Goal: Download file/media

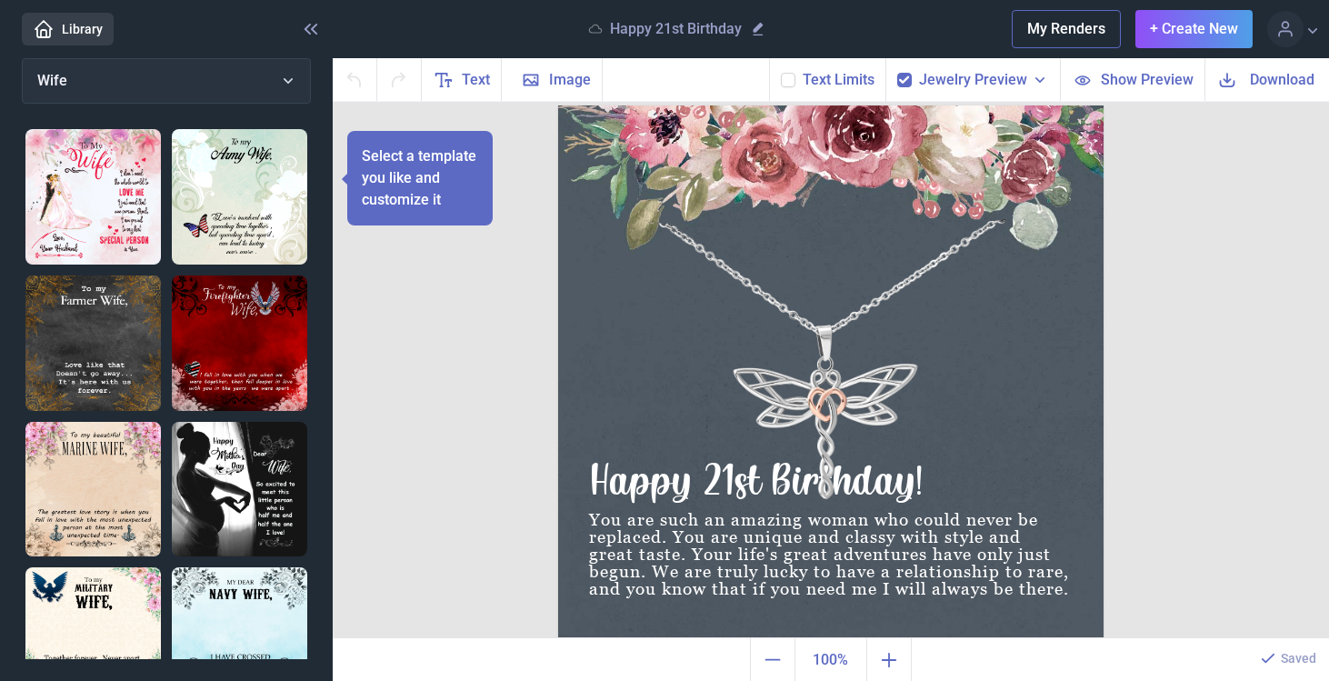
scroll to position [72, 0]
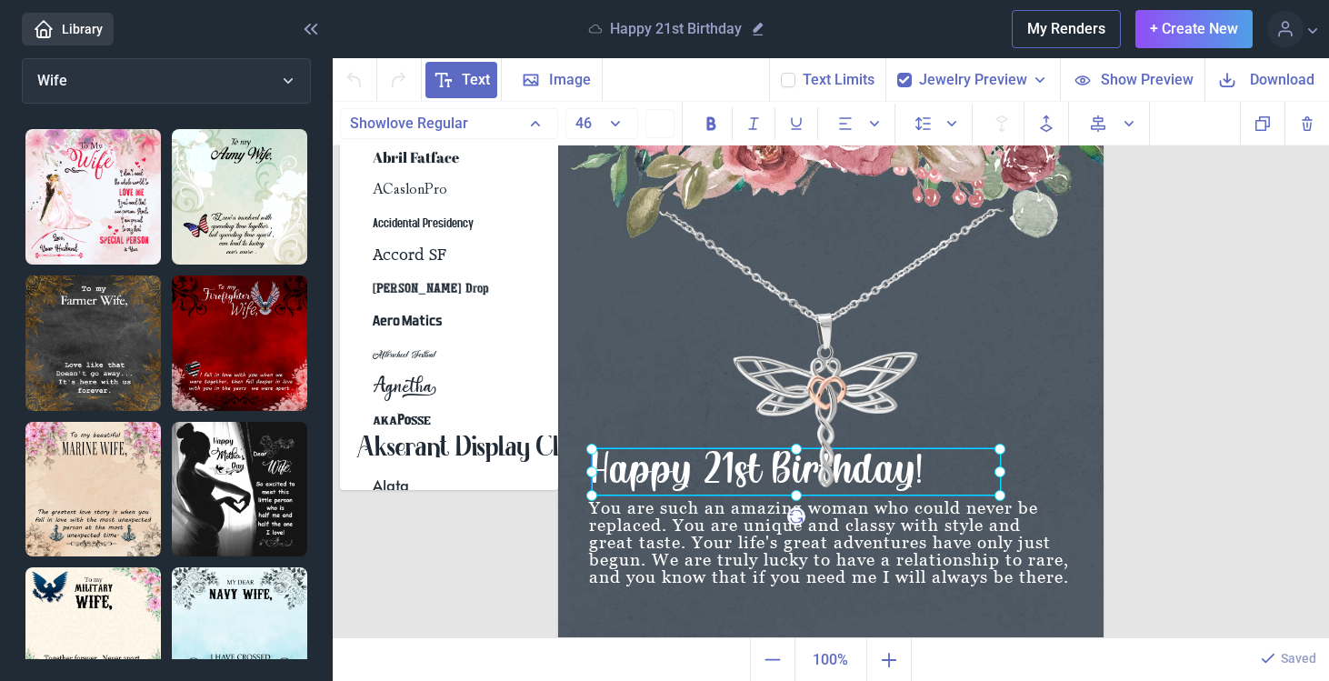
click at [558, 94] on div "Happy 21st Birthday!" at bounding box center [558, 94] width 0 height 0
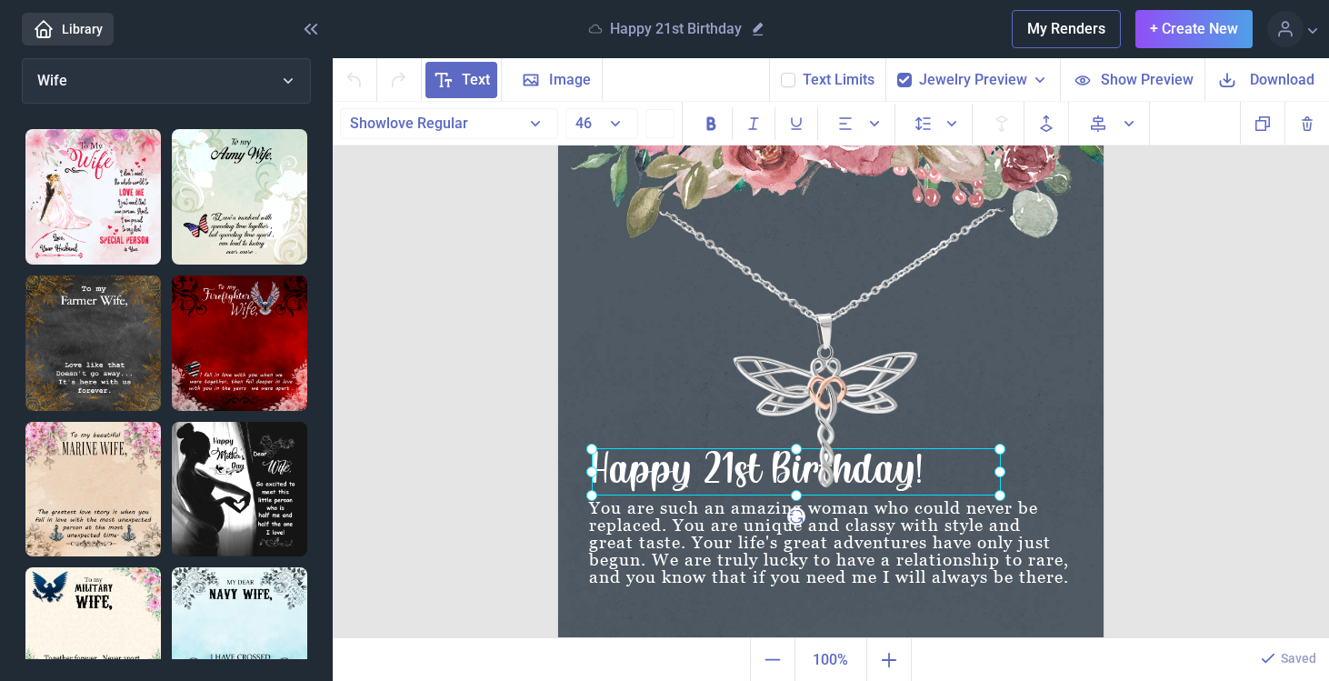
click at [932, 469] on div at bounding box center [796, 471] width 409 height 47
click at [907, 470] on div "Happy 21st Birthday!" at bounding box center [796, 471] width 409 height 47
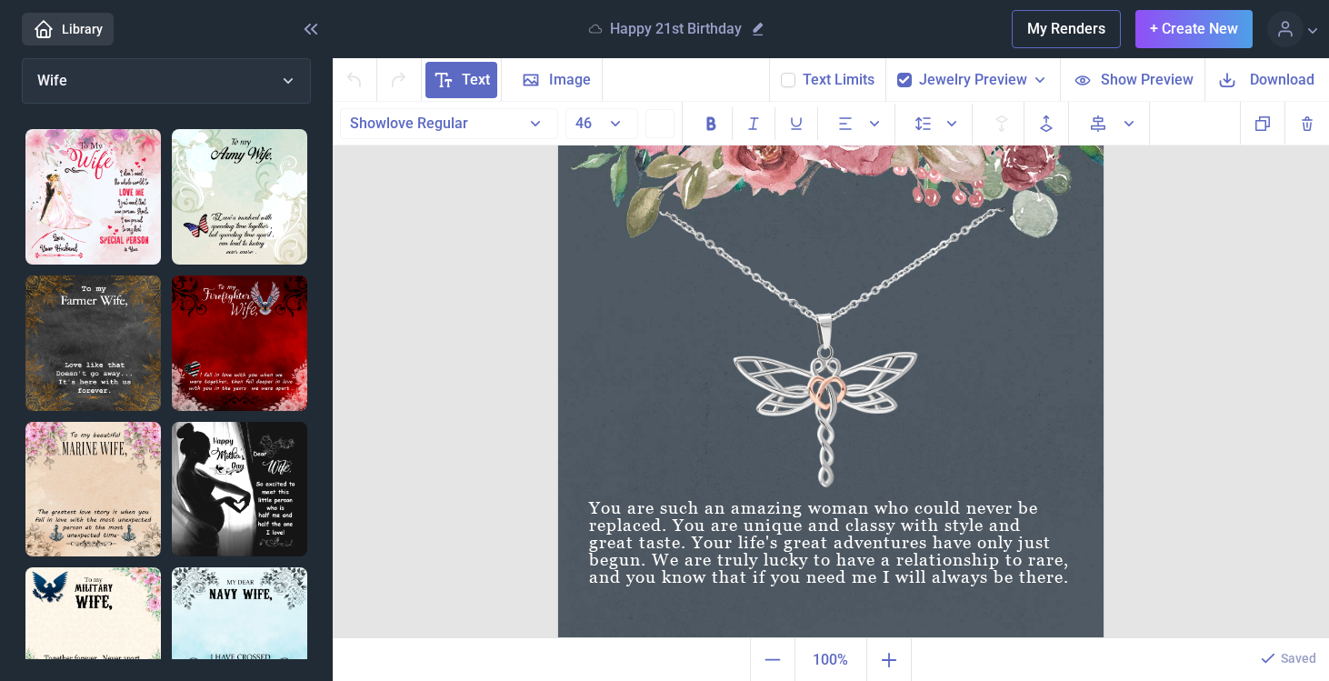
click at [822, 376] on img at bounding box center [831, 367] width 546 height 546
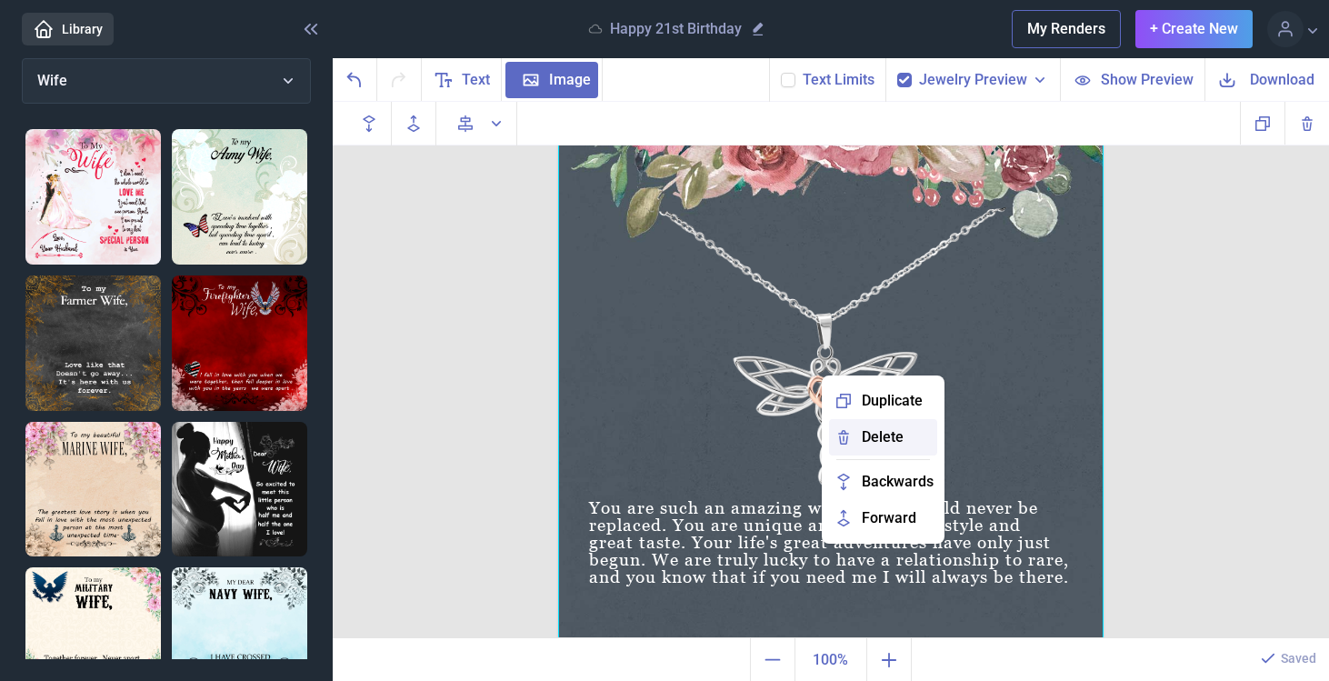
click at [878, 446] on span "Delete" at bounding box center [883, 437] width 42 height 22
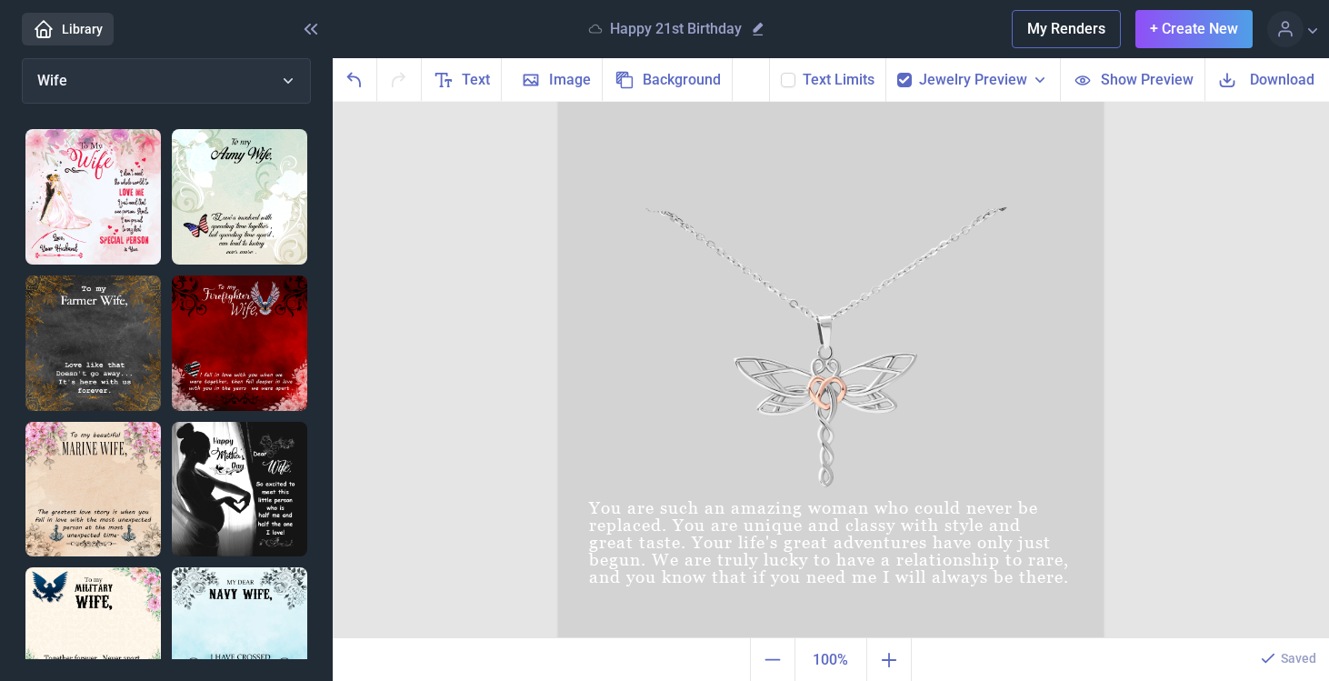
click at [878, 446] on div at bounding box center [831, 367] width 546 height 546
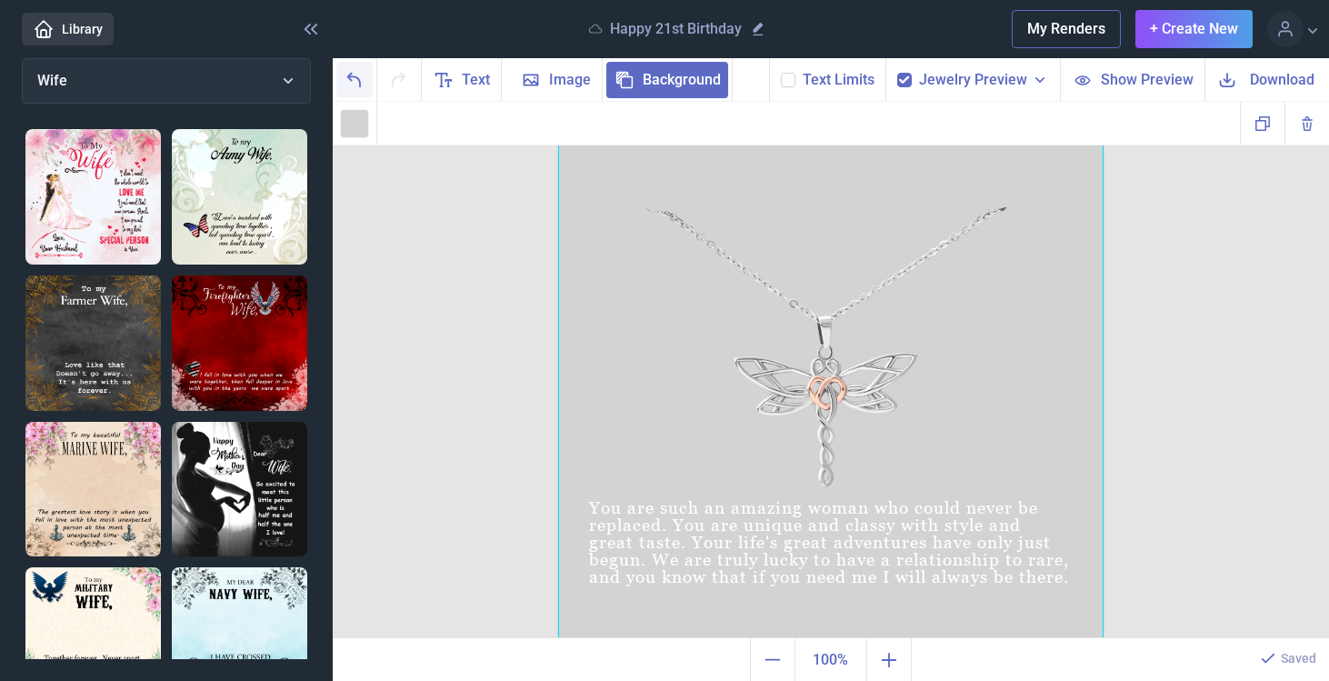
click at [356, 83] on icon "Undo" at bounding box center [355, 80] width 22 height 22
checkbox input "false"
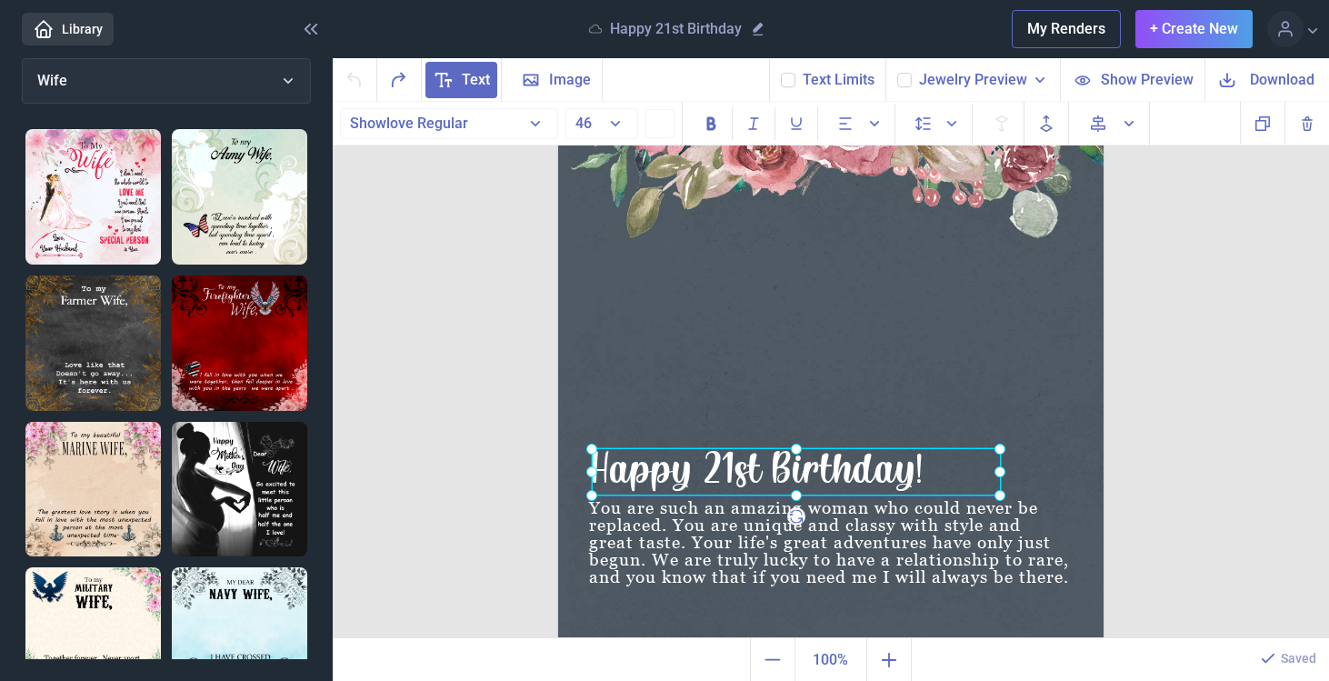
click at [558, 94] on div "Happy 21st Birthday!" at bounding box center [558, 94] width 0 height 0
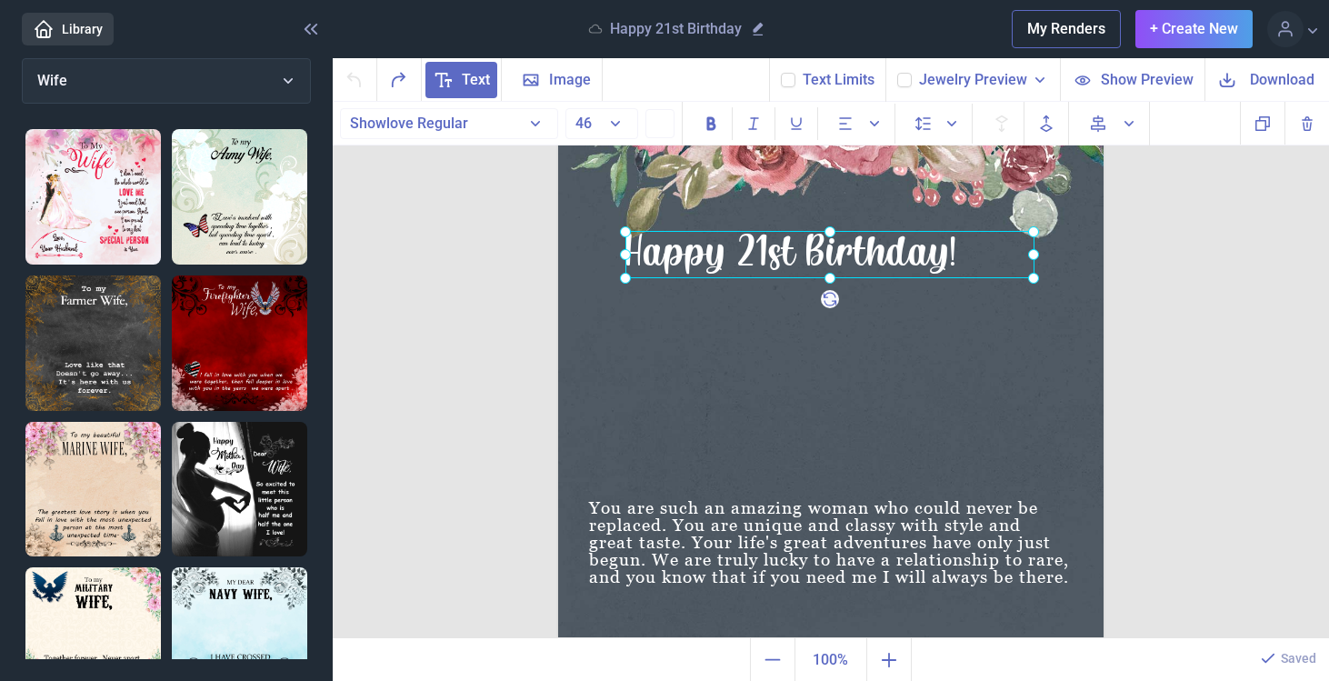
drag, startPoint x: 917, startPoint y: 461, endPoint x: 951, endPoint y: 246, distance: 218.1
click at [951, 246] on div at bounding box center [830, 254] width 409 height 47
click at [957, 256] on div at bounding box center [830, 255] width 409 height 47
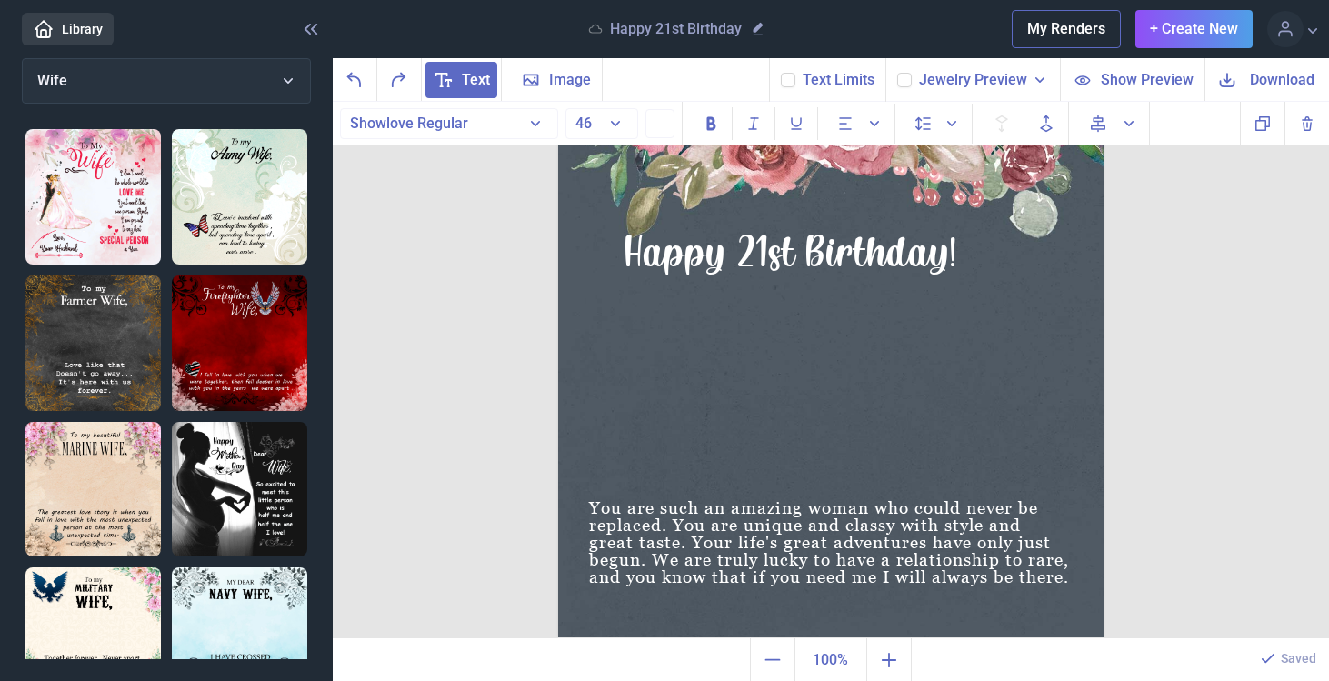
click at [957, 256] on div "Happy 21st Birthday!" at bounding box center [830, 255] width 409 height 47
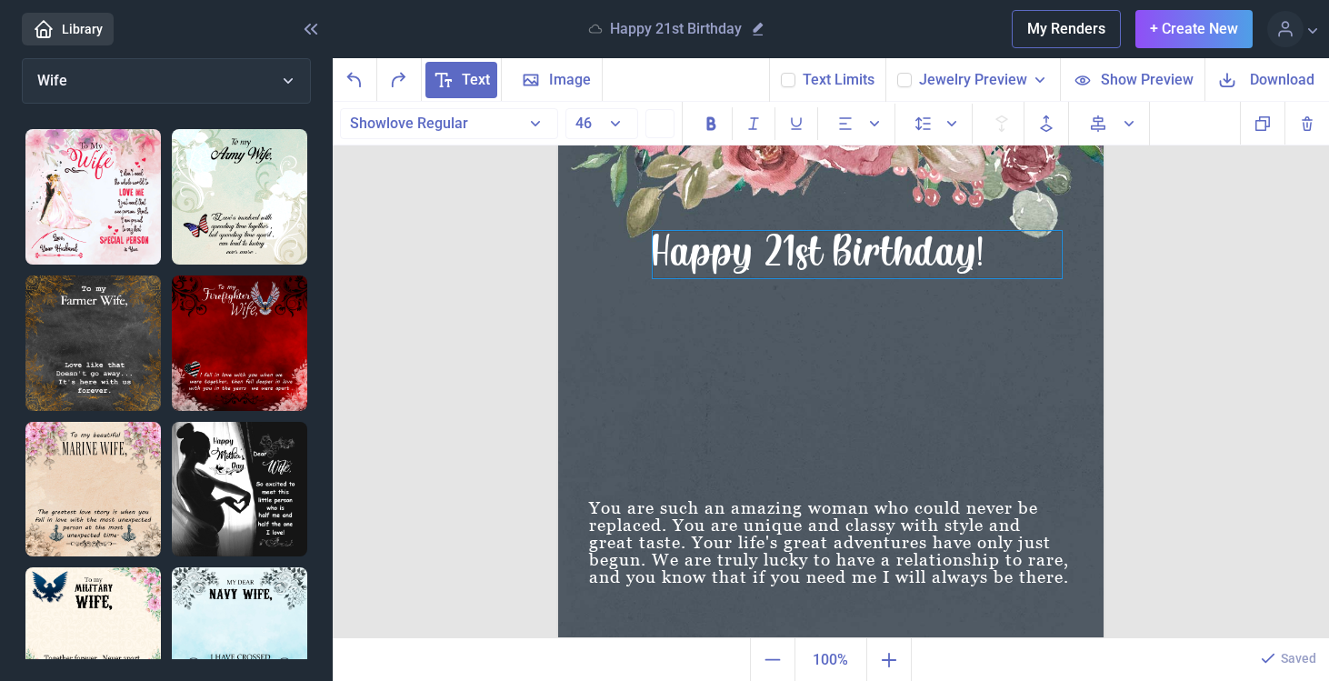
drag, startPoint x: 957, startPoint y: 256, endPoint x: 983, endPoint y: 256, distance: 26.4
click at [983, 256] on div "Happy 21st Birthday!" at bounding box center [857, 254] width 409 height 47
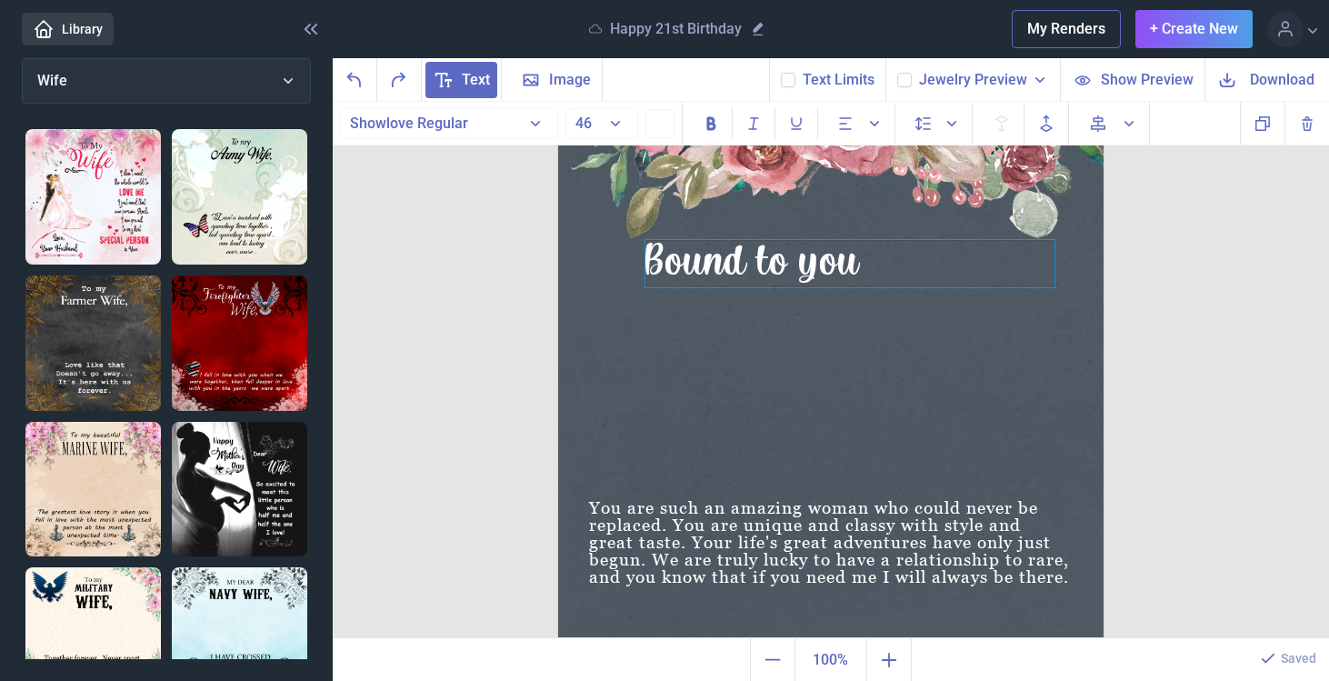
click at [905, 259] on div "Bound to you" at bounding box center [850, 263] width 409 height 47
click at [1051, 288] on img at bounding box center [831, 367] width 546 height 546
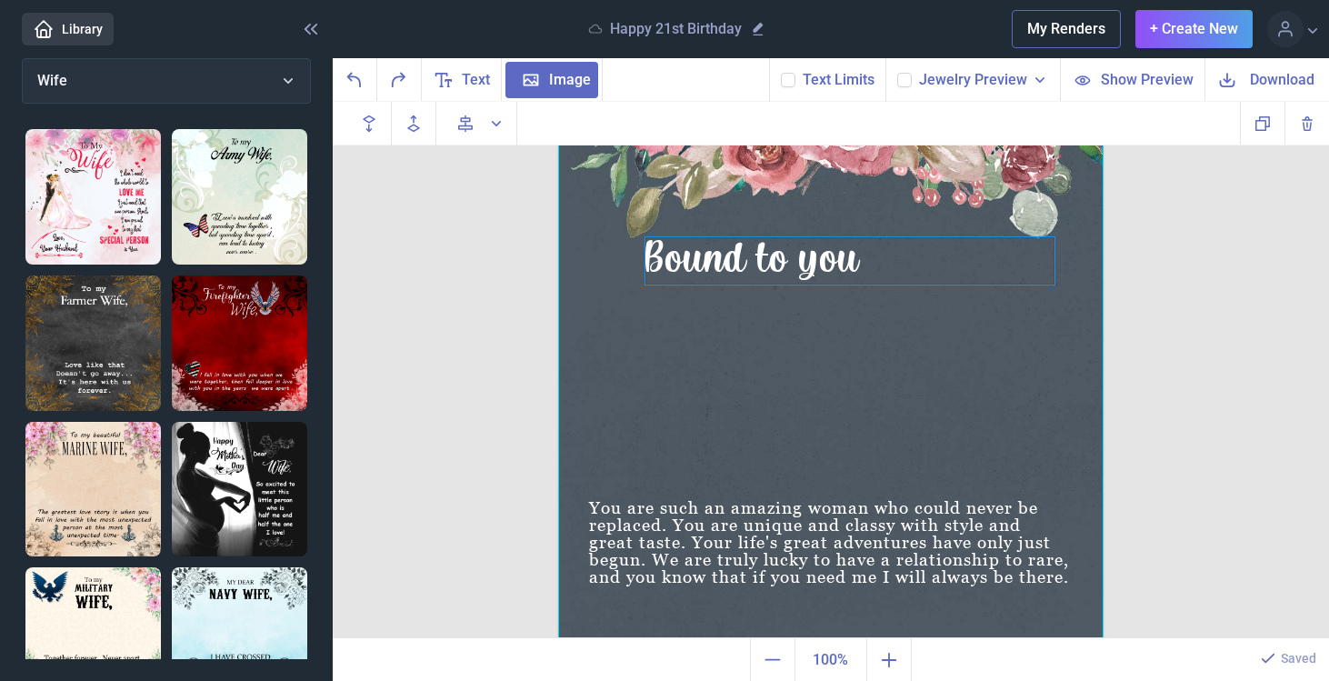
click at [1051, 282] on div "Bound to you" at bounding box center [850, 260] width 409 height 47
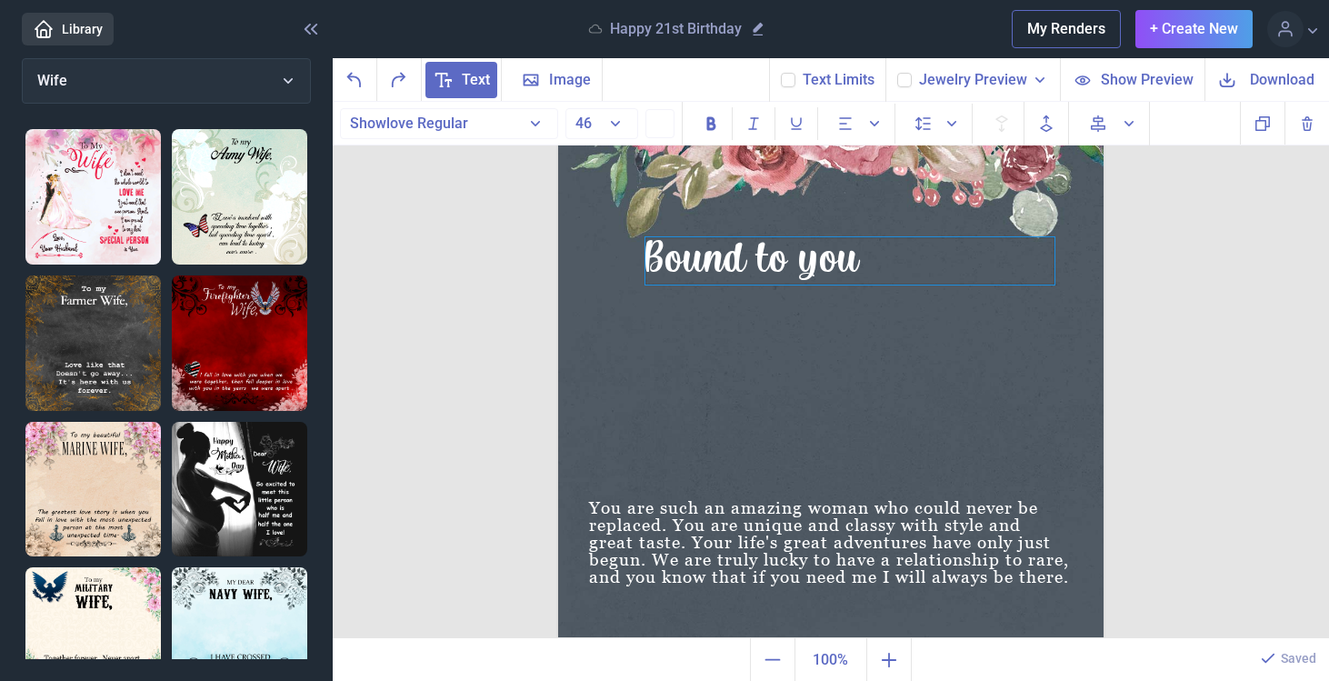
click at [1004, 246] on div "Bound to you" at bounding box center [850, 260] width 409 height 47
click at [989, 235] on img at bounding box center [831, 367] width 546 height 546
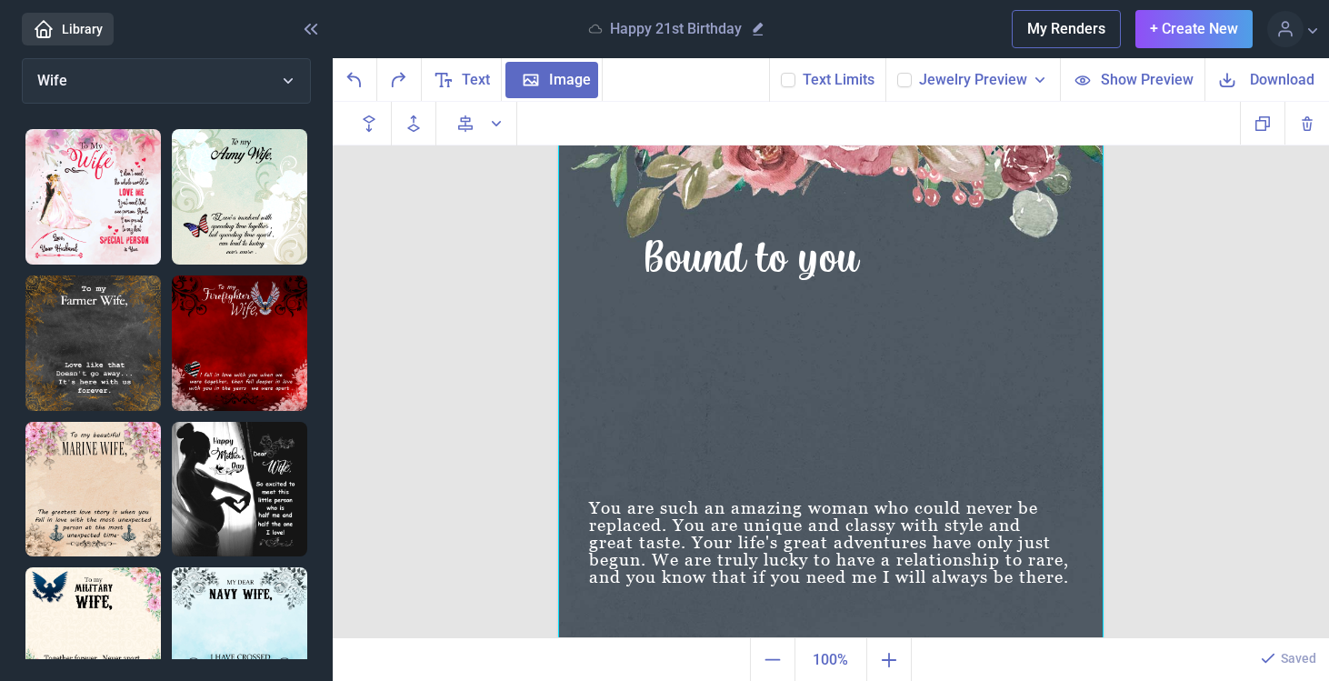
click at [989, 235] on div at bounding box center [831, 367] width 546 height 546
click at [987, 245] on div "Bound to you" at bounding box center [850, 260] width 409 height 47
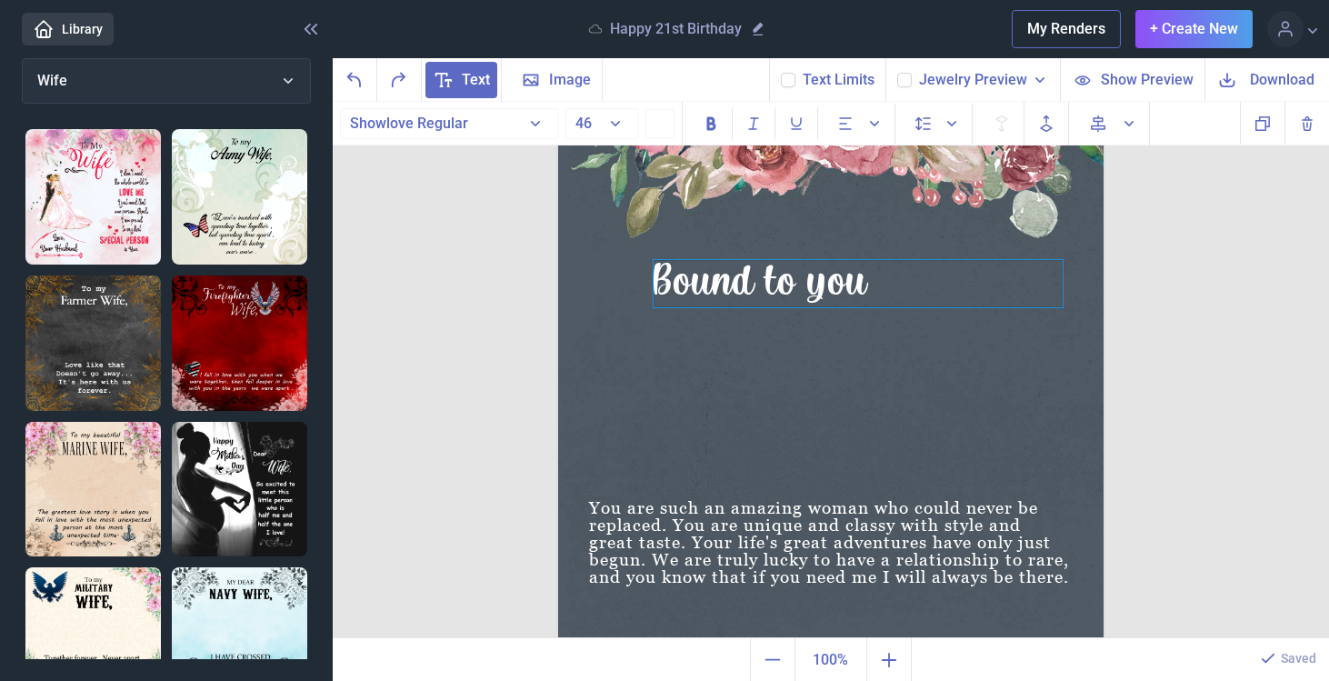
drag, startPoint x: 989, startPoint y: 261, endPoint x: 997, endPoint y: 284, distance: 24.2
click at [997, 284] on div "Bound to you" at bounding box center [858, 283] width 409 height 47
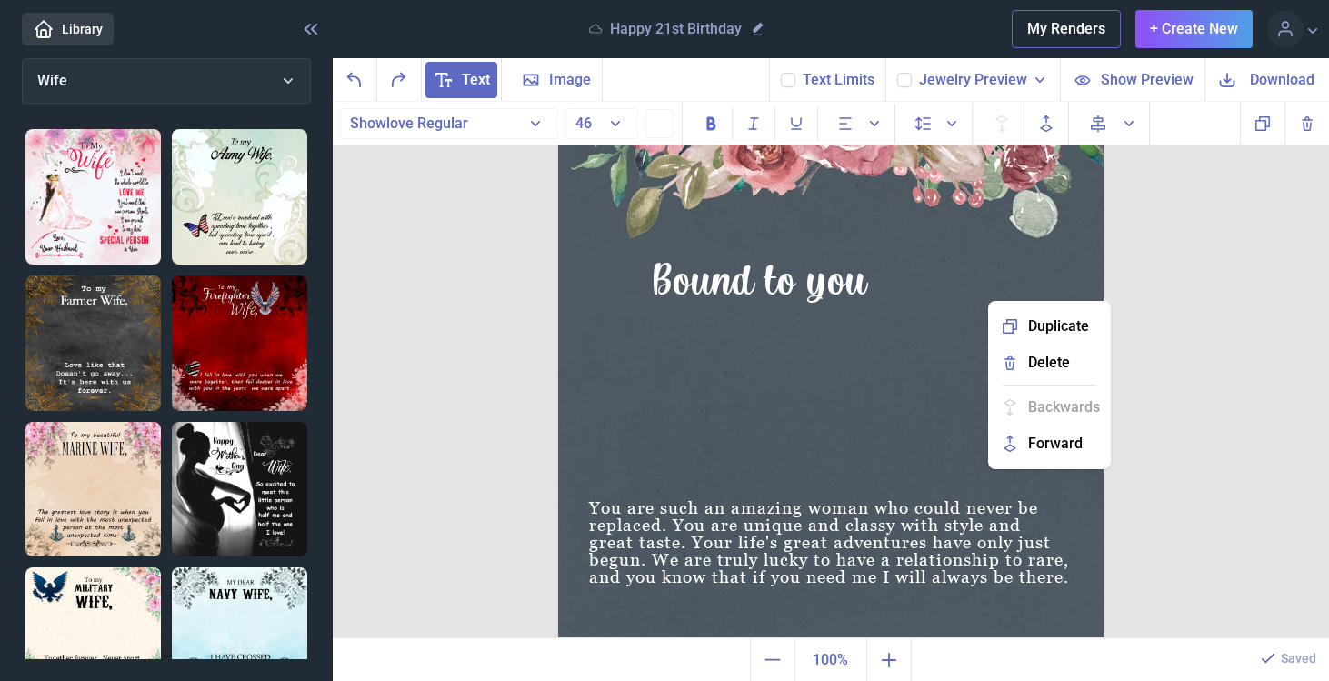
click at [956, 335] on img at bounding box center [831, 367] width 546 height 546
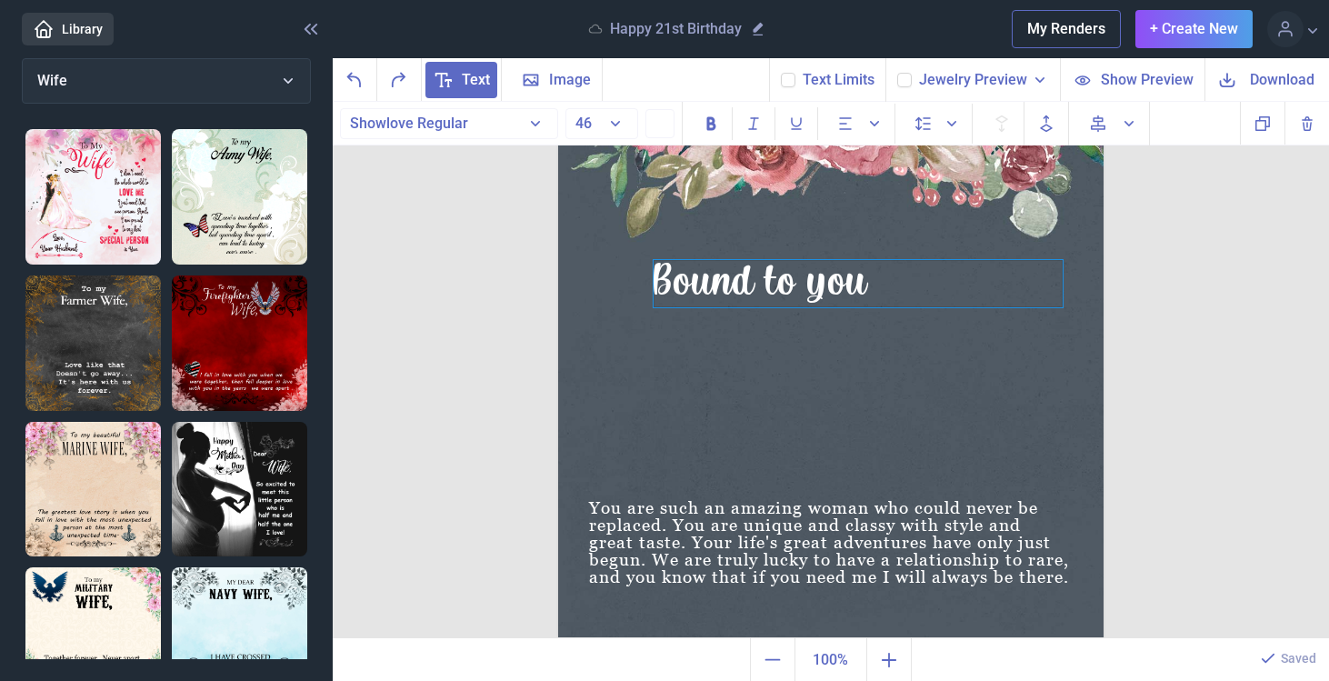
click at [933, 296] on div "Bound to you" at bounding box center [858, 283] width 409 height 47
click at [925, 314] on img at bounding box center [831, 367] width 546 height 546
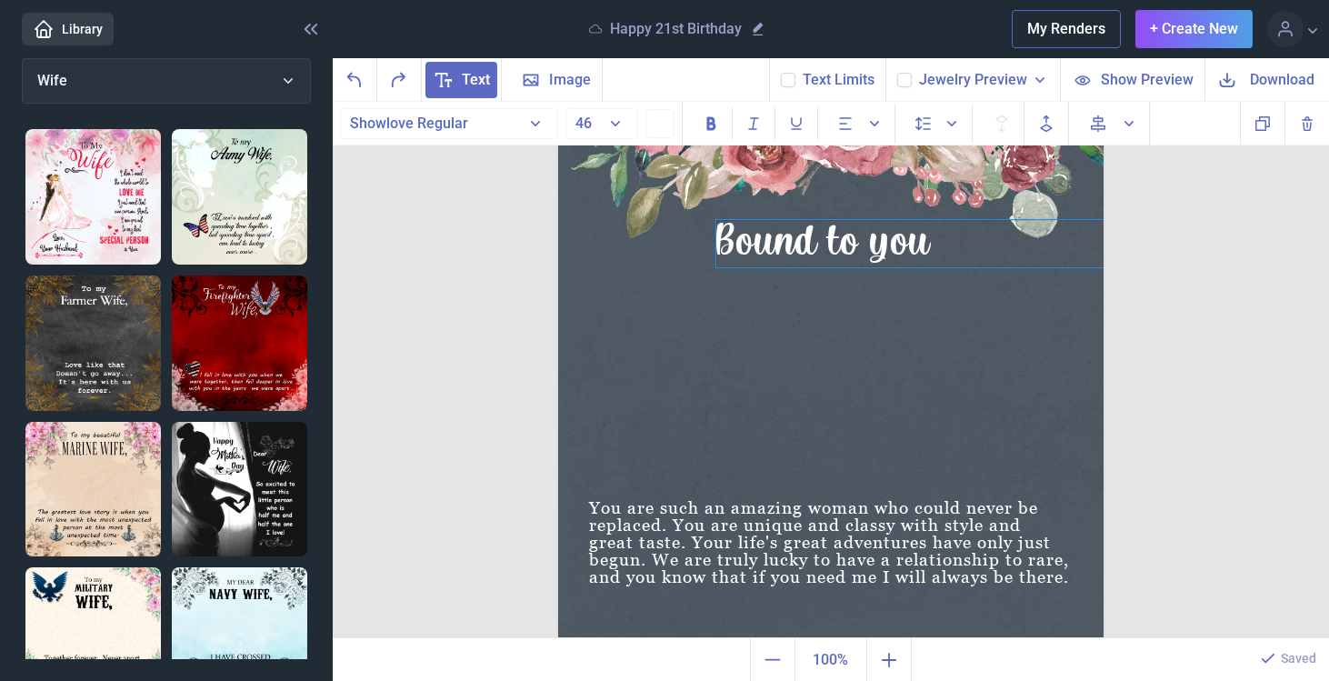
drag, startPoint x: 925, startPoint y: 302, endPoint x: 986, endPoint y: 262, distance: 72.9
click at [986, 262] on div "Bound to you" at bounding box center [921, 243] width 409 height 47
click at [992, 308] on img at bounding box center [831, 367] width 546 height 546
drag, startPoint x: 814, startPoint y: 256, endPoint x: 828, endPoint y: 252, distance: 15.2
click at [828, 252] on div "Bound to you" at bounding box center [933, 238] width 409 height 47
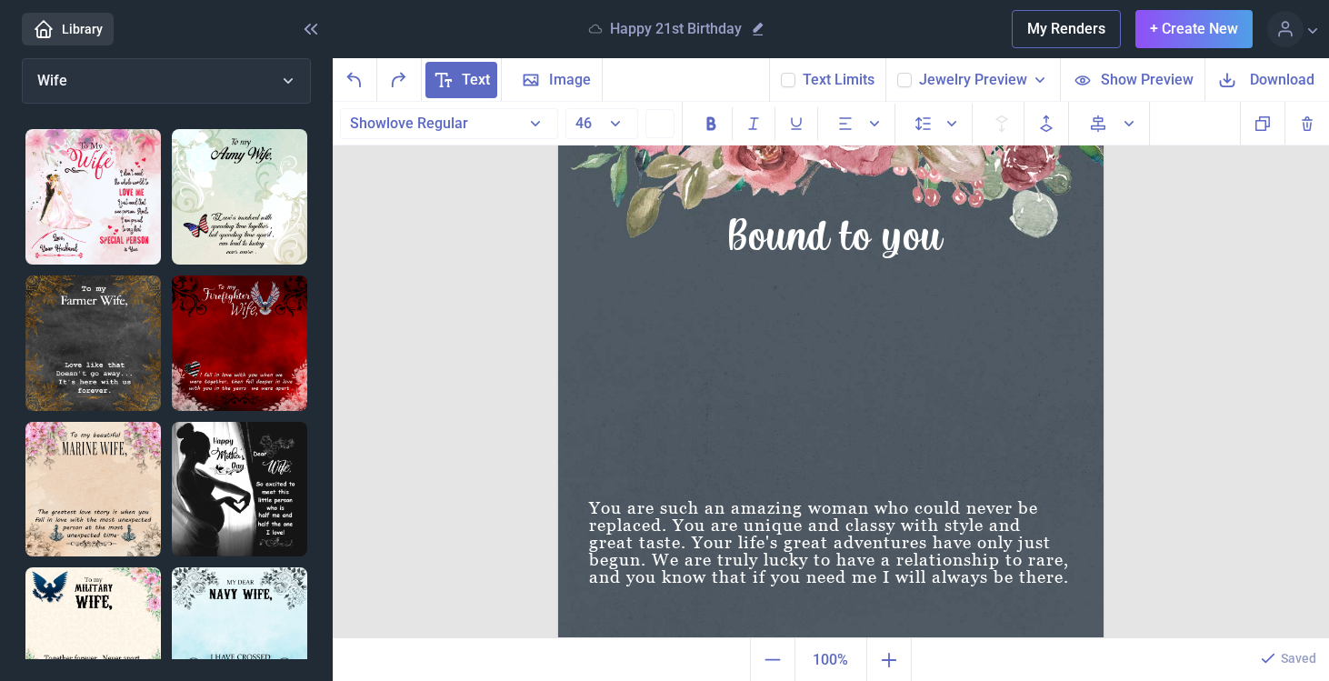
click at [830, 312] on img at bounding box center [831, 367] width 546 height 546
drag, startPoint x: 827, startPoint y: 260, endPoint x: 817, endPoint y: 259, distance: 10.0
click at [817, 259] on div "Bound to you" at bounding box center [923, 238] width 409 height 47
click at [820, 306] on img at bounding box center [831, 367] width 546 height 546
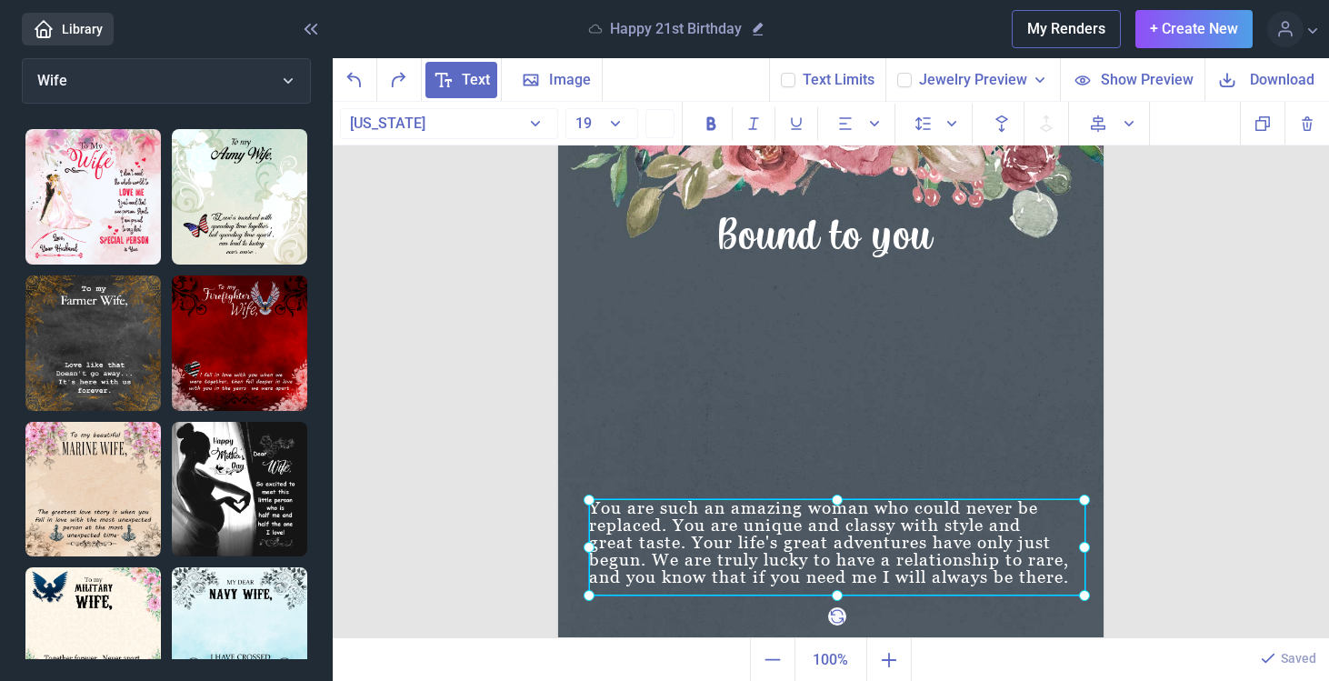
click at [558, 94] on div "You are such an amazing woman who could never be replaced. You are unique and c…" at bounding box center [558, 94] width 0 height 0
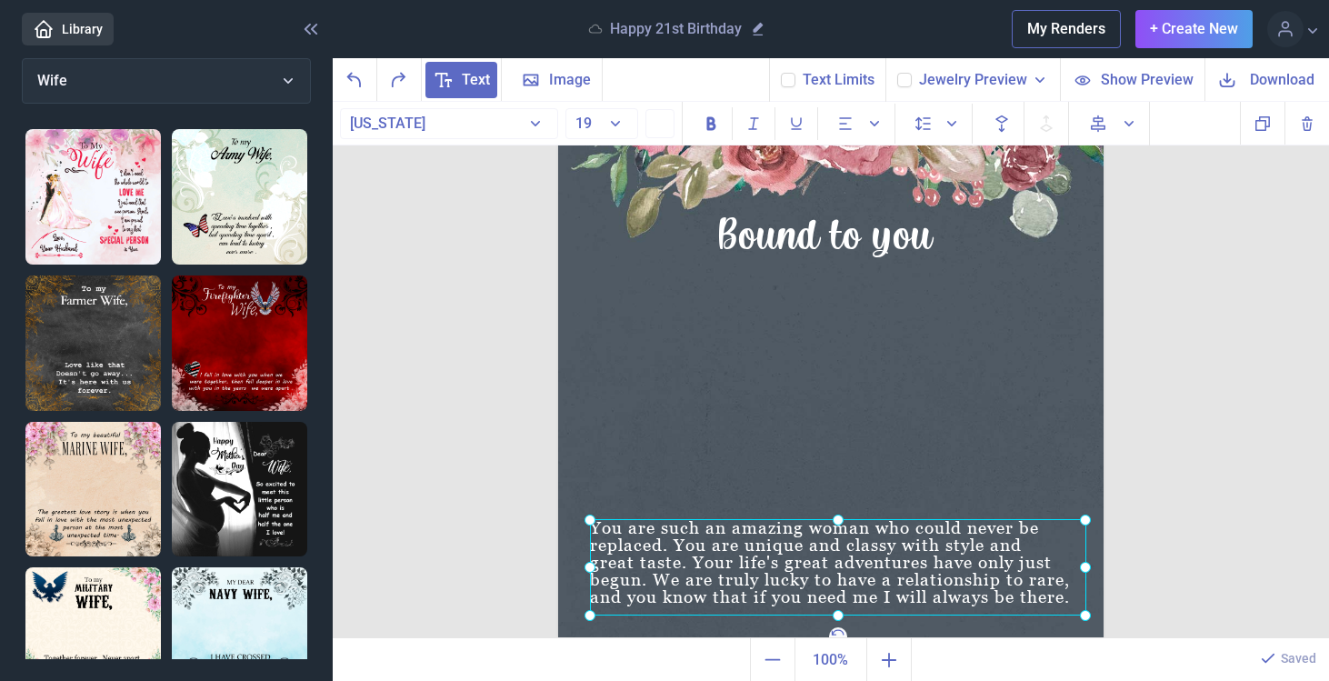
drag, startPoint x: 1063, startPoint y: 577, endPoint x: 1064, endPoint y: 597, distance: 20.0
click at [1064, 597] on div at bounding box center [838, 567] width 496 height 96
click at [1062, 597] on div "You are such an amazing woman who could never be replaced. You are unique and c…" at bounding box center [838, 567] width 496 height 96
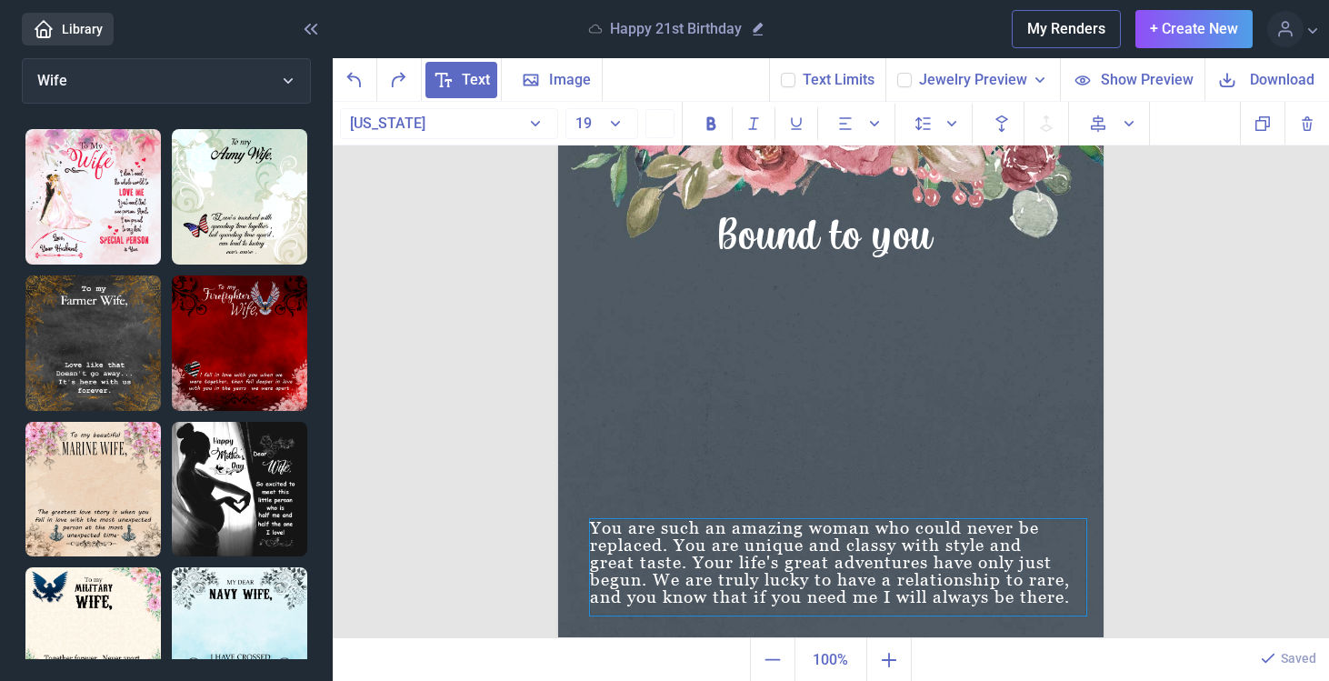
click at [1076, 600] on div "You are such an amazing woman who could never be replaced. You are unique and c…" at bounding box center [838, 567] width 496 height 96
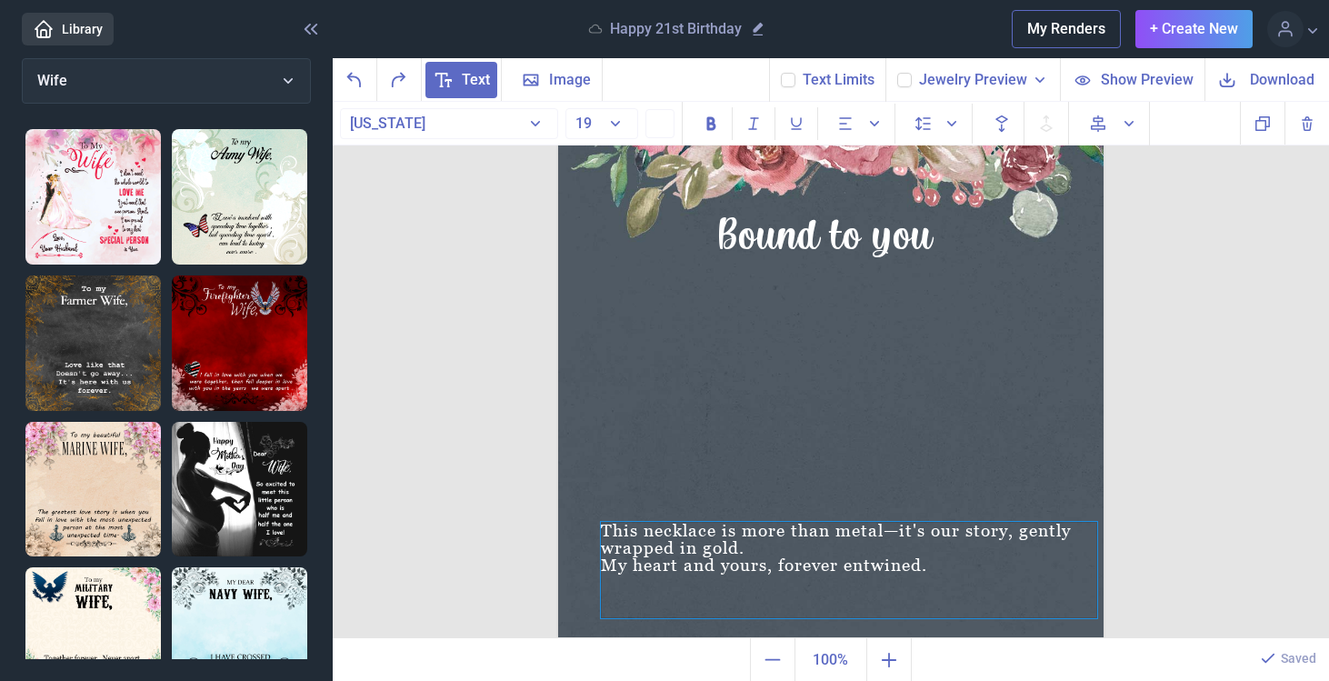
drag, startPoint x: 941, startPoint y: 558, endPoint x: 952, endPoint y: 561, distance: 11.2
click at [952, 561] on div "My heart and yours, forever entwined." at bounding box center [849, 564] width 496 height 17
click at [571, 82] on span "Image" at bounding box center [570, 80] width 42 height 22
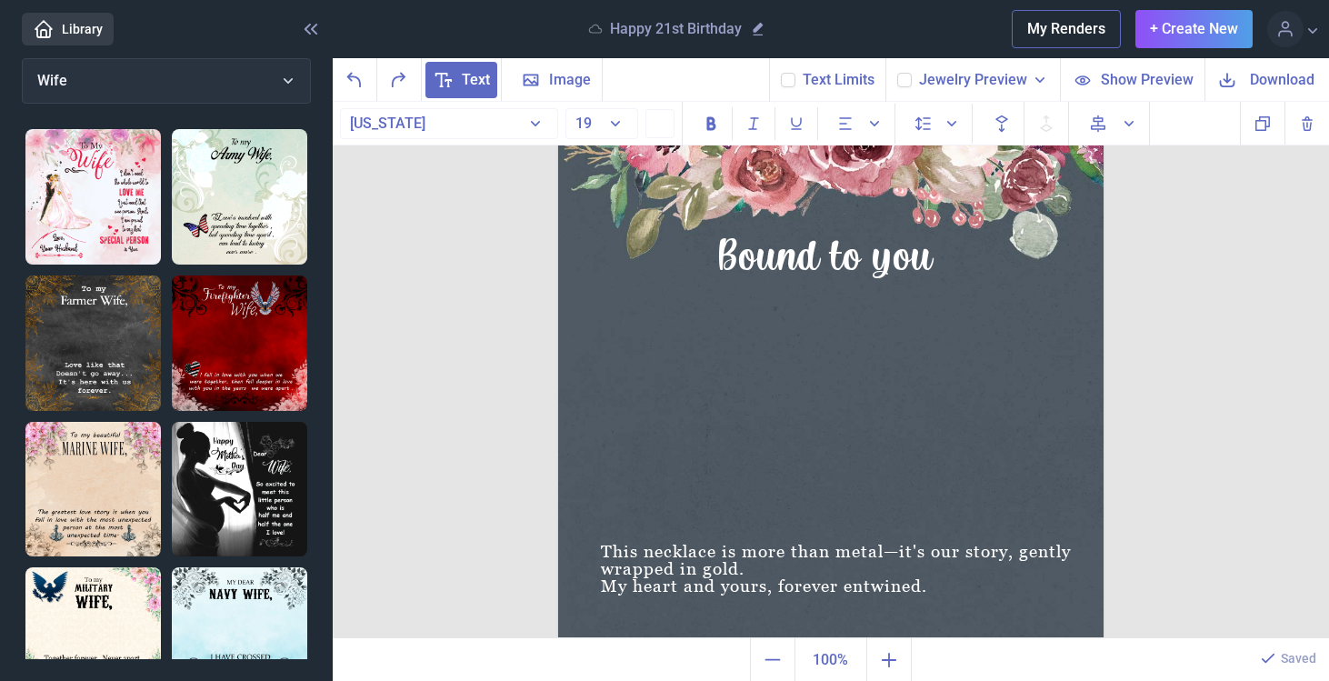
scroll to position [56, 0]
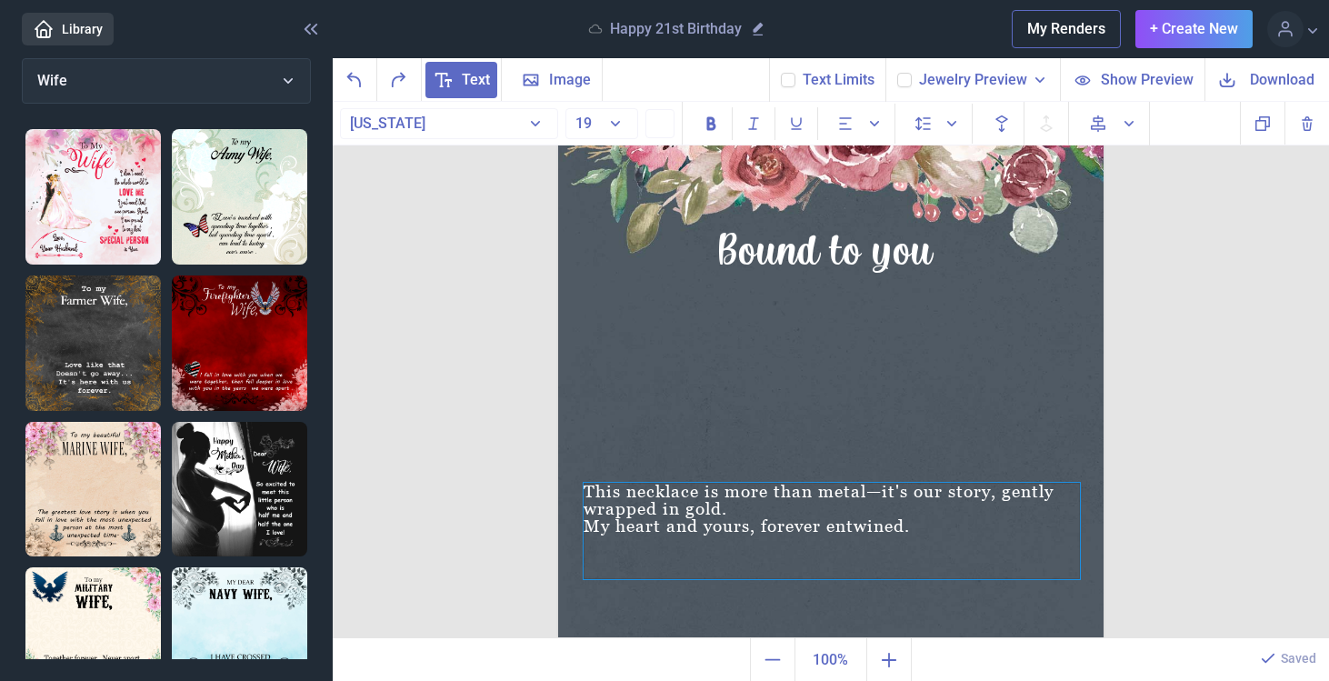
drag, startPoint x: 780, startPoint y: 545, endPoint x: 763, endPoint y: 490, distance: 57.2
click at [763, 490] on div "This necklace is more than metal—it's our story, gently wrapped in gold. My hea…" at bounding box center [832, 531] width 496 height 96
click at [793, 73] on label at bounding box center [788, 80] width 15 height 15
click at [781, 72] on input "checkbox" at bounding box center [780, 72] width 1 height 1
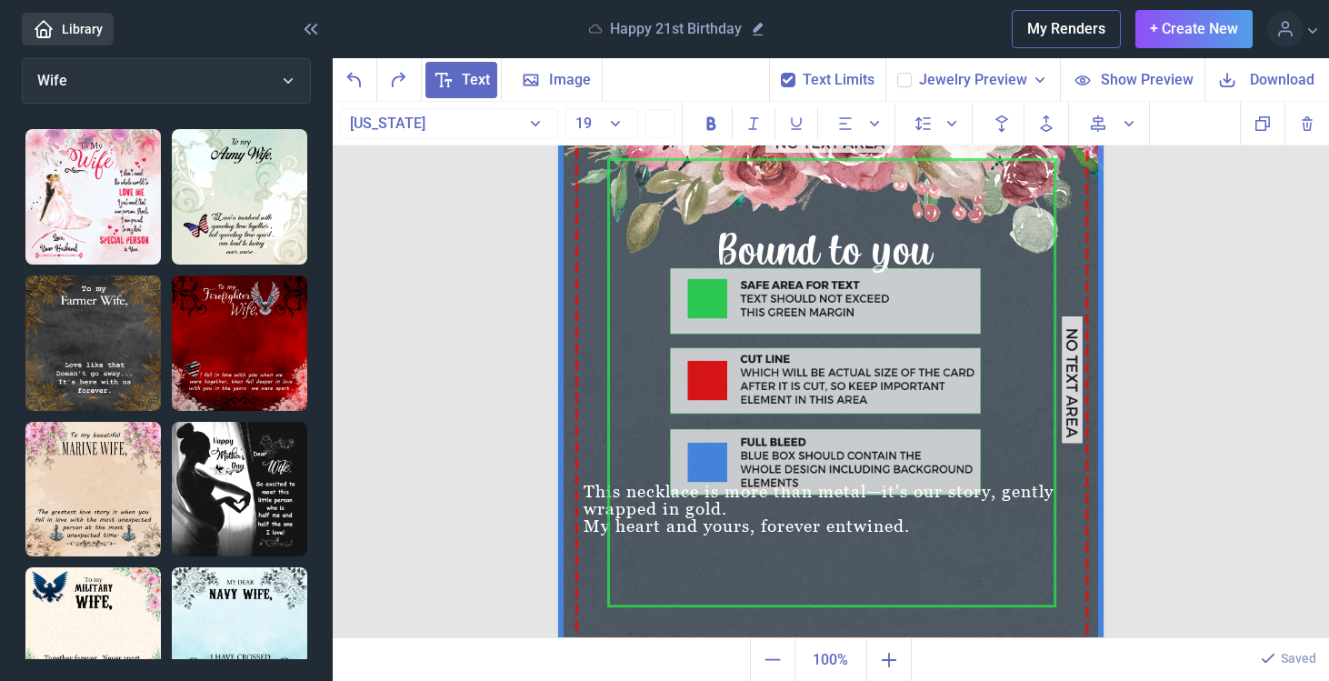
click at [794, 78] on icon at bounding box center [788, 80] width 11 height 11
click at [781, 73] on input "checkbox" at bounding box center [780, 72] width 1 height 1
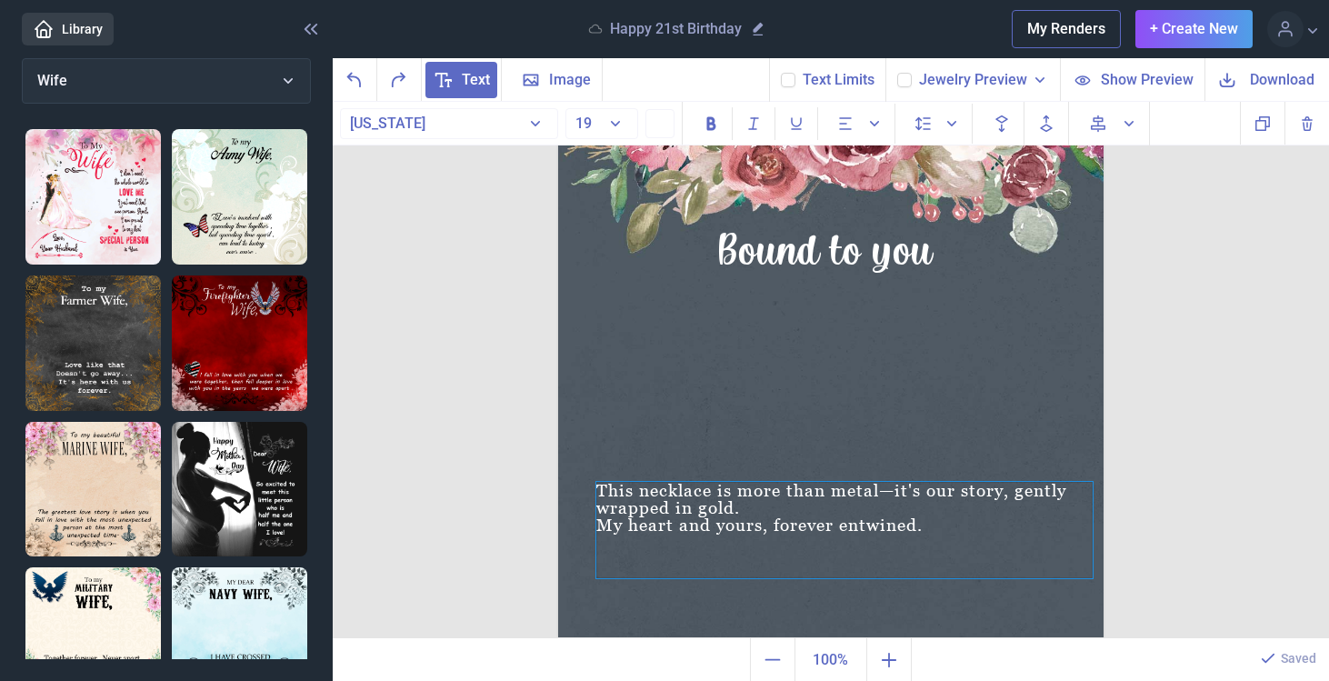
drag, startPoint x: 721, startPoint y: 504, endPoint x: 730, endPoint y: 502, distance: 9.3
click at [730, 502] on div "This necklace is more than metal—it's our story, gently wrapped in gold. My hea…" at bounding box center [844, 530] width 496 height 96
click at [790, 507] on div "This necklace is more than metal—it's our story, gently wrapped in gold. My hea…" at bounding box center [841, 529] width 496 height 96
click at [852, 117] on icon "Alignment" at bounding box center [846, 124] width 18 height 18
click at [886, 168] on icon at bounding box center [892, 169] width 22 height 22
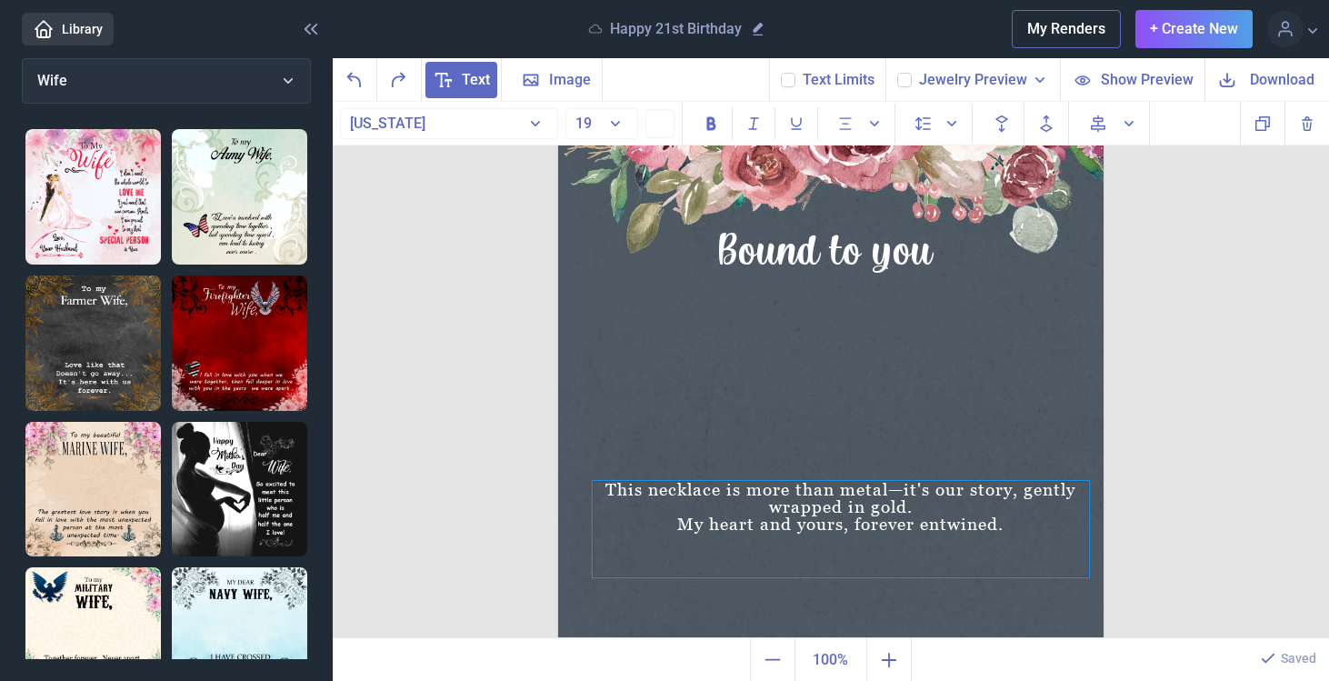
click at [957, 559] on div "This necklace is more than metal—it's our story, gently wrapped in gold. My hea…" at bounding box center [841, 529] width 496 height 96
click at [1029, 128] on span "Forwards" at bounding box center [1046, 123] width 36 height 36
drag, startPoint x: 1088, startPoint y: 576, endPoint x: 1070, endPoint y: 541, distance: 39.0
click at [1070, 541] on icon at bounding box center [1070, 542] width 18 height 18
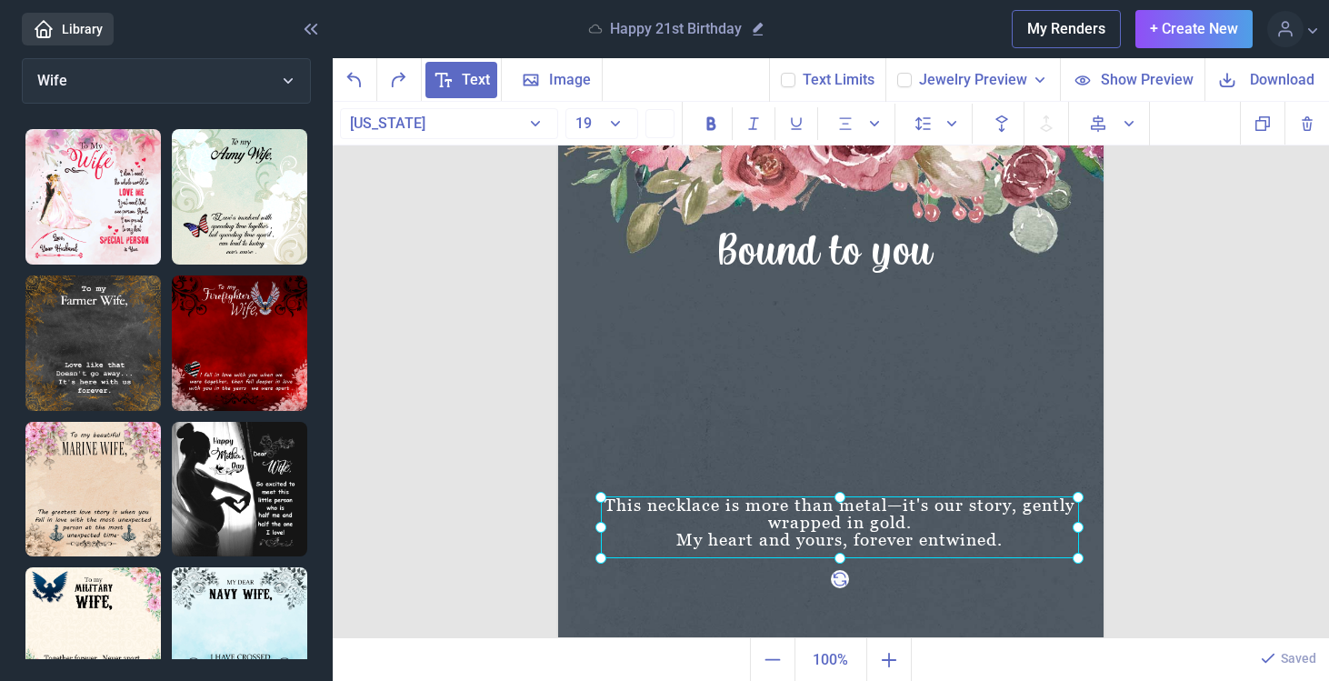
drag, startPoint x: 1013, startPoint y: 526, endPoint x: 1021, endPoint y: 541, distance: 17.5
click at [1021, 541] on div at bounding box center [840, 527] width 478 height 62
click at [612, 120] on button "19" at bounding box center [602, 123] width 73 height 31
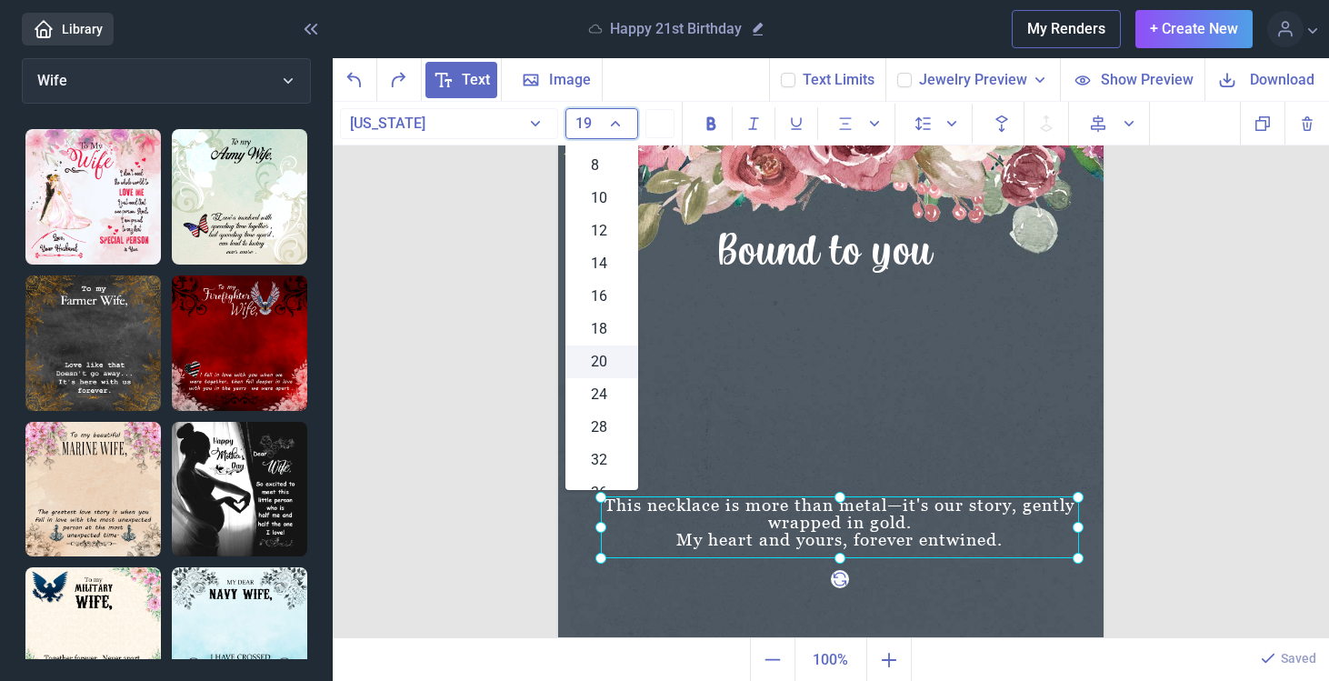
scroll to position [63, 0]
click at [607, 389] on div "24" at bounding box center [602, 389] width 73 height 33
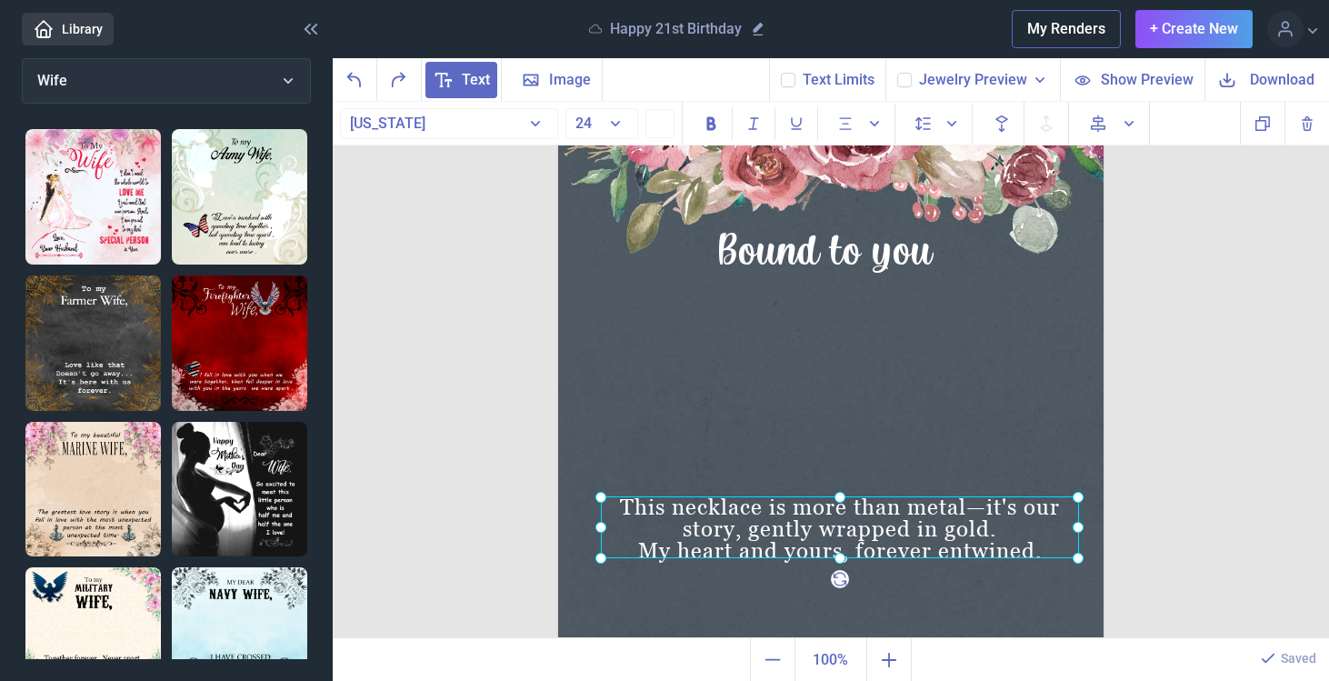
click at [744, 445] on img at bounding box center [831, 382] width 546 height 546
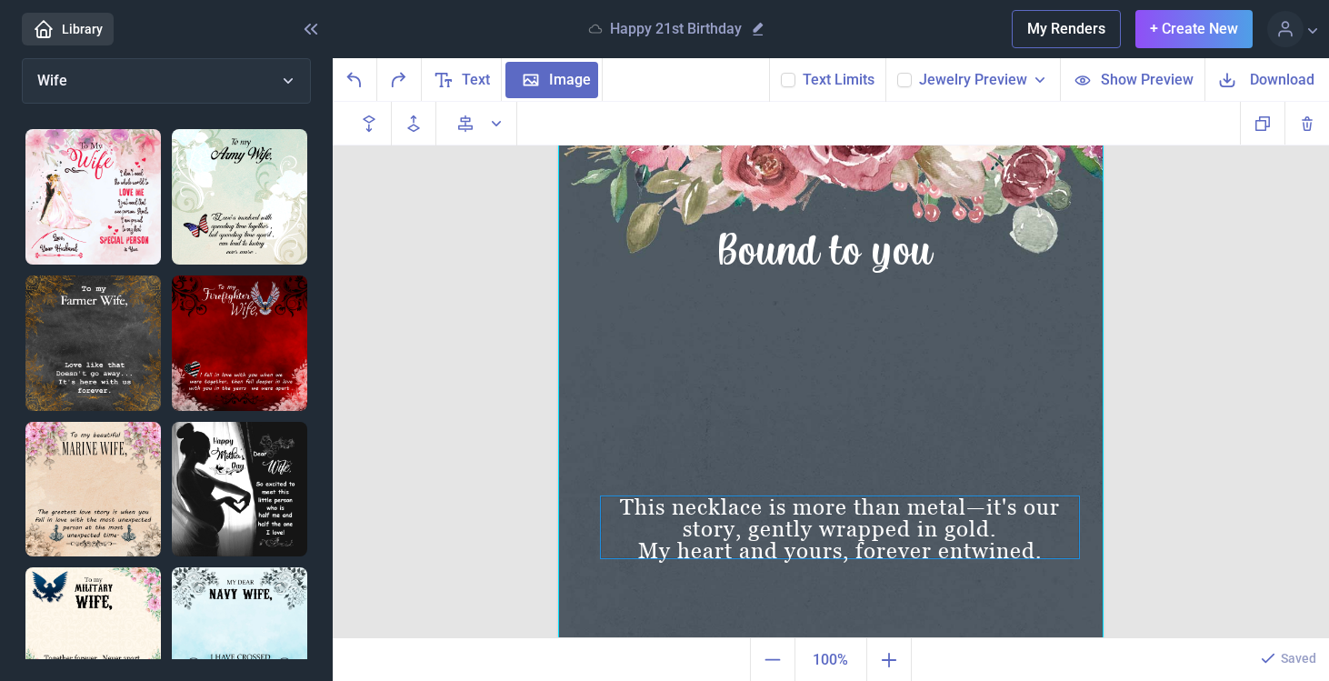
click at [978, 109] on div "This necklace is more than metal—it's our story, gently wrapped in gold. My hea…" at bounding box center [831, 109] width 546 height 0
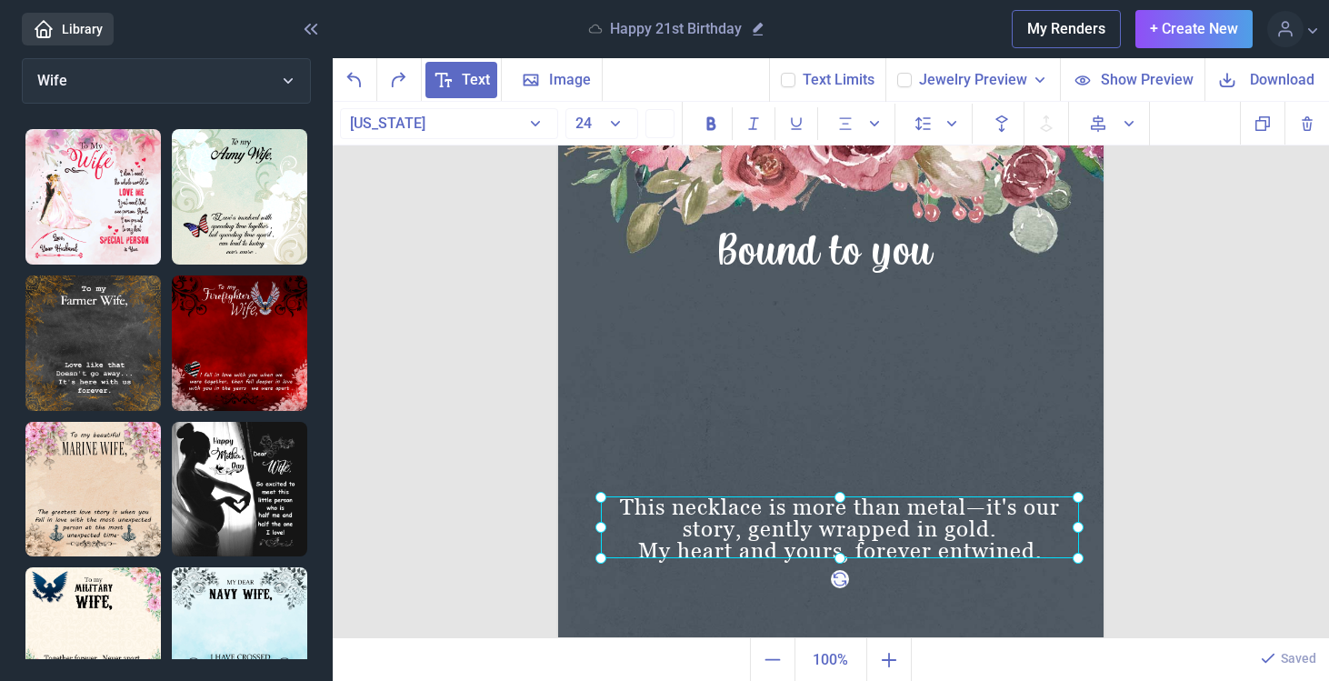
click at [981, 510] on div at bounding box center [840, 527] width 478 height 62
click at [980, 508] on div at bounding box center [840, 527] width 478 height 62
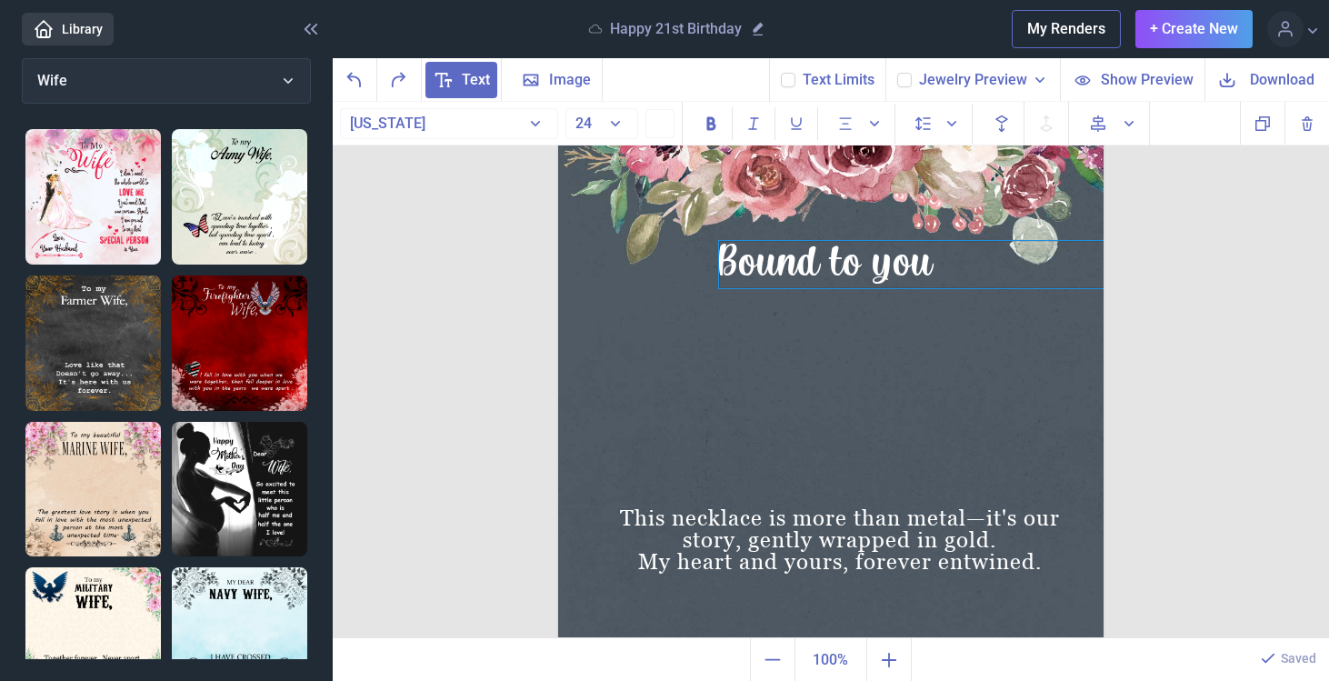
click at [877, 272] on div "Bound to you" at bounding box center [923, 264] width 409 height 47
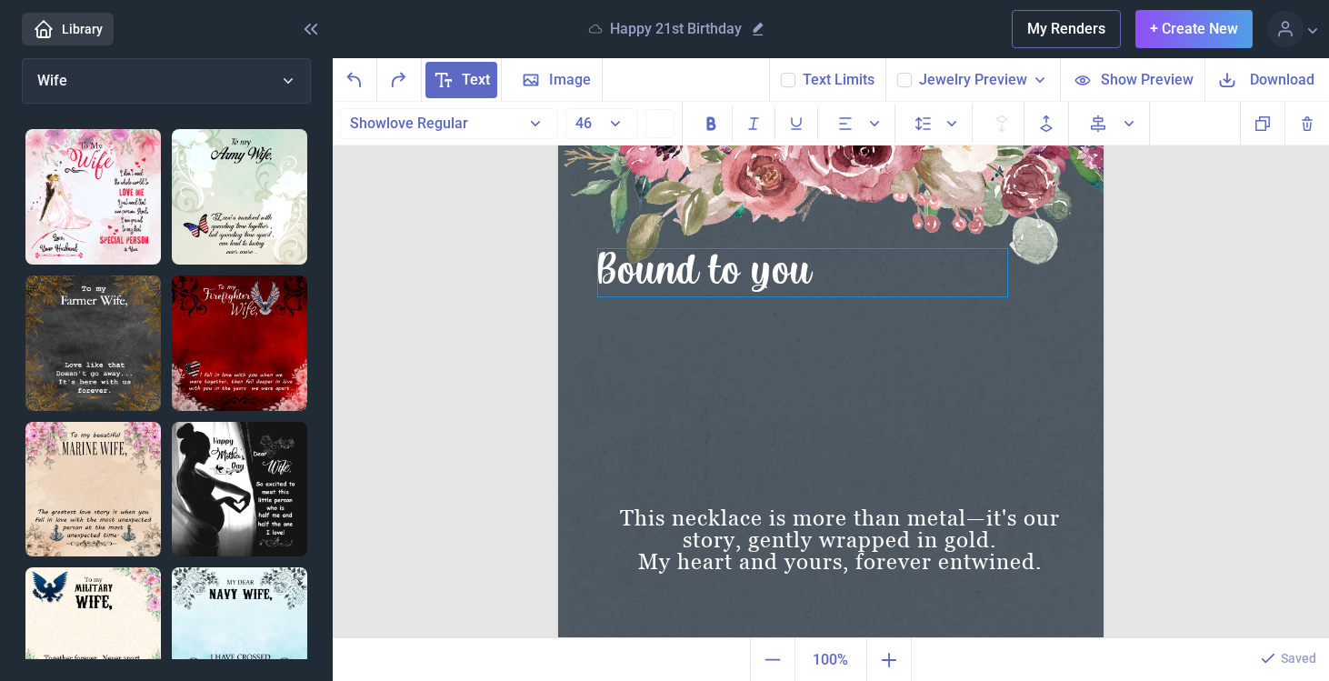
drag, startPoint x: 944, startPoint y: 266, endPoint x: 823, endPoint y: 275, distance: 121.2
click at [823, 275] on div "Bound to you" at bounding box center [802, 272] width 409 height 47
click at [1052, 121] on icon "Forwards" at bounding box center [1047, 124] width 22 height 22
click at [1010, 125] on icon "Backwards" at bounding box center [1002, 124] width 22 height 22
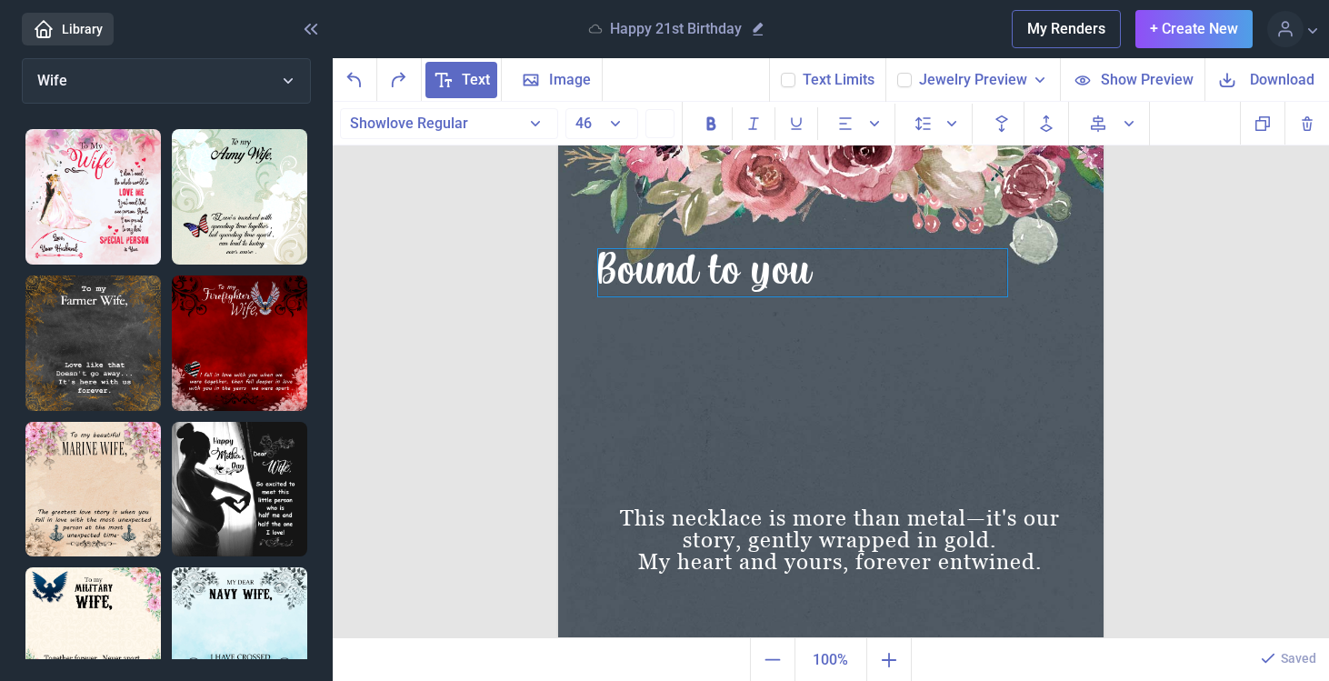
click at [937, 284] on div "Bound to you" at bounding box center [802, 272] width 409 height 47
click at [1049, 134] on icon "Forwards" at bounding box center [1047, 124] width 22 height 22
drag, startPoint x: 971, startPoint y: 269, endPoint x: 999, endPoint y: 257, distance: 30.6
click at [999, 257] on div "Bound to you" at bounding box center [806, 271] width 409 height 47
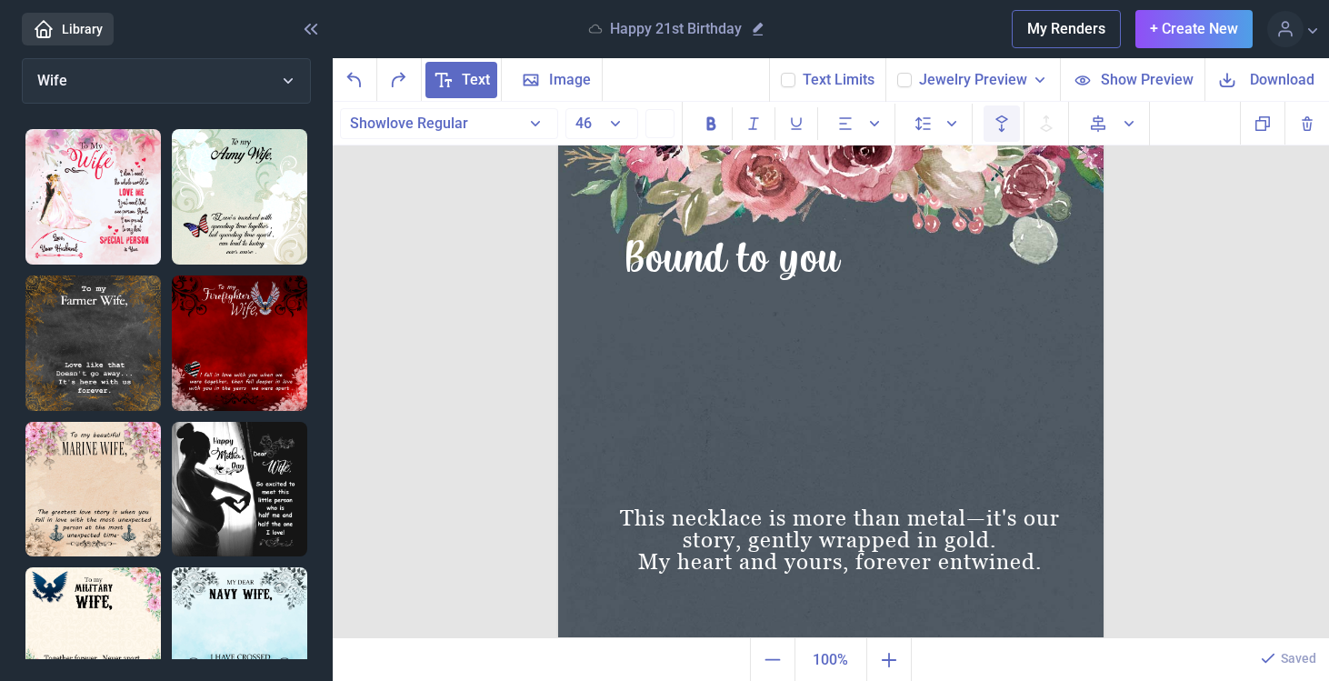
click at [1008, 123] on icon "Backwards" at bounding box center [1002, 124] width 22 height 22
click at [960, 275] on div "Bound to you" at bounding box center [830, 260] width 409 height 47
drag, startPoint x: 723, startPoint y: 265, endPoint x: 739, endPoint y: 268, distance: 16.8
click at [739, 268] on div "Bound to you" at bounding box center [847, 263] width 409 height 47
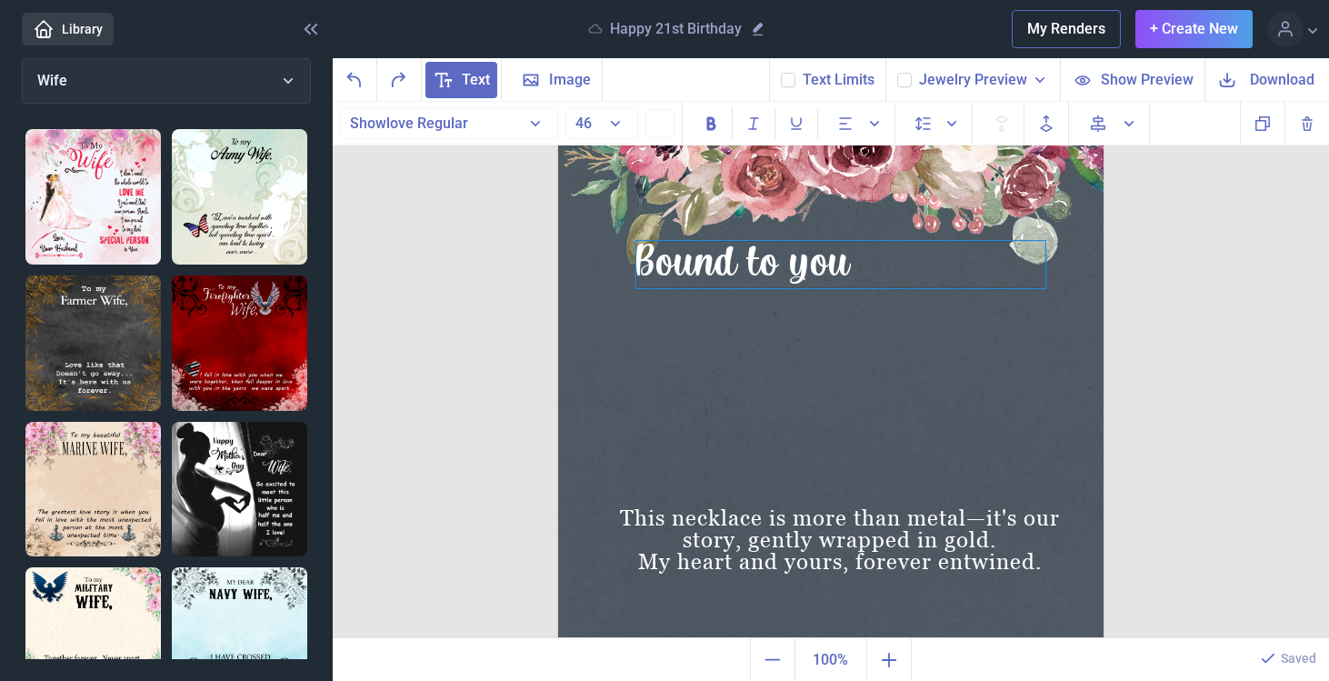
drag, startPoint x: 1003, startPoint y: 266, endPoint x: 991, endPoint y: 266, distance: 11.8
click at [991, 266] on div "Bound to you" at bounding box center [840, 264] width 409 height 47
click at [1045, 118] on icon "Forwards" at bounding box center [1047, 124] width 22 height 22
click at [1043, 121] on icon "Forwards" at bounding box center [1047, 124] width 22 height 22
drag, startPoint x: 1031, startPoint y: 270, endPoint x: 1118, endPoint y: 270, distance: 87.3
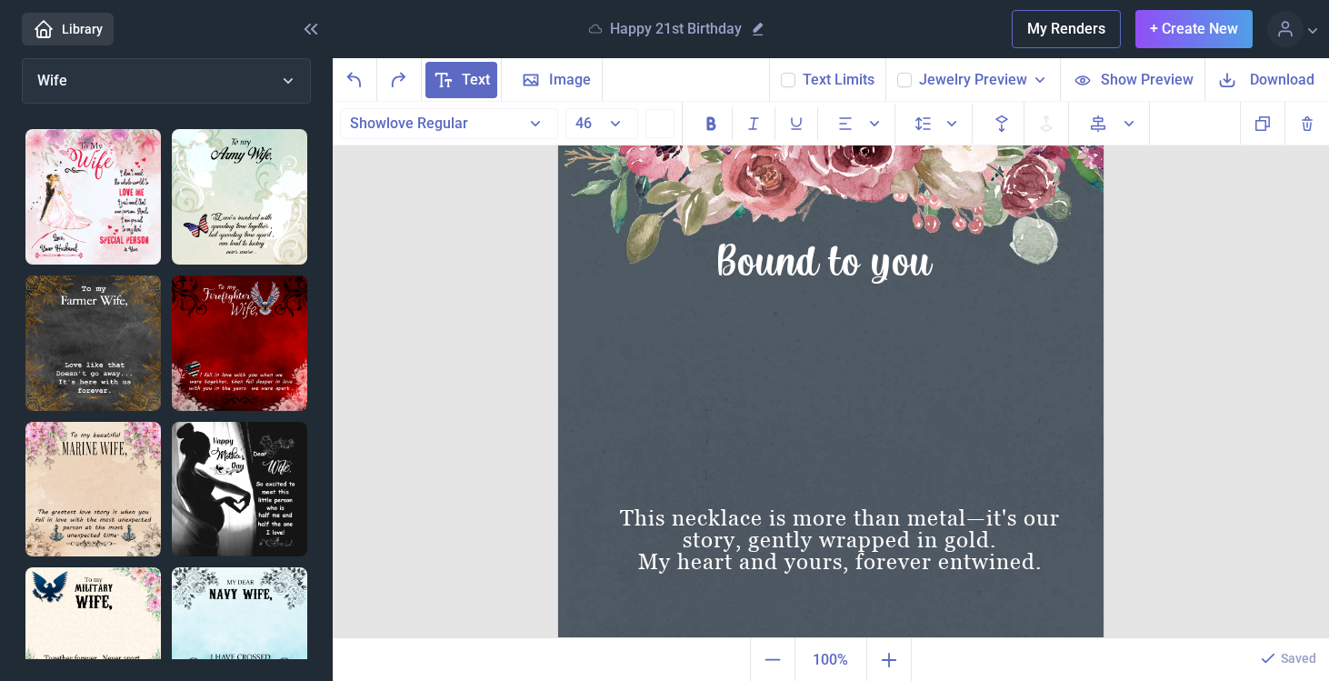
click at [1118, 270] on div "This necklace is more than metal—it's our story, gently wrapped in gold. My hea…" at bounding box center [831, 370] width 997 height 537
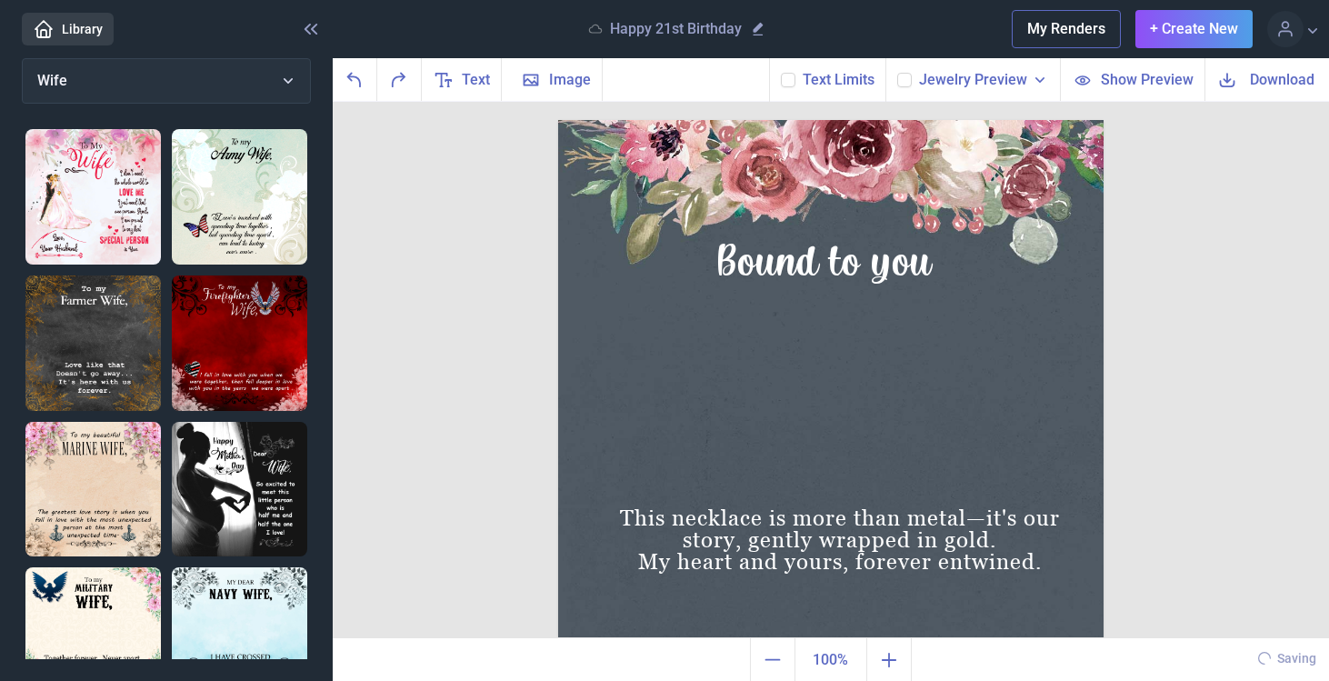
click at [791, 79] on icon at bounding box center [788, 80] width 11 height 11
click at [781, 73] on input "checkbox" at bounding box center [780, 72] width 1 height 1
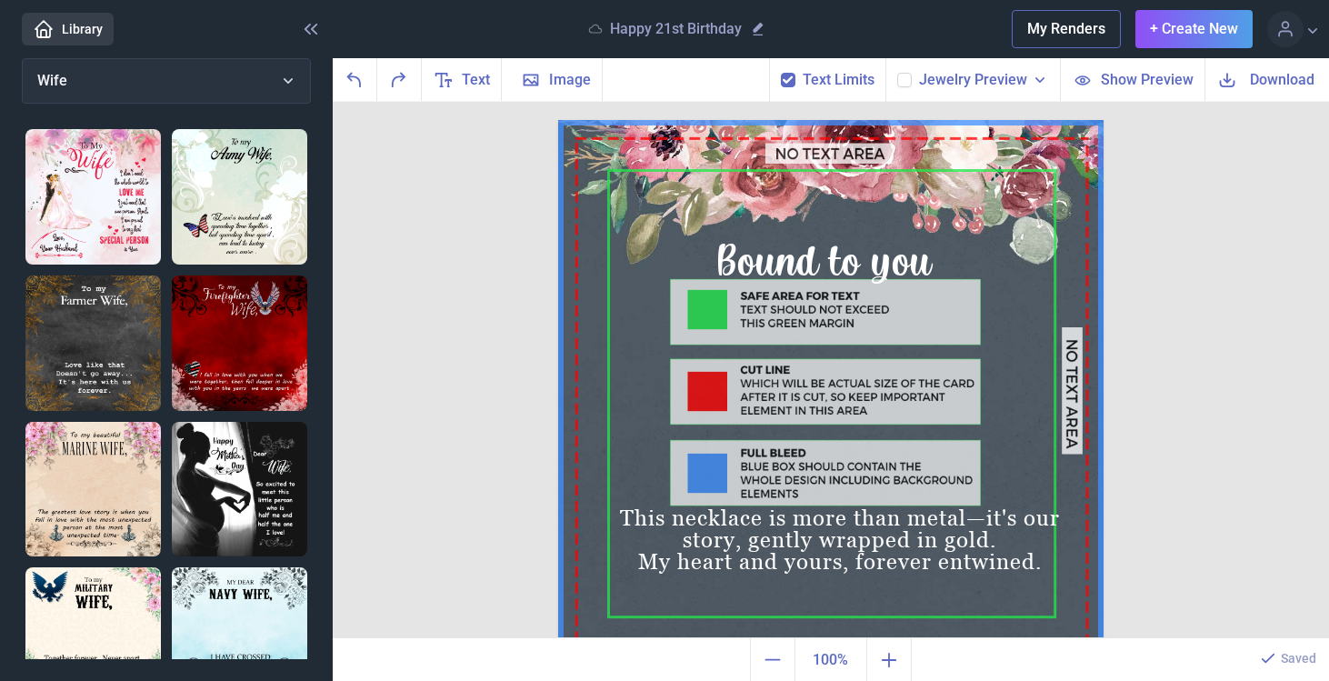
click at [793, 81] on use at bounding box center [788, 79] width 10 height 7
click at [781, 73] on input "checkbox" at bounding box center [780, 72] width 1 height 1
checkbox input "false"
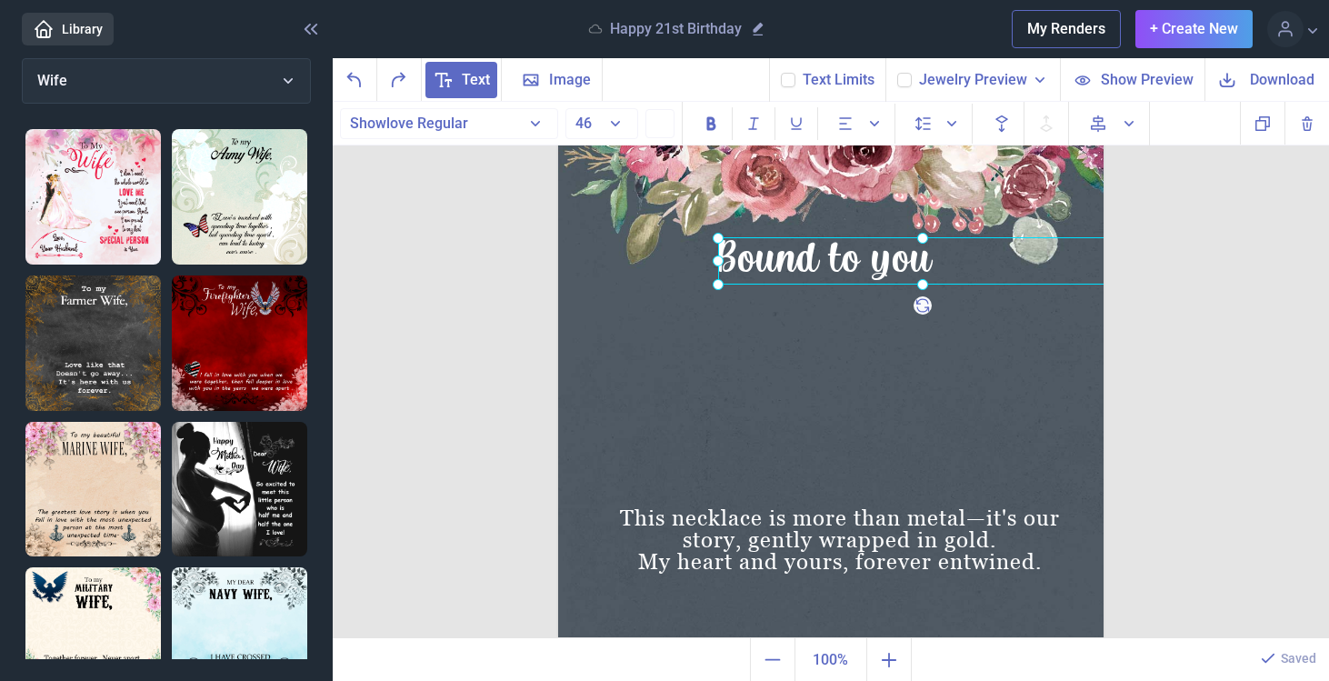
click at [558, 120] on div "Bound to you" at bounding box center [558, 120] width 0 height 0
click at [986, 120] on div "This necklace is more than metal—it's our story, gently wrapped in gold. My hea…" at bounding box center [831, 120] width 546 height 0
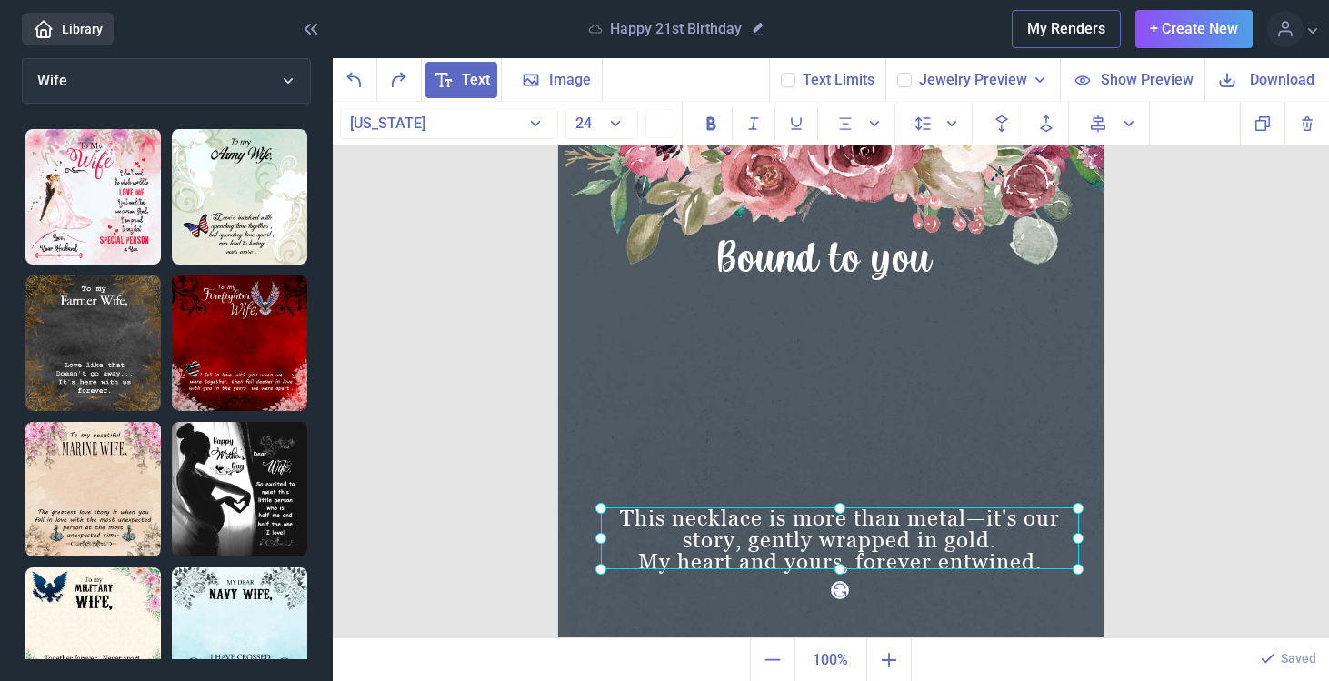
click at [983, 519] on div at bounding box center [840, 538] width 478 height 62
click at [979, 522] on div at bounding box center [840, 538] width 478 height 62
click at [982, 522] on div at bounding box center [840, 538] width 478 height 62
click at [982, 529] on div "This necklace is more than metal—it's our story, gently wrapped in gold. My hea…" at bounding box center [840, 538] width 478 height 62
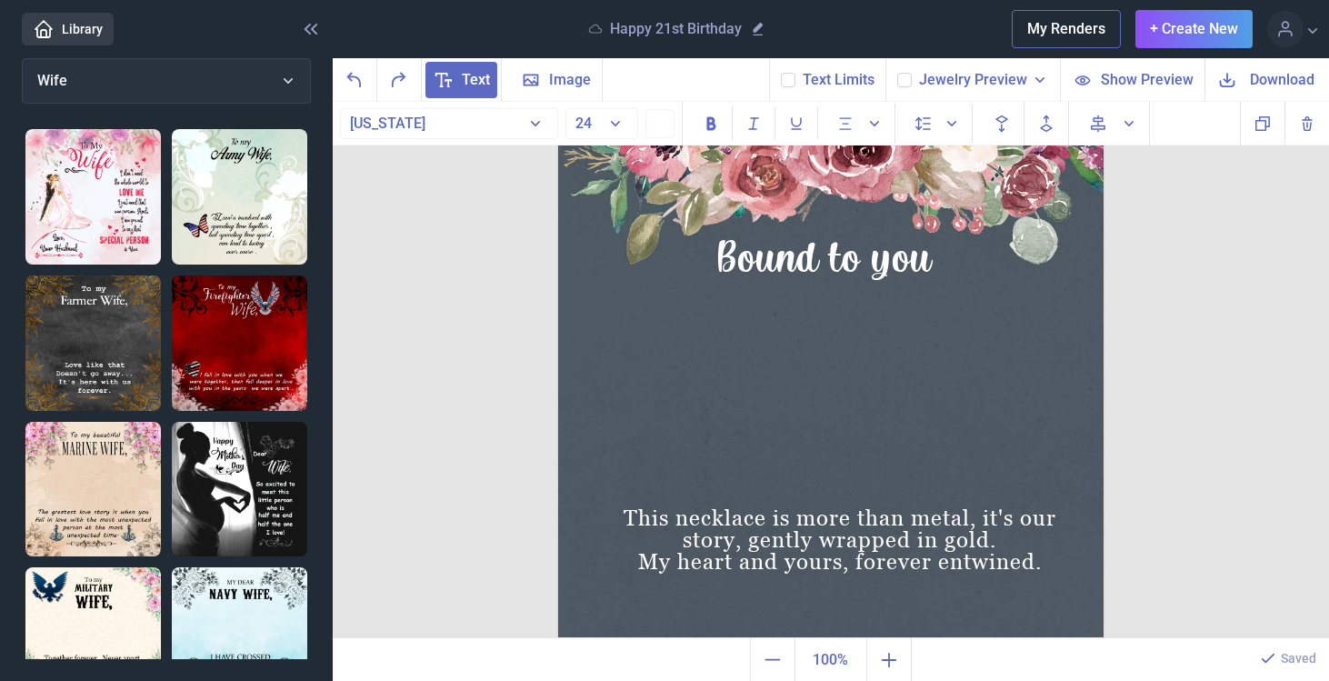
click at [796, 85] on label at bounding box center [788, 80] width 15 height 15
click at [781, 73] on input "checkbox" at bounding box center [780, 72] width 1 height 1
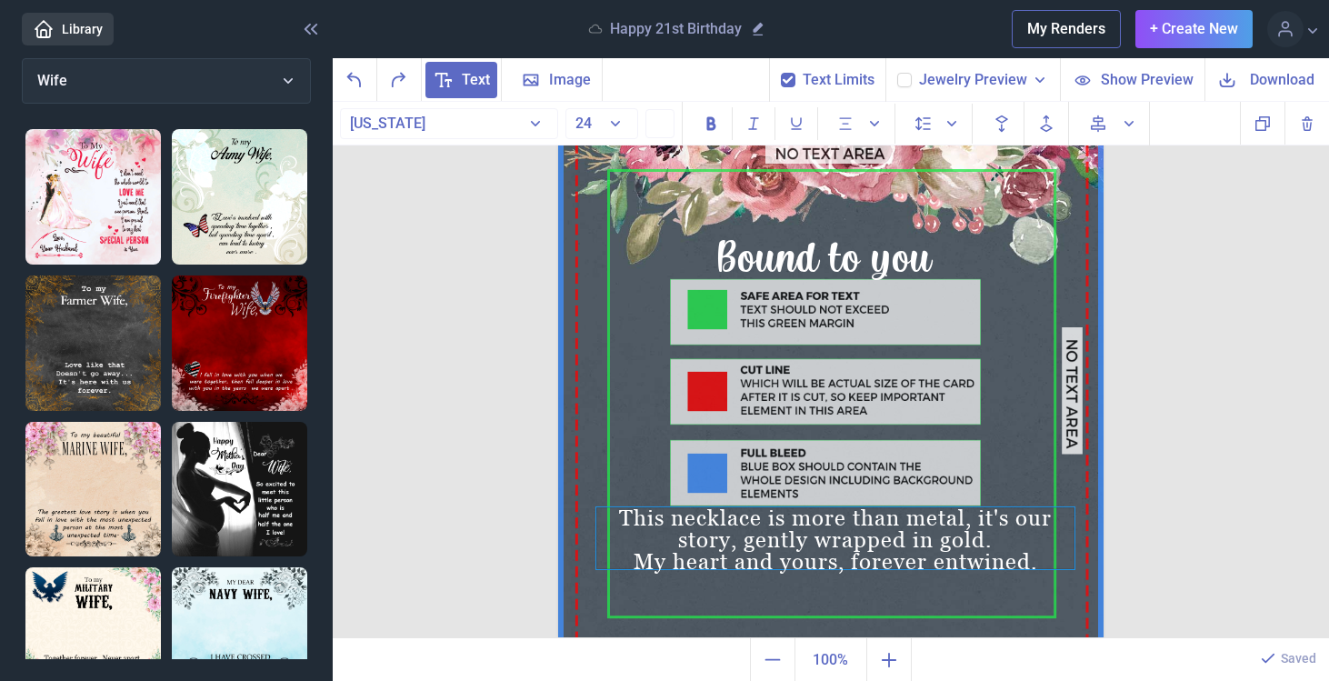
click at [847, 557] on div "My heart and yours, forever entwined." at bounding box center [835, 562] width 478 height 22
click at [789, 75] on icon at bounding box center [788, 80] width 11 height 11
click at [781, 73] on input "checkbox" at bounding box center [780, 72] width 1 height 1
checkbox input "false"
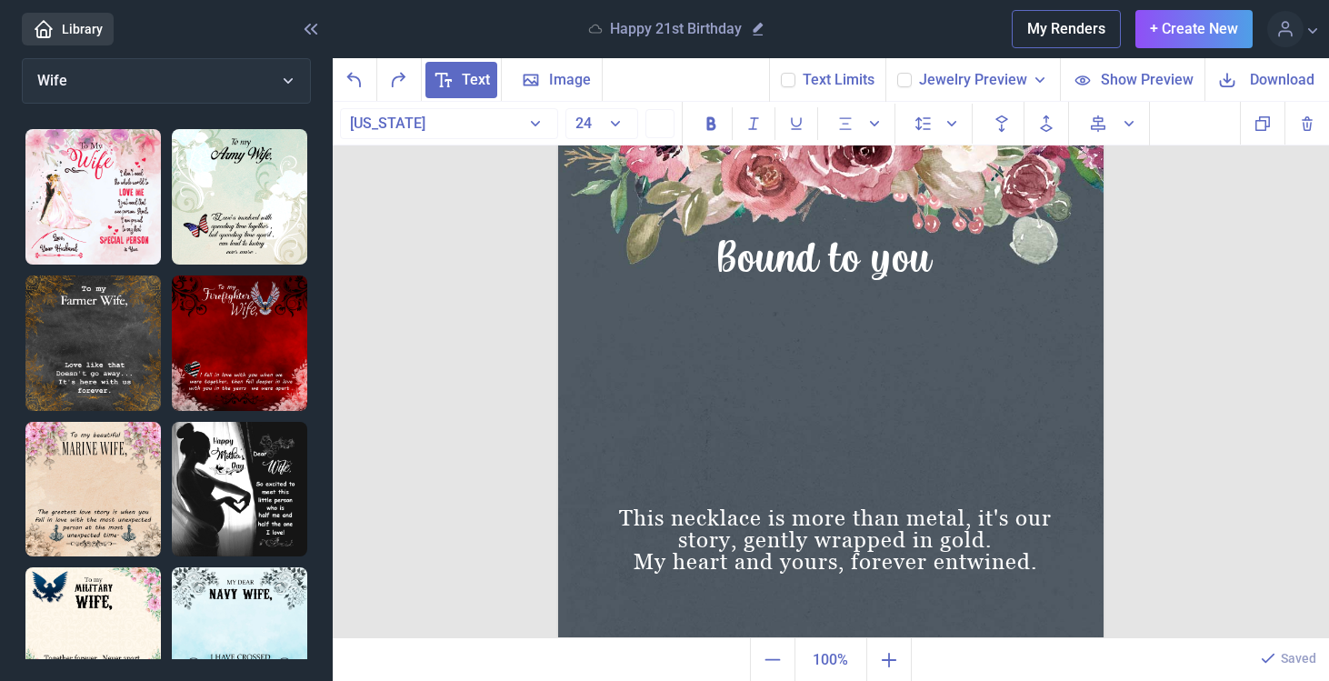
click at [1252, 78] on span "Download" at bounding box center [1282, 79] width 65 height 21
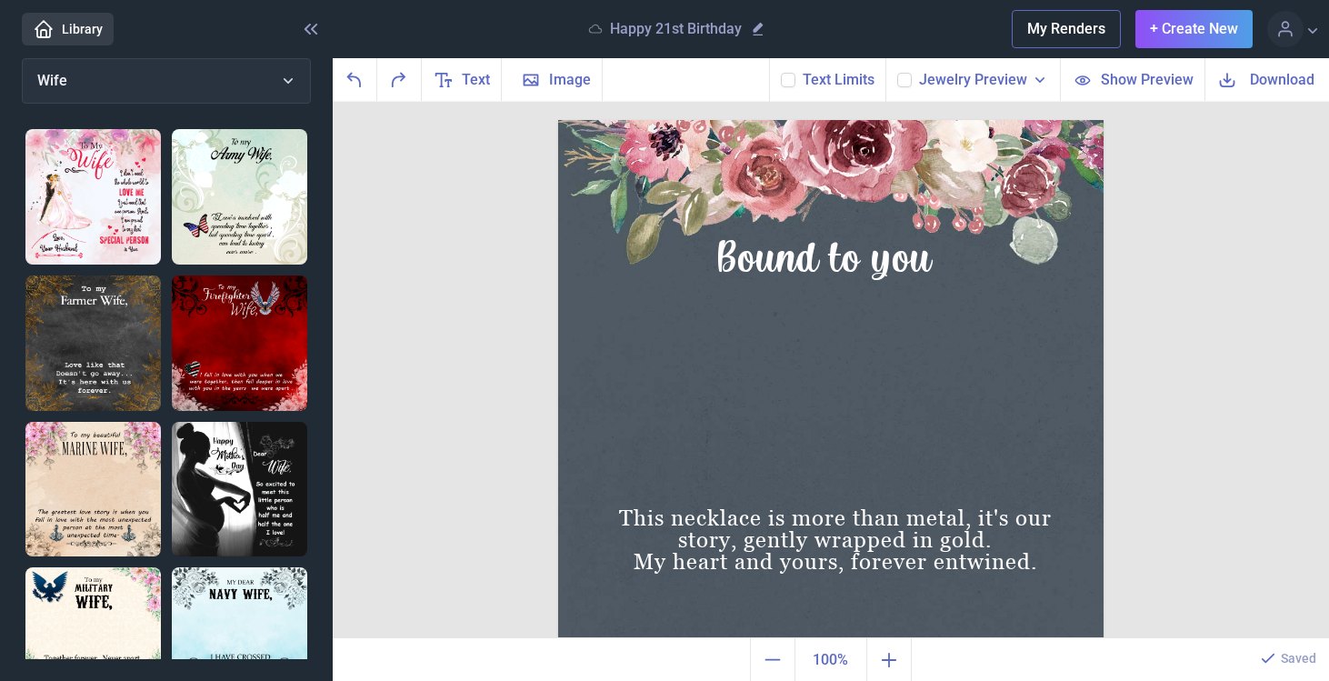
click at [20, 0] on header "Library Happy 21st Birthday My Renders + Create New Profile Design Library Log …" at bounding box center [664, 29] width 1329 height 58
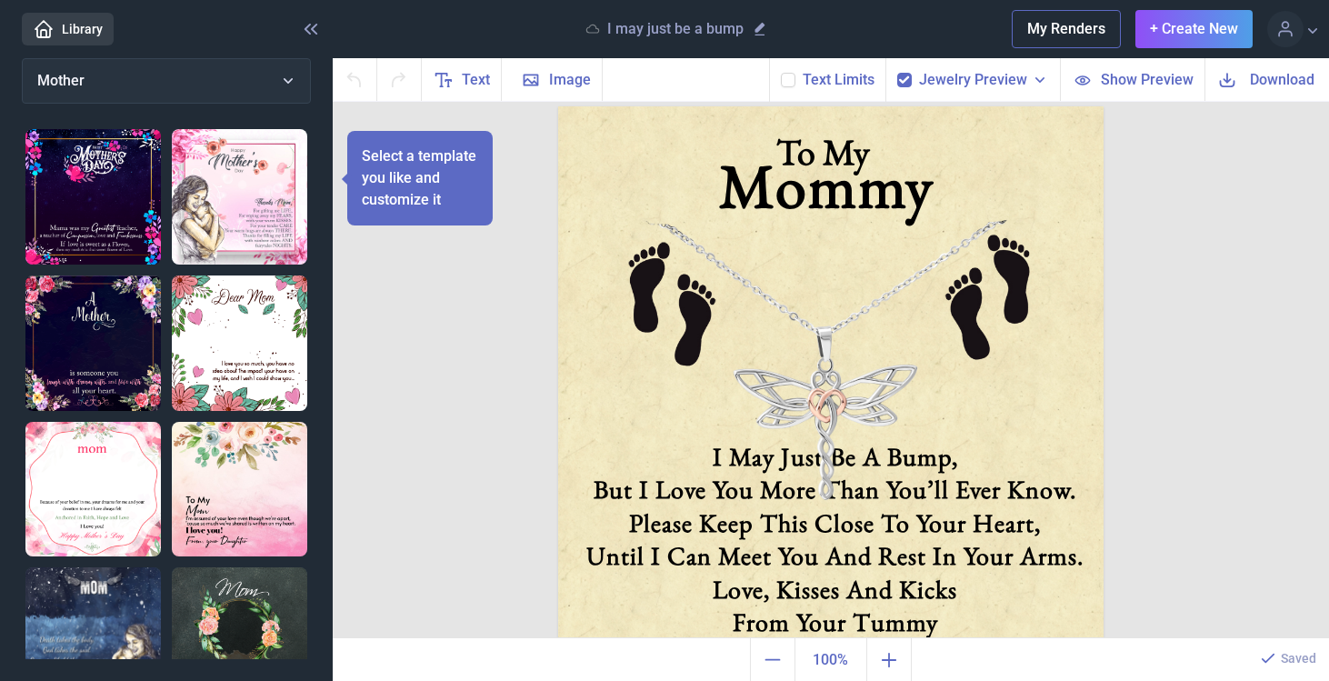
scroll to position [65, 0]
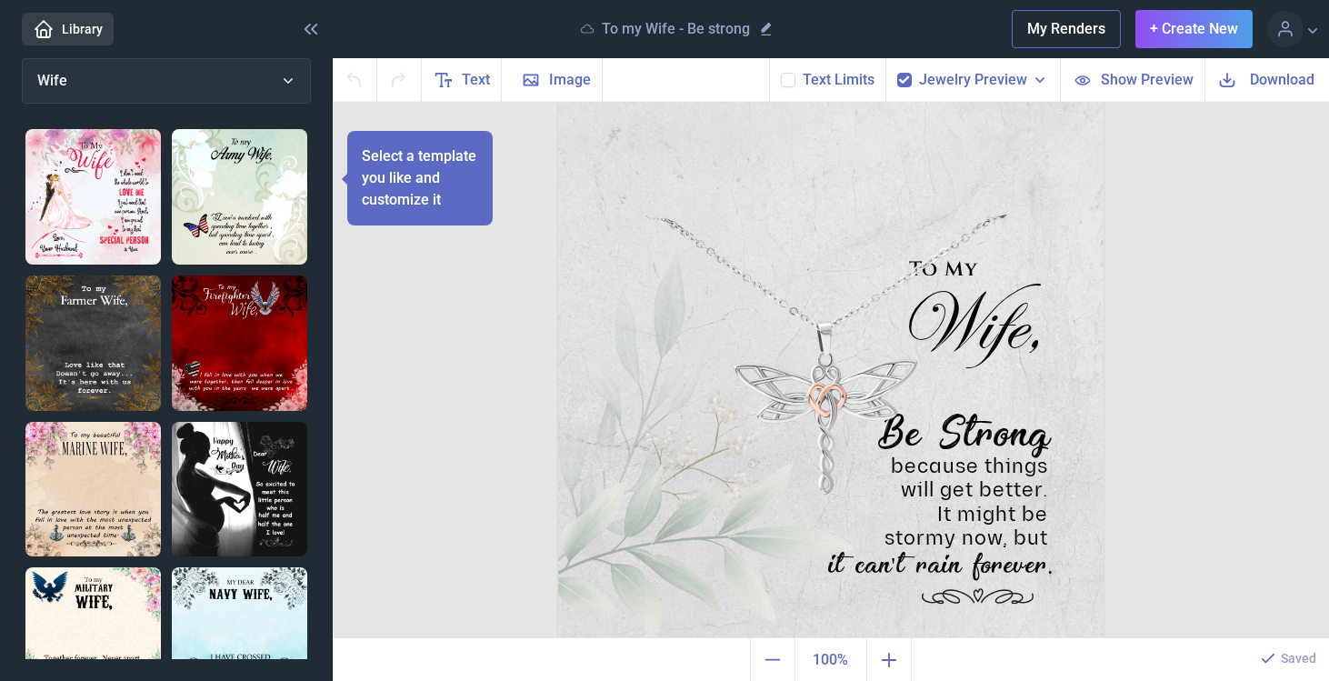
scroll to position [72, 0]
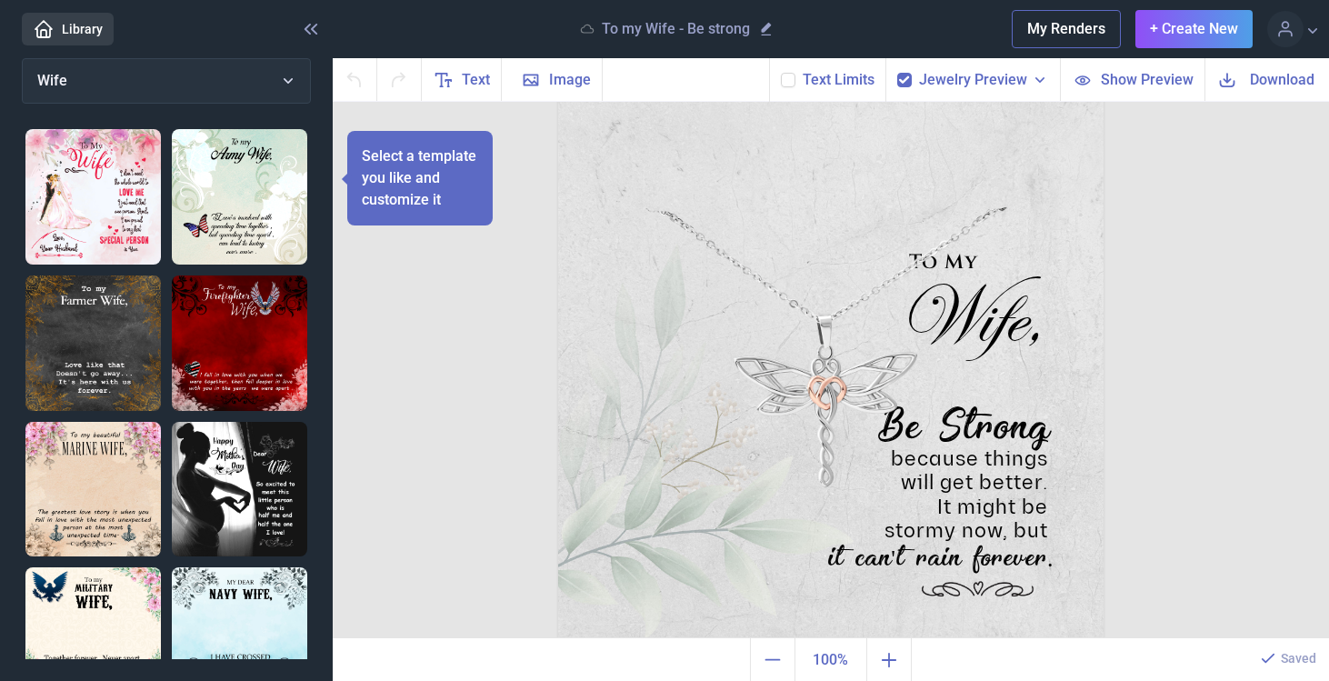
click at [822, 346] on img at bounding box center [831, 367] width 546 height 546
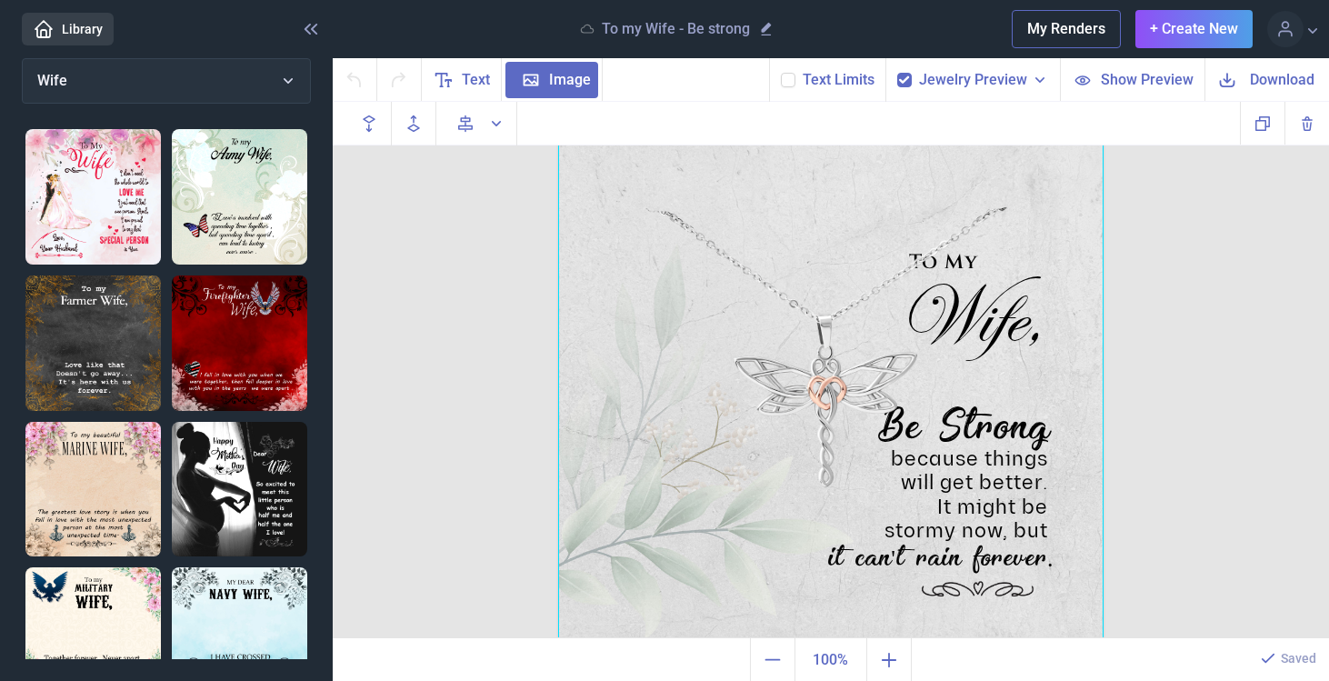
click at [833, 374] on div at bounding box center [831, 367] width 546 height 546
click at [957, 76] on span "Jewelry Preview" at bounding box center [973, 80] width 108 height 22
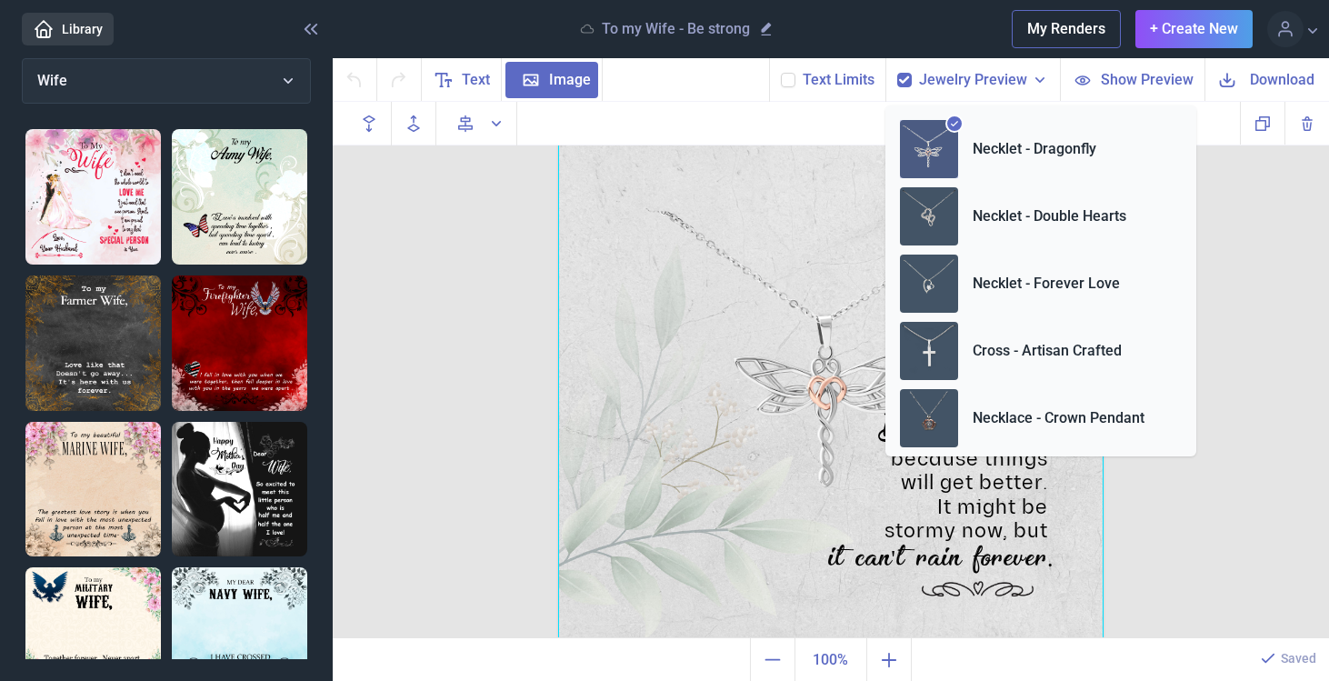
click at [908, 78] on icon at bounding box center [904, 80] width 11 height 11
click at [897, 73] on input "checkbox" at bounding box center [897, 72] width 1 height 1
checkbox input "false"
click at [837, 127] on div "Roboto Abril Fatface ACaslonPro Accidental Presidency Accord SF Addison West Dr…" at bounding box center [831, 124] width 997 height 44
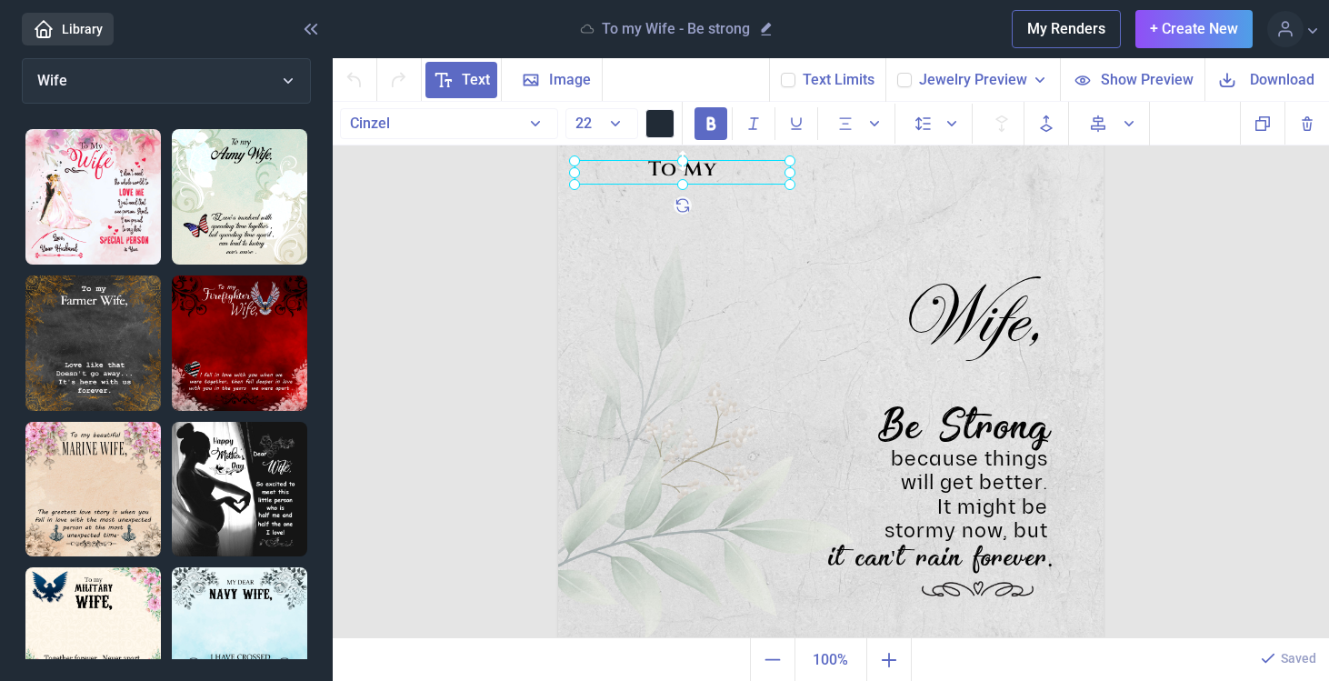
drag, startPoint x: 946, startPoint y: 258, endPoint x: 684, endPoint y: 165, distance: 278.1
click at [558, 94] on div "To My" at bounding box center [558, 94] width 0 height 0
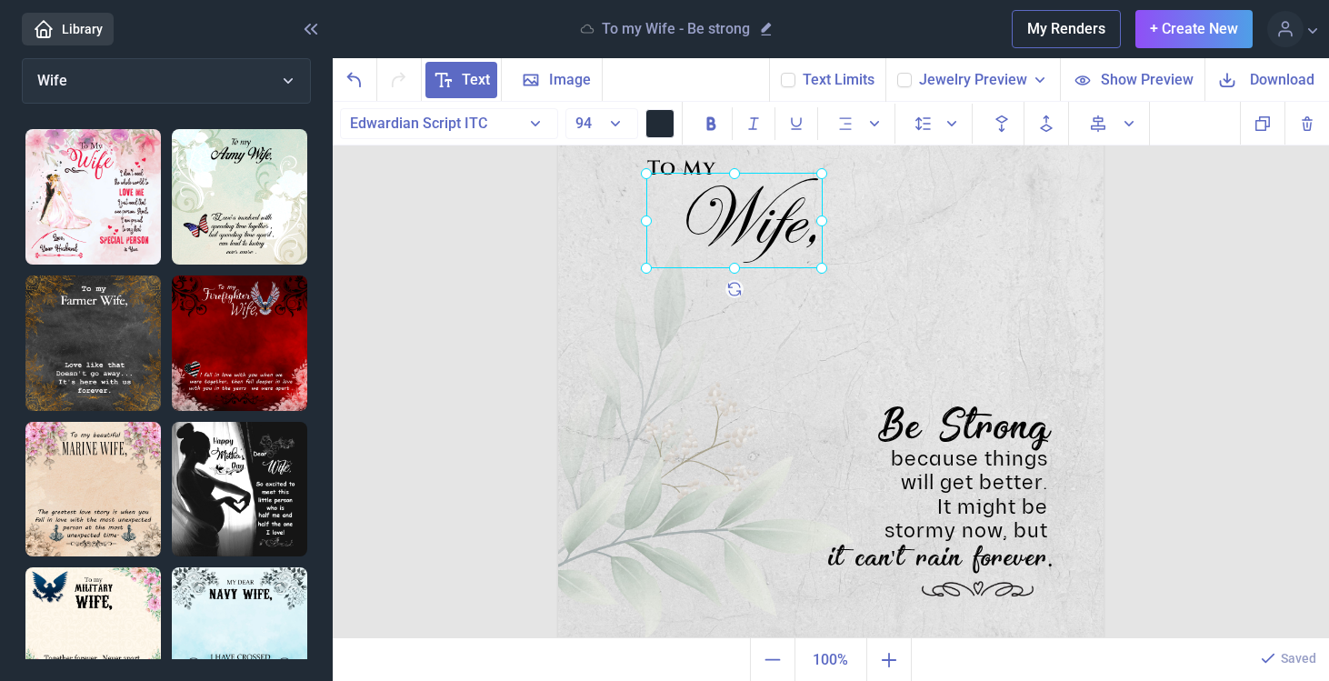
drag, startPoint x: 982, startPoint y: 333, endPoint x: 759, endPoint y: 235, distance: 243.5
click at [558, 94] on div "Wife," at bounding box center [558, 94] width 0 height 0
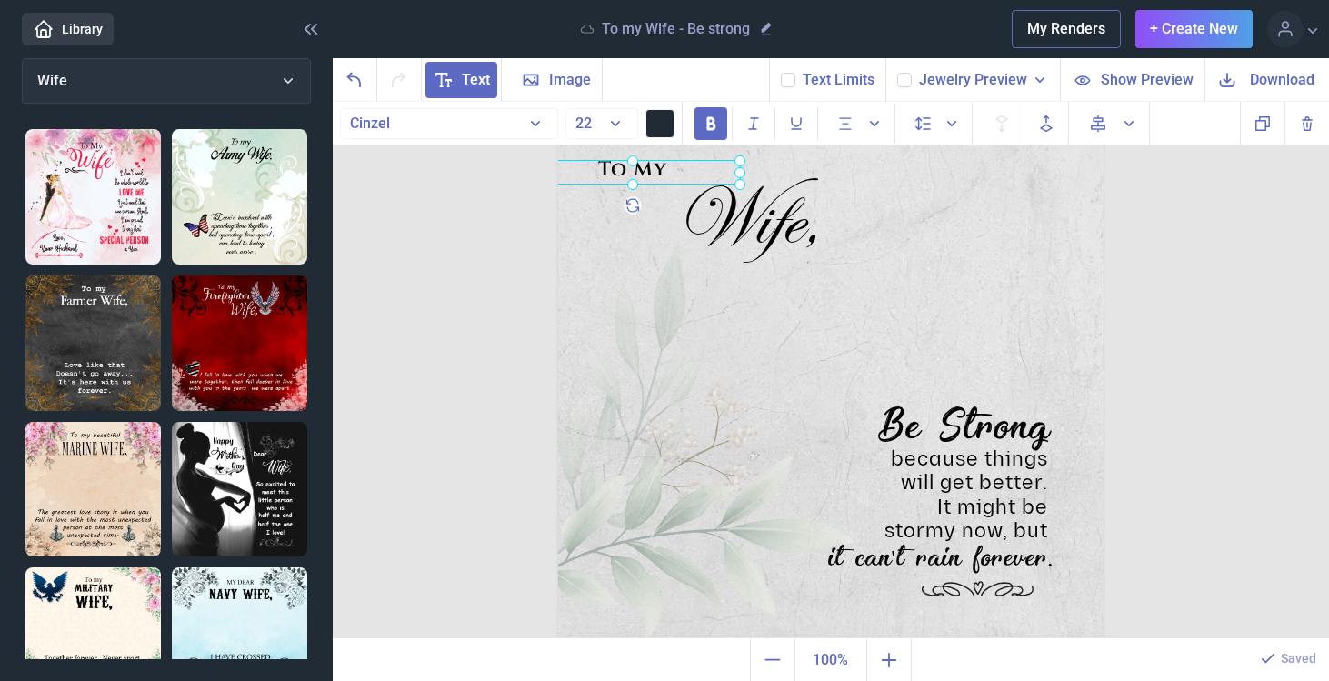
drag, startPoint x: 665, startPoint y: 165, endPoint x: 616, endPoint y: 166, distance: 49.1
click at [558, 94] on div "To My" at bounding box center [558, 94] width 0 height 0
click at [794, 80] on icon at bounding box center [788, 80] width 11 height 11
click at [781, 73] on input "checkbox" at bounding box center [780, 72] width 1 height 1
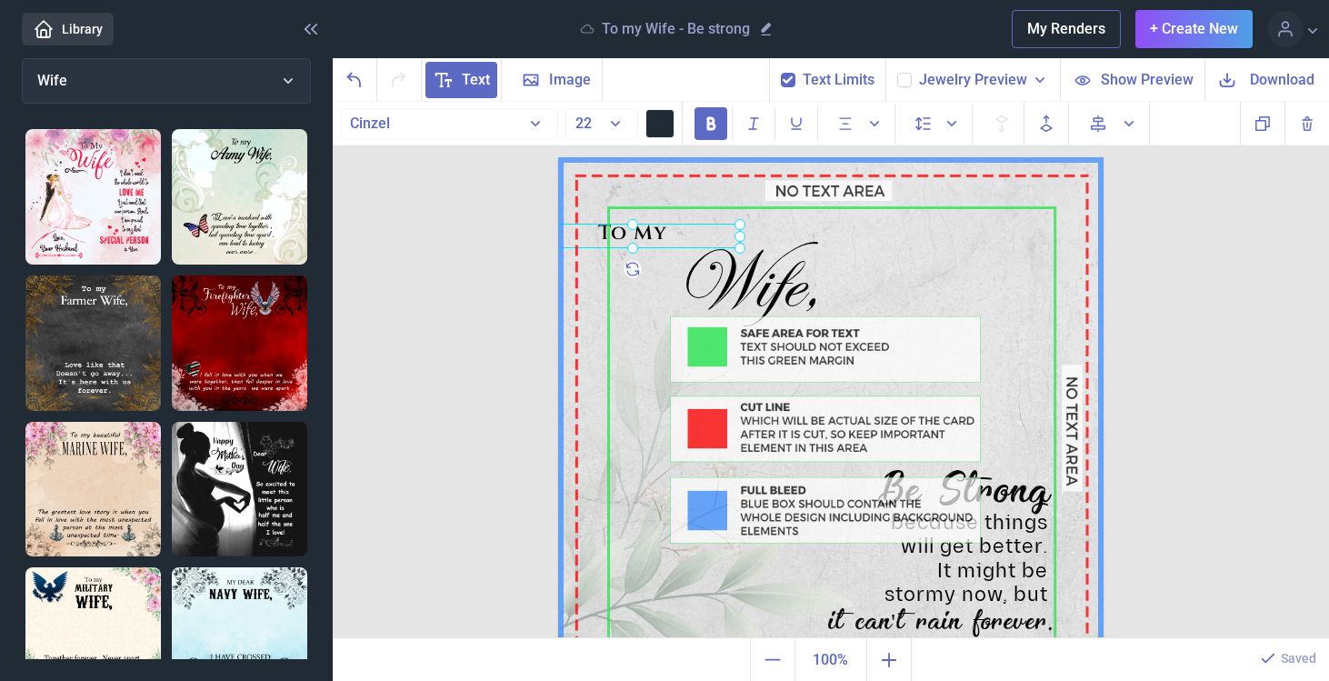
scroll to position [0, 0]
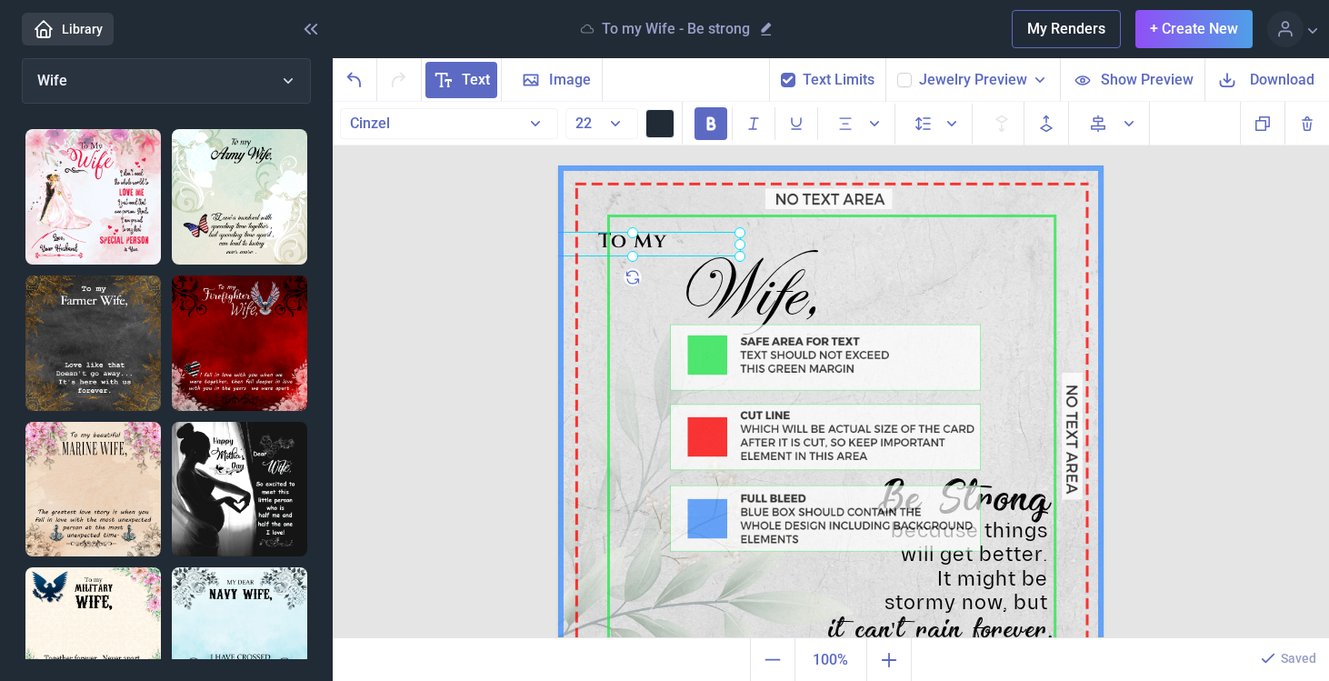
drag, startPoint x: 656, startPoint y: 239, endPoint x: 679, endPoint y: 231, distance: 25.0
click at [679, 231] on img at bounding box center [831, 438] width 546 height 546
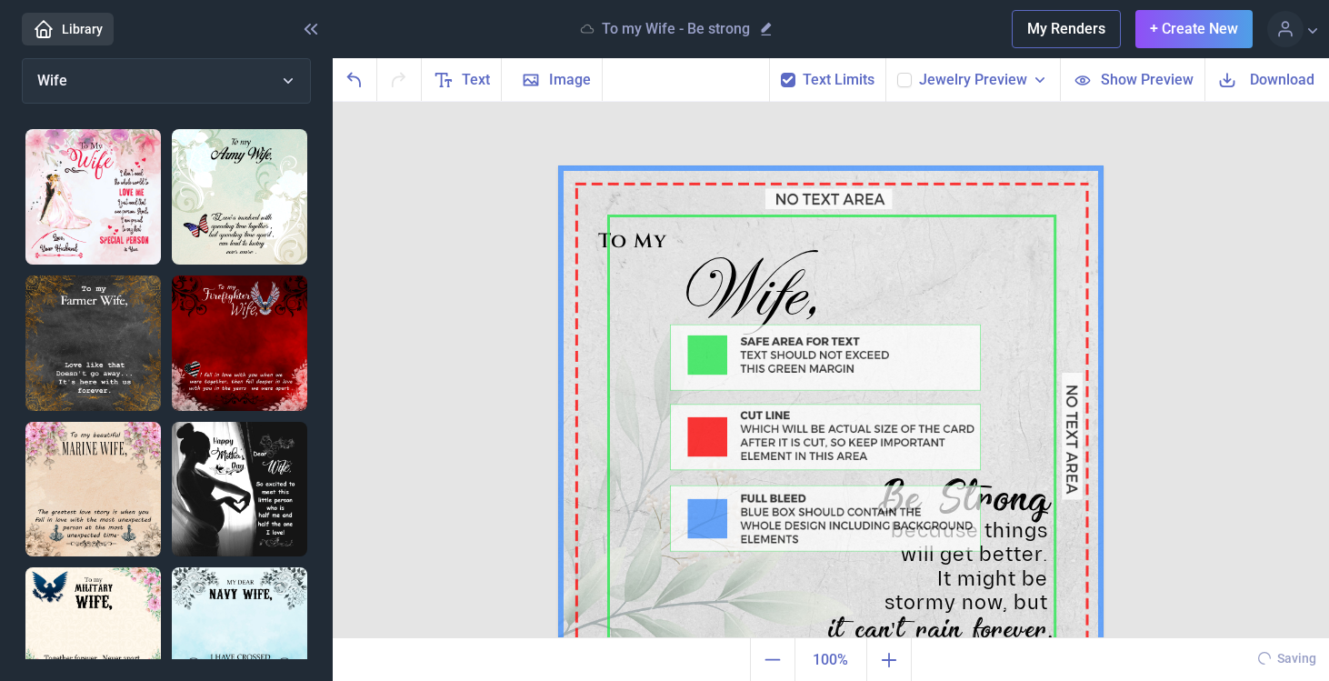
click at [679, 241] on img at bounding box center [831, 438] width 546 height 546
click at [639, 246] on img at bounding box center [831, 438] width 546 height 546
click at [639, 238] on img at bounding box center [831, 438] width 546 height 546
click at [666, 235] on img at bounding box center [831, 438] width 546 height 546
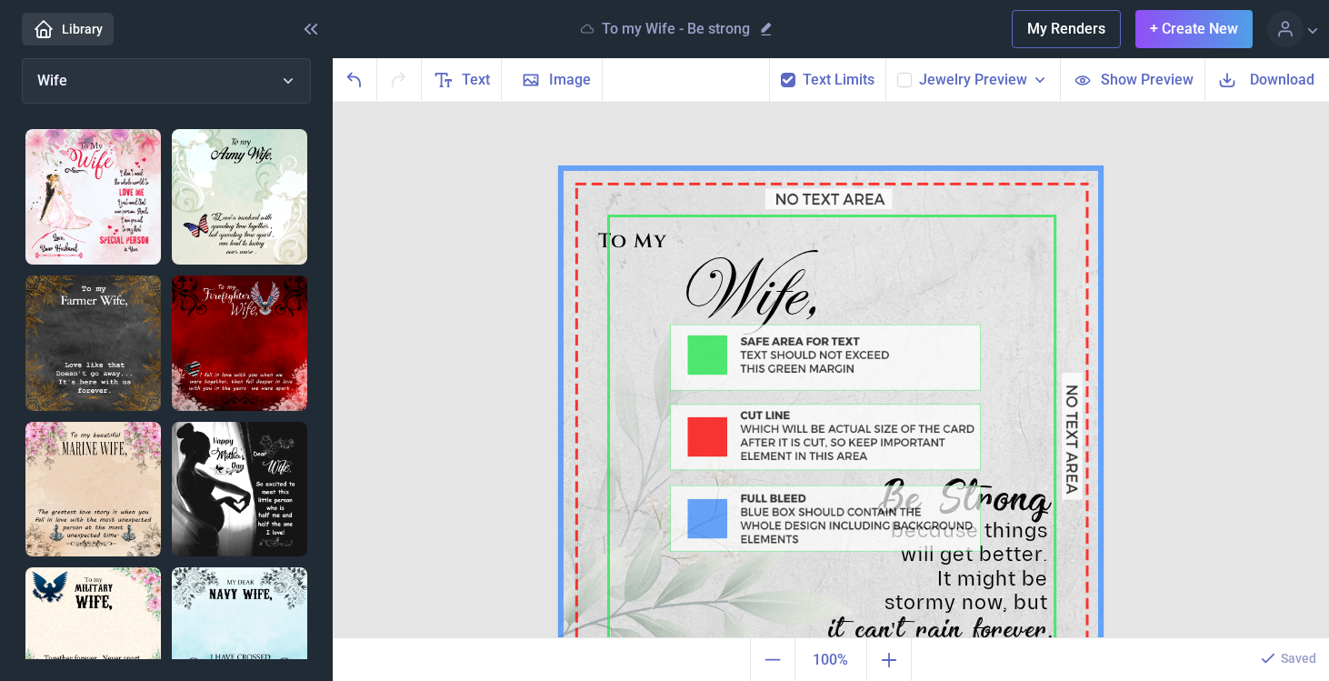
click at [666, 235] on img at bounding box center [831, 438] width 546 height 546
click at [792, 75] on icon at bounding box center [788, 80] width 11 height 11
click at [781, 73] on input "checkbox" at bounding box center [780, 72] width 1 height 1
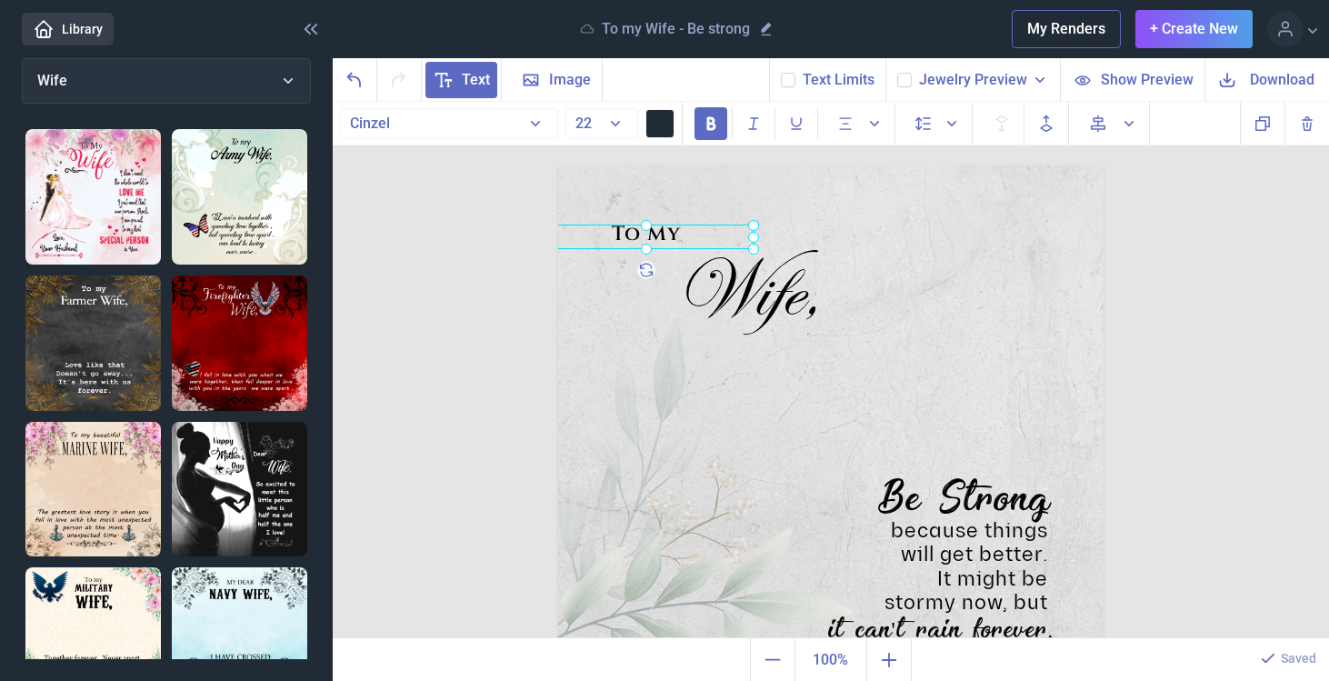
drag, startPoint x: 635, startPoint y: 246, endPoint x: 648, endPoint y: 239, distance: 15.5
click at [558, 165] on div "To My" at bounding box center [558, 165] width 0 height 0
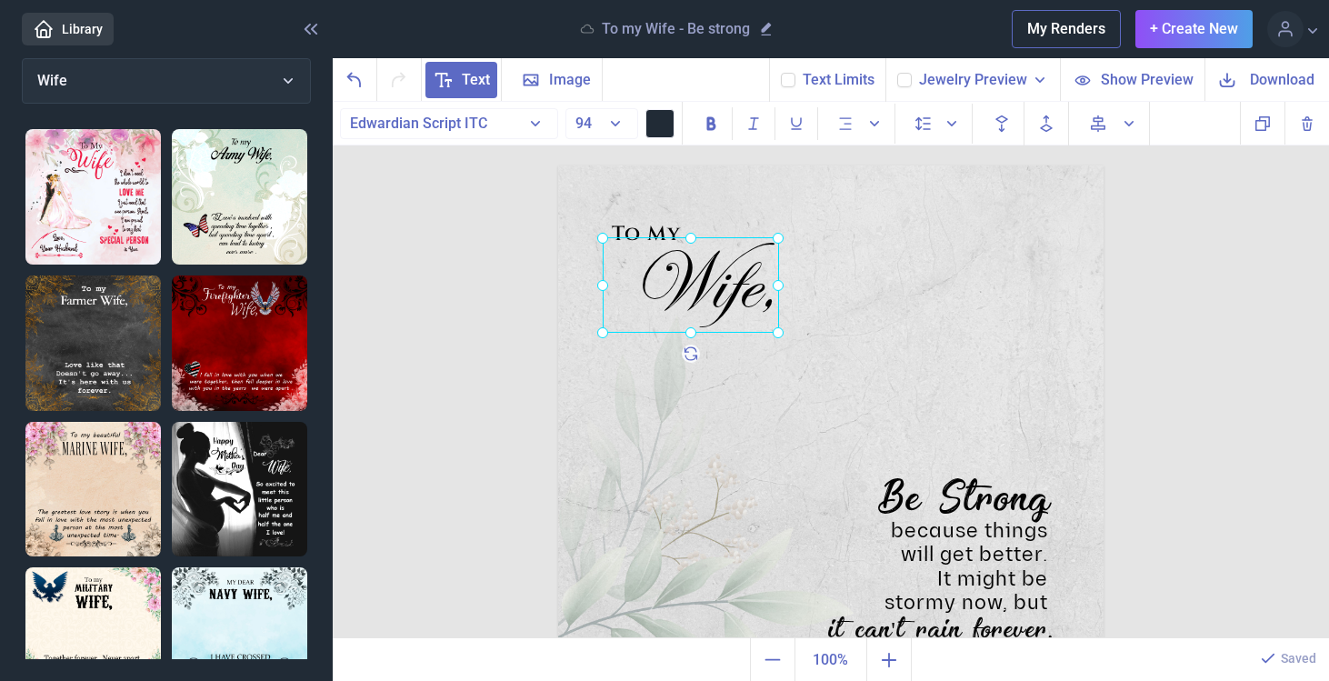
drag, startPoint x: 732, startPoint y: 267, endPoint x: 688, endPoint y: 258, distance: 44.6
click at [558, 165] on div "Wife," at bounding box center [558, 165] width 0 height 0
click at [793, 79] on use at bounding box center [788, 79] width 10 height 7
click at [781, 73] on input "checkbox" at bounding box center [780, 72] width 1 height 1
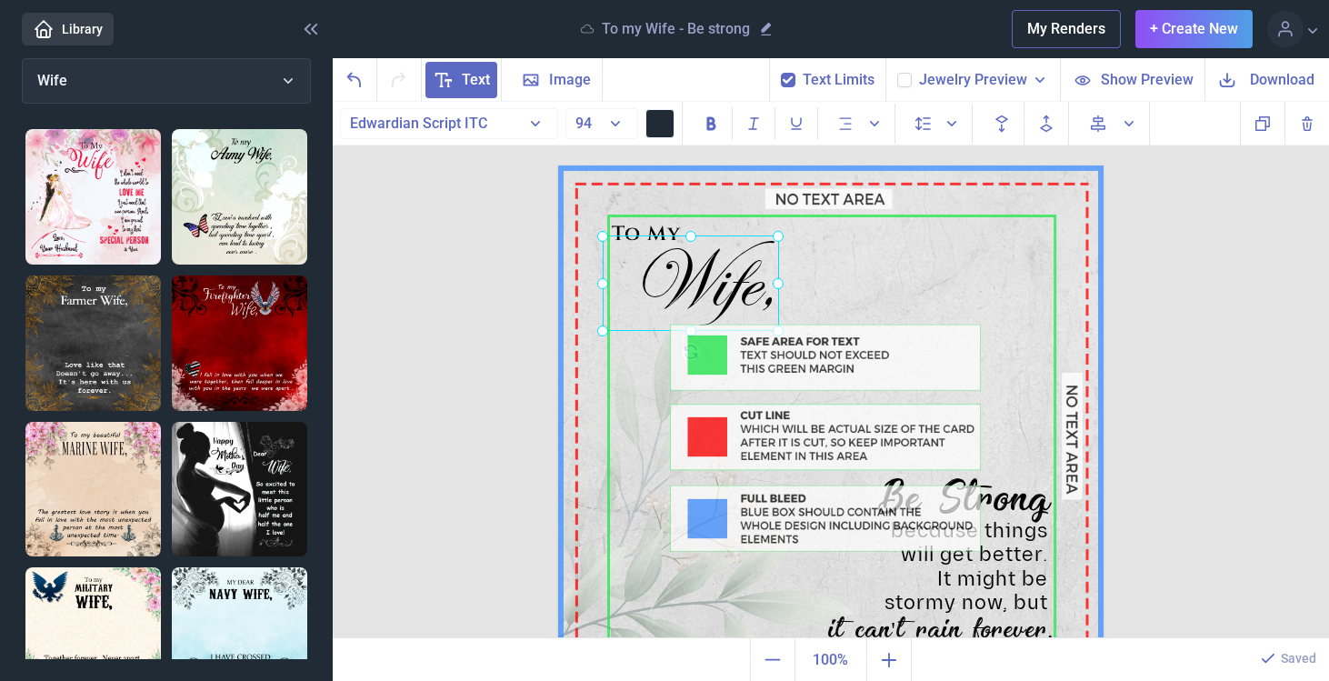
click at [792, 80] on use at bounding box center [788, 79] width 10 height 7
click at [781, 73] on input "checkbox" at bounding box center [780, 72] width 1 height 1
checkbox input "false"
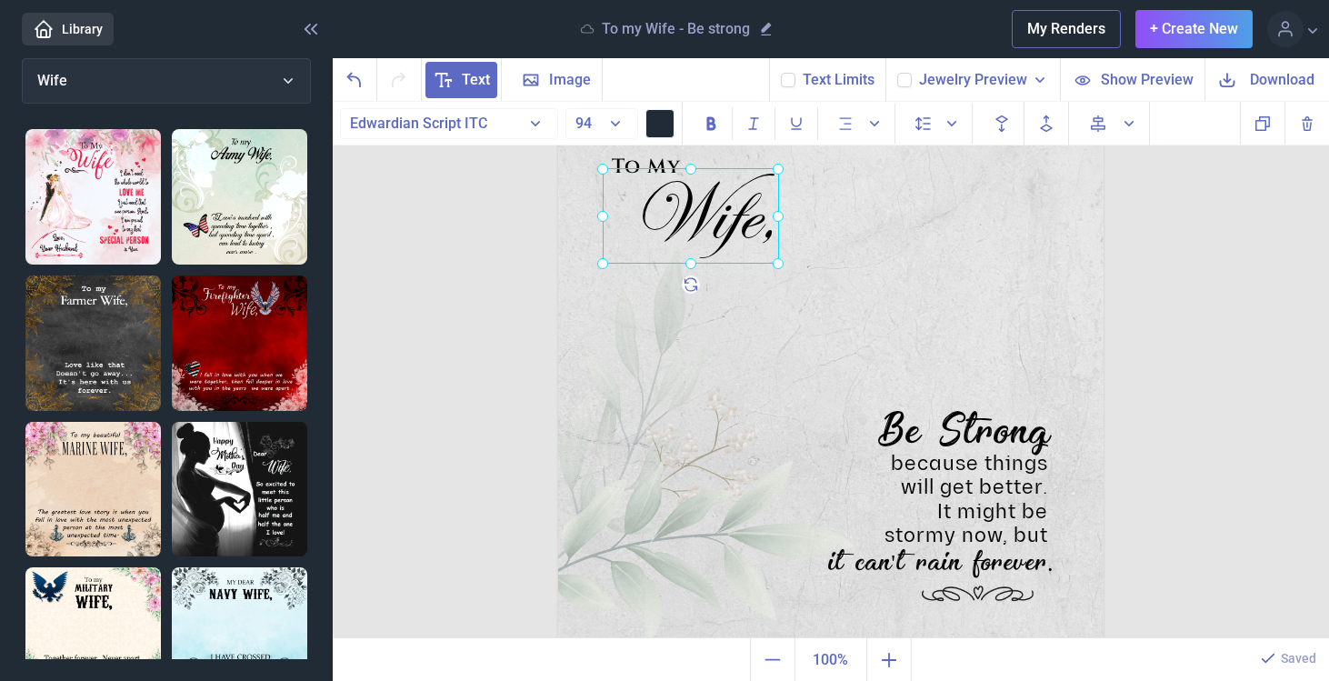
scroll to position [72, 0]
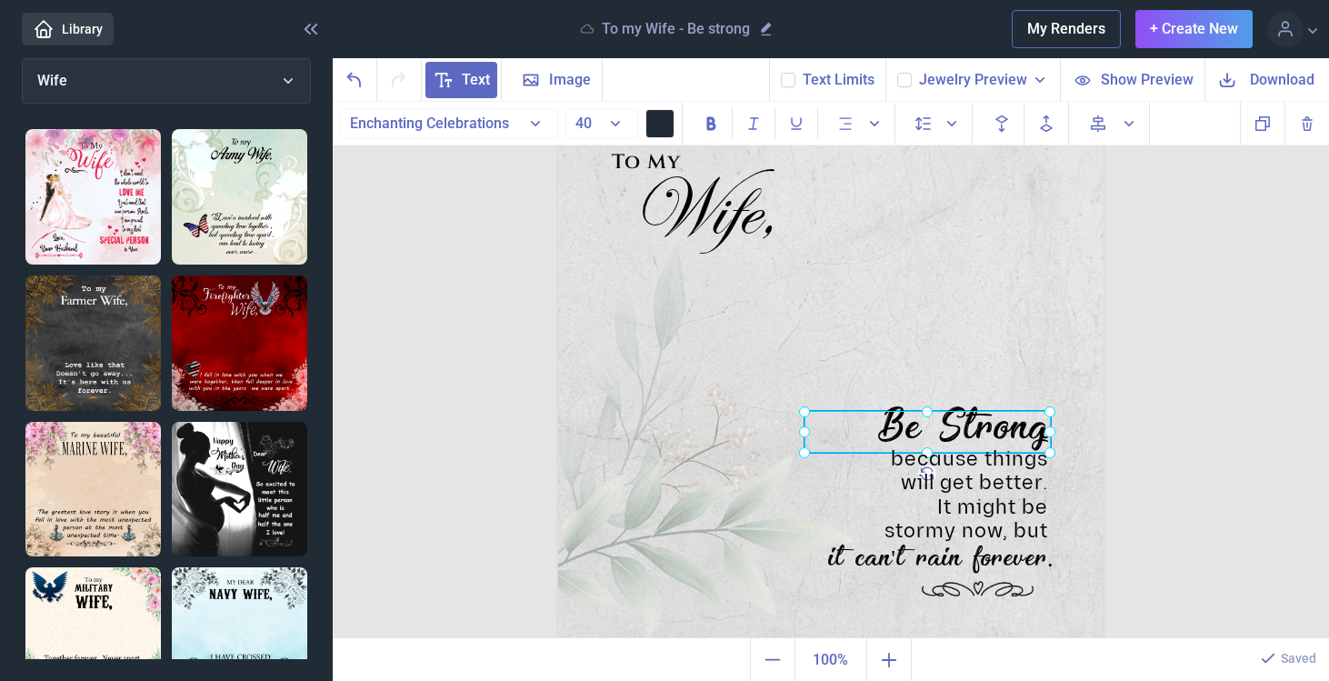
click at [558, 94] on div "Be Strong" at bounding box center [558, 94] width 0 height 0
click at [1039, 429] on icon at bounding box center [1049, 431] width 25 height 25
click at [1041, 434] on div at bounding box center [928, 432] width 246 height 42
click at [1041, 434] on div "Be Strong" at bounding box center [928, 432] width 246 height 42
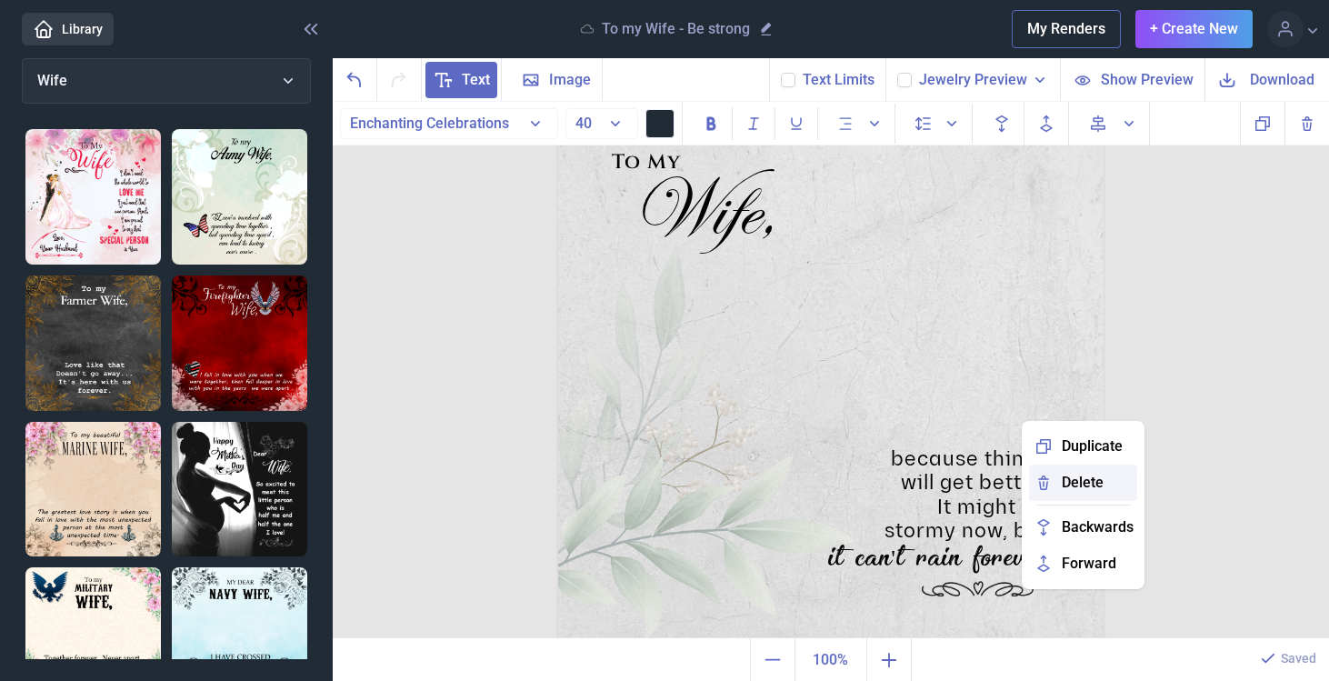
click at [1066, 486] on span "Delete" at bounding box center [1083, 483] width 42 height 22
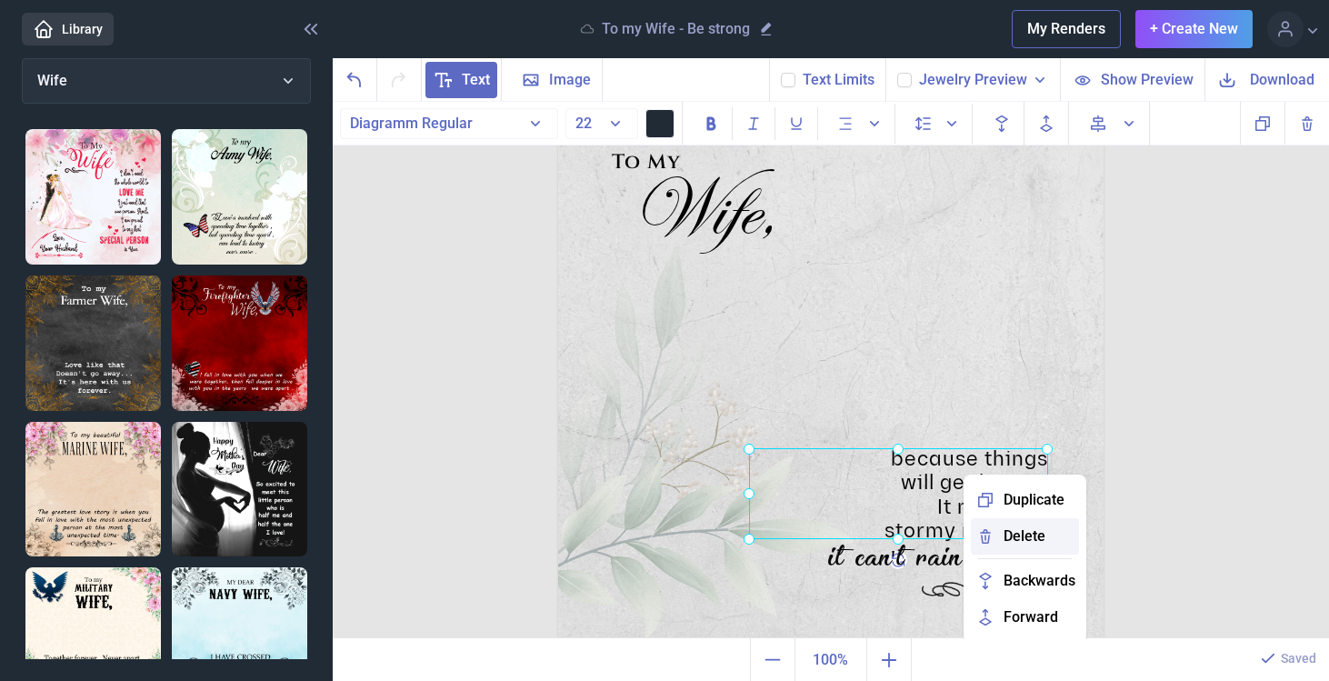
click at [1027, 541] on span "Delete" at bounding box center [1025, 537] width 42 height 22
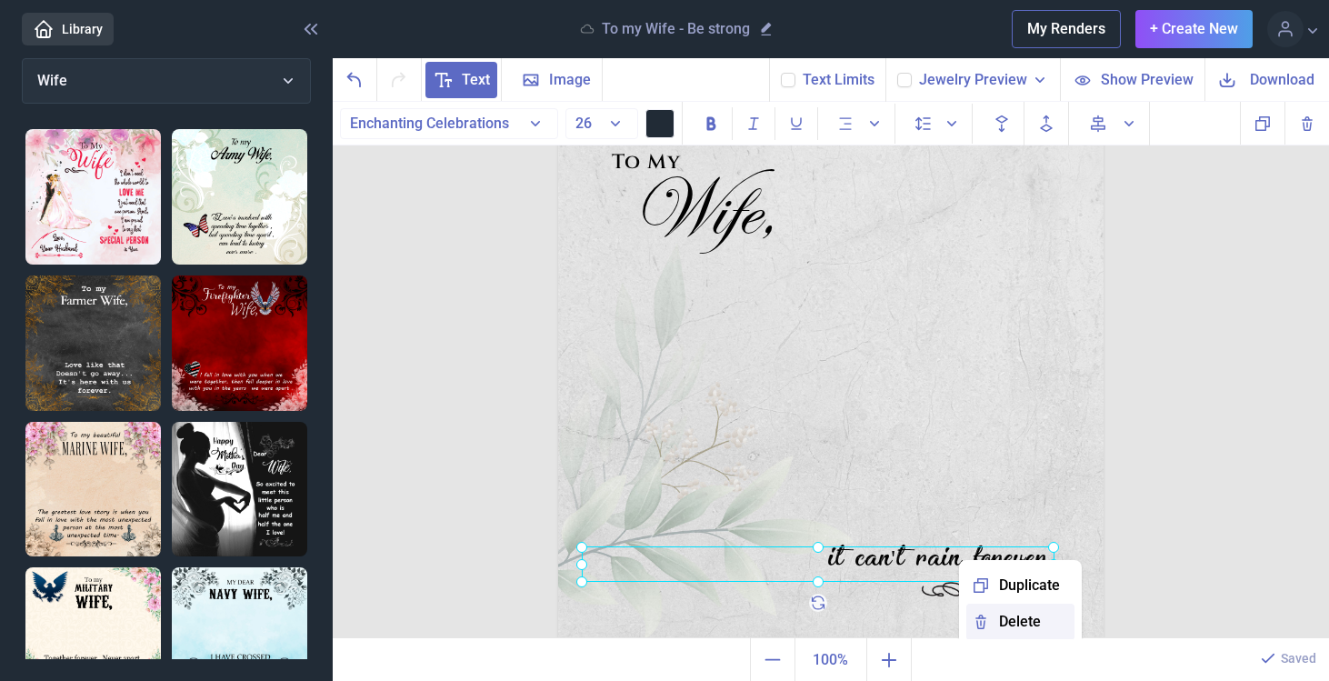
click at [1022, 624] on span "Delete" at bounding box center [1020, 622] width 42 height 22
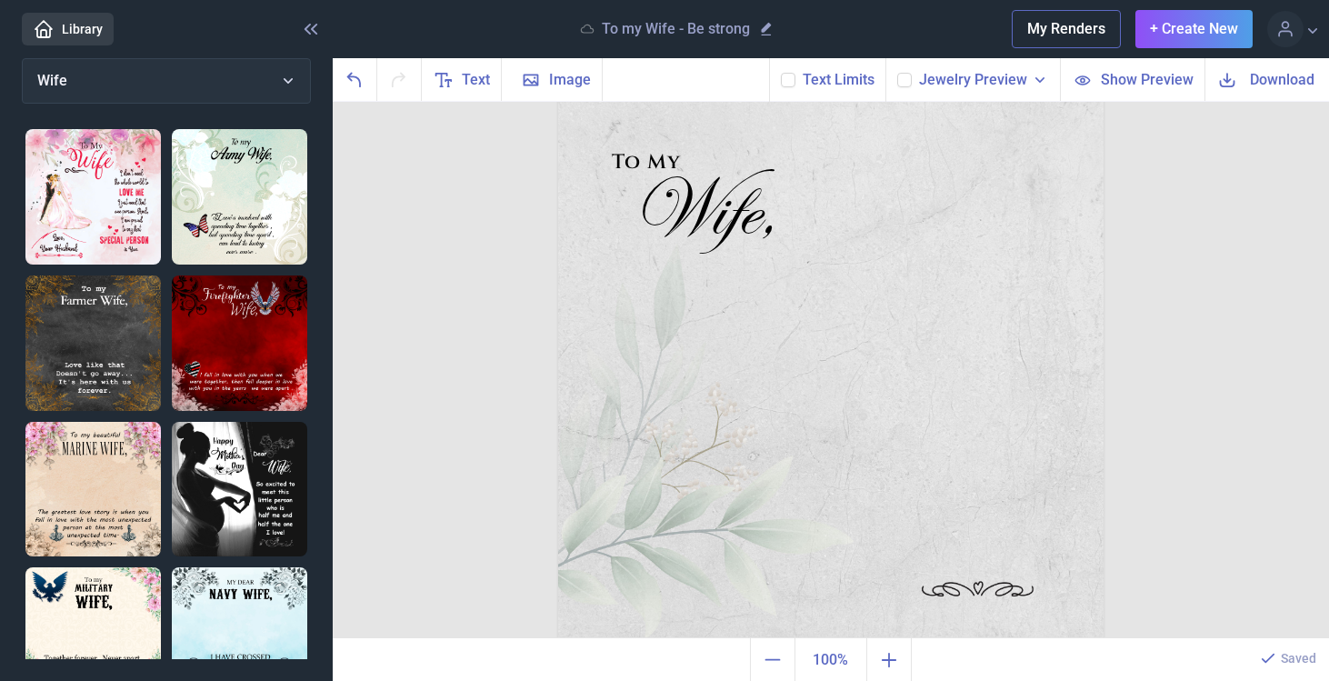
click at [987, 586] on img at bounding box center [831, 367] width 546 height 546
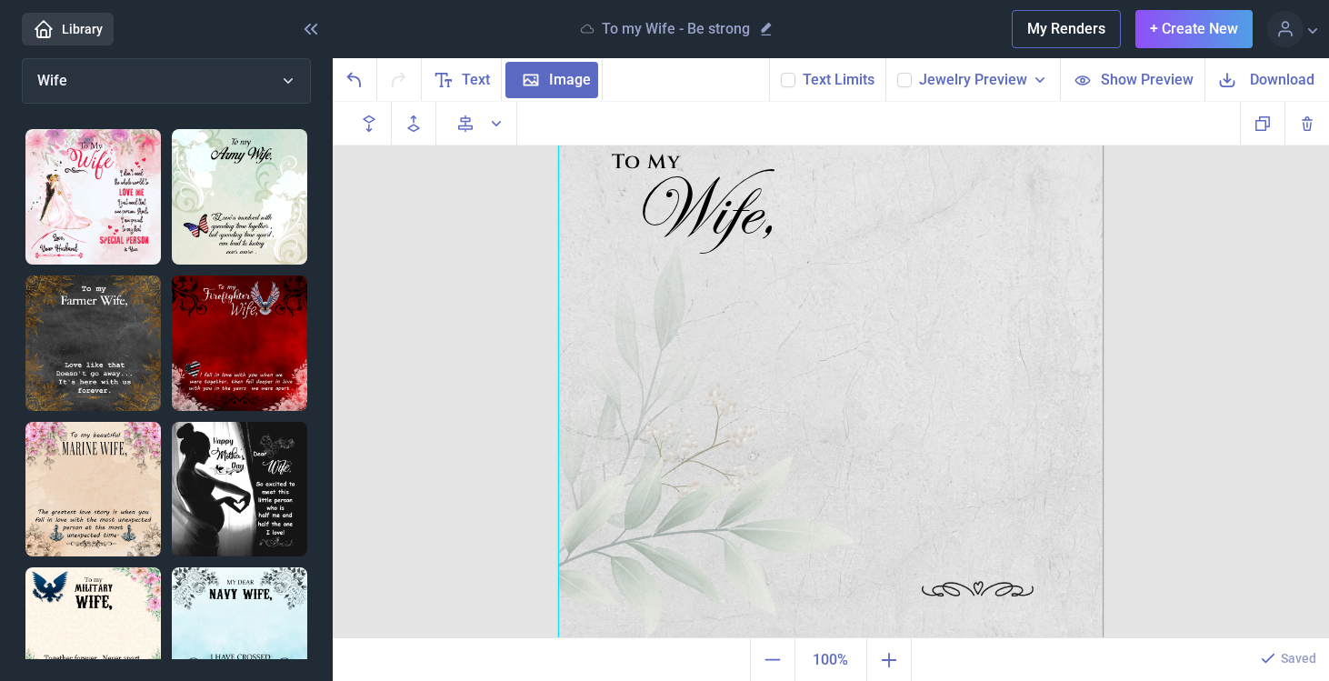
click at [987, 586] on div at bounding box center [831, 367] width 546 height 546
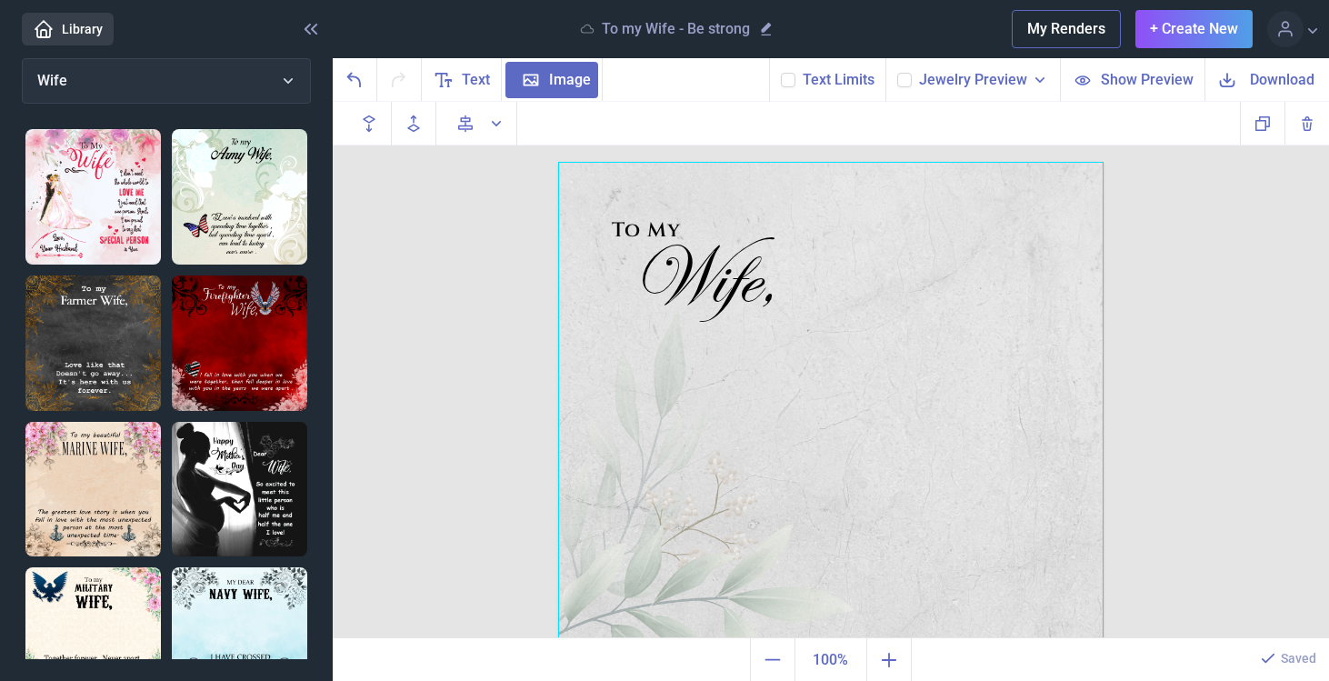
scroll to position [17, 0]
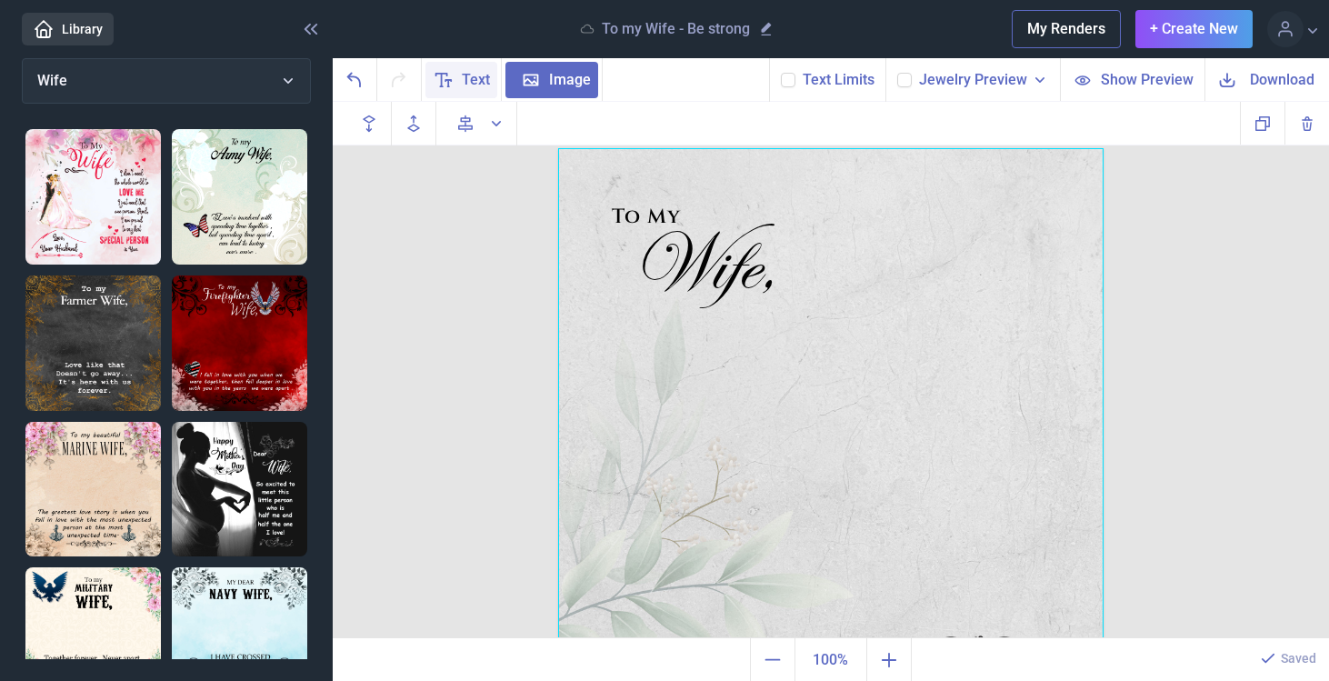
click at [466, 82] on span "Text" at bounding box center [476, 80] width 28 height 22
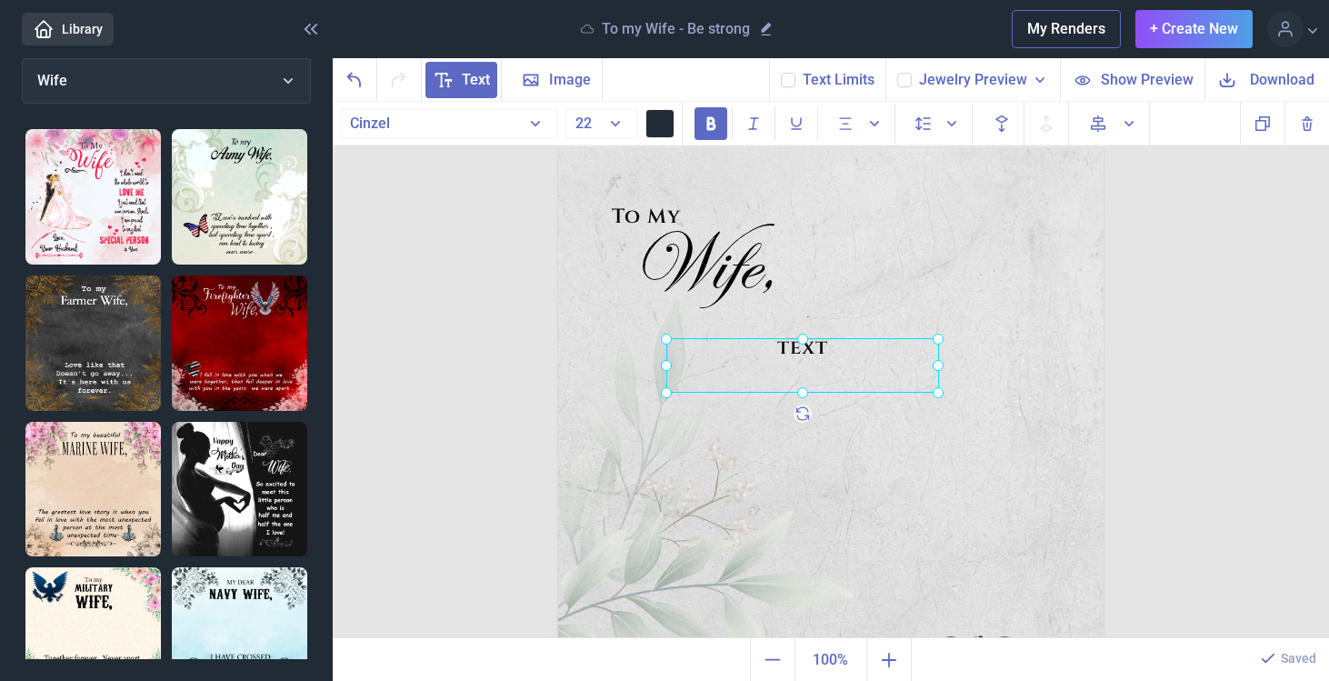
drag, startPoint x: 828, startPoint y: 202, endPoint x: 846, endPoint y: 346, distance: 145.6
click at [846, 346] on div at bounding box center [802, 365] width 273 height 55
click at [832, 346] on div at bounding box center [802, 365] width 273 height 55
click at [832, 346] on div "text" at bounding box center [802, 365] width 273 height 55
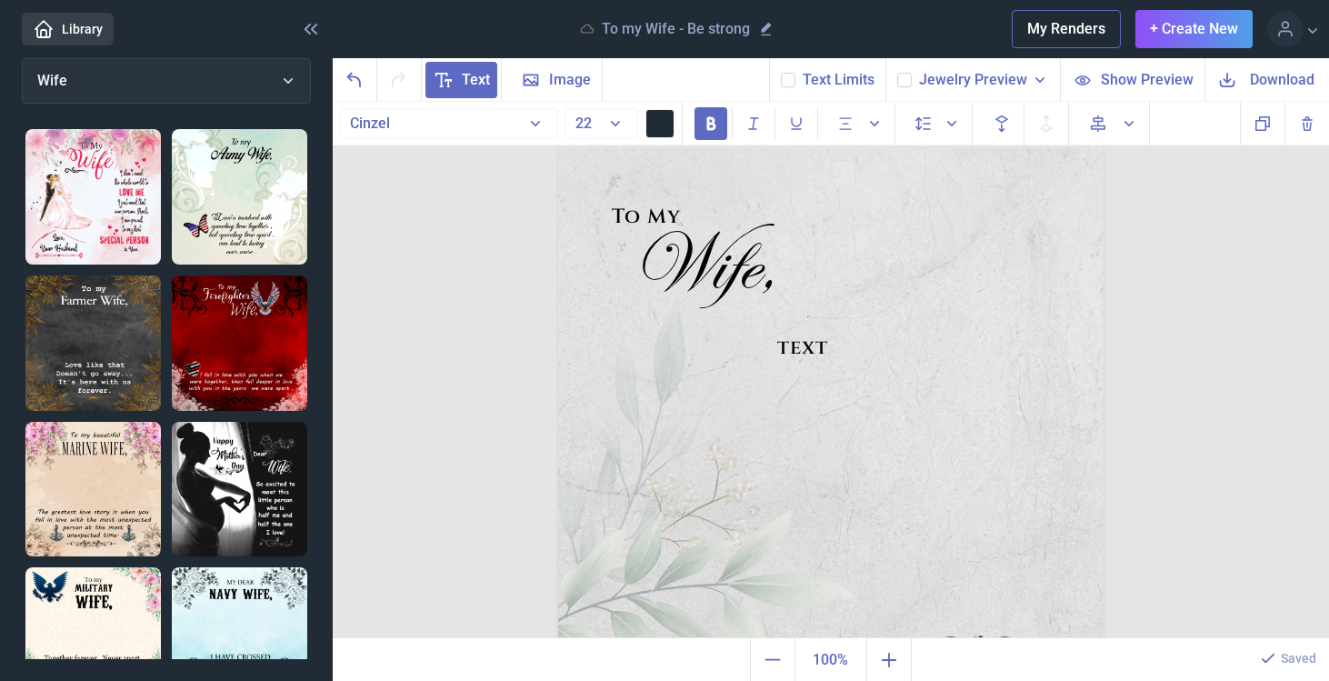
click at [832, 346] on div "text" at bounding box center [802, 365] width 273 height 55
click at [693, 349] on div "Moonlight in Your Eyes"" at bounding box center [802, 365] width 273 height 55
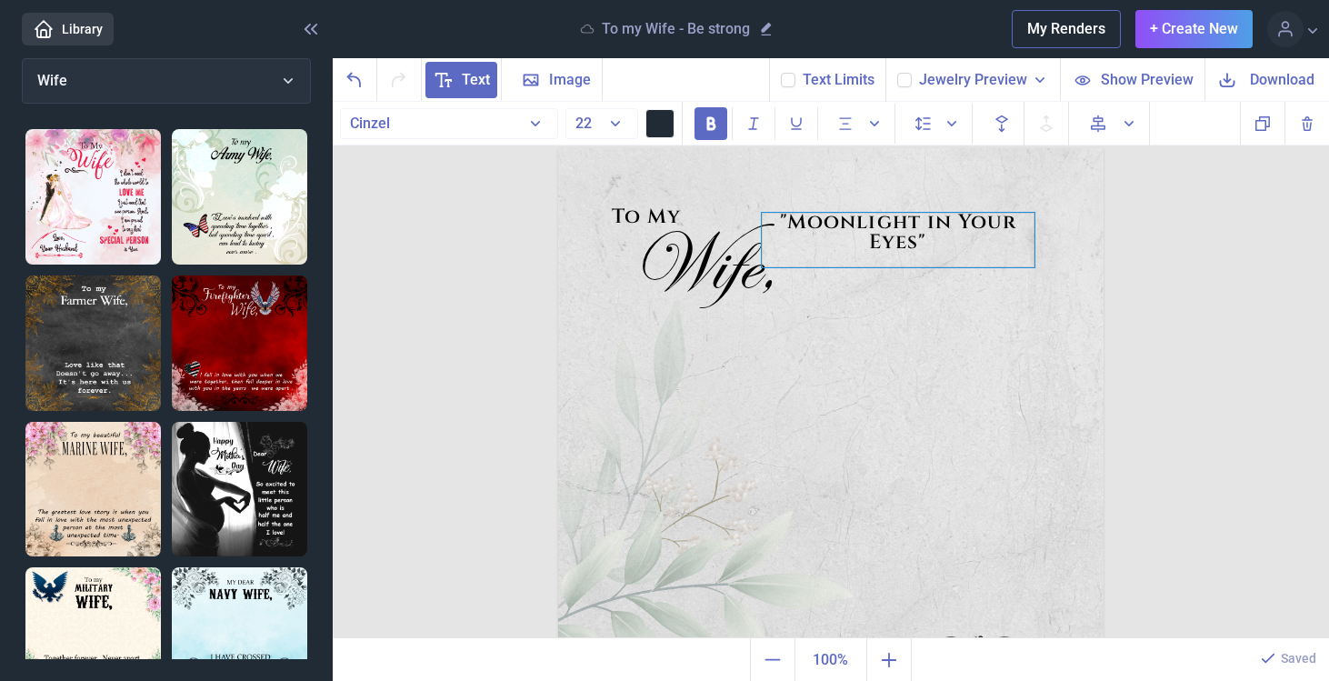
drag, startPoint x: 871, startPoint y: 366, endPoint x: 967, endPoint y: 240, distance: 157.7
click at [967, 240] on div ""Moonlight in Your Eyes"" at bounding box center [898, 240] width 273 height 55
click at [794, 79] on icon at bounding box center [788, 80] width 11 height 11
click at [781, 73] on input "checkbox" at bounding box center [780, 72] width 1 height 1
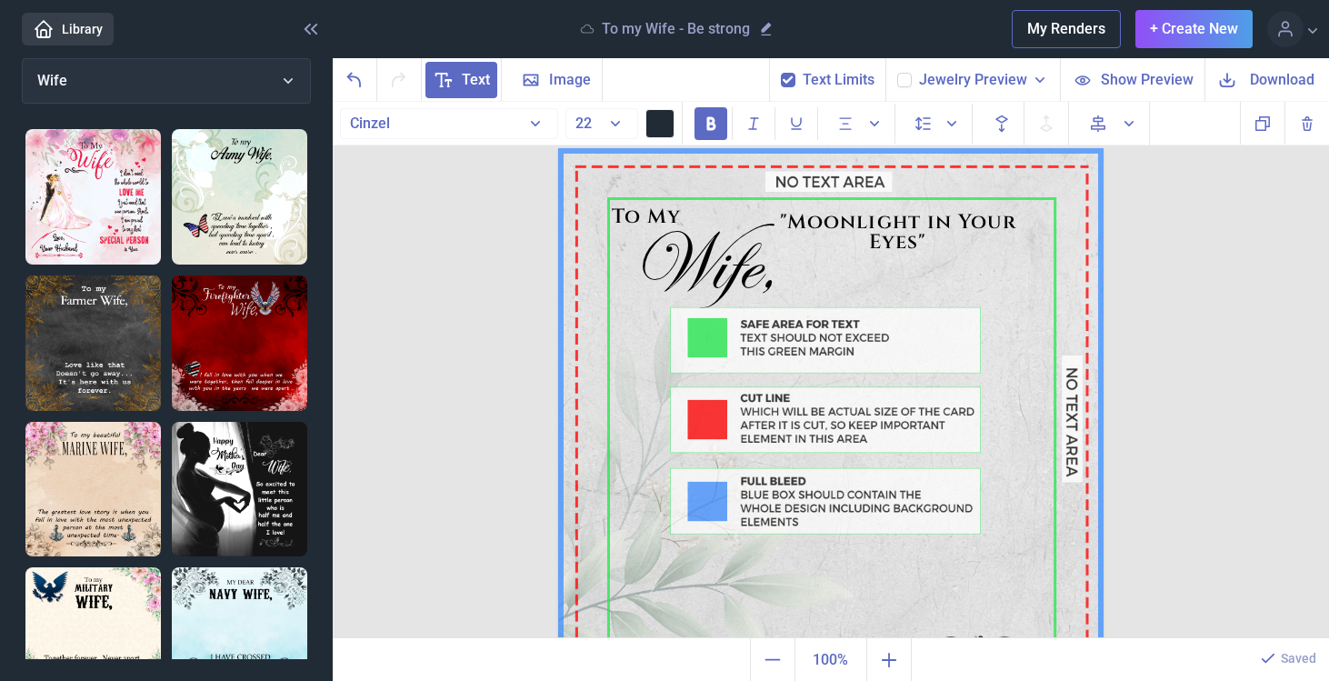
click at [794, 79] on icon at bounding box center [788, 80] width 11 height 11
click at [781, 73] on input "checkbox" at bounding box center [780, 72] width 1 height 1
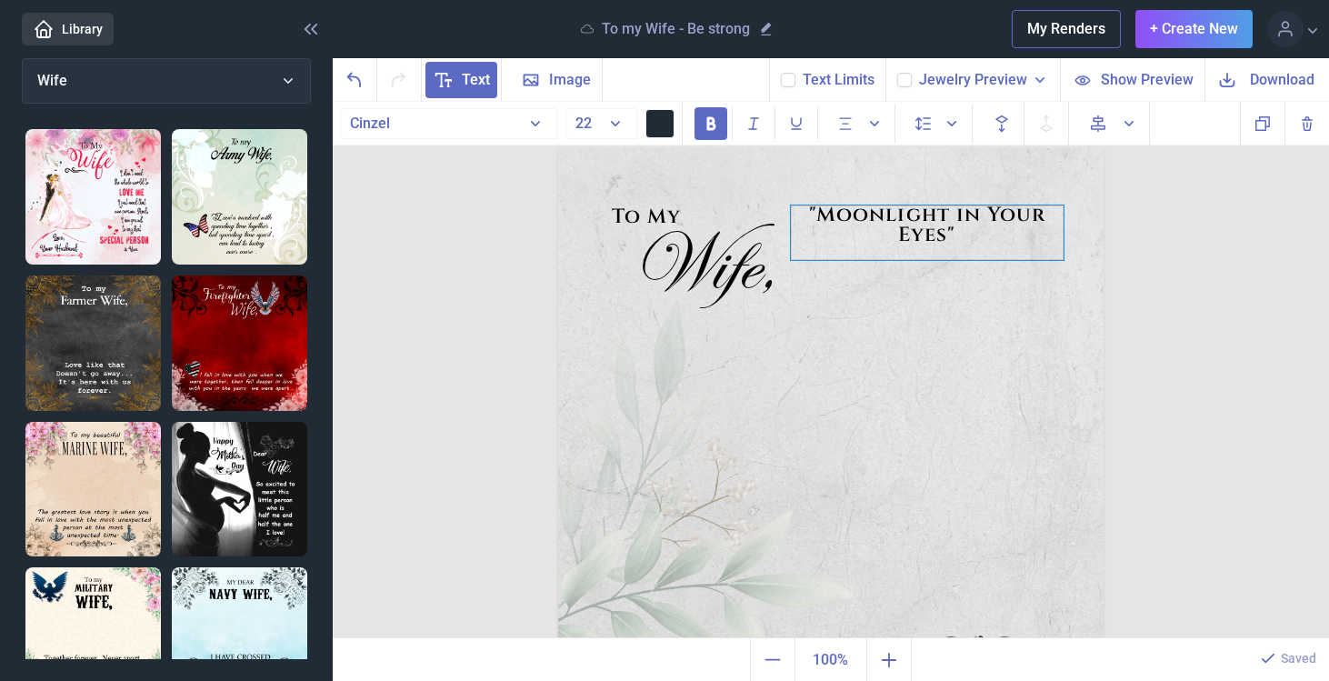
drag, startPoint x: 917, startPoint y: 235, endPoint x: 947, endPoint y: 227, distance: 30.0
click at [947, 227] on div ""Moonlight in Your Eyes"" at bounding box center [927, 232] width 273 height 55
click at [793, 77] on use at bounding box center [788, 79] width 10 height 7
click at [781, 73] on input "checkbox" at bounding box center [780, 72] width 1 height 1
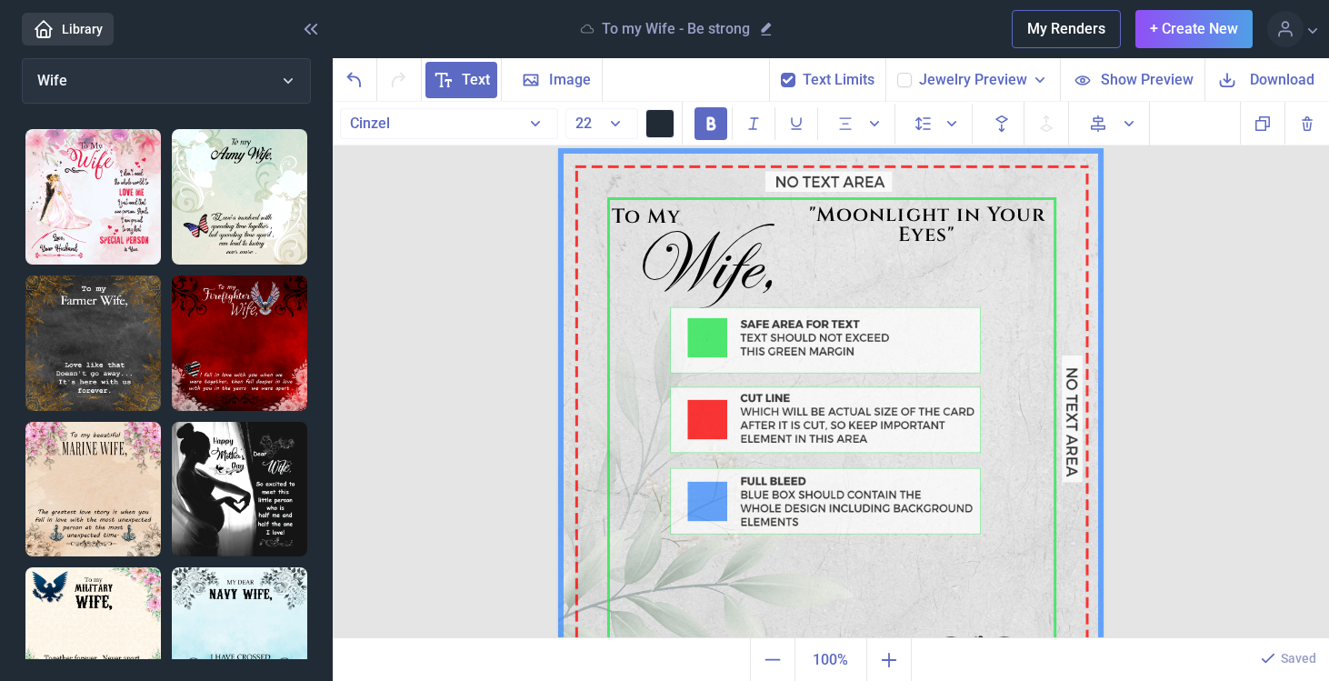
click at [793, 77] on use at bounding box center [788, 79] width 10 height 7
click at [781, 73] on input "checkbox" at bounding box center [780, 72] width 1 height 1
checkbox input "false"
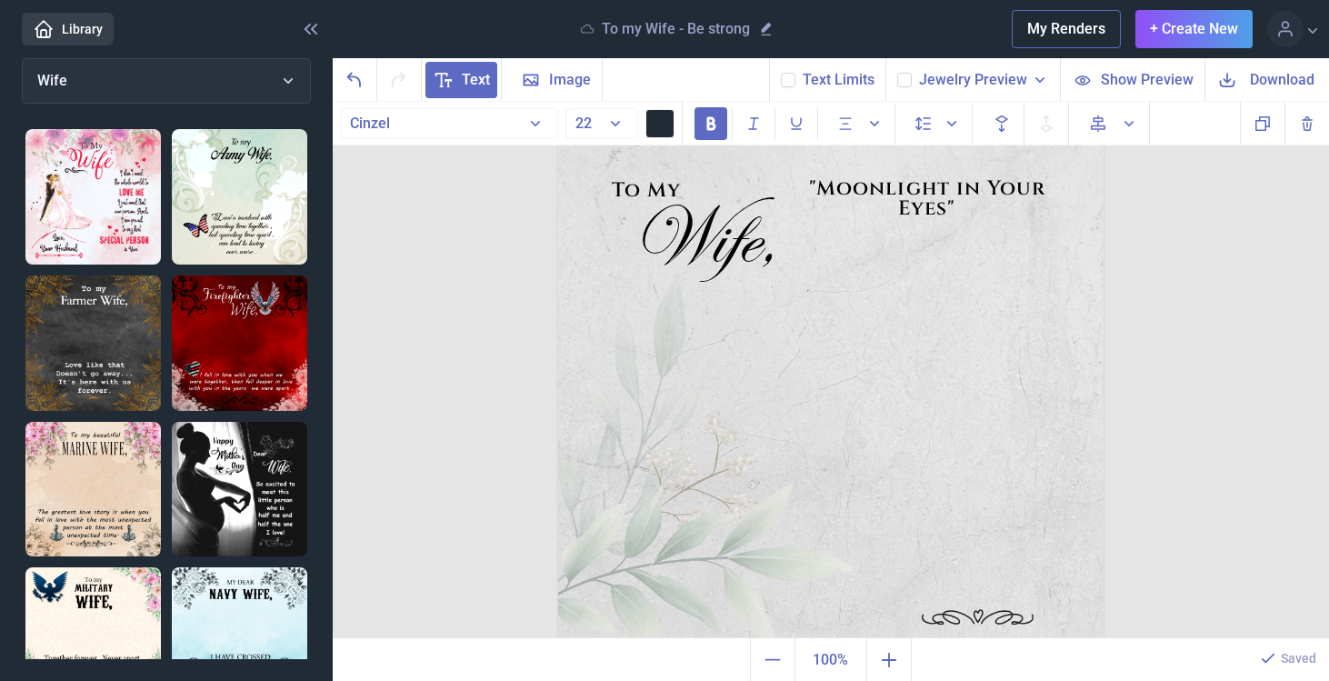
scroll to position [37, 0]
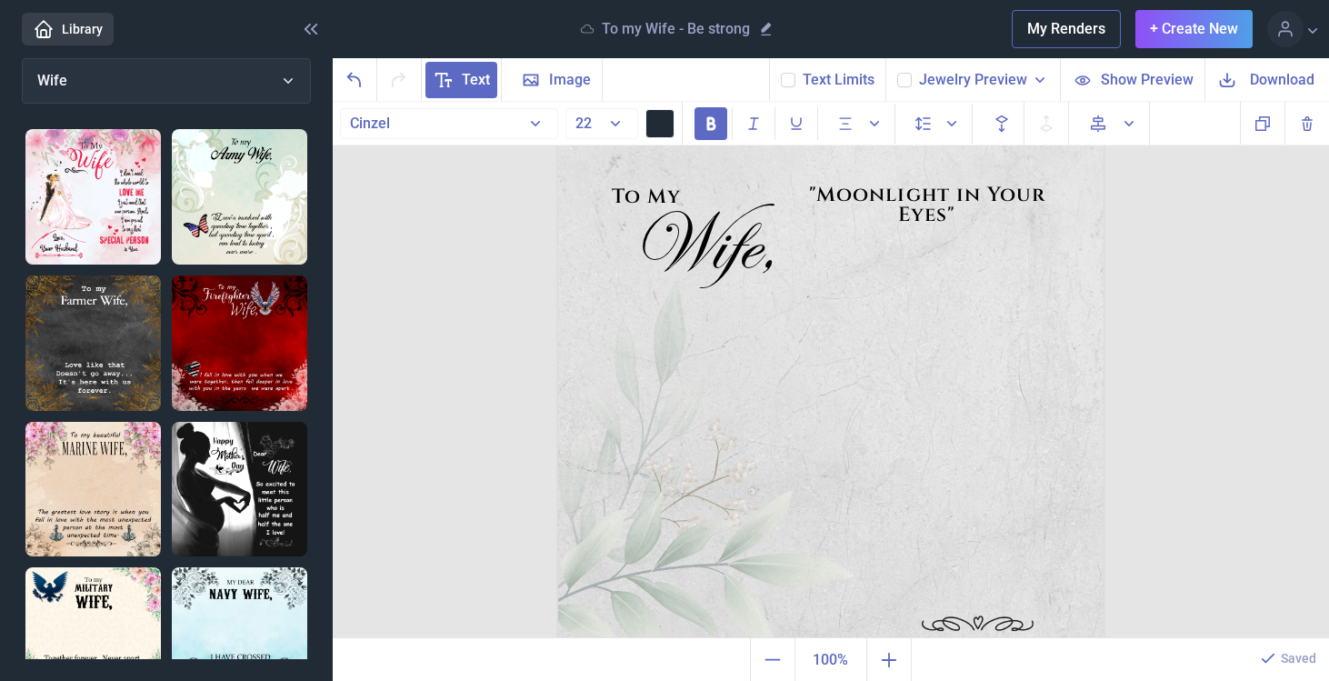
click at [454, 86] on span "Text" at bounding box center [462, 80] width 72 height 36
drag, startPoint x: 811, startPoint y: 214, endPoint x: 851, endPoint y: 377, distance: 168.5
click at [851, 377] on div at bounding box center [822, 365] width 273 height 55
click at [857, 346] on div at bounding box center [825, 364] width 273 height 55
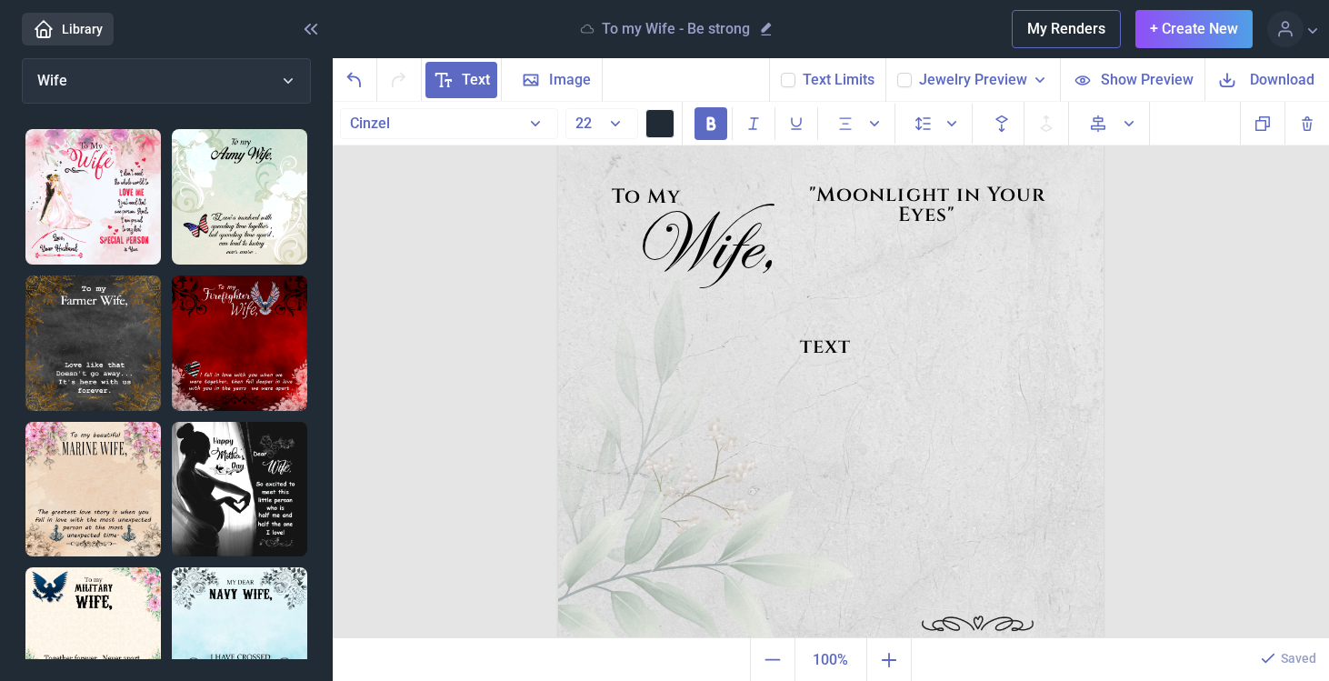
click at [857, 346] on div "text" at bounding box center [825, 364] width 273 height 55
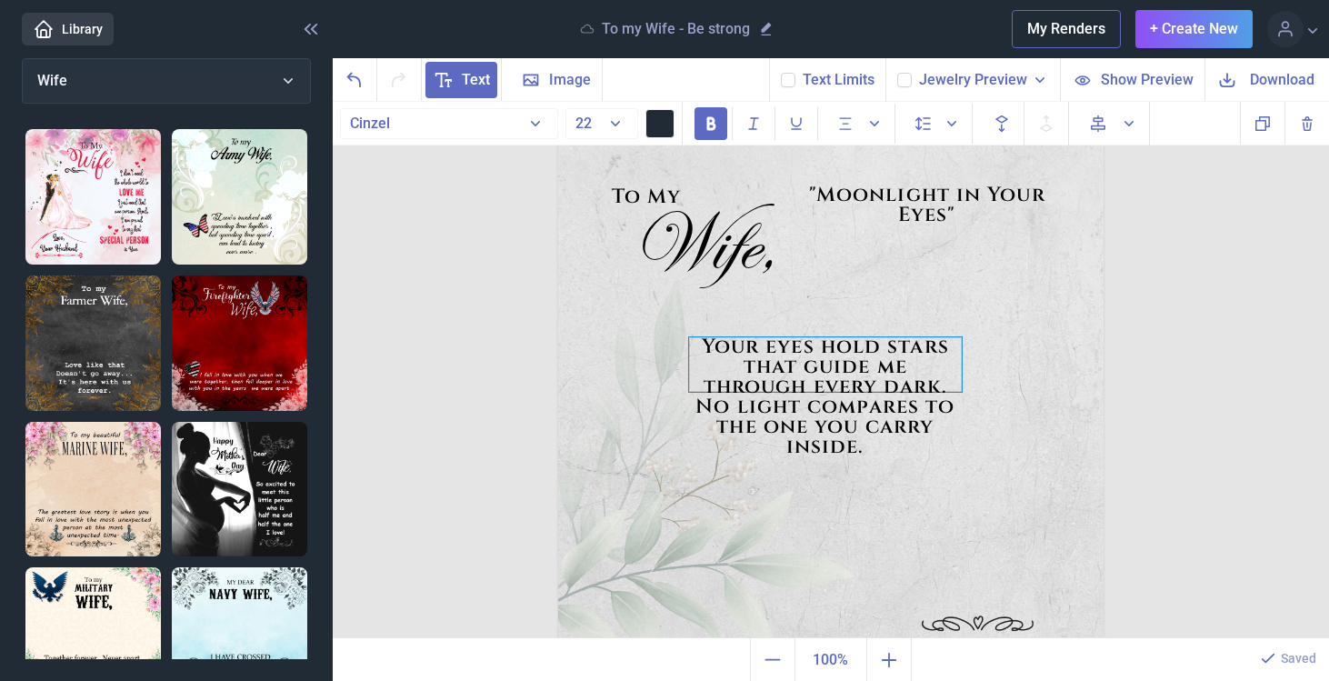
click at [946, 382] on div "Your eyes hold stars that guide me through every dark. No light compares to the…" at bounding box center [825, 364] width 273 height 55
click at [965, 383] on img at bounding box center [831, 401] width 546 height 546
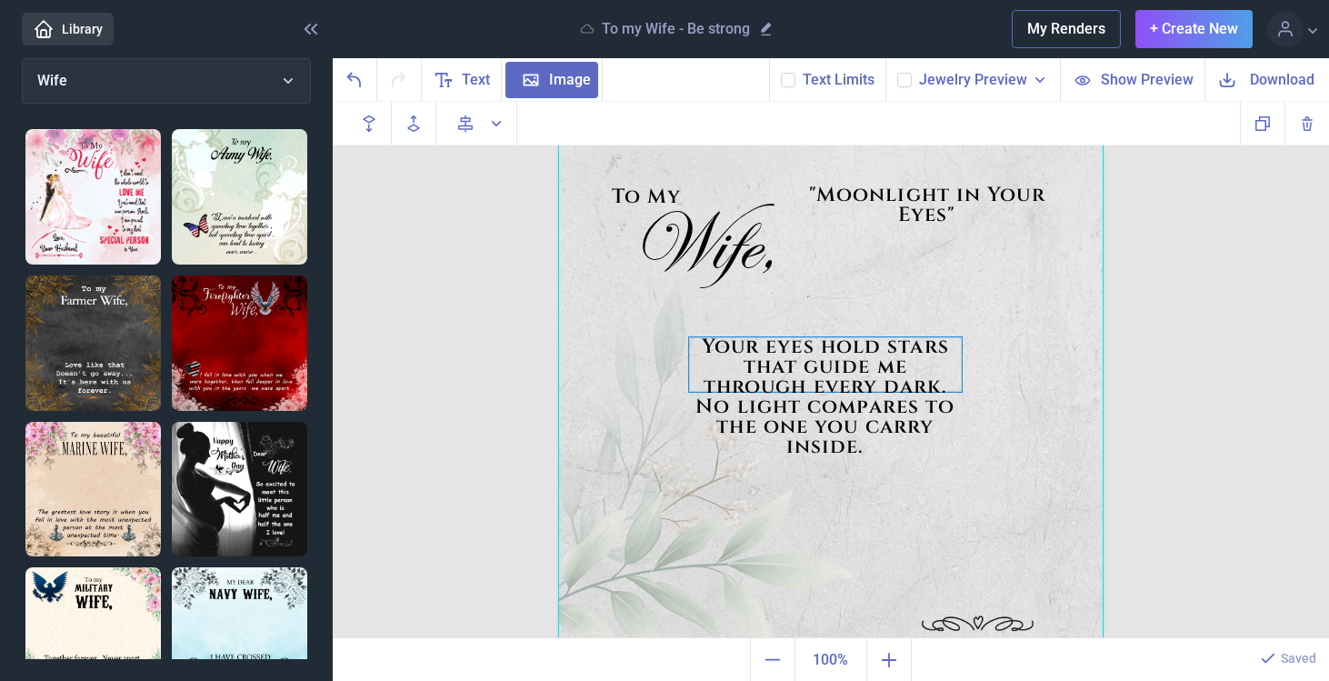
click at [949, 380] on div "Your eyes hold stars that guide me through every dark. No light compares to the…" at bounding box center [825, 364] width 273 height 55
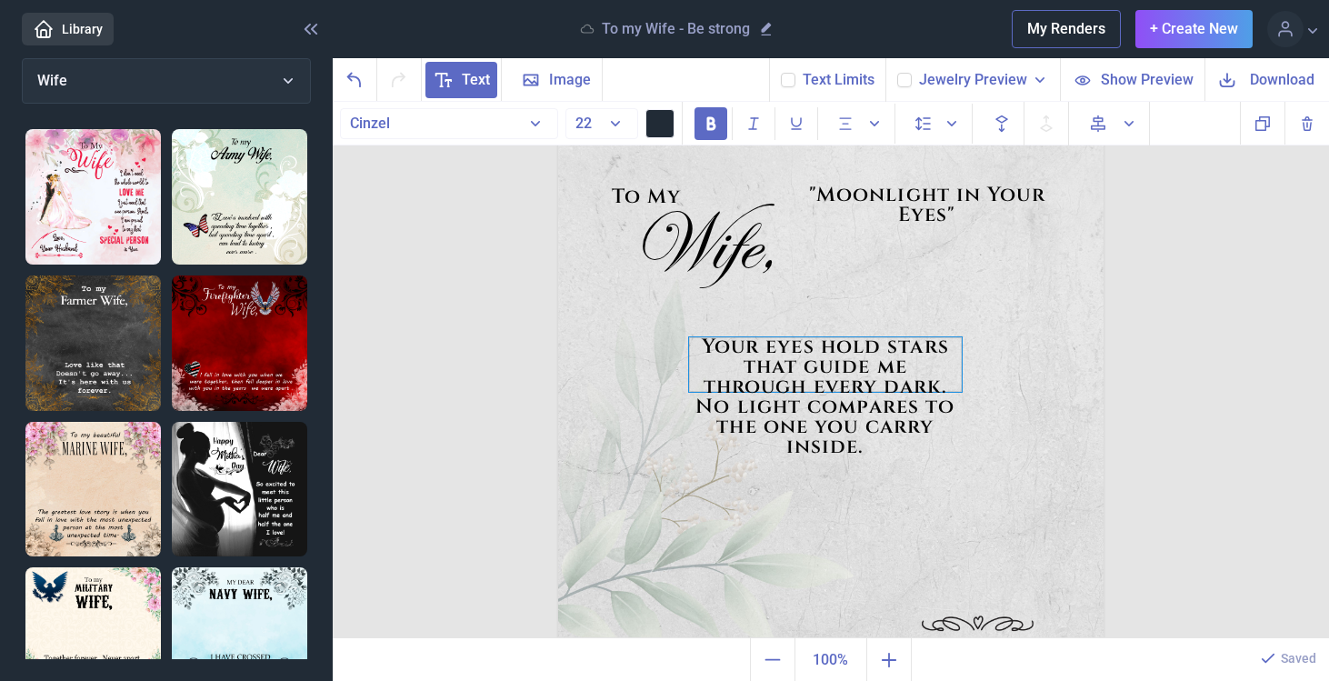
click at [956, 383] on div "Your eyes hold stars that guide me through every dark. No light compares to the…" at bounding box center [825, 364] width 273 height 55
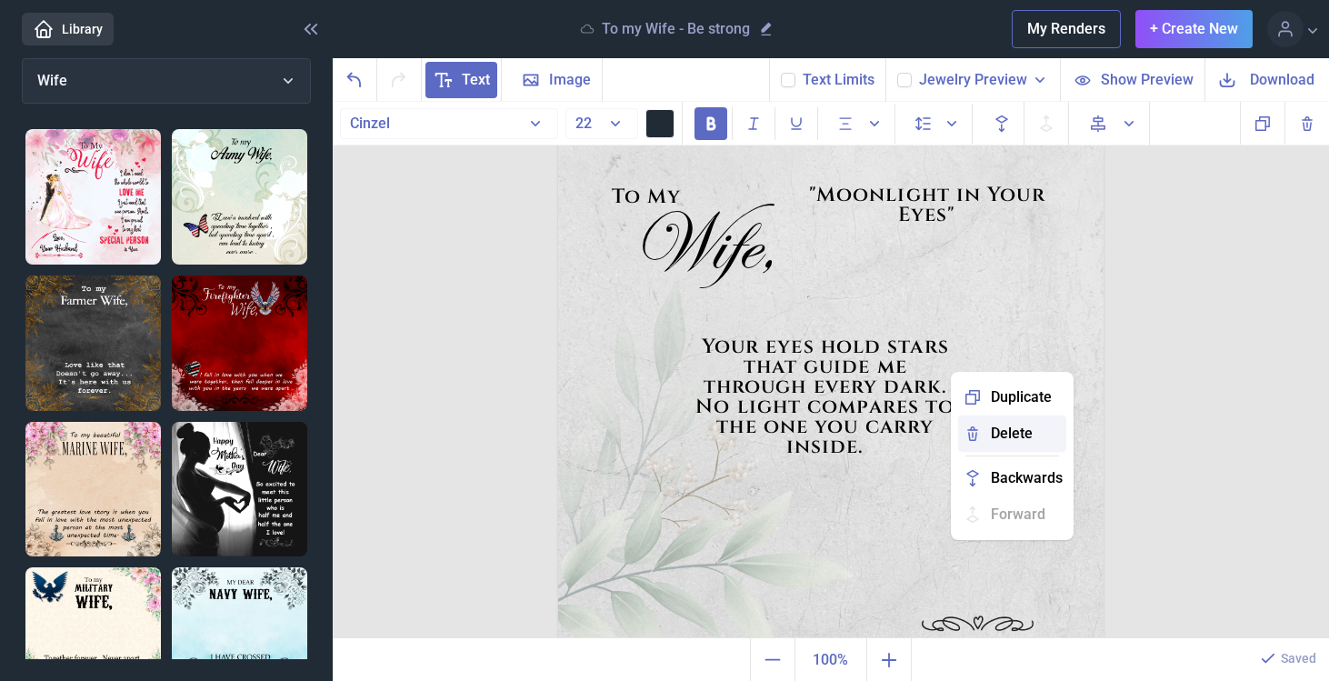
click at [997, 441] on span "Delete" at bounding box center [1012, 434] width 42 height 22
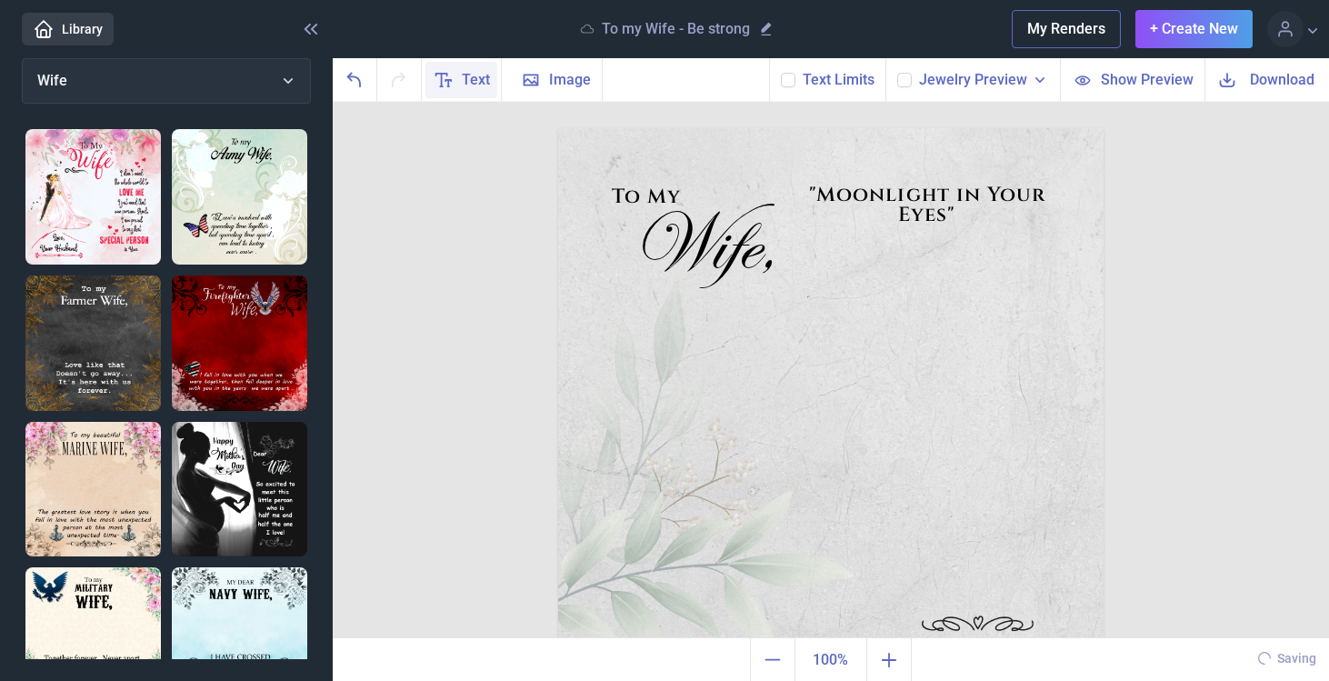
click at [471, 81] on span "Text" at bounding box center [476, 80] width 28 height 22
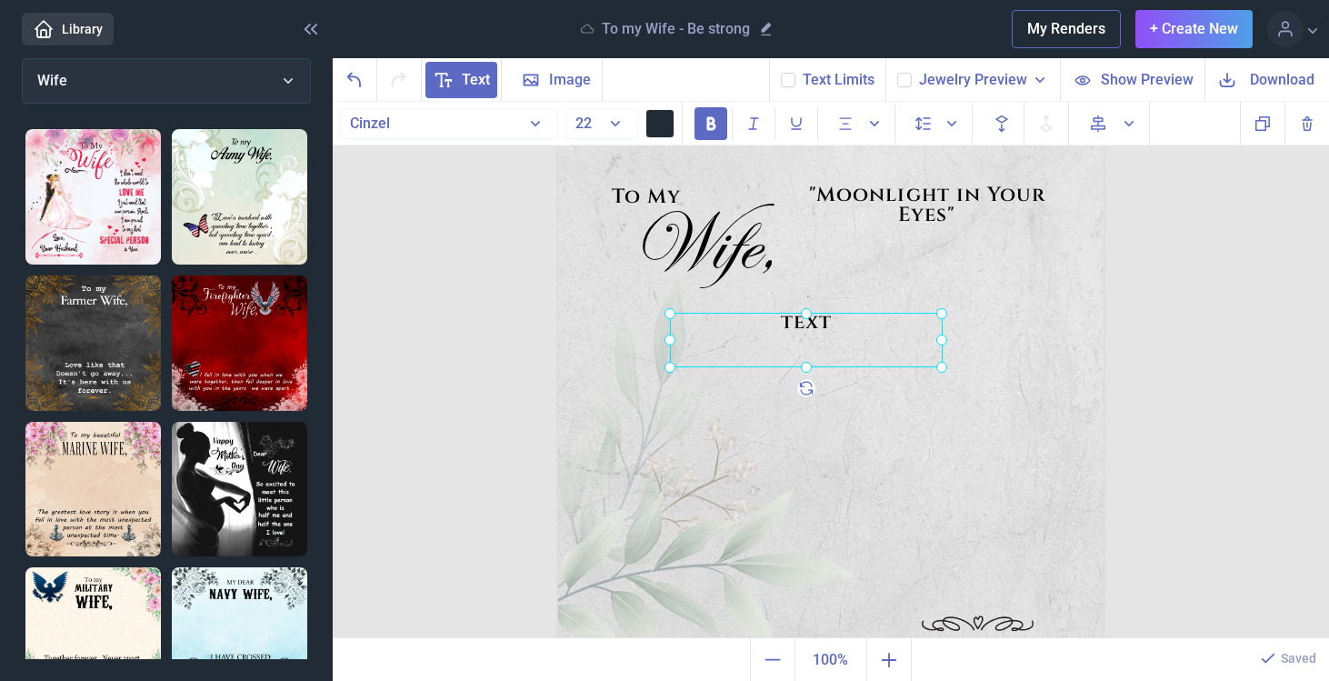
drag, startPoint x: 827, startPoint y: 217, endPoint x: 849, endPoint y: 357, distance: 141.7
click at [849, 357] on div at bounding box center [806, 340] width 273 height 55
drag, startPoint x: 943, startPoint y: 366, endPoint x: 937, endPoint y: 582, distance: 216.5
click at [937, 582] on icon at bounding box center [936, 585] width 18 height 18
click at [854, 328] on div at bounding box center [804, 449] width 266 height 271
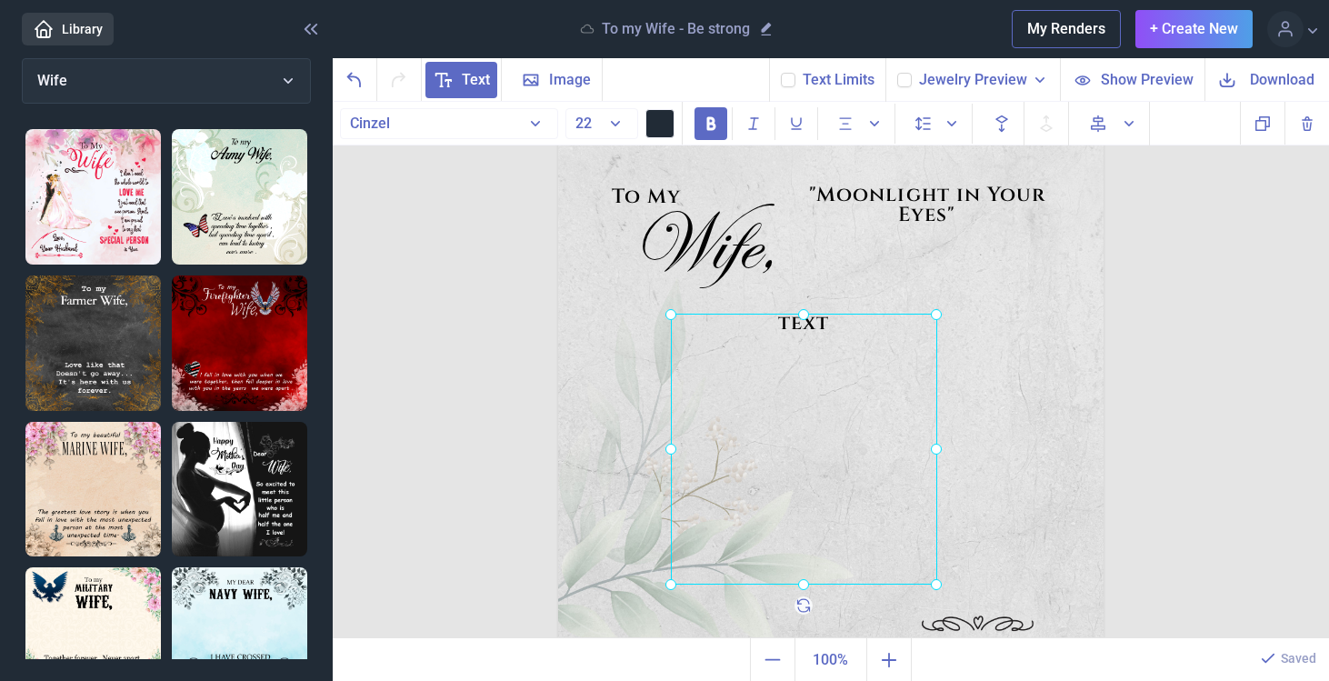
click at [854, 328] on div at bounding box center [804, 449] width 266 height 271
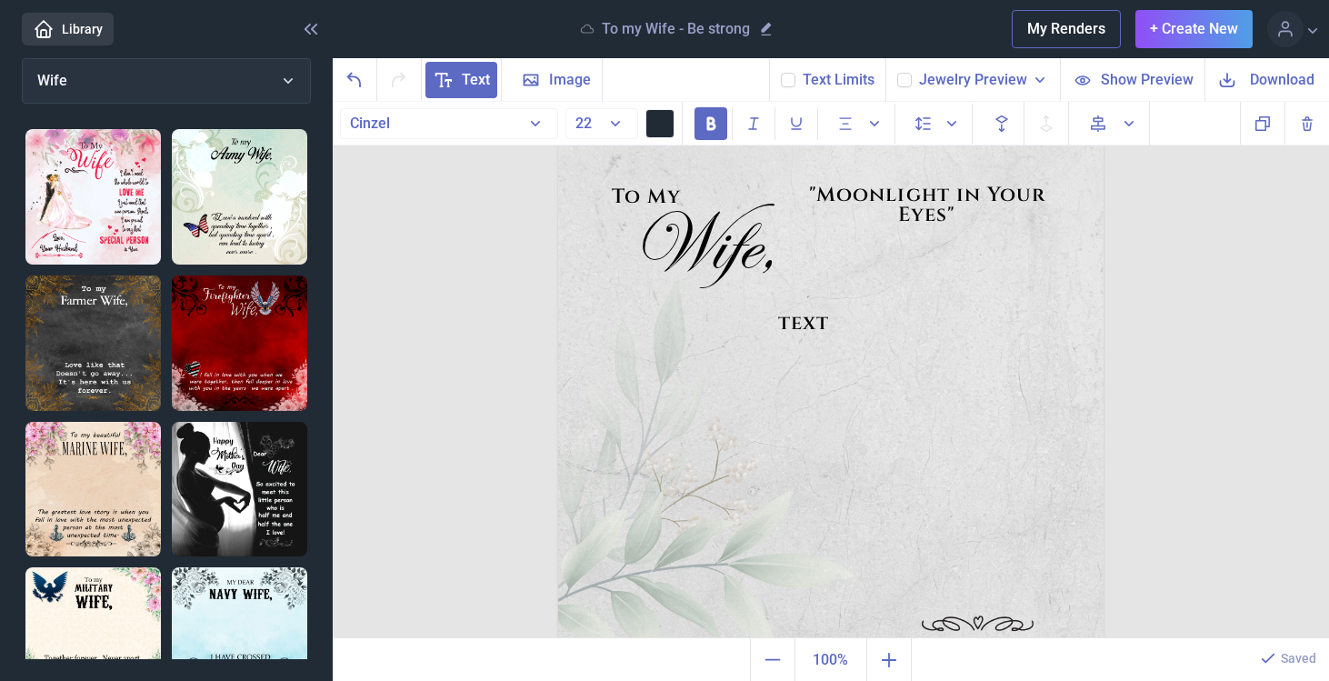
click at [854, 328] on div "text" at bounding box center [804, 449] width 266 height 271
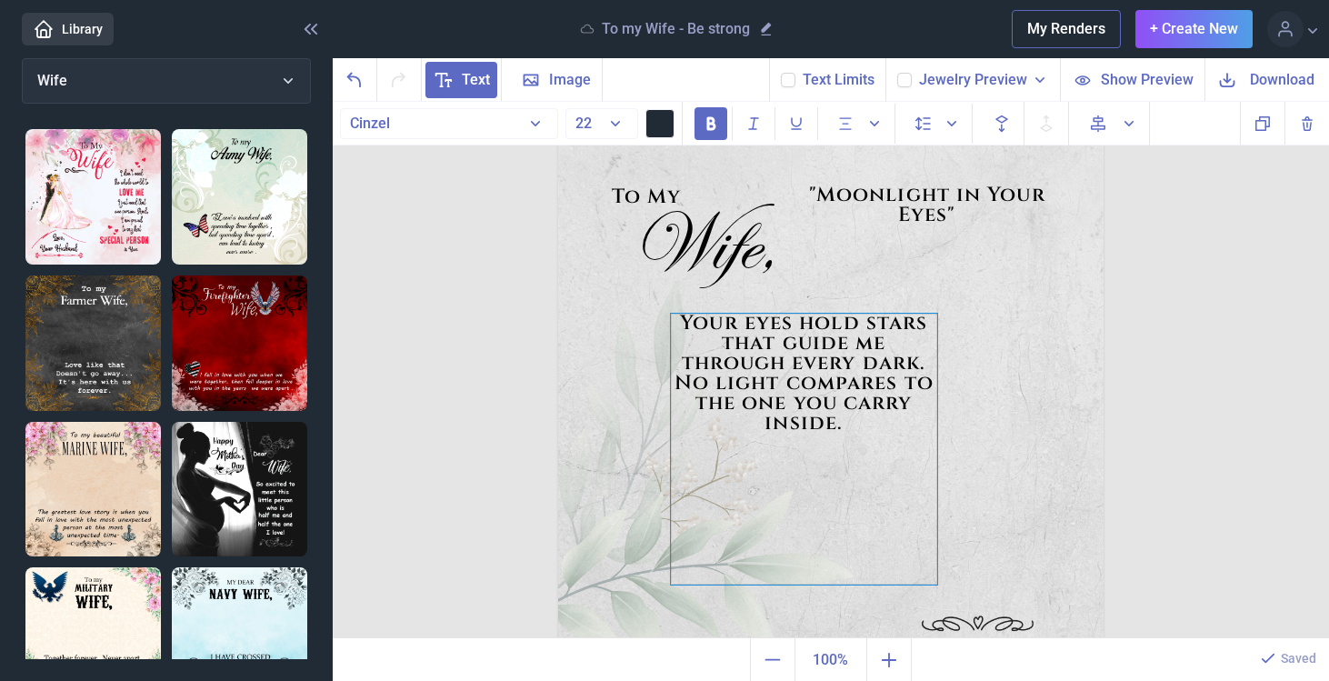
click at [929, 363] on div "Your eyes hold stars that guide me through every dark. No light compares to the…" at bounding box center [804, 449] width 266 height 271
click at [922, 384] on div "No light compares to the one you carry inside." at bounding box center [804, 414] width 266 height 80
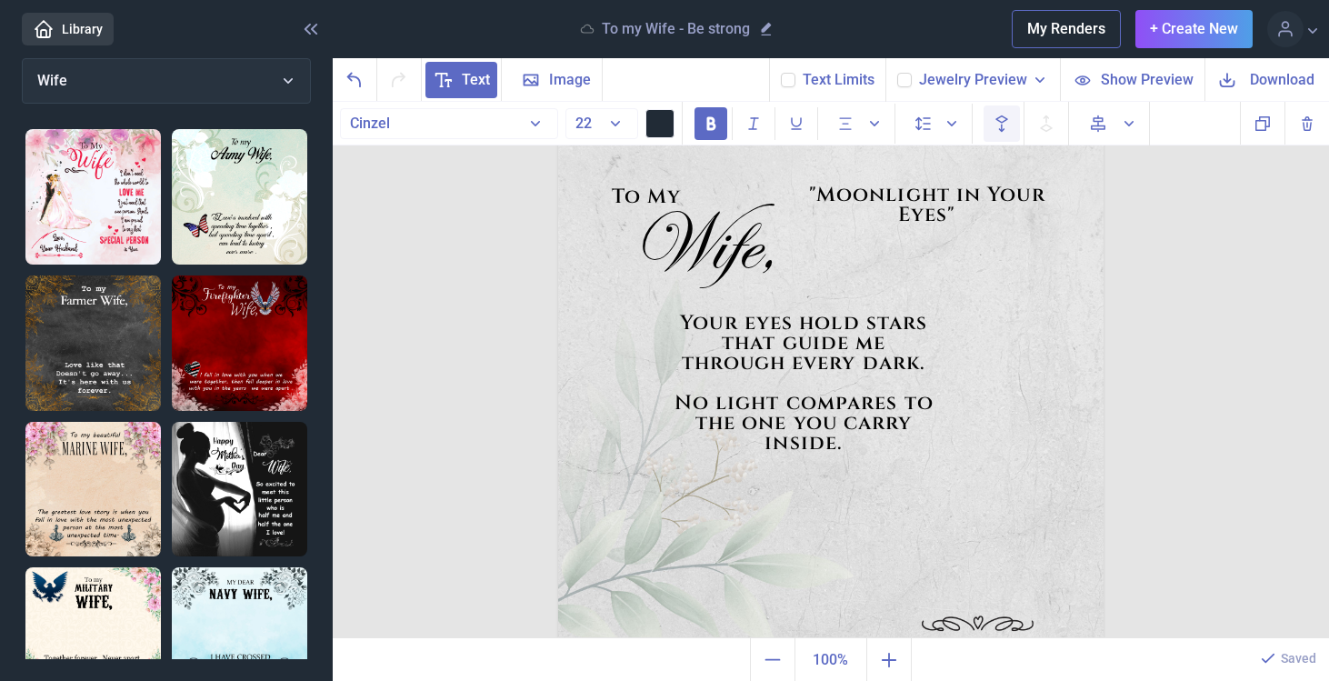
click at [1016, 125] on span "Backwards" at bounding box center [1002, 123] width 36 height 36
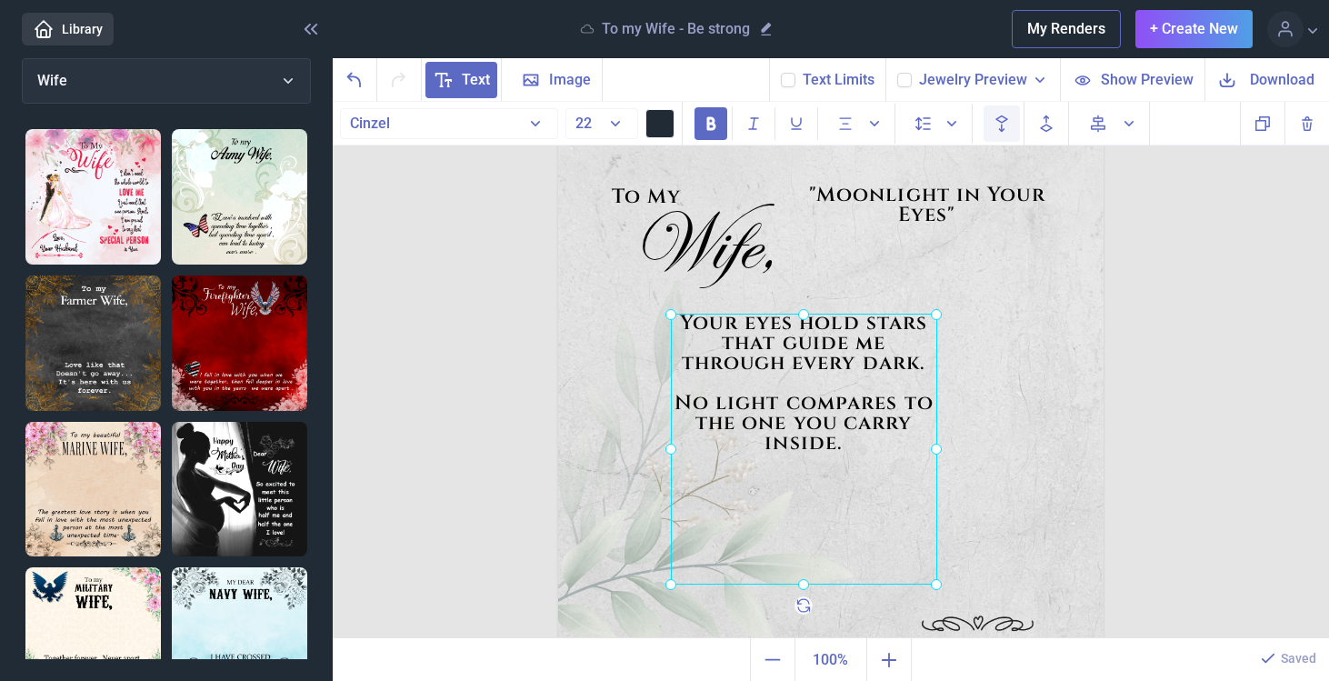
click at [1016, 125] on span "Backwards" at bounding box center [1002, 123] width 36 height 36
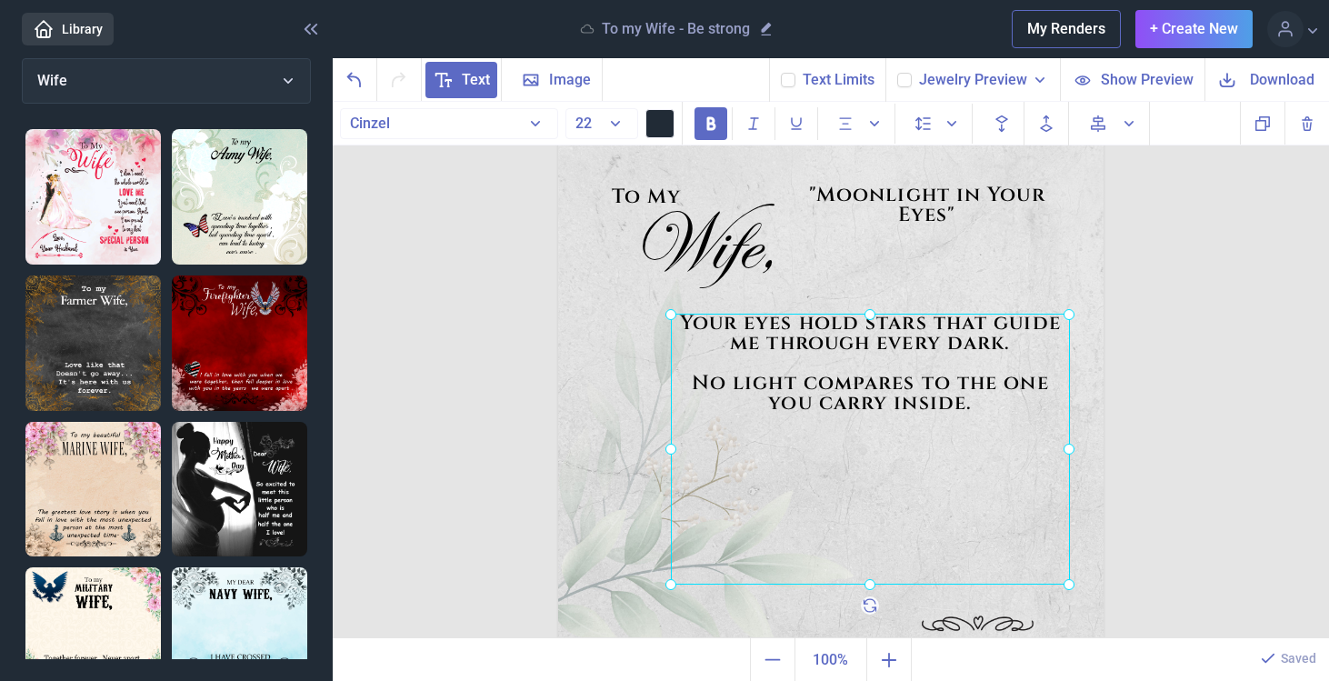
drag, startPoint x: 937, startPoint y: 448, endPoint x: 1070, endPoint y: 436, distance: 133.3
click at [1070, 436] on div "To My Wife, Your eyes hold stars that guide me through every dark. No light com…" at bounding box center [831, 401] width 546 height 546
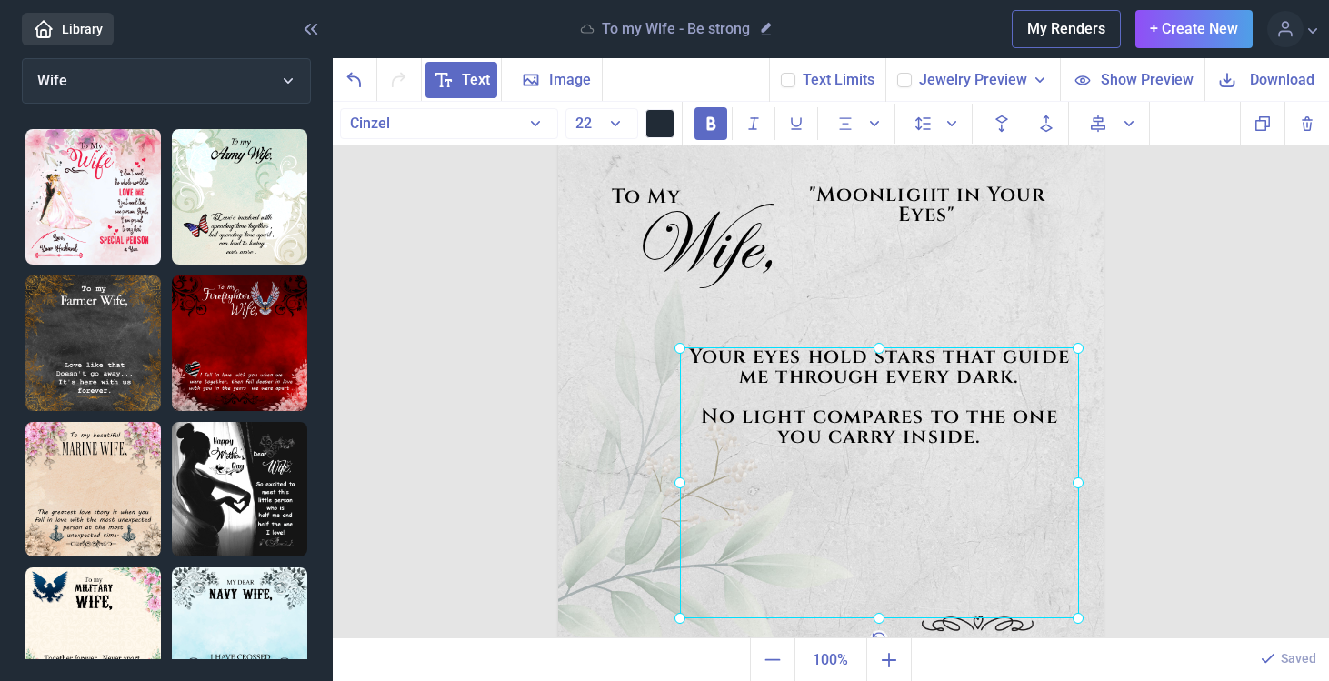
drag, startPoint x: 915, startPoint y: 447, endPoint x: 924, endPoint y: 475, distance: 28.8
click at [558, 128] on div "Your eyes hold stars that guide me through every dark. No light compares to the…" at bounding box center [558, 128] width 0 height 0
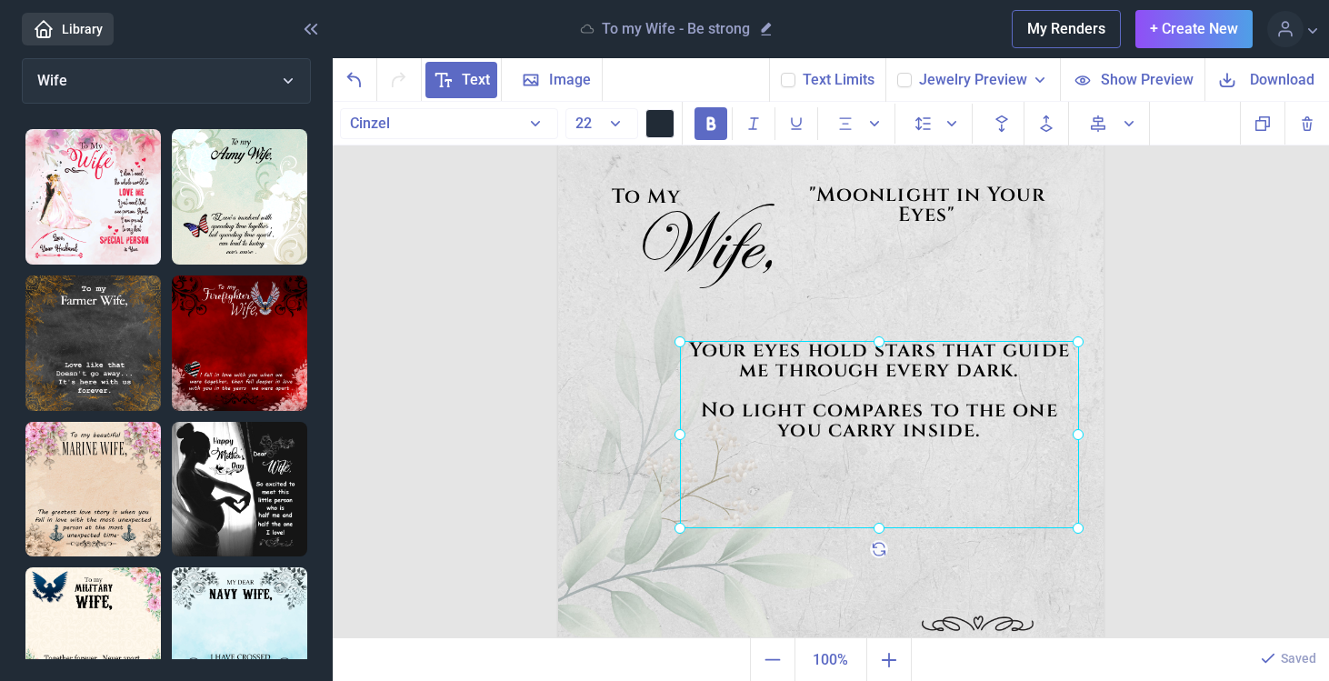
drag, startPoint x: 881, startPoint y: 608, endPoint x: 867, endPoint y: 533, distance: 76.7
click at [867, 528] on div at bounding box center [879, 434] width 399 height 187
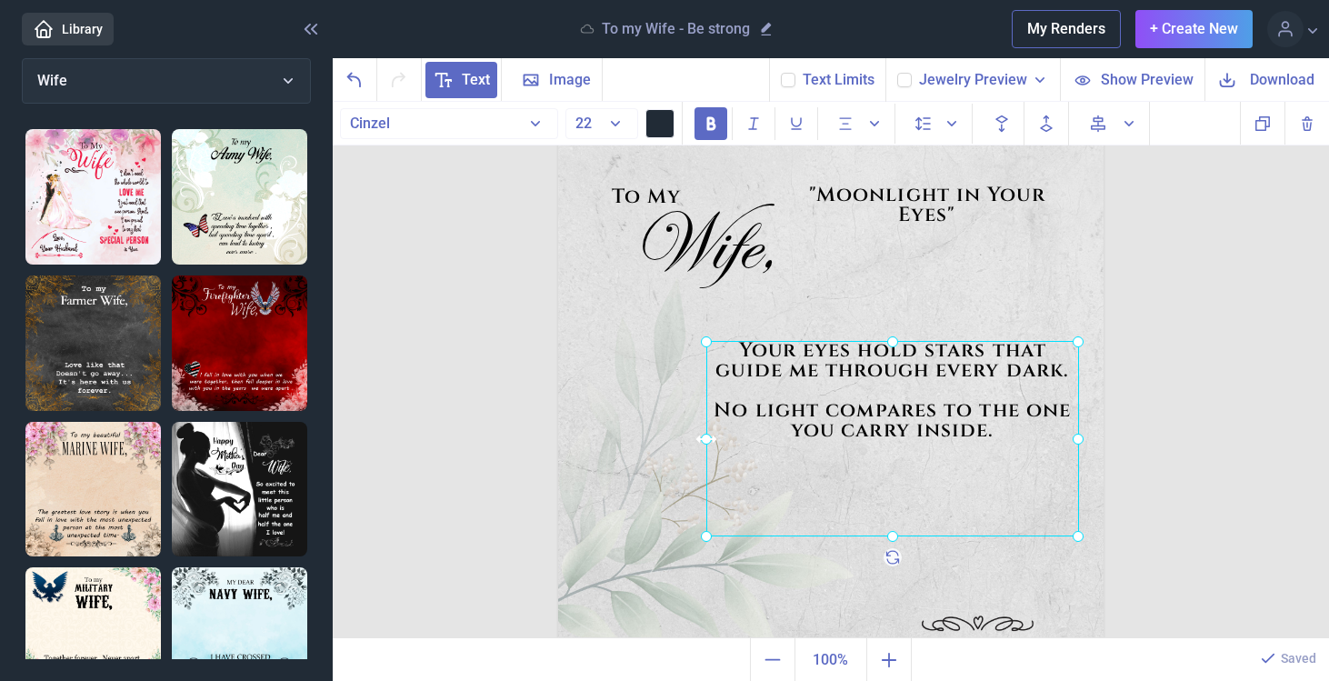
drag, startPoint x: 682, startPoint y: 436, endPoint x: 708, endPoint y: 438, distance: 26.4
click at [708, 438] on icon at bounding box center [706, 438] width 25 height 25
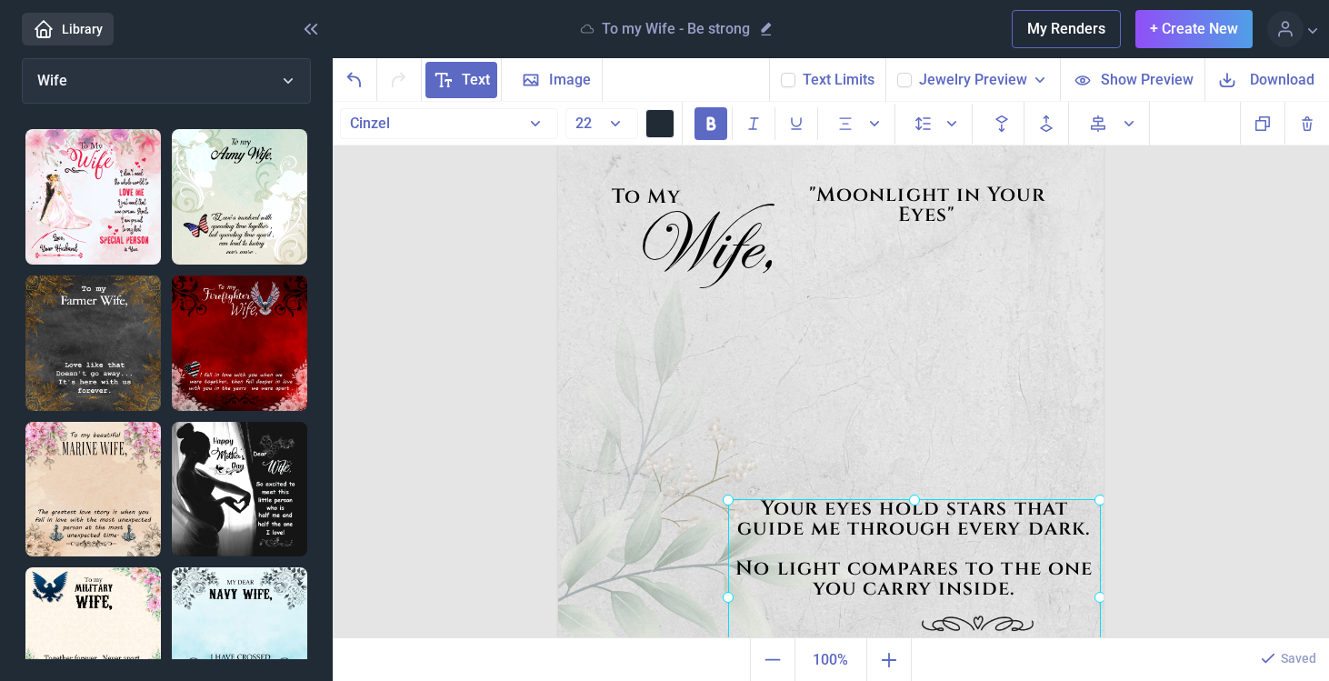
drag, startPoint x: 852, startPoint y: 473, endPoint x: 874, endPoint y: 631, distance: 159.7
click at [874, 631] on div at bounding box center [914, 596] width 373 height 195
click at [791, 79] on icon at bounding box center [788, 80] width 11 height 11
click at [781, 73] on input "checkbox" at bounding box center [780, 72] width 1 height 1
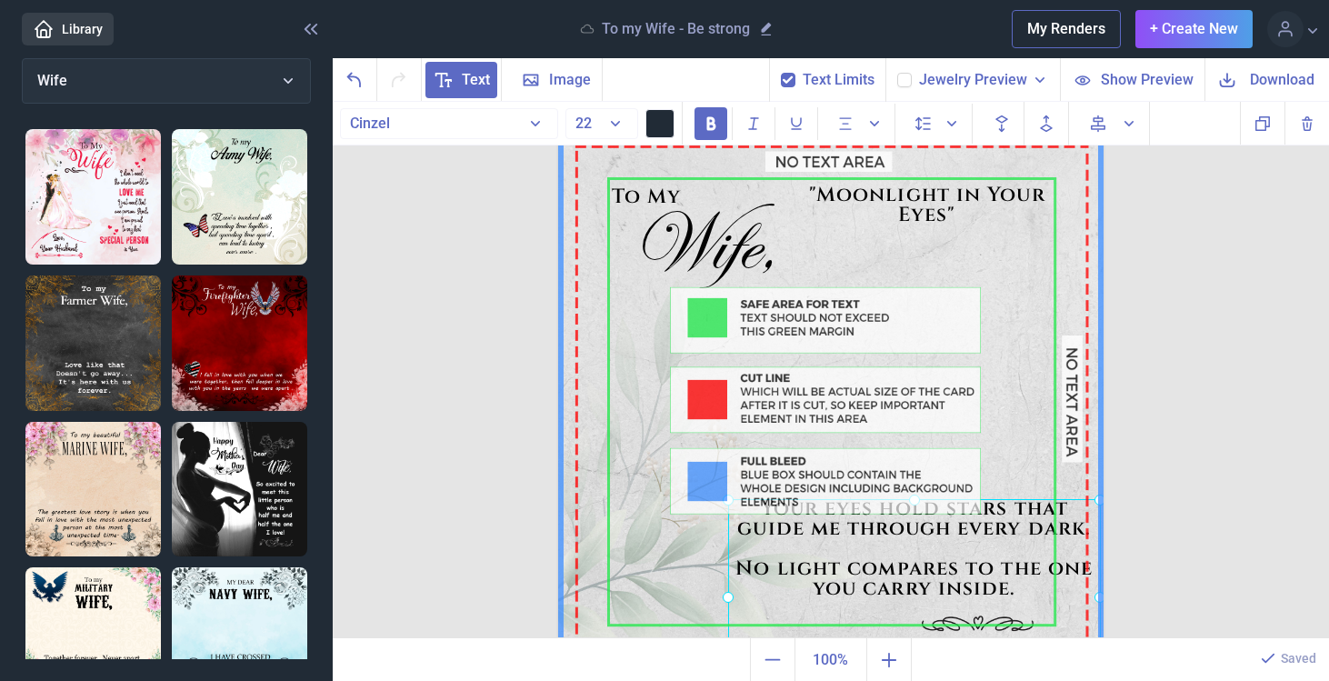
click at [791, 79] on icon at bounding box center [788, 80] width 11 height 11
click at [781, 73] on input "checkbox" at bounding box center [780, 72] width 1 height 1
checkbox input "false"
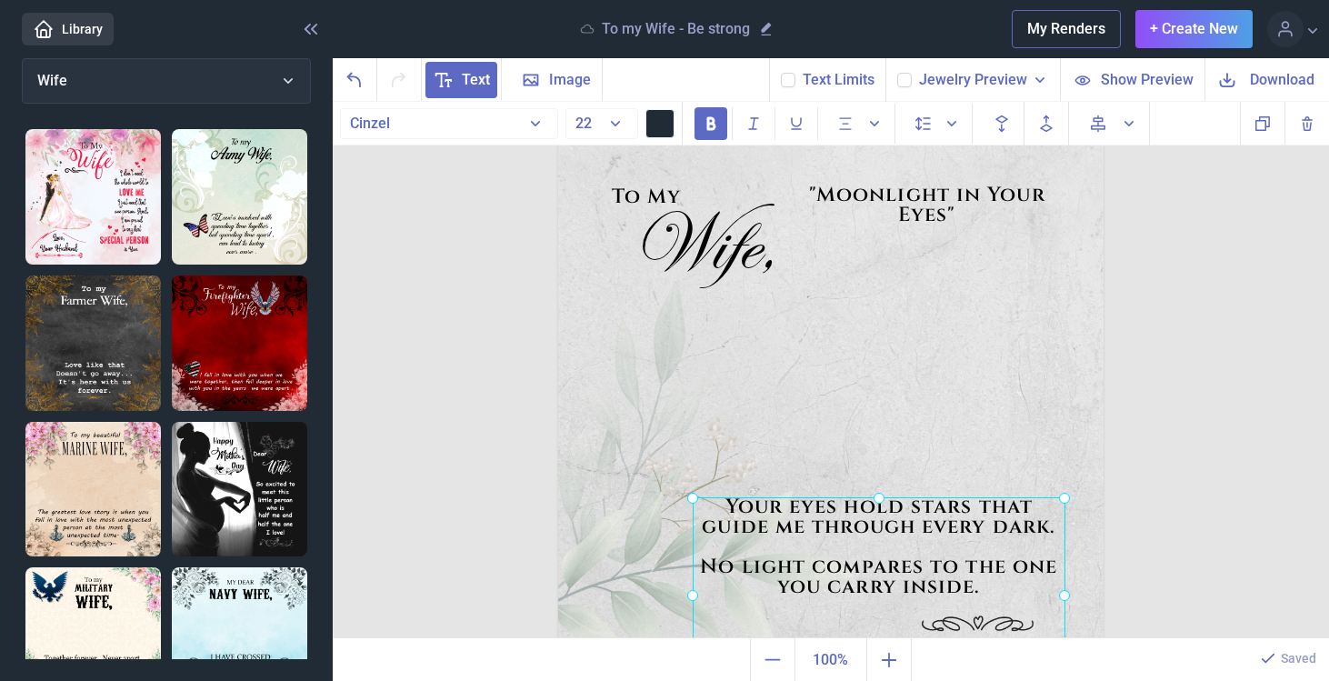
drag, startPoint x: 991, startPoint y: 541, endPoint x: 956, endPoint y: 539, distance: 35.5
click at [956, 539] on div at bounding box center [879, 594] width 373 height 195
click at [910, 79] on icon at bounding box center [904, 80] width 11 height 11
click at [897, 73] on input "checkbox" at bounding box center [897, 72] width 1 height 1
click at [910, 79] on icon at bounding box center [904, 80] width 11 height 11
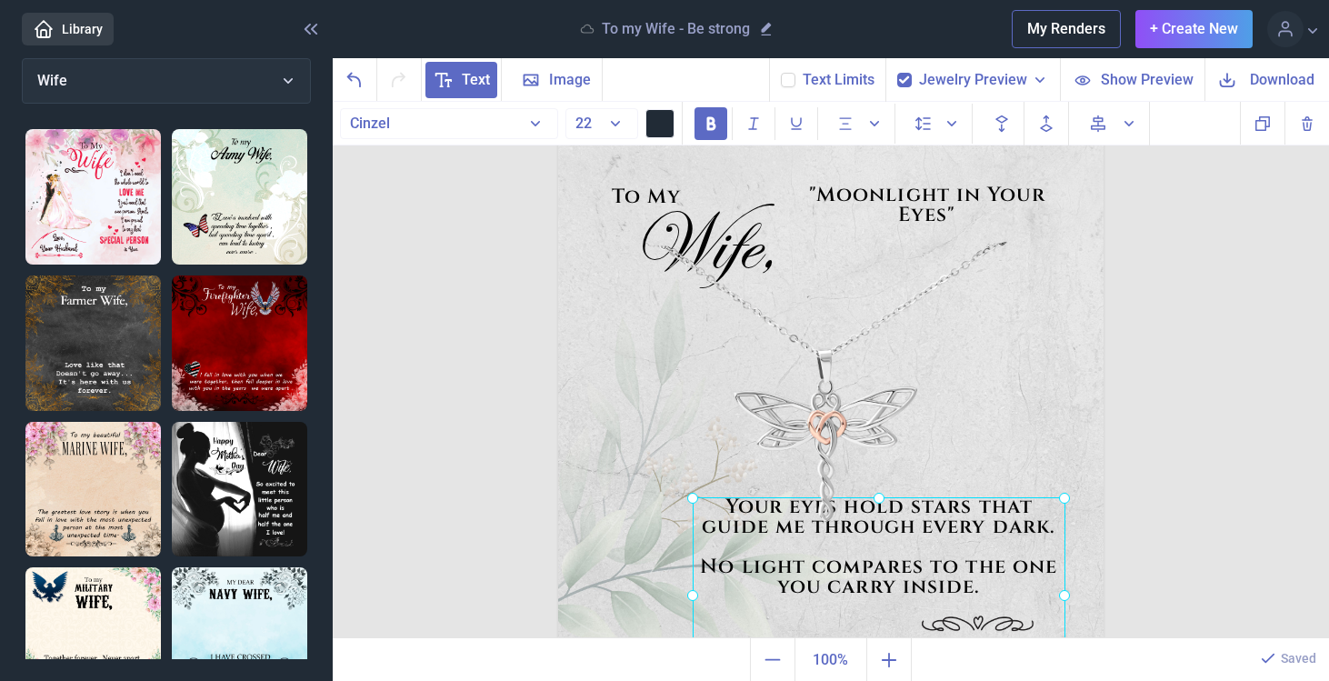
click at [897, 73] on input "checkbox" at bounding box center [897, 72] width 1 height 1
checkbox input "false"
click at [789, 81] on use at bounding box center [788, 79] width 10 height 7
click at [781, 73] on input "checkbox" at bounding box center [780, 72] width 1 height 1
checkbox input "true"
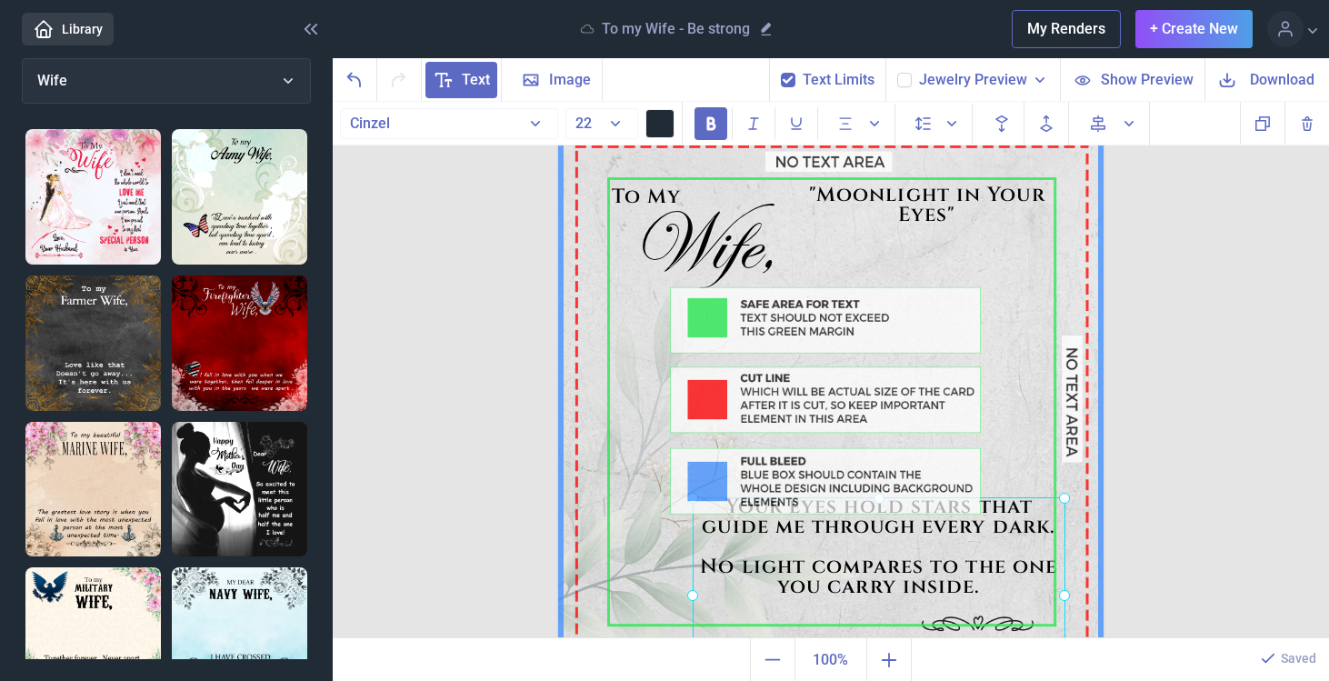
click at [904, 79] on use at bounding box center [904, 79] width 10 height 7
click at [897, 73] on input "checkbox" at bounding box center [897, 72] width 1 height 1
click at [904, 79] on use at bounding box center [904, 79] width 10 height 7
click at [897, 73] on input "checkbox" at bounding box center [897, 72] width 1 height 1
checkbox input "false"
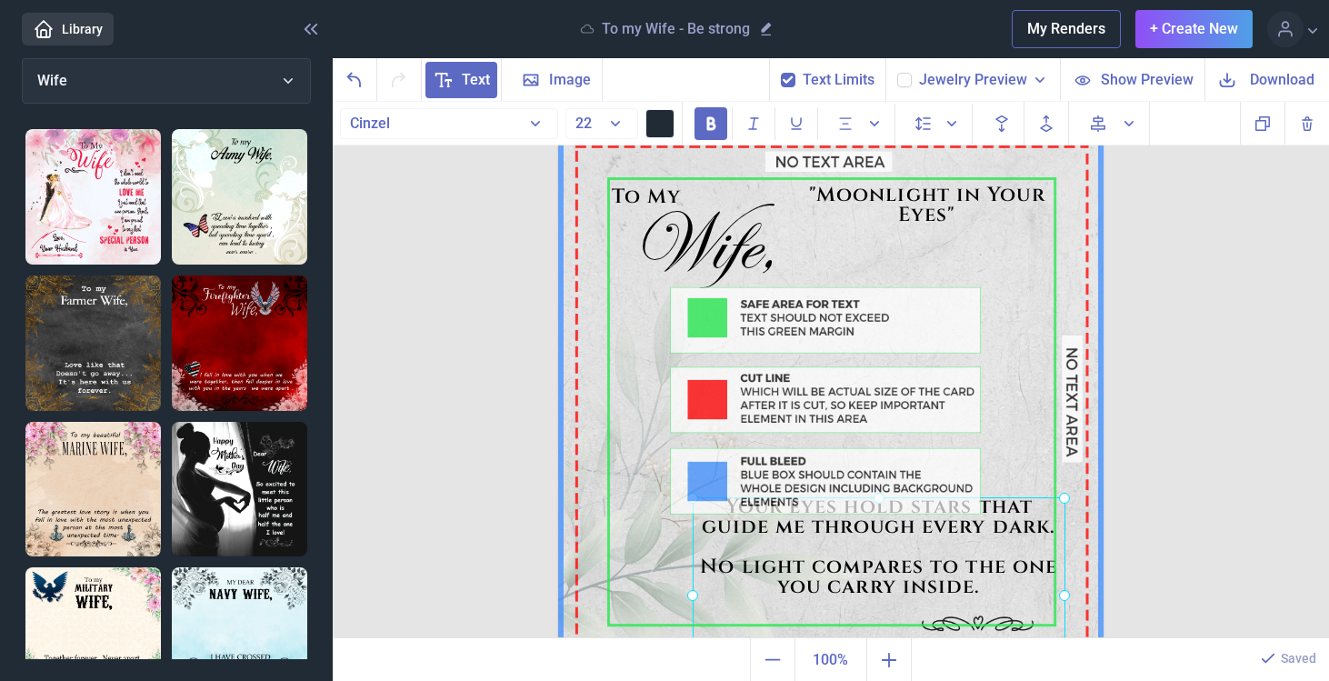
click at [794, 76] on icon at bounding box center [788, 80] width 11 height 11
click at [781, 73] on input "checkbox" at bounding box center [780, 72] width 1 height 1
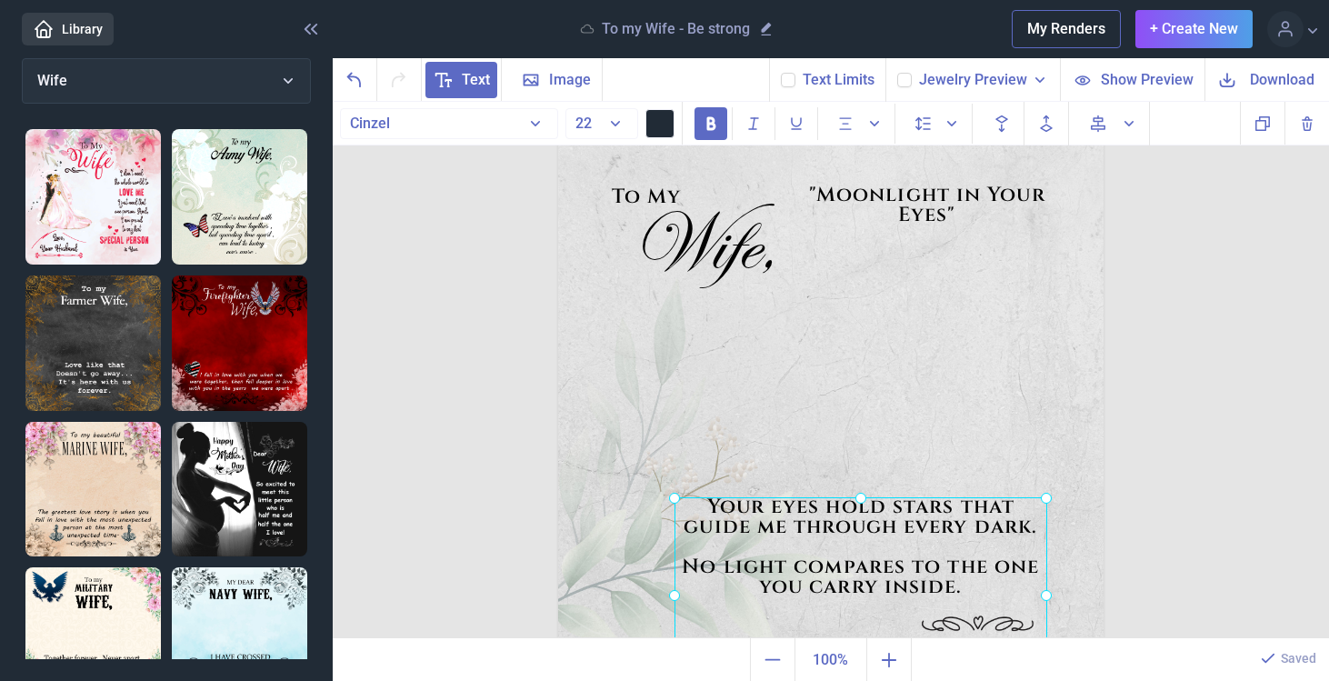
drag, startPoint x: 871, startPoint y: 547, endPoint x: 853, endPoint y: 547, distance: 18.2
click at [853, 547] on div at bounding box center [861, 594] width 373 height 195
click at [843, 443] on img at bounding box center [831, 401] width 546 height 546
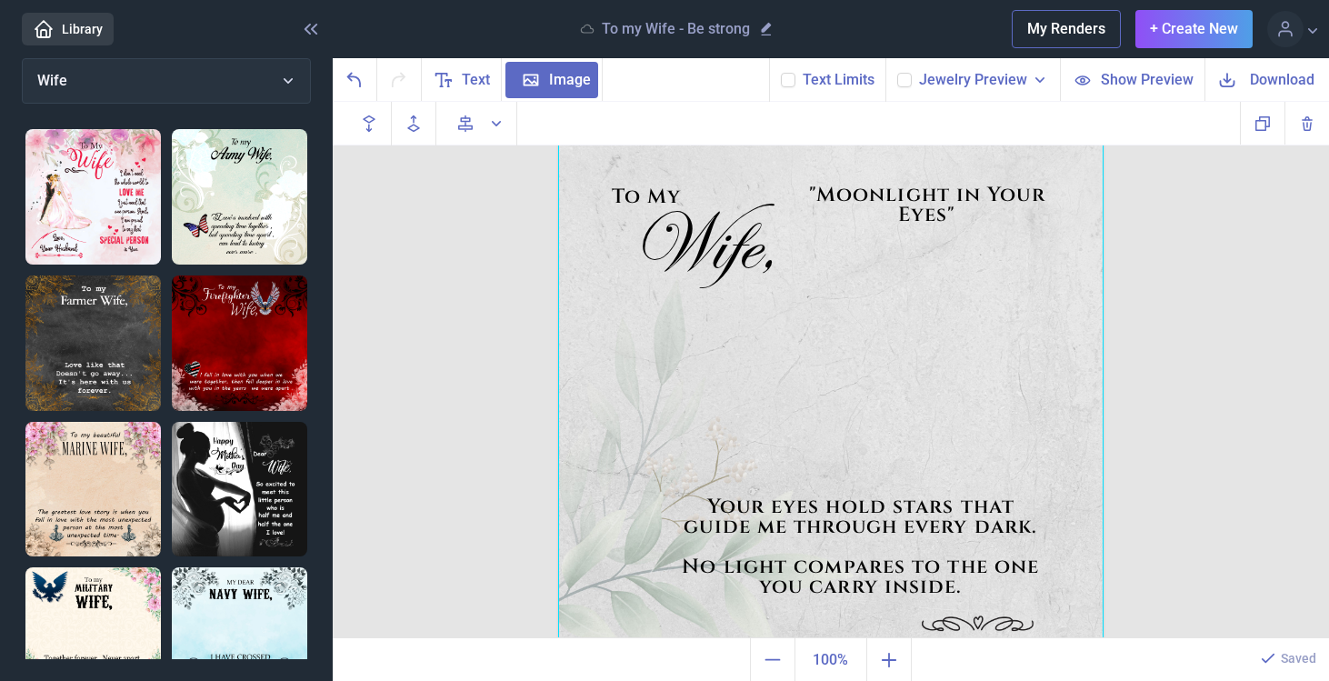
click at [794, 79] on icon at bounding box center [788, 80] width 11 height 11
click at [781, 73] on input "checkbox" at bounding box center [780, 72] width 1 height 1
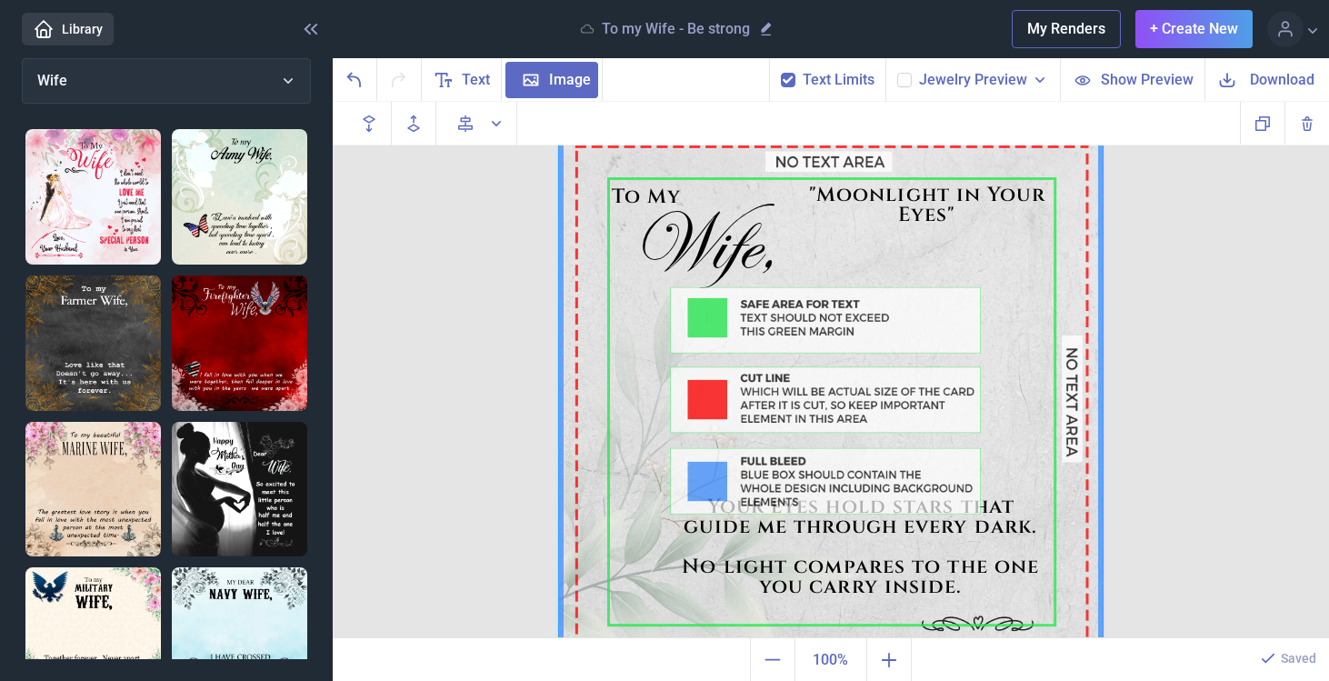
click at [794, 79] on icon at bounding box center [788, 80] width 11 height 11
click at [781, 73] on input "checkbox" at bounding box center [780, 72] width 1 height 1
checkbox input "false"
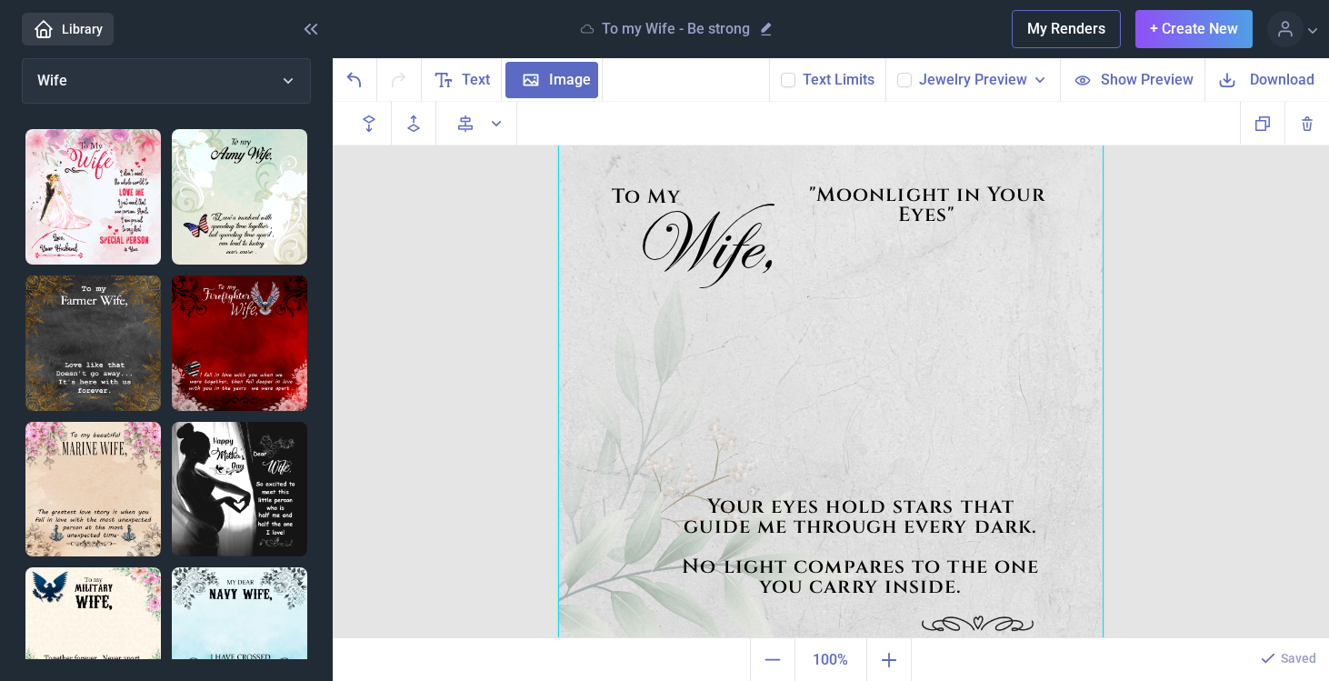
click at [1045, 80] on icon at bounding box center [1040, 80] width 18 height 18
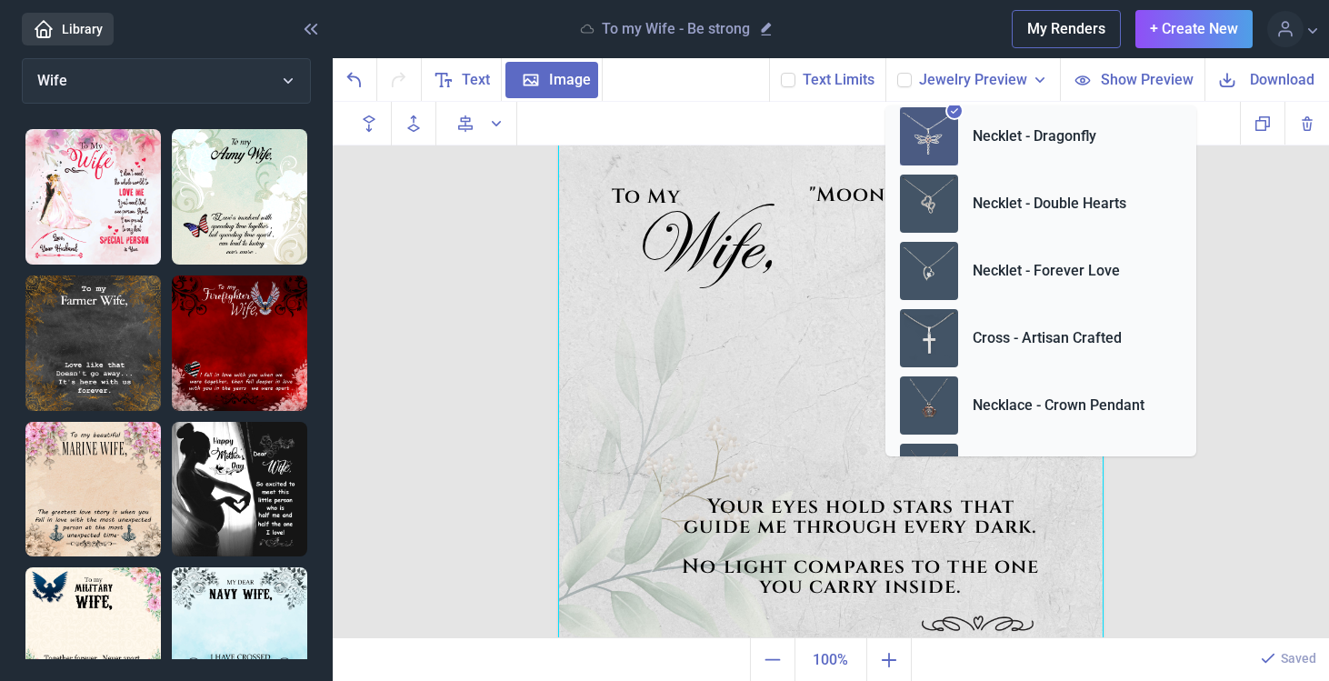
scroll to position [0, 0]
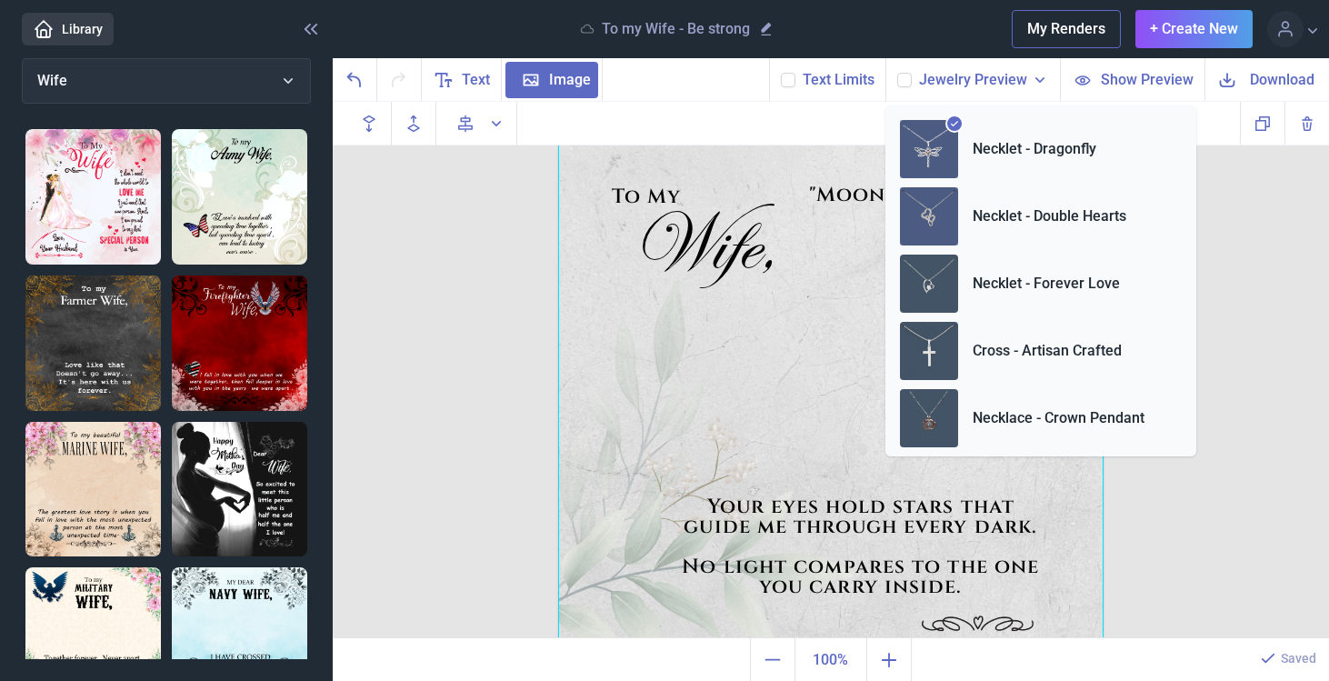
click at [1066, 220] on p "Necklet - Double Hearts" at bounding box center [1050, 216] width 154 height 22
click at [909, 80] on use at bounding box center [904, 79] width 10 height 7
click at [897, 73] on input "checkbox" at bounding box center [897, 72] width 1 height 1
checkbox input "true"
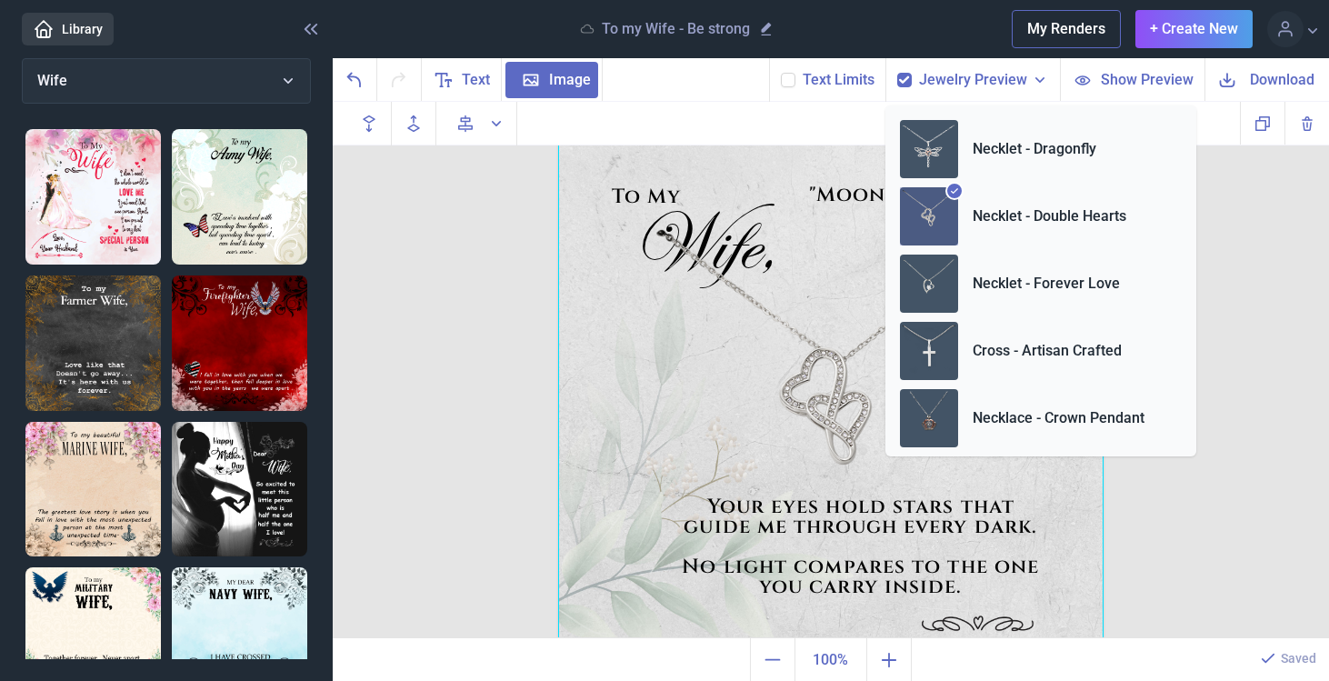
click at [489, 324] on div "To My Wife, Your eyes hold stars that guide me through every dark. No light com…" at bounding box center [831, 370] width 997 height 537
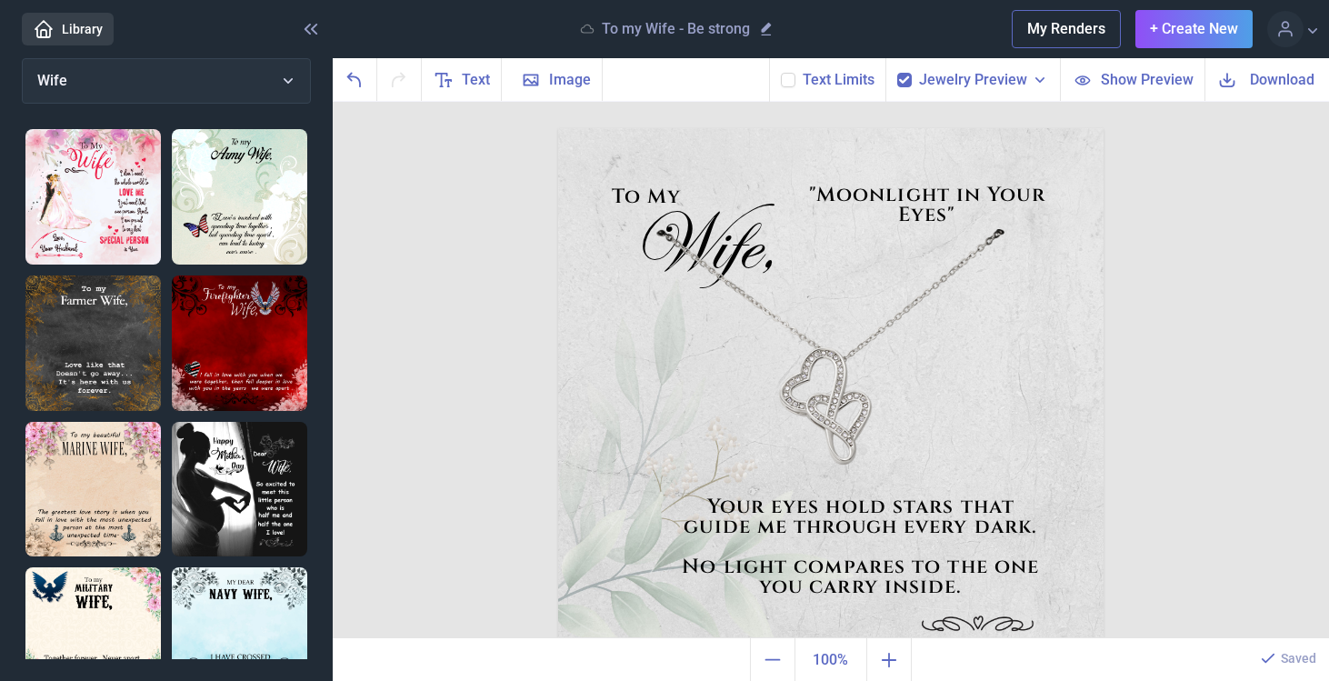
drag, startPoint x: 808, startPoint y: 371, endPoint x: 769, endPoint y: 399, distance: 48.2
click at [769, 399] on img at bounding box center [831, 401] width 546 height 546
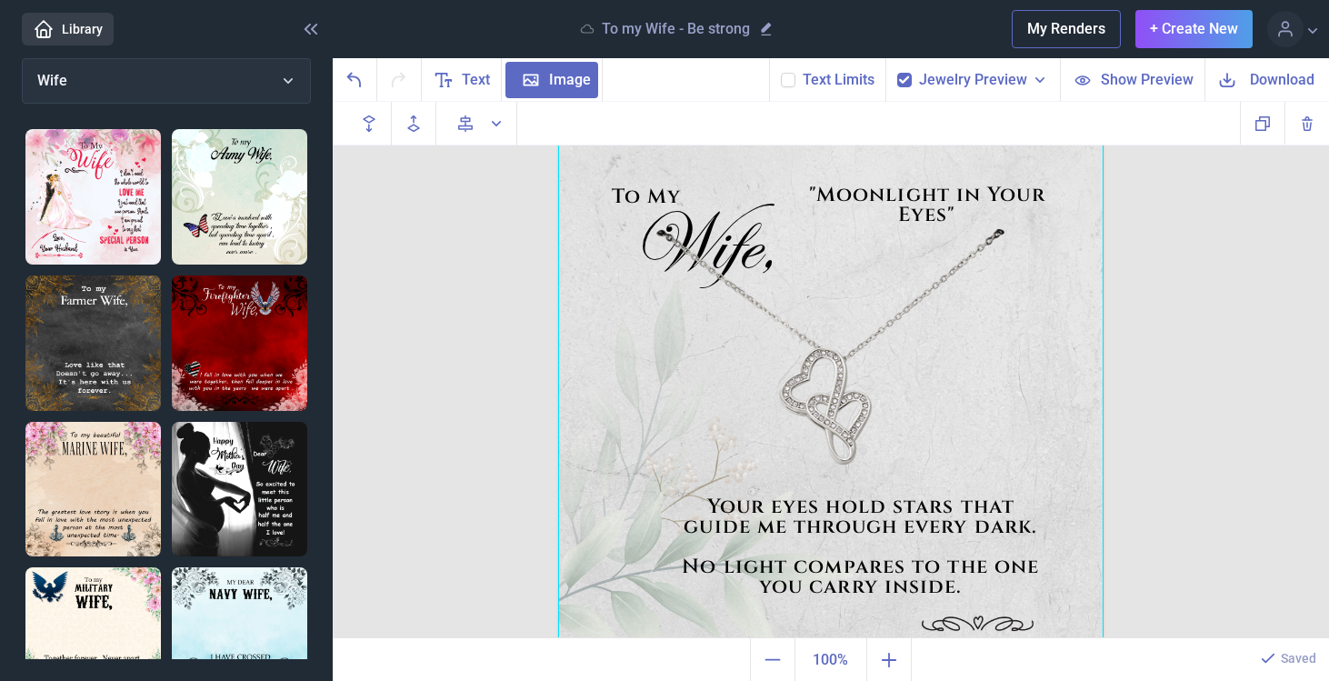
drag, startPoint x: 831, startPoint y: 383, endPoint x: 827, endPoint y: 413, distance: 30.3
click at [827, 413] on div at bounding box center [831, 401] width 546 height 546
click at [924, 294] on div at bounding box center [831, 401] width 546 height 546
click at [794, 79] on icon at bounding box center [788, 80] width 11 height 11
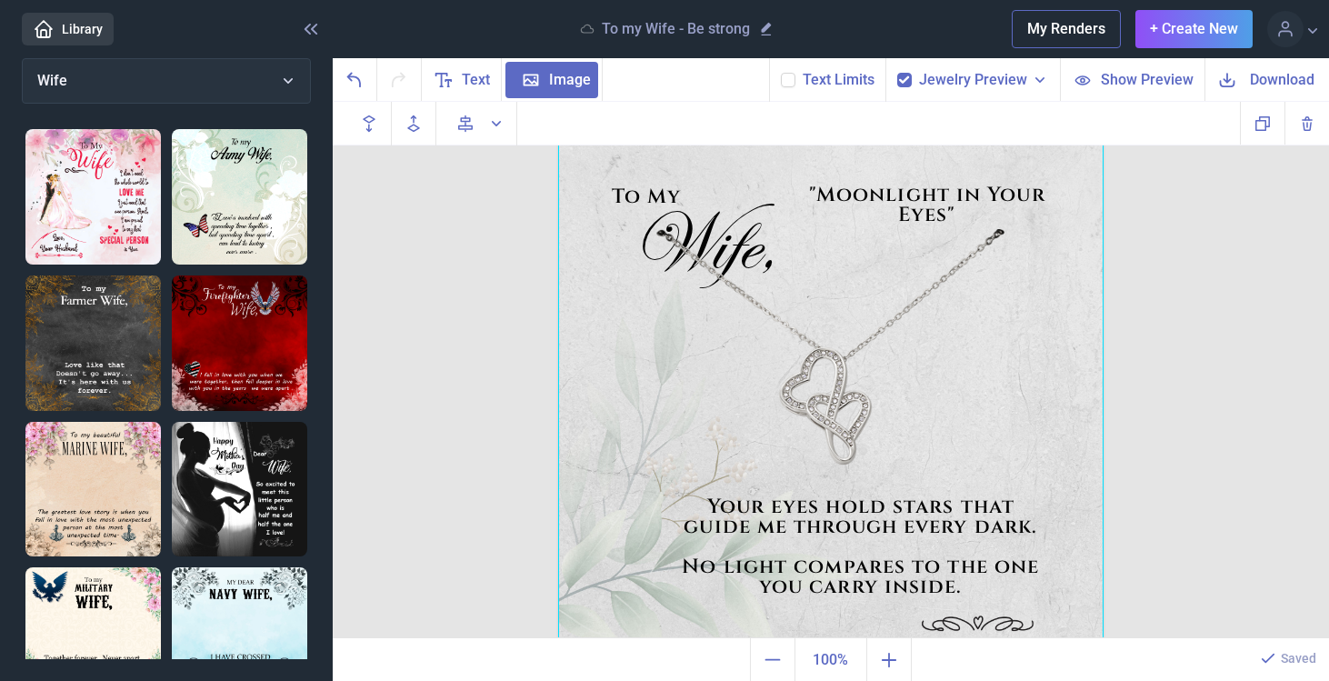
click at [781, 73] on input "checkbox" at bounding box center [780, 72] width 1 height 1
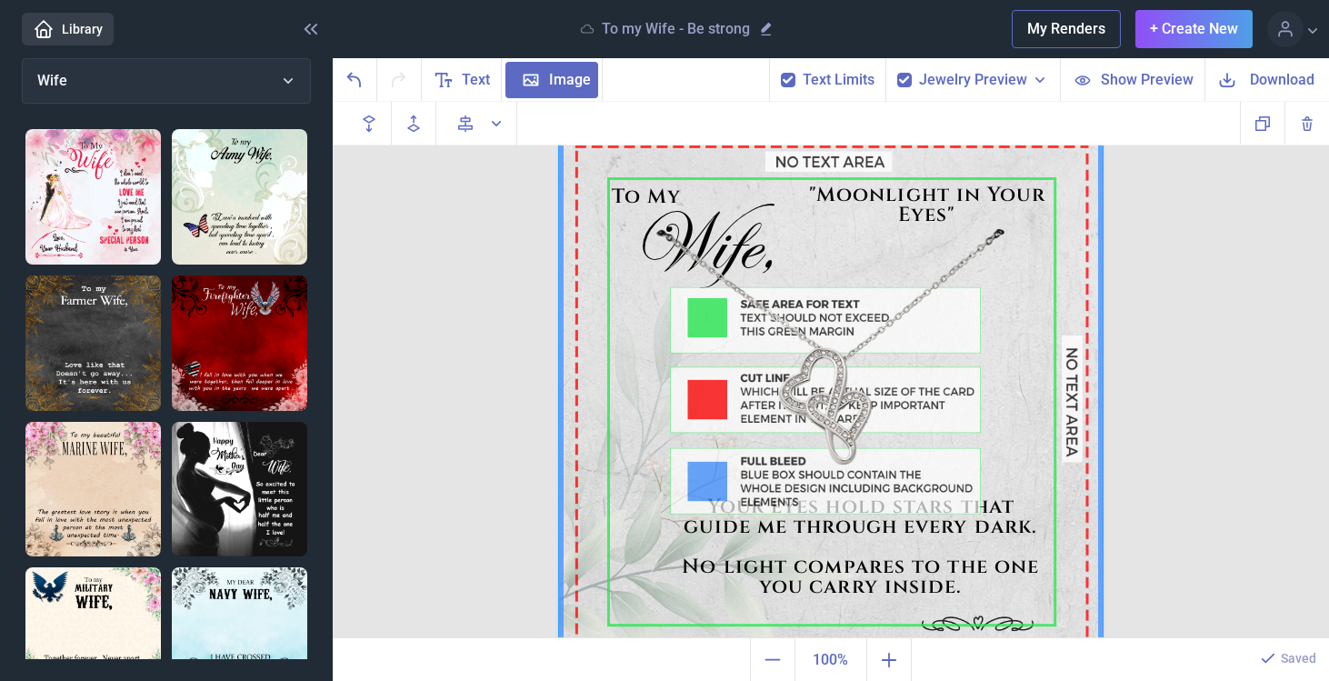
click at [794, 83] on icon at bounding box center [788, 80] width 11 height 11
click at [781, 73] on input "checkbox" at bounding box center [780, 72] width 1 height 1
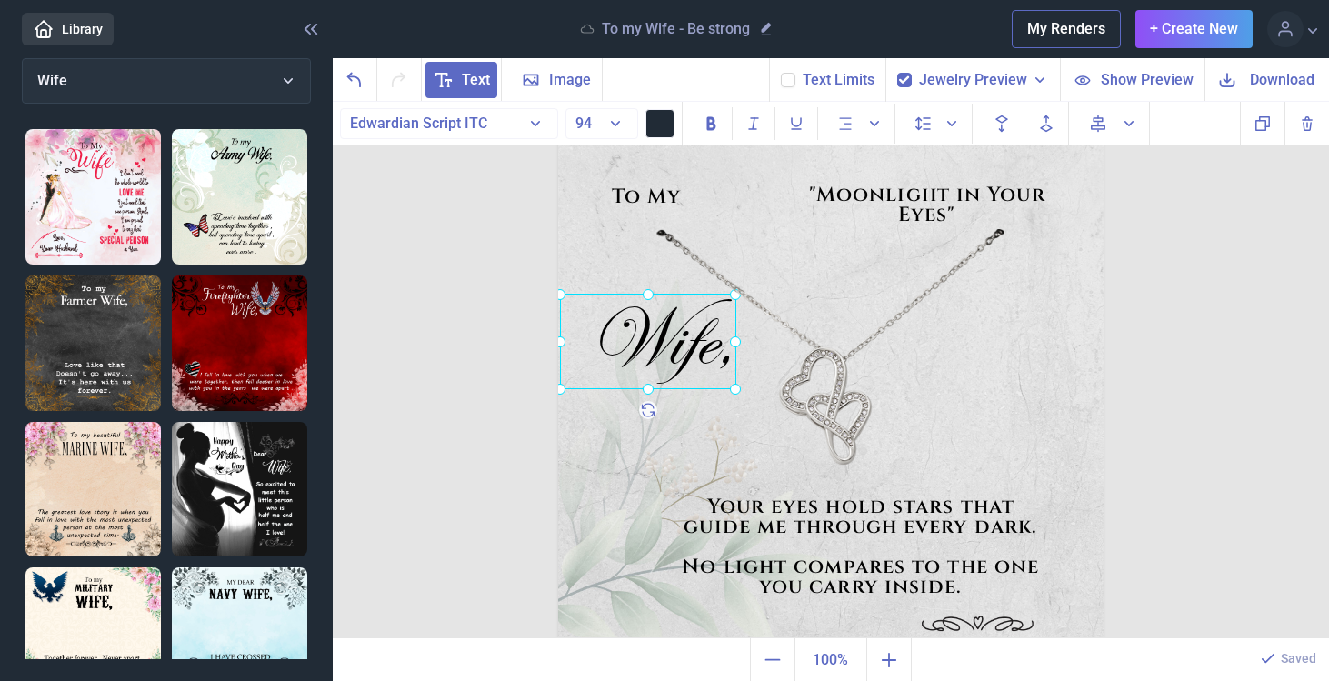
drag, startPoint x: 697, startPoint y: 263, endPoint x: 655, endPoint y: 358, distance: 104.6
click at [558, 128] on div "Wife," at bounding box center [558, 128] width 0 height 0
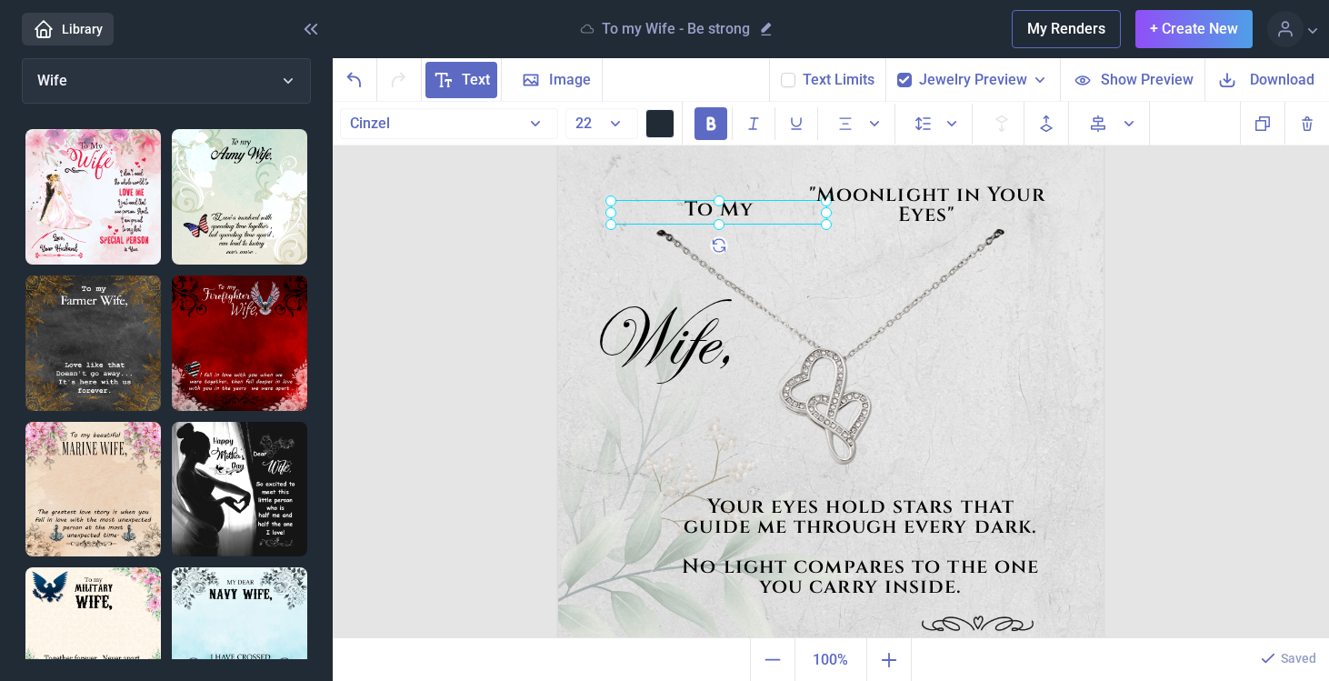
drag, startPoint x: 660, startPoint y: 197, endPoint x: 734, endPoint y: 206, distance: 74.2
click at [558, 128] on div "To My" at bounding box center [558, 128] width 0 height 0
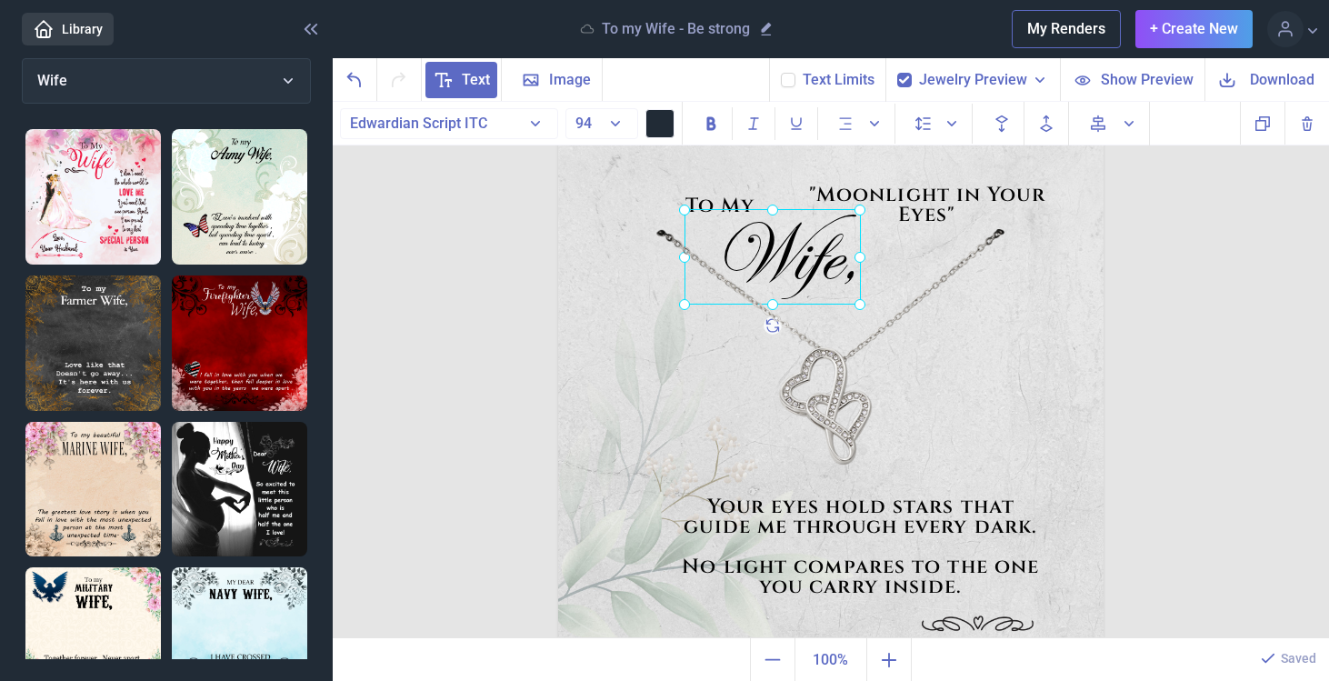
drag, startPoint x: 655, startPoint y: 353, endPoint x: 779, endPoint y: 268, distance: 150.6
click at [558, 128] on div "Wife," at bounding box center [558, 128] width 0 height 0
click at [659, 336] on img at bounding box center [831, 401] width 546 height 546
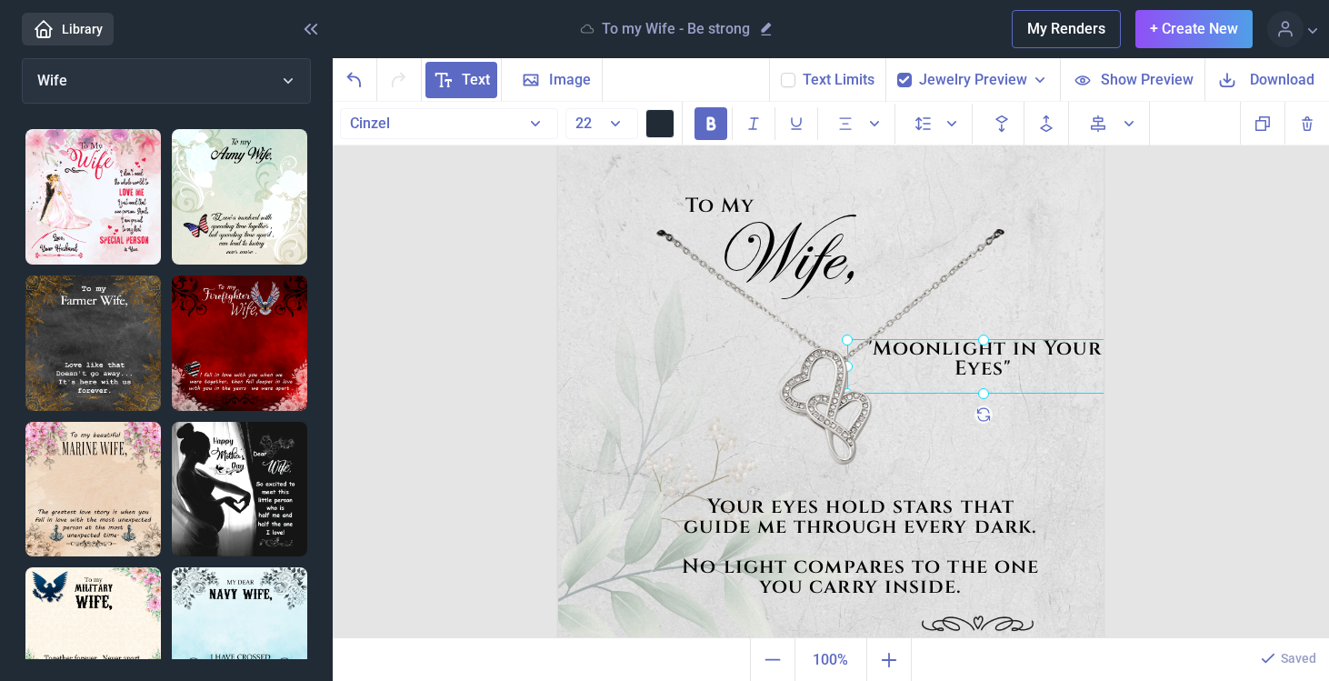
drag, startPoint x: 938, startPoint y: 205, endPoint x: 1003, endPoint y: 384, distance: 189.5
click at [558, 128] on div ""Moonlight in Your Eyes"" at bounding box center [558, 128] width 0 height 0
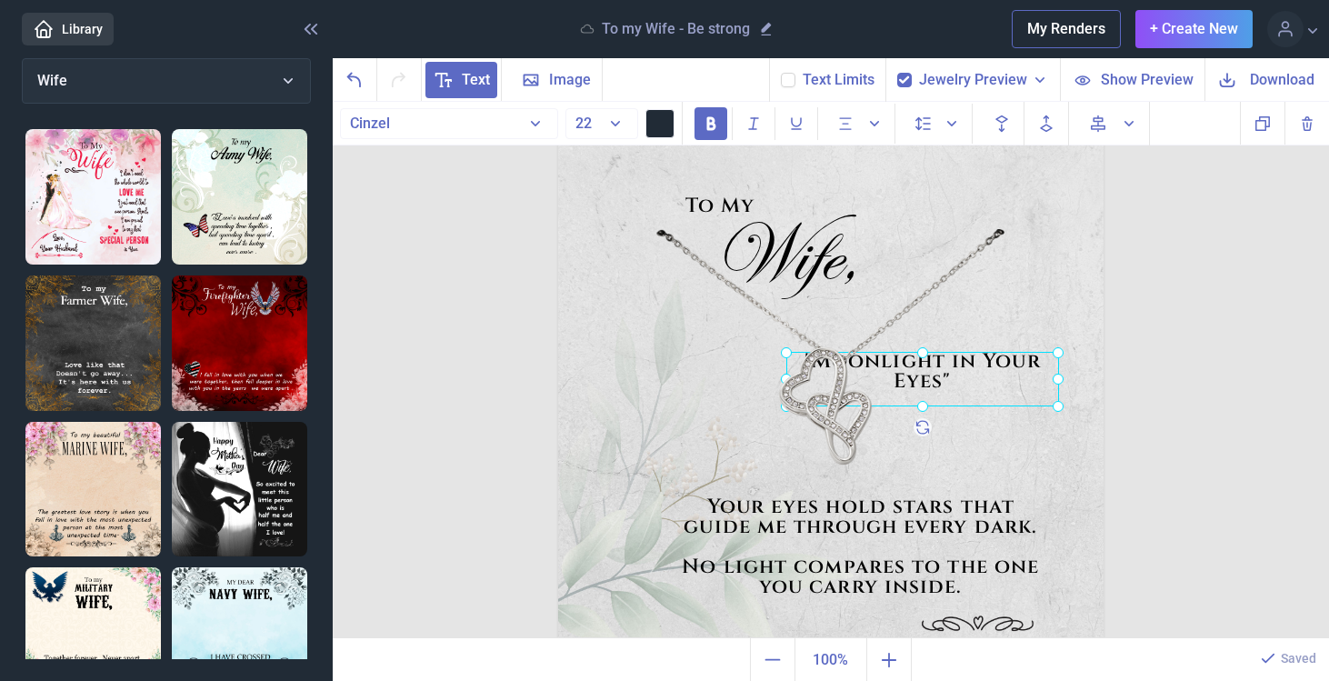
drag, startPoint x: 1000, startPoint y: 391, endPoint x: 931, endPoint y: 370, distance: 72.2
click at [931, 370] on div at bounding box center [923, 379] width 273 height 55
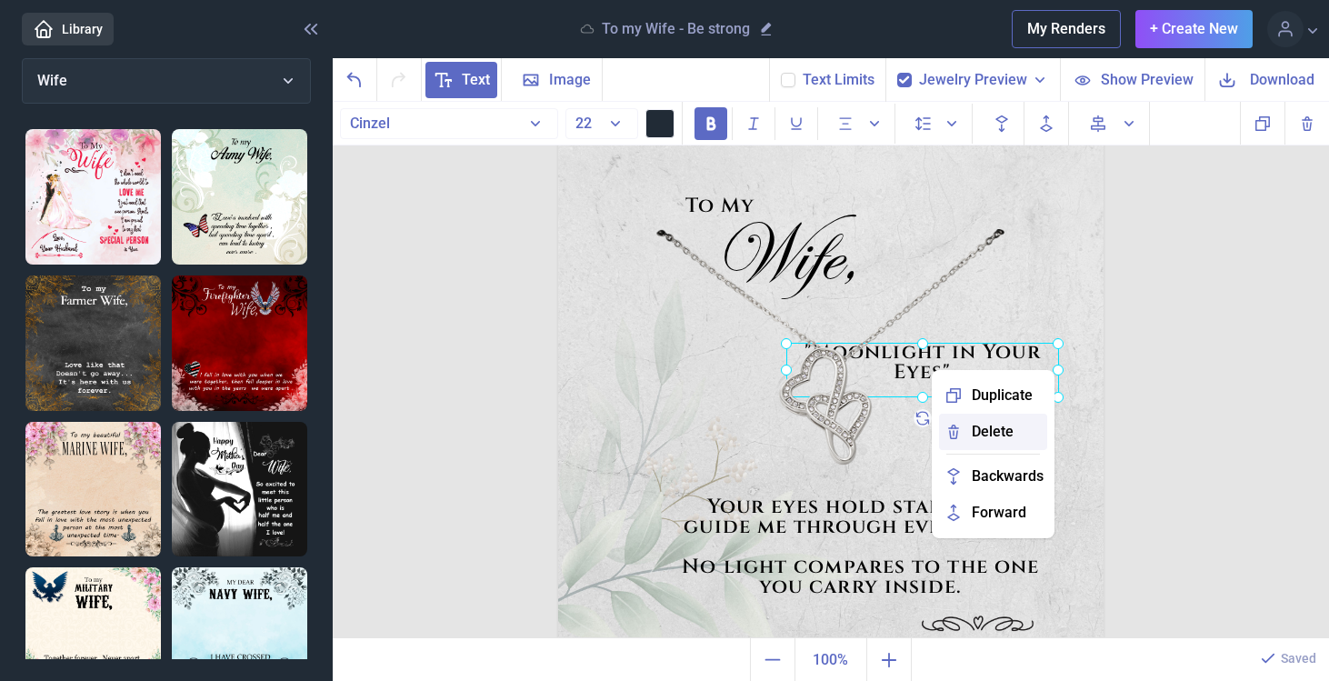
click at [972, 435] on span "Delete" at bounding box center [993, 432] width 42 height 22
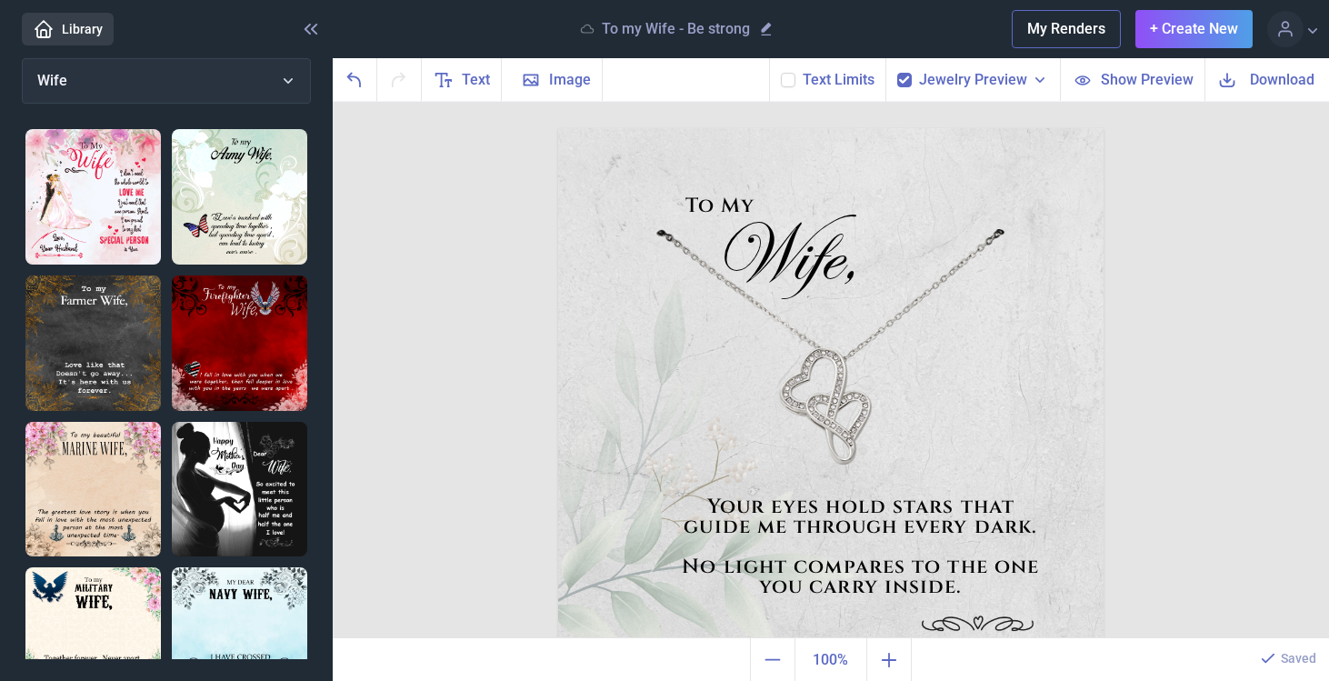
click at [793, 81] on icon at bounding box center [788, 80] width 11 height 11
click at [781, 73] on input "checkbox" at bounding box center [780, 72] width 1 height 1
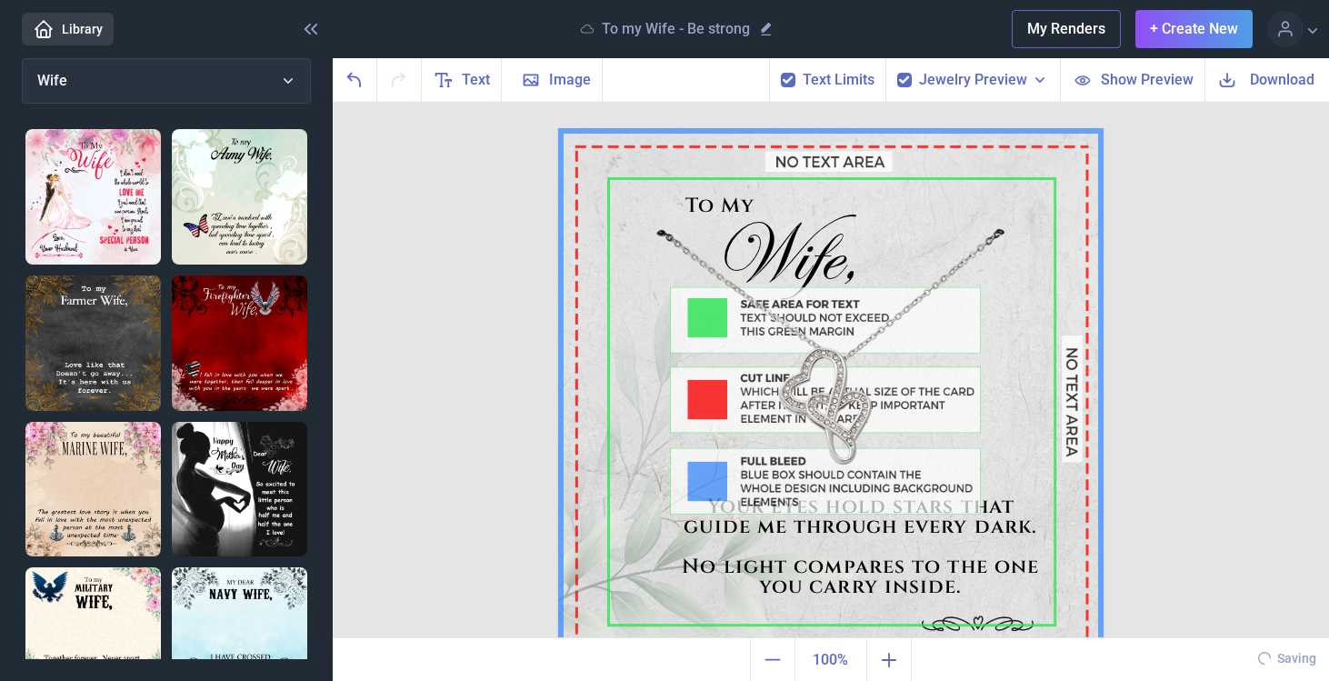
click at [793, 81] on icon at bounding box center [788, 80] width 11 height 11
click at [781, 73] on input "checkbox" at bounding box center [780, 72] width 1 height 1
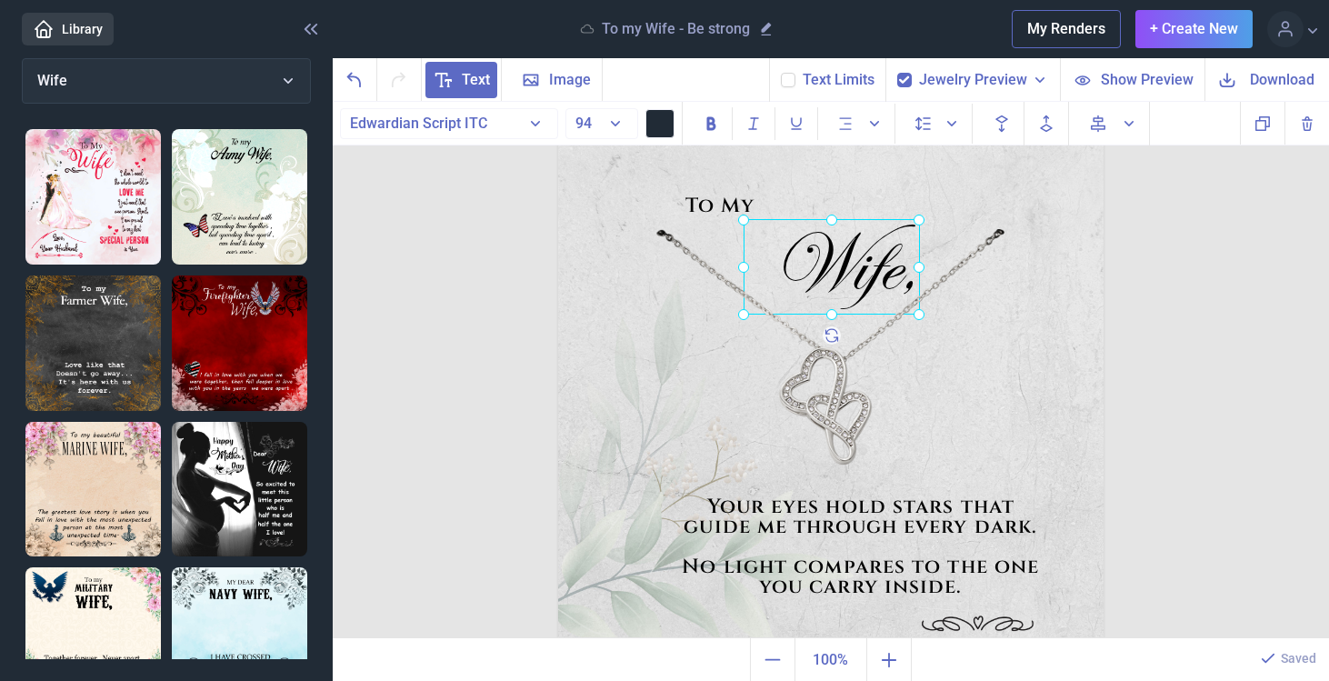
drag, startPoint x: 790, startPoint y: 235, endPoint x: 850, endPoint y: 246, distance: 60.8
click at [558, 128] on div "Wife," at bounding box center [558, 128] width 0 height 0
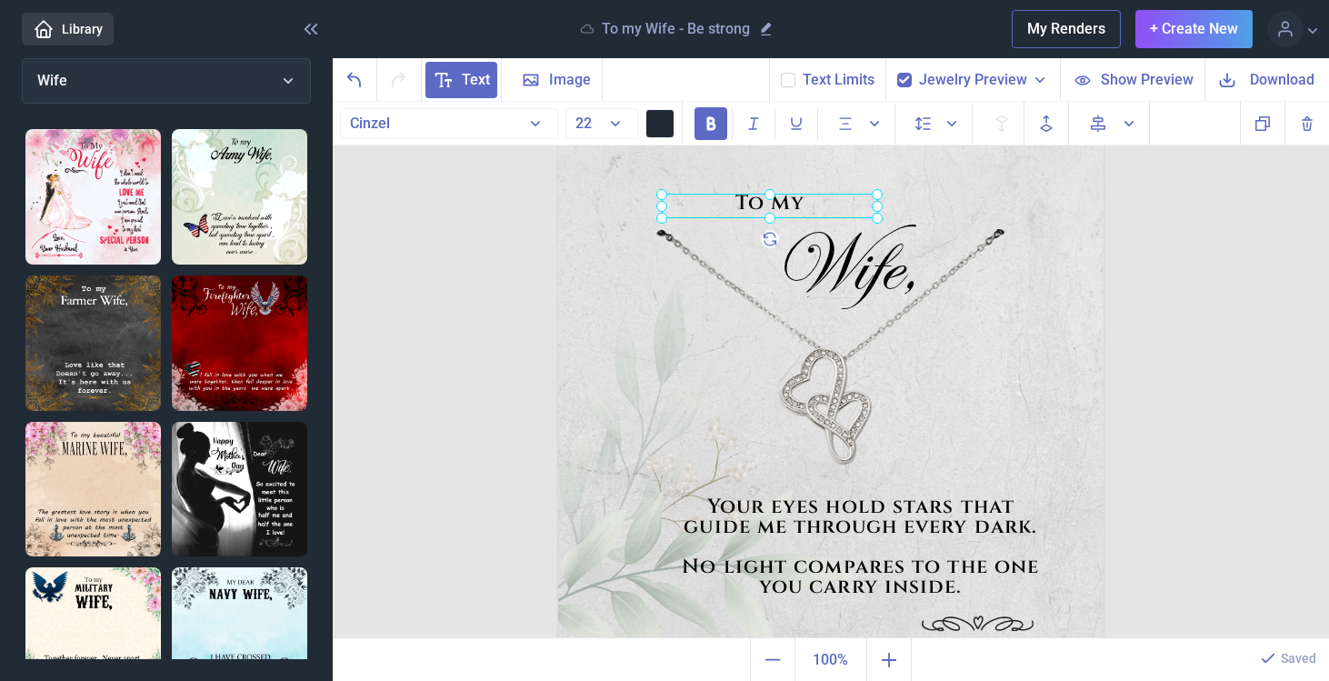
drag, startPoint x: 711, startPoint y: 204, endPoint x: 761, endPoint y: 201, distance: 50.1
click at [558, 128] on div "To My" at bounding box center [558, 128] width 0 height 0
click at [618, 264] on img at bounding box center [831, 401] width 546 height 546
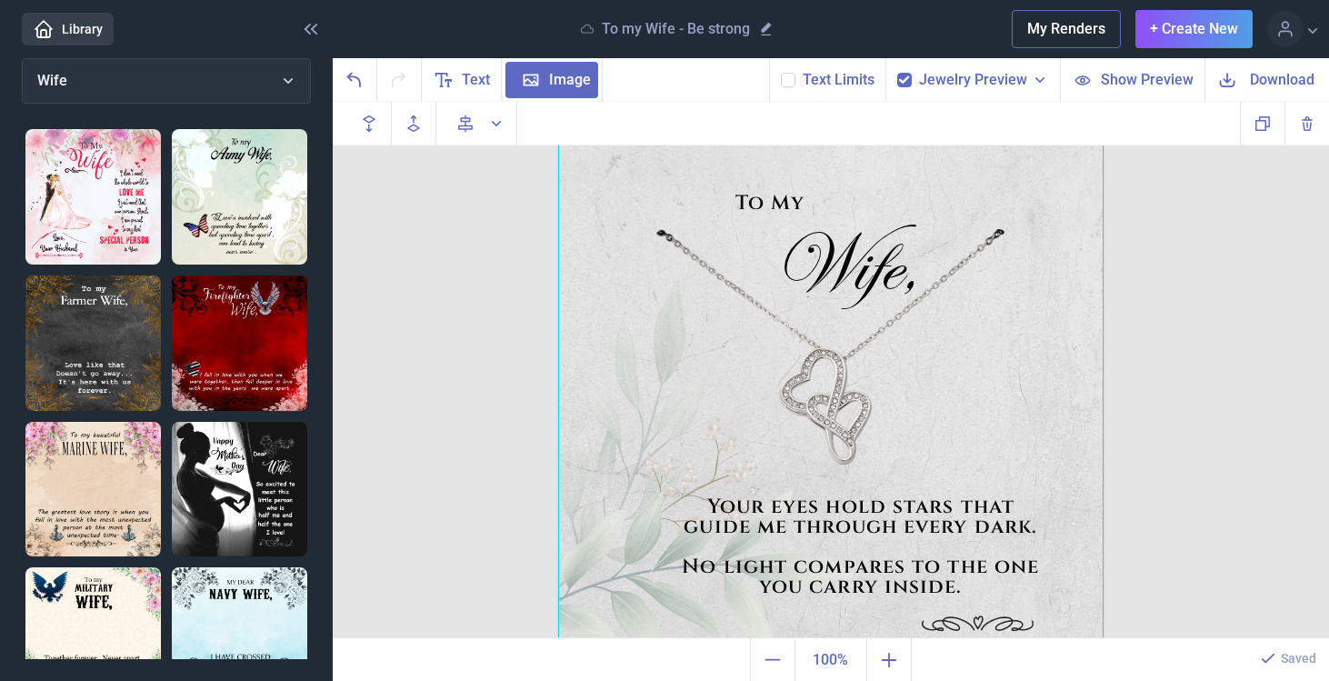
click at [788, 82] on icon at bounding box center [788, 80] width 11 height 11
click at [781, 73] on input "checkbox" at bounding box center [780, 72] width 1 height 1
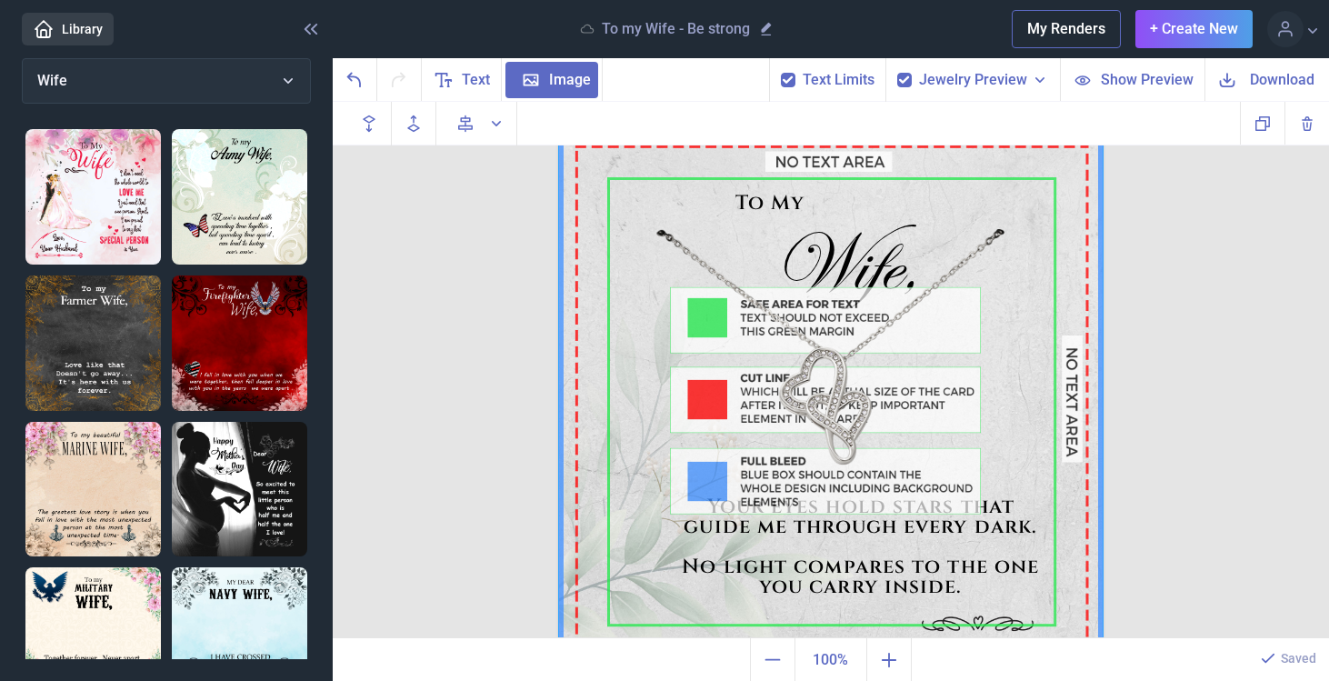
click at [793, 78] on use at bounding box center [788, 79] width 10 height 7
click at [781, 73] on input "checkbox" at bounding box center [780, 72] width 1 height 1
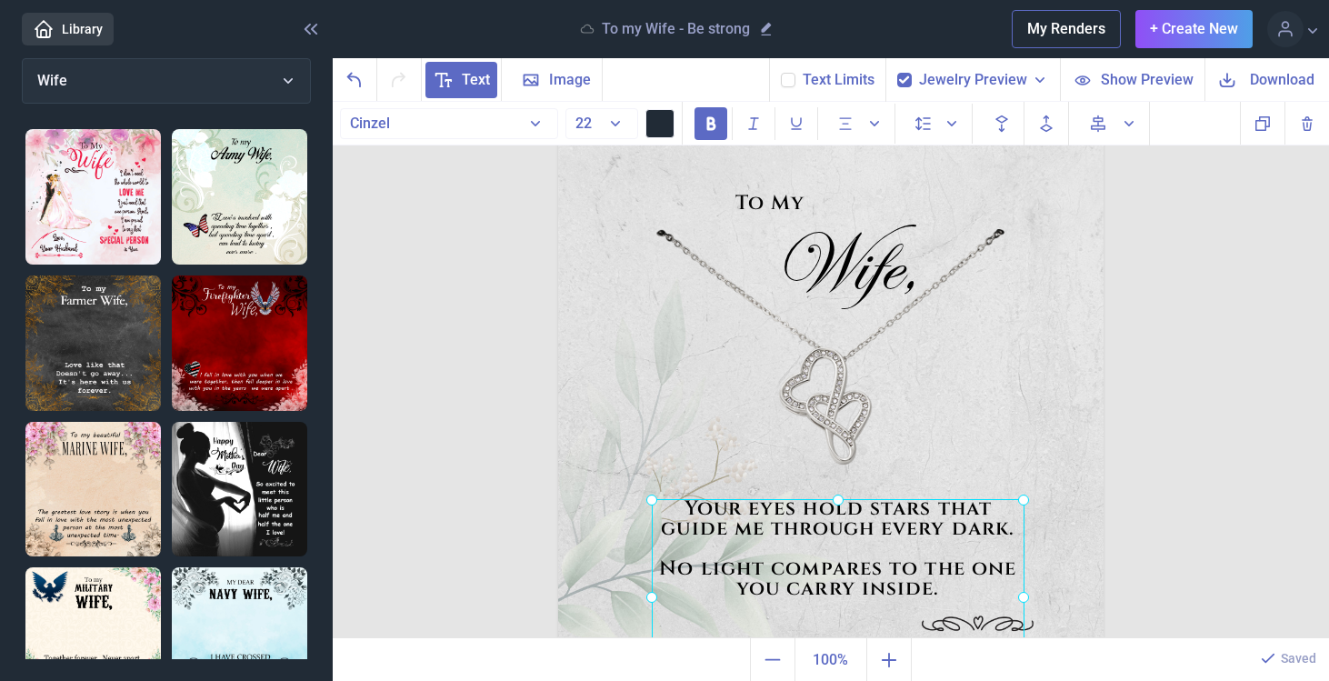
drag, startPoint x: 817, startPoint y: 577, endPoint x: 793, endPoint y: 579, distance: 23.7
click at [558, 128] on div "Your eyes hold stars that guide me through every dark. No light compares to the…" at bounding box center [558, 128] width 0 height 0
click at [945, 422] on img at bounding box center [831, 401] width 546 height 546
click at [558, 128] on div "Your eyes hold stars that guide me through every dark. No light compares to the…" at bounding box center [558, 128] width 0 height 0
click at [968, 426] on img at bounding box center [831, 401] width 546 height 546
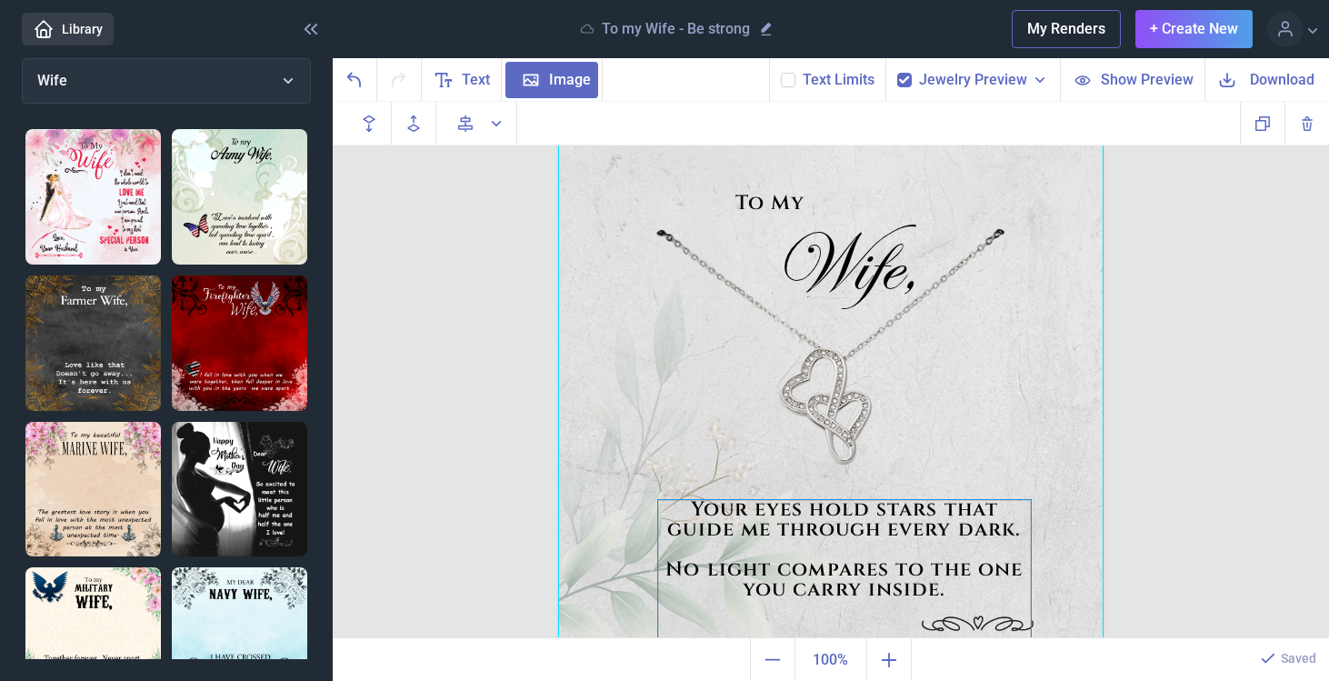
click at [927, 128] on div "Your eyes hold stars that guide me through every dark. No light compares to the…" at bounding box center [831, 128] width 546 height 0
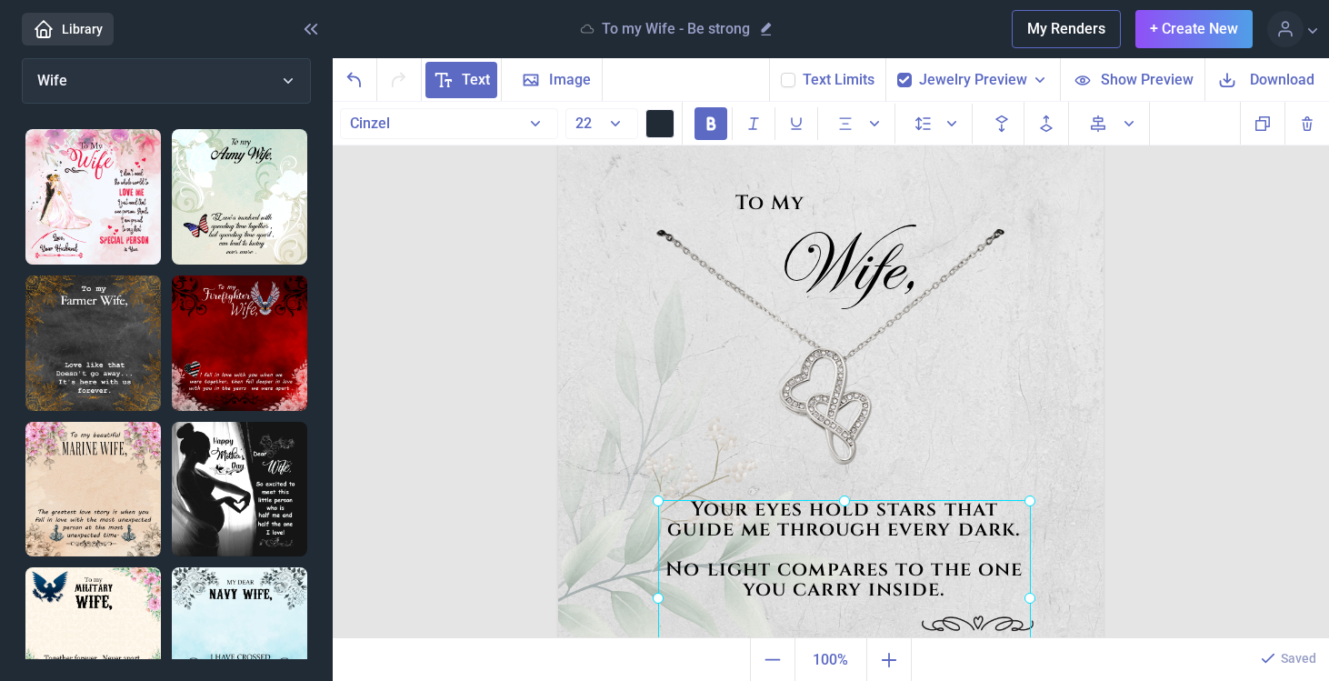
scroll to position [72, 0]
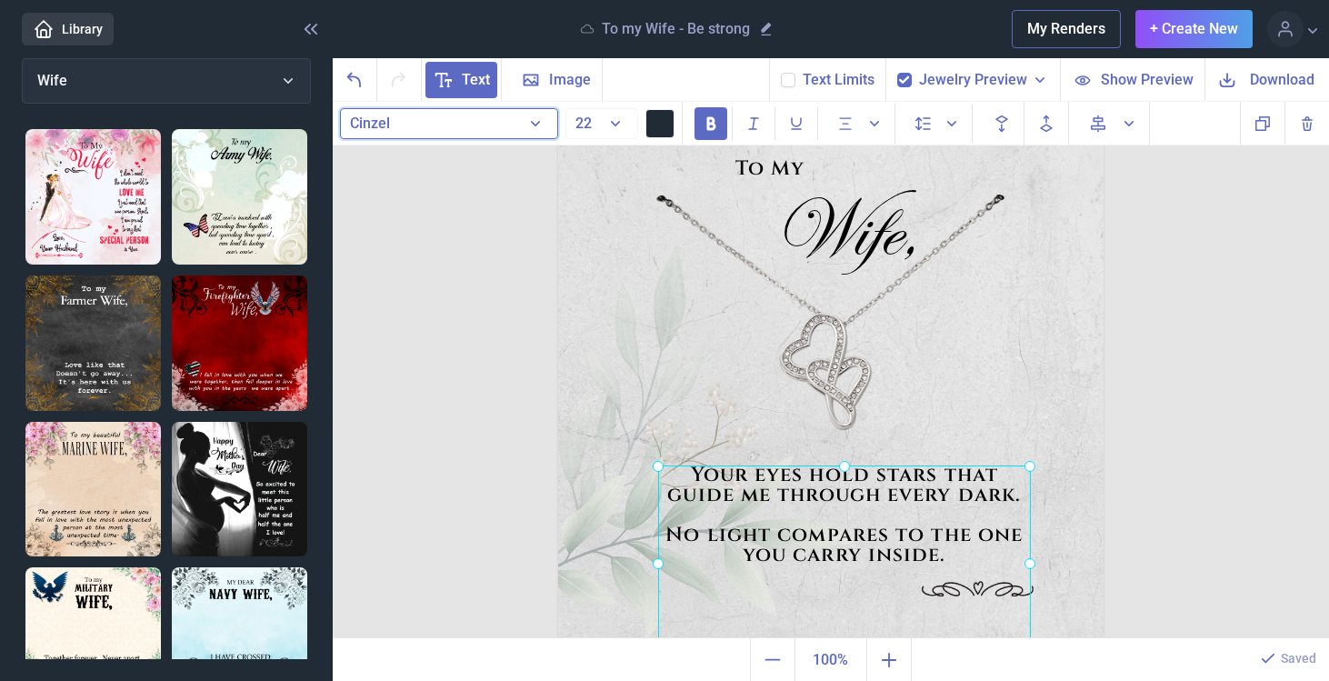
click at [533, 118] on button "Cinzel" at bounding box center [449, 123] width 218 height 31
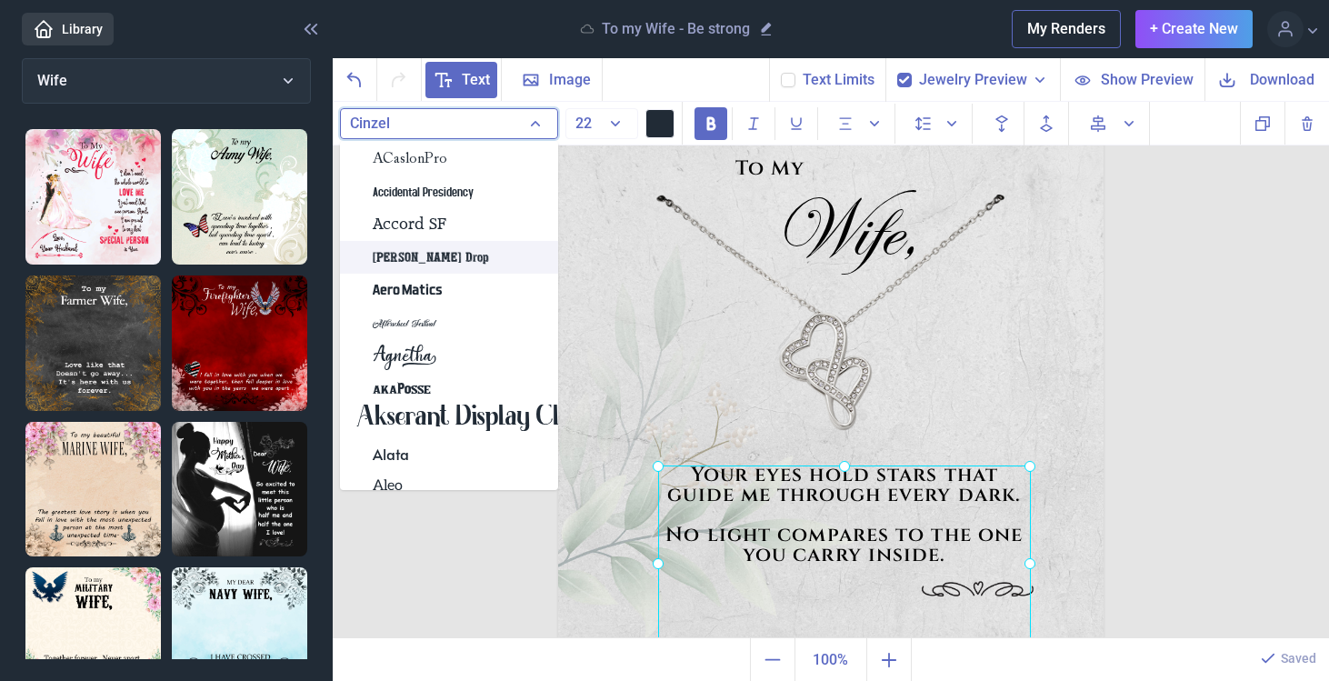
scroll to position [37, 0]
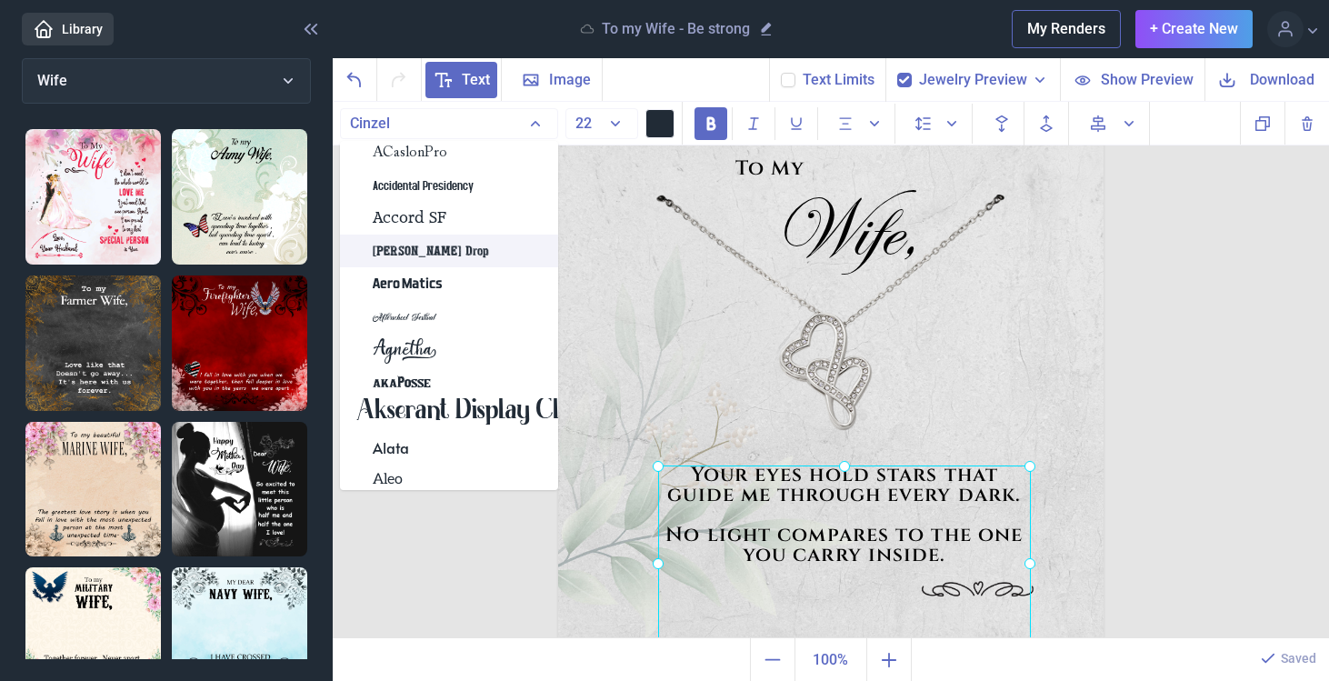
click at [468, 300] on div "Afterschool Festival" at bounding box center [449, 316] width 218 height 33
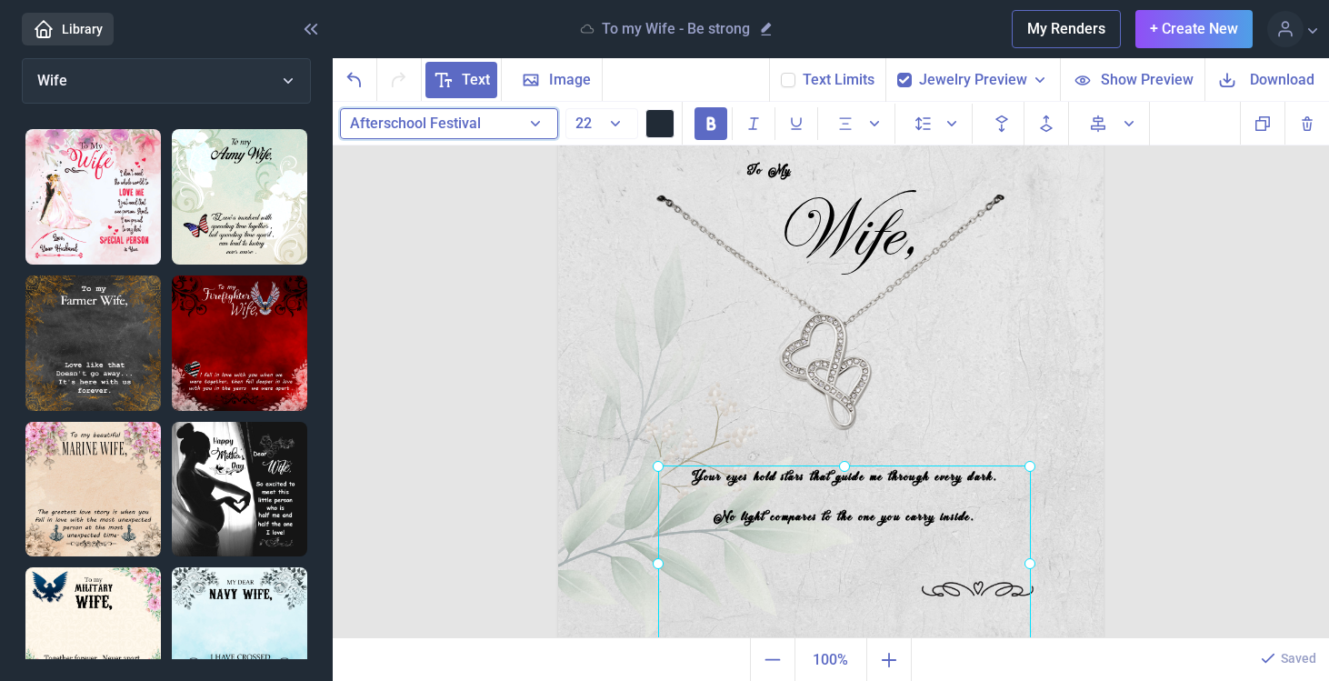
click at [509, 125] on button "Afterschool Festival" at bounding box center [449, 123] width 218 height 31
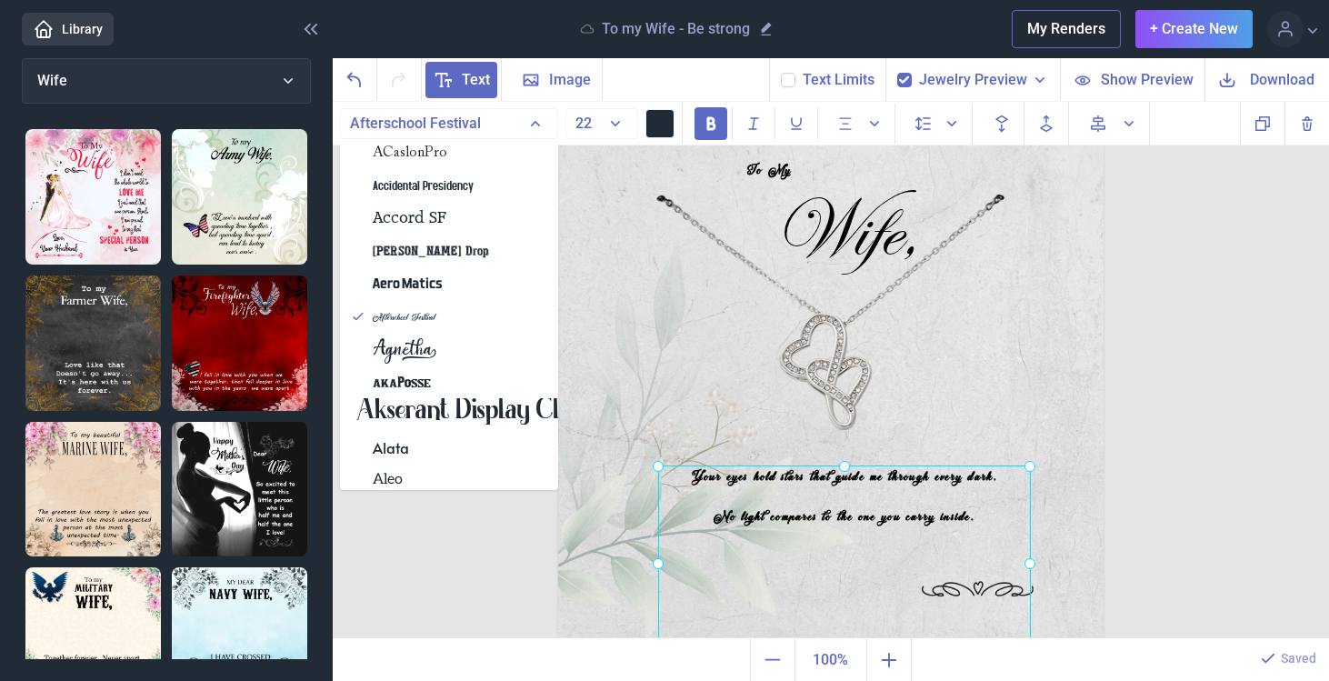
click at [707, 387] on img at bounding box center [831, 367] width 546 height 546
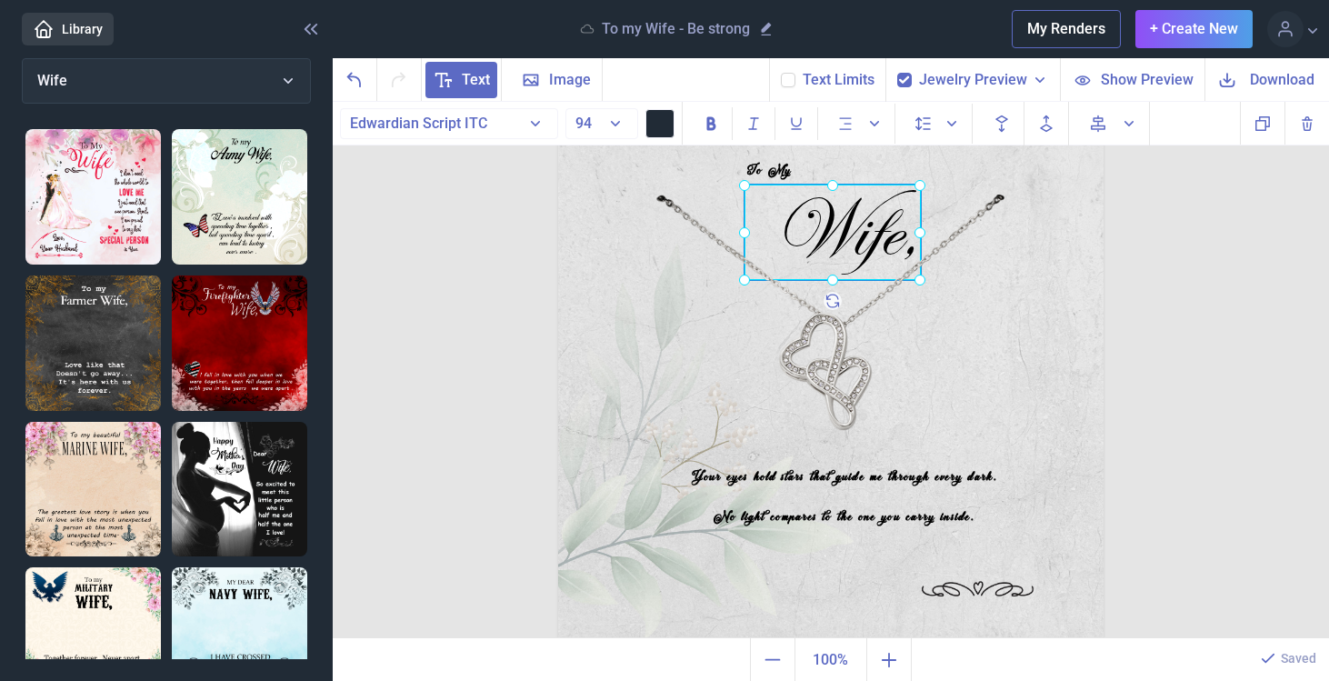
click at [558, 94] on div "Wife," at bounding box center [558, 94] width 0 height 0
click at [490, 123] on button "Edwardian Script ITC" at bounding box center [449, 123] width 218 height 31
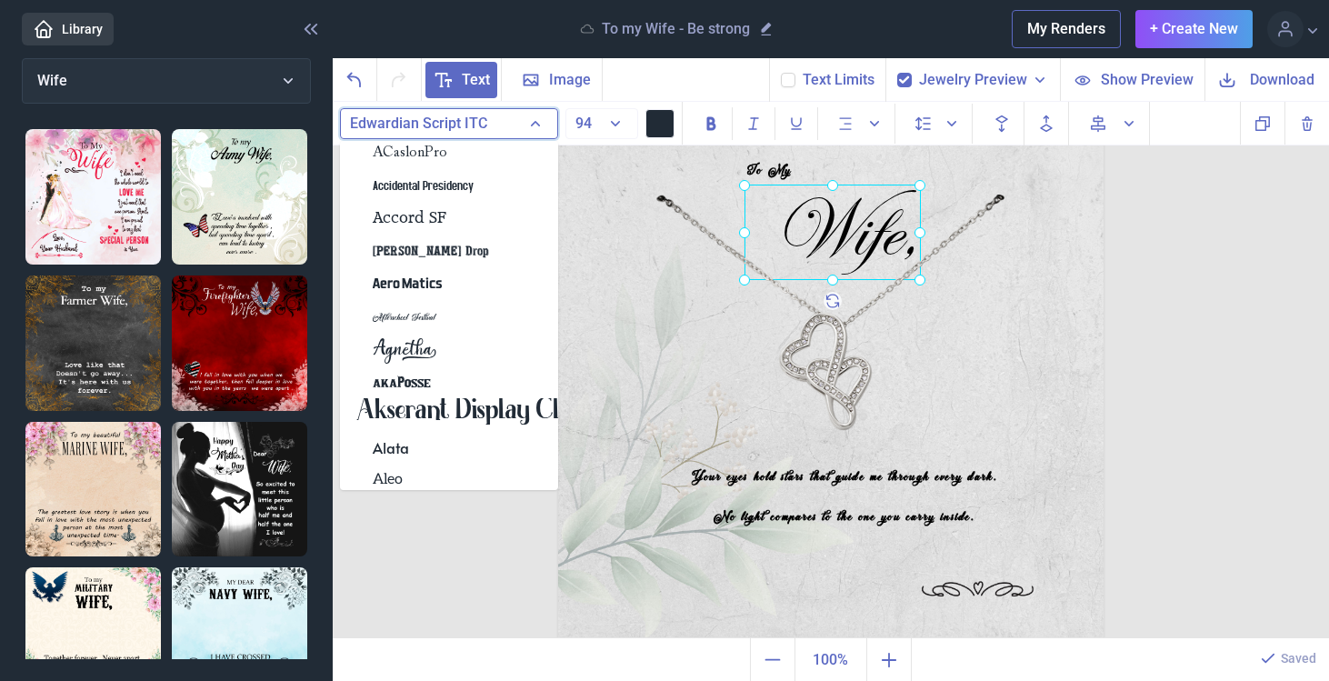
drag, startPoint x: 490, startPoint y: 123, endPoint x: 432, endPoint y: 121, distance: 58.2
click at [432, 121] on button "Edwardian Script ITC" at bounding box center [449, 123] width 218 height 31
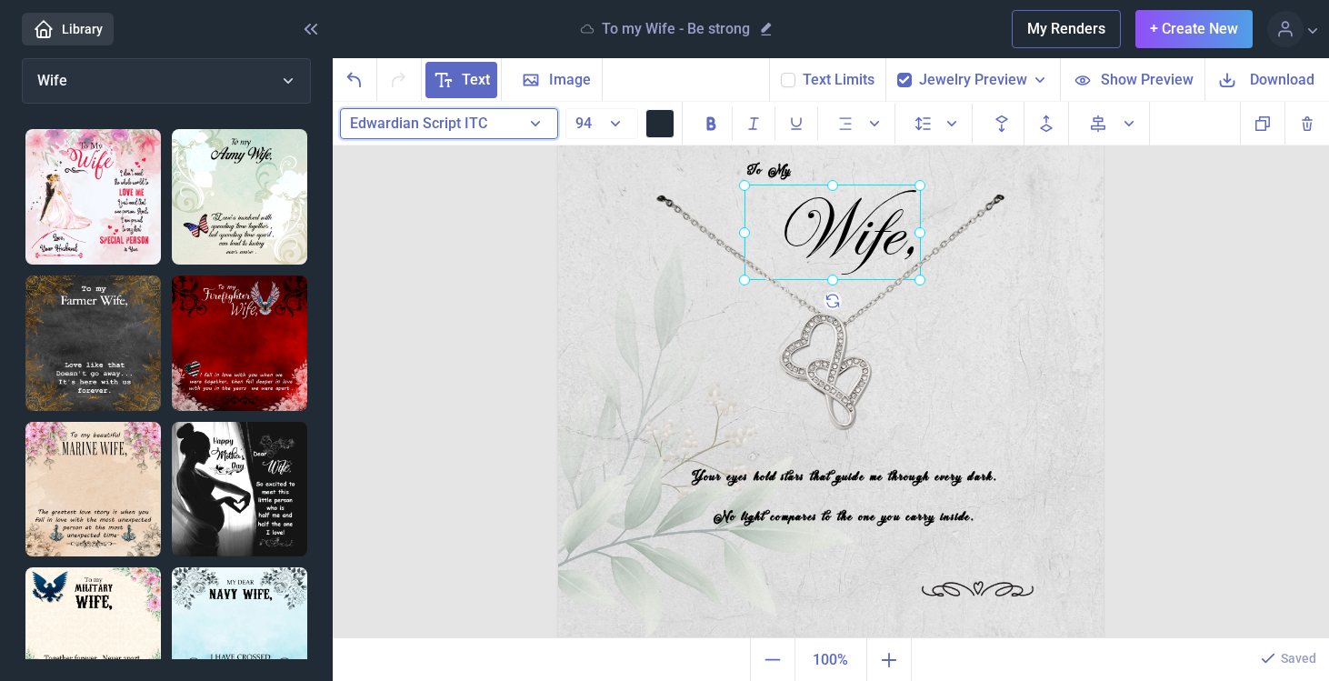
drag, startPoint x: 487, startPoint y: 121, endPoint x: 376, endPoint y: 125, distance: 111.0
click at [376, 125] on button "Edwardian Script ITC" at bounding box center [449, 123] width 218 height 31
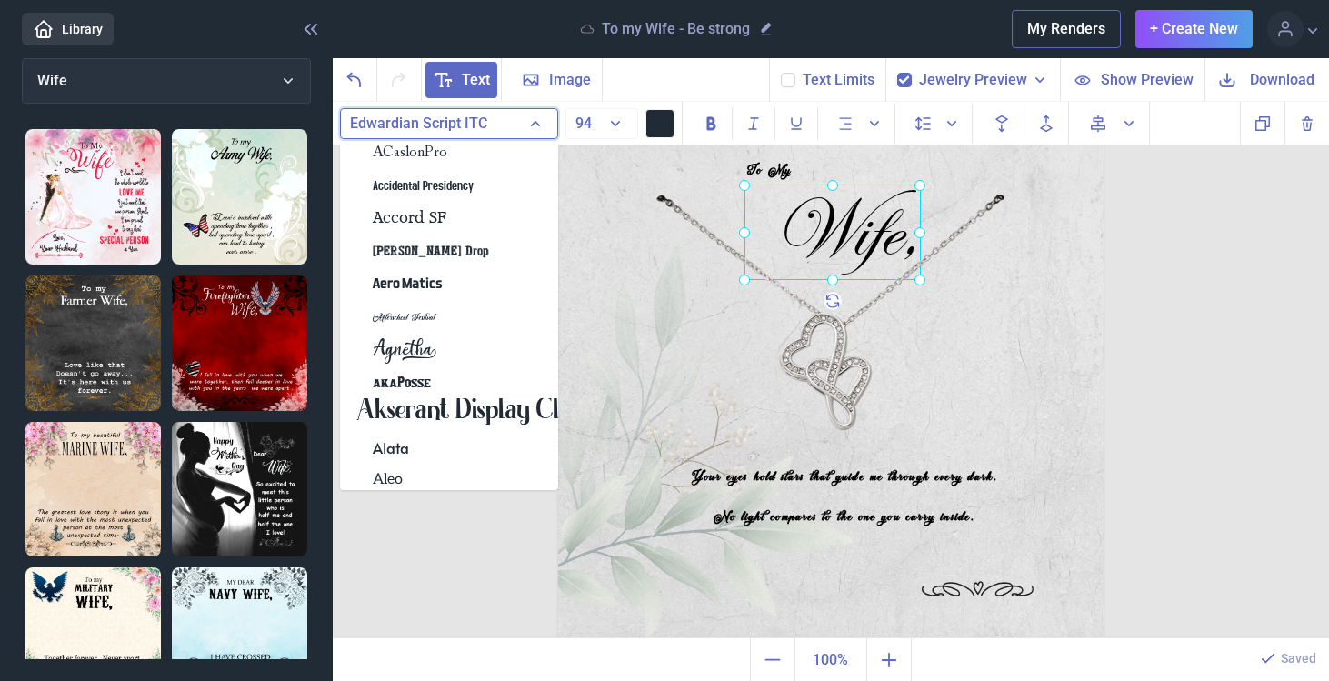
click at [376, 125] on span "Edwardian Script ITC" at bounding box center [418, 123] width 137 height 17
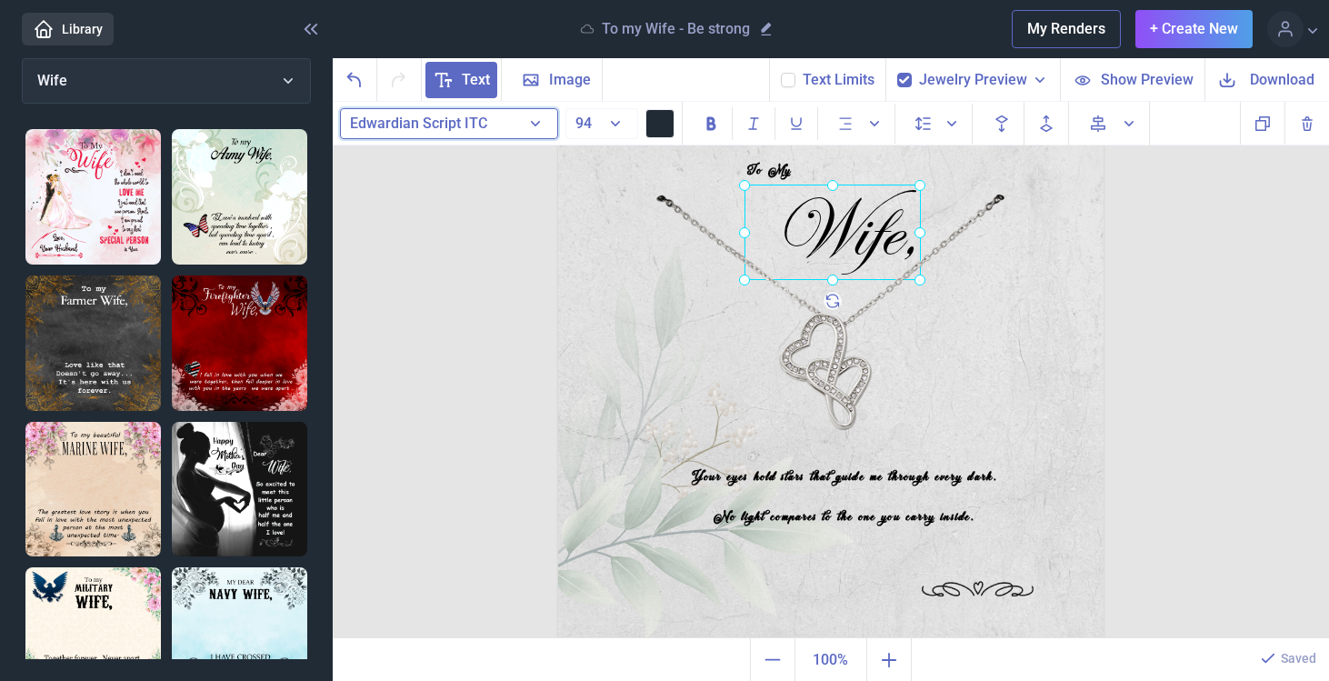
click at [376, 125] on span "Edwardian Script ITC" at bounding box center [418, 123] width 137 height 17
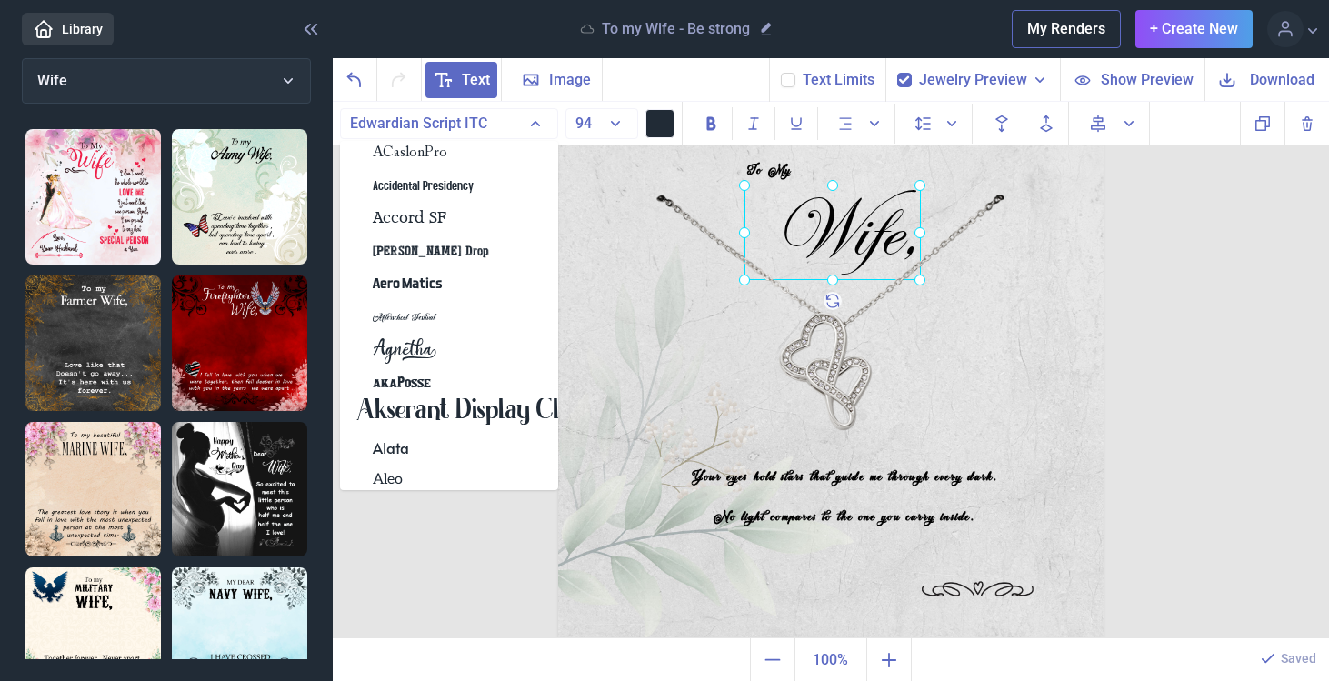
click at [446, 511] on div "To My Wife, Your eyes hold stars that guide me through every dark. No light com…" at bounding box center [831, 370] width 997 height 537
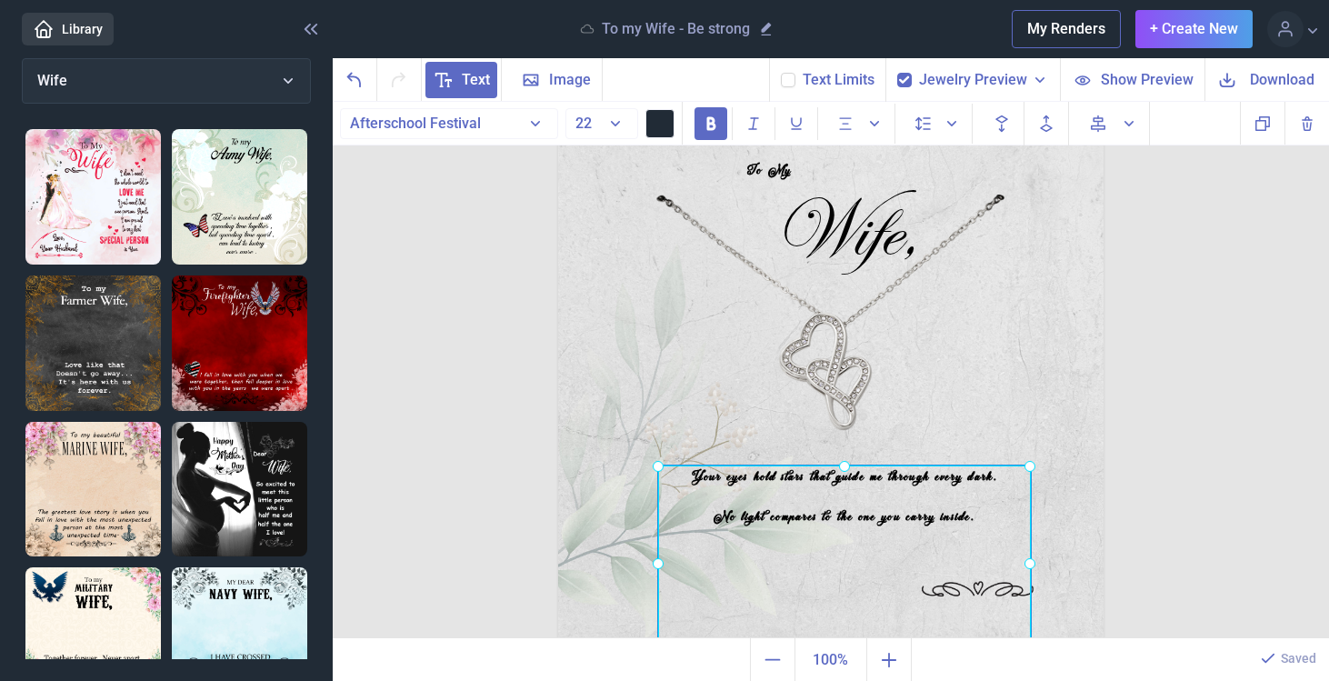
click at [558, 94] on div "Your eyes hold stars that guide me through every dark. No light compares to the…" at bounding box center [558, 94] width 0 height 0
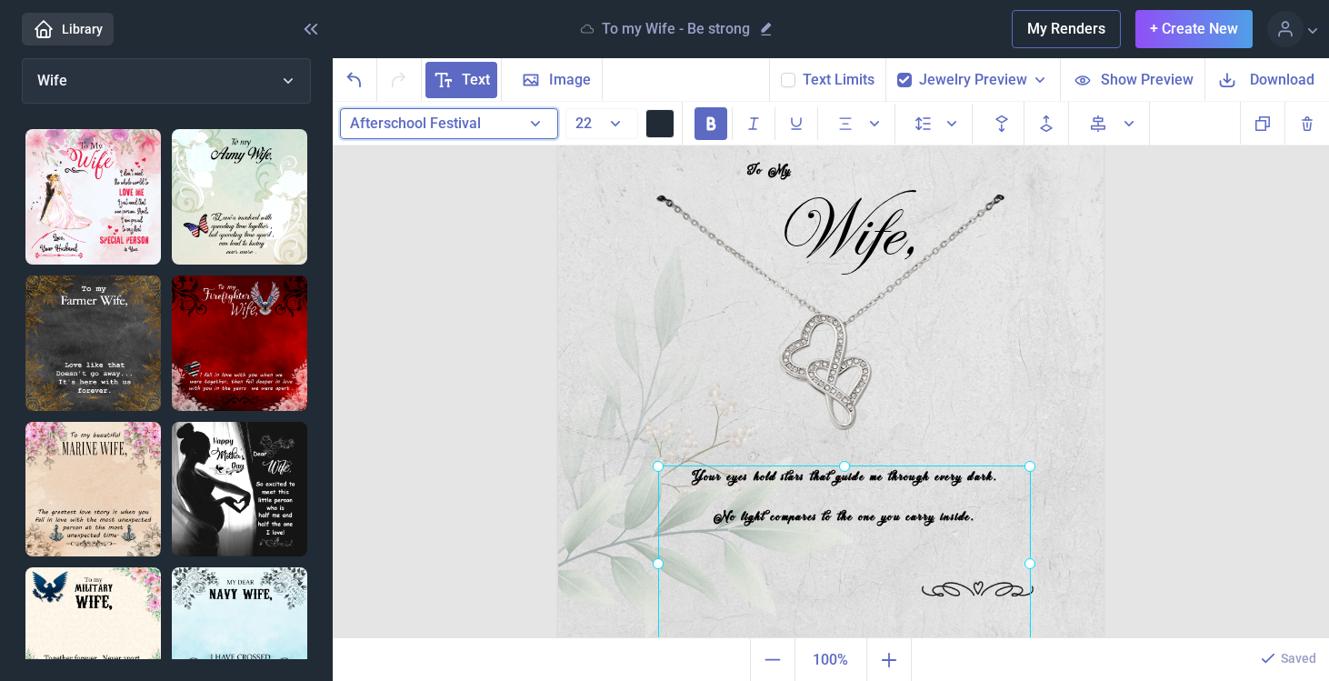
click at [528, 120] on button "Afterschool Festival" at bounding box center [449, 123] width 218 height 31
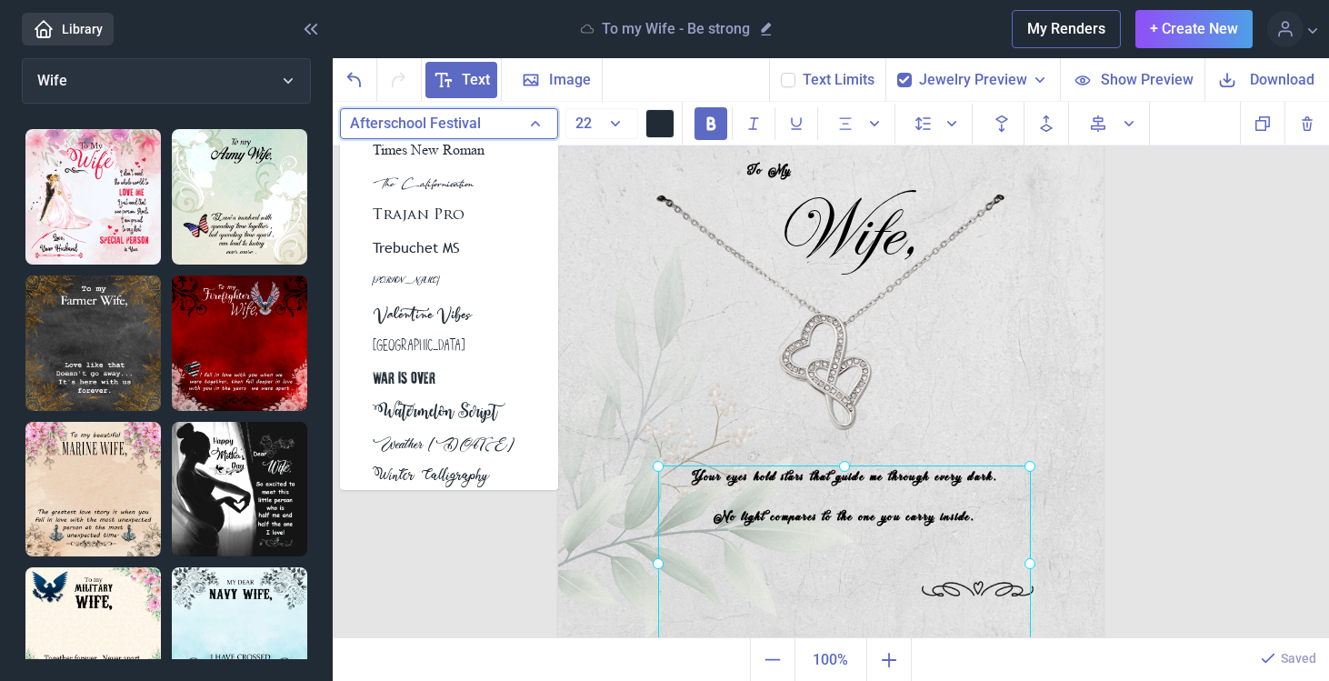
scroll to position [5470, 0]
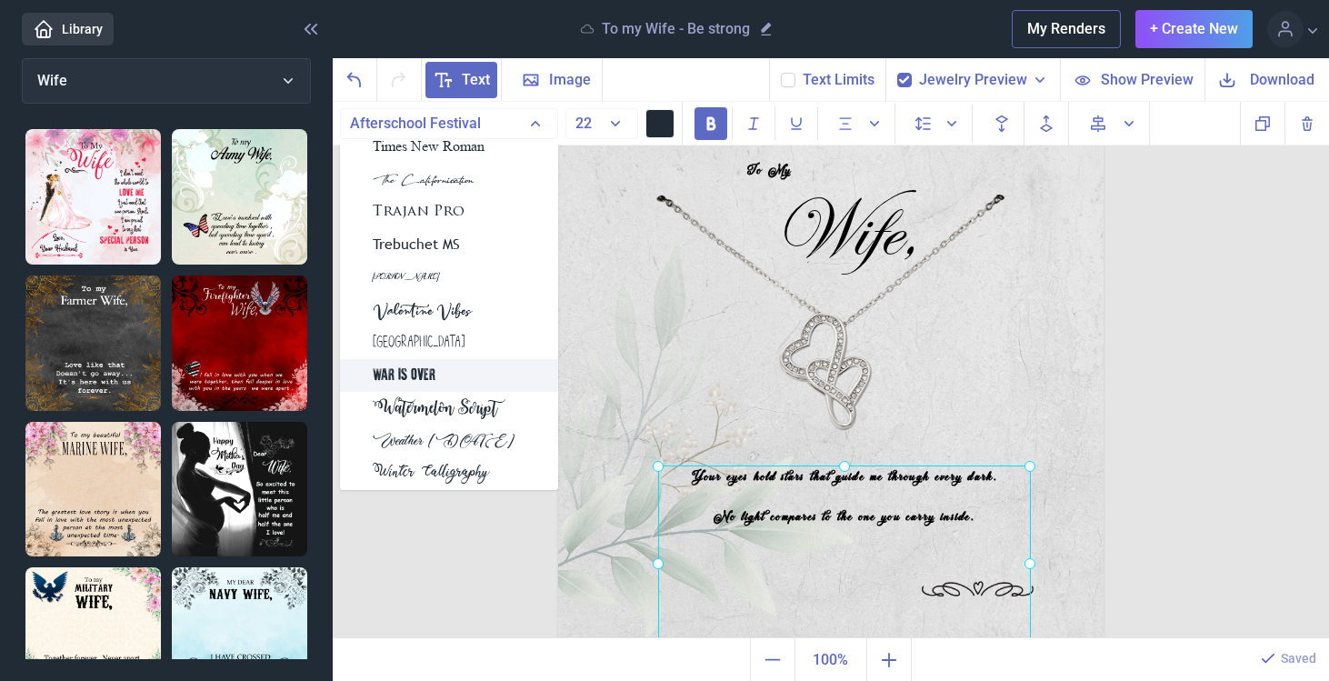
click at [506, 366] on div "WAR IS OVER" at bounding box center [449, 375] width 218 height 33
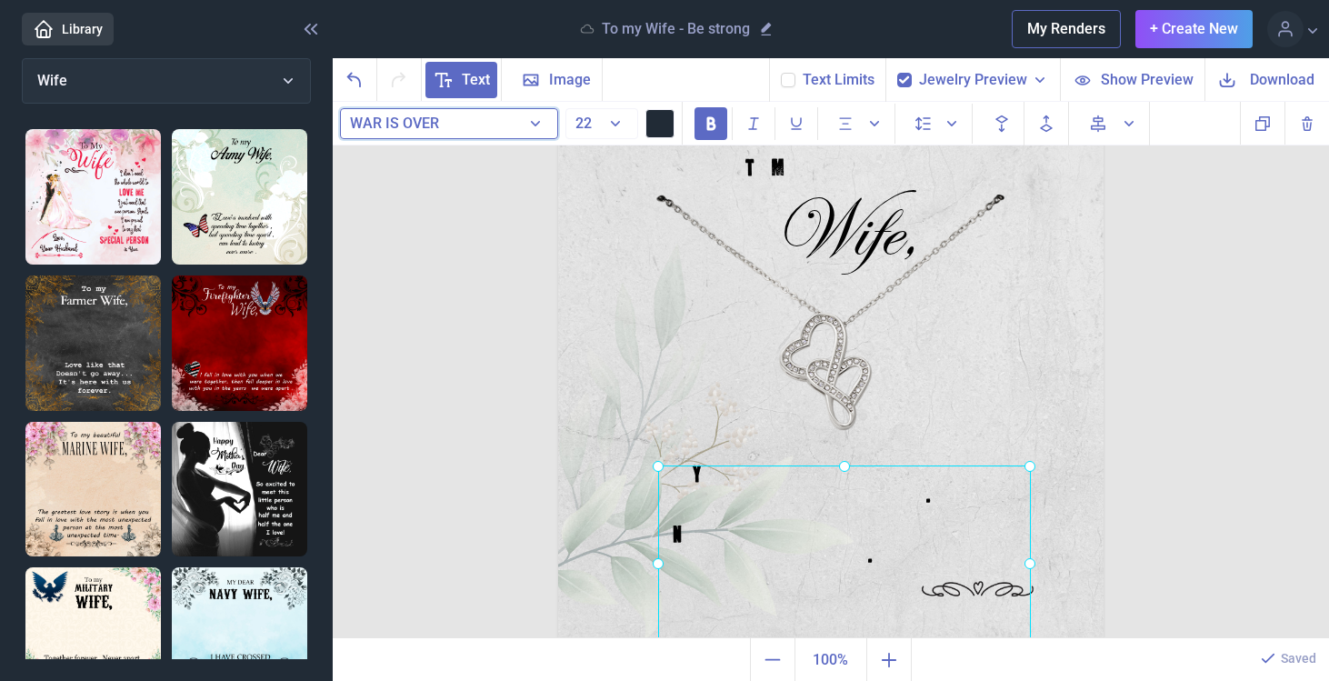
click at [466, 129] on button "WAR IS OVER" at bounding box center [449, 123] width 218 height 31
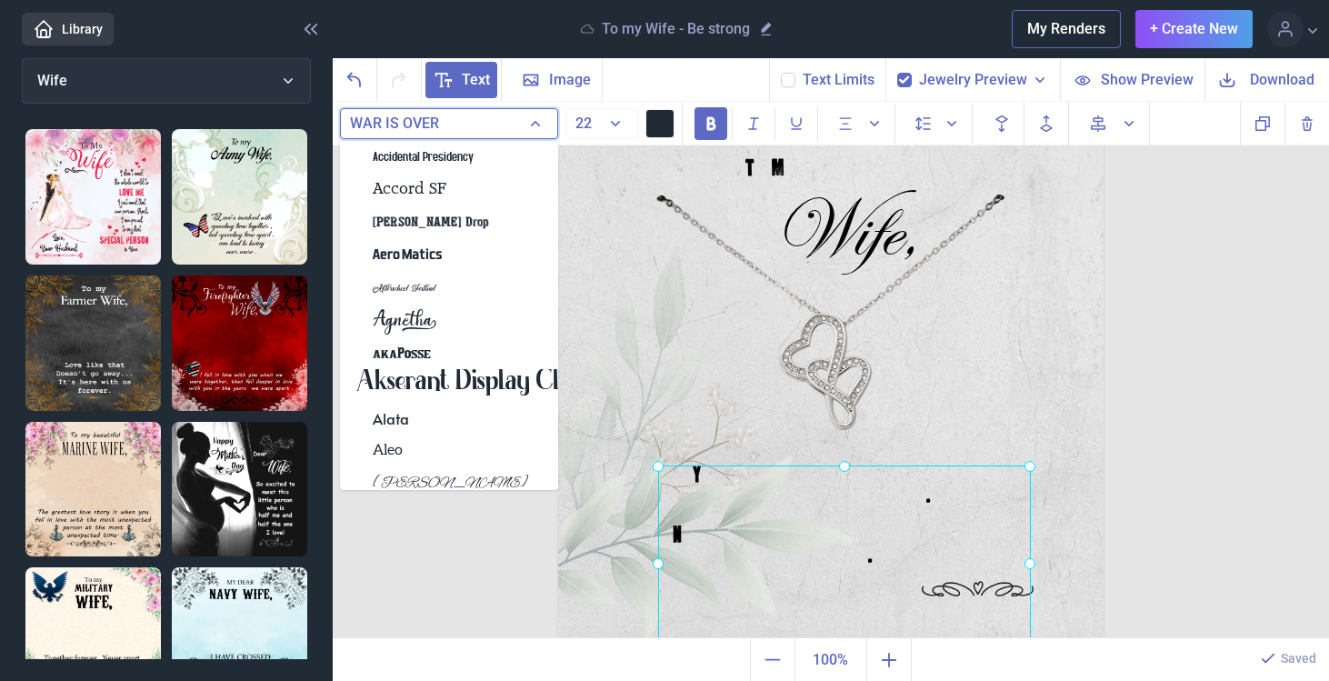
scroll to position [0, 0]
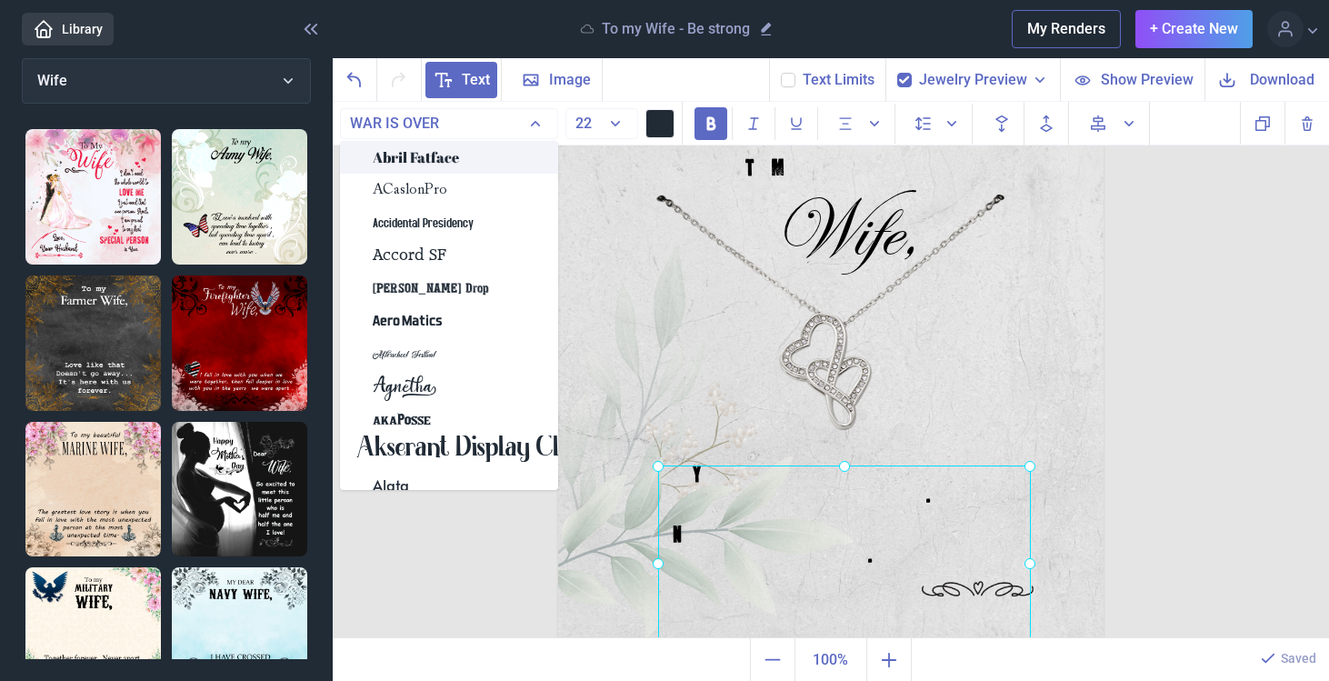
click at [473, 152] on div "Abril Fatface" at bounding box center [449, 157] width 218 height 33
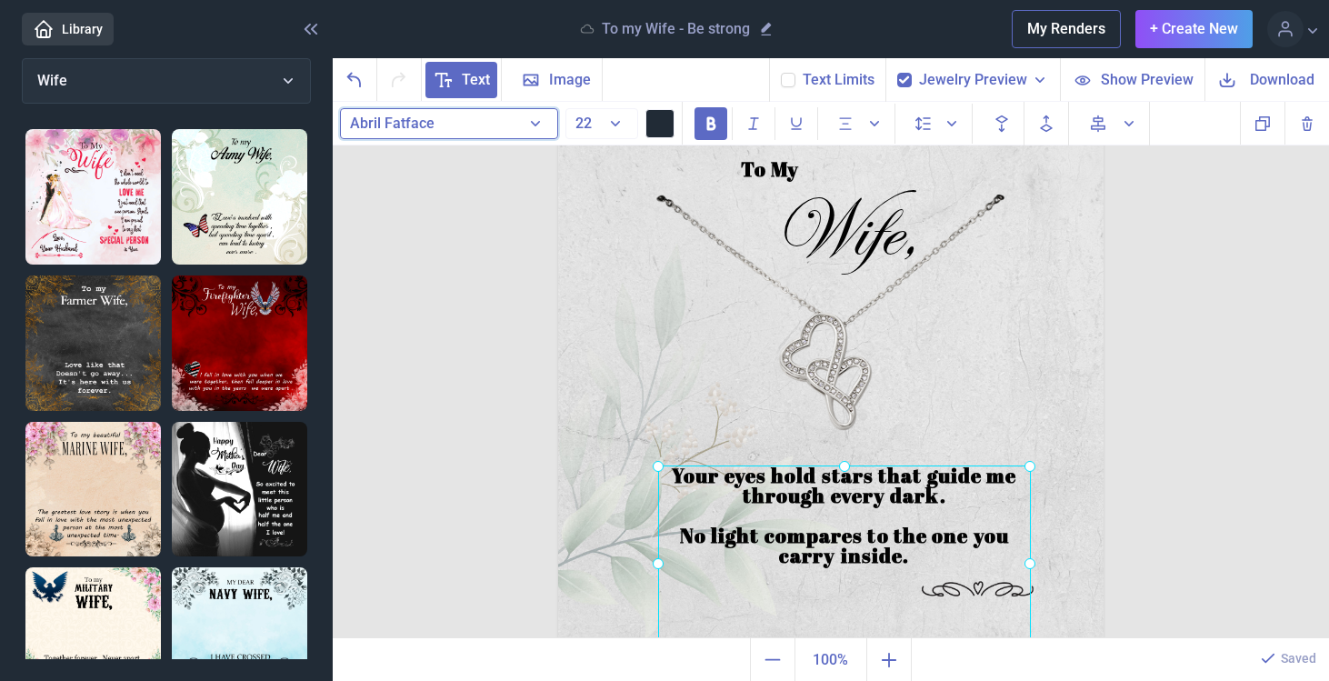
click at [467, 120] on button "Abril Fatface" at bounding box center [449, 123] width 218 height 31
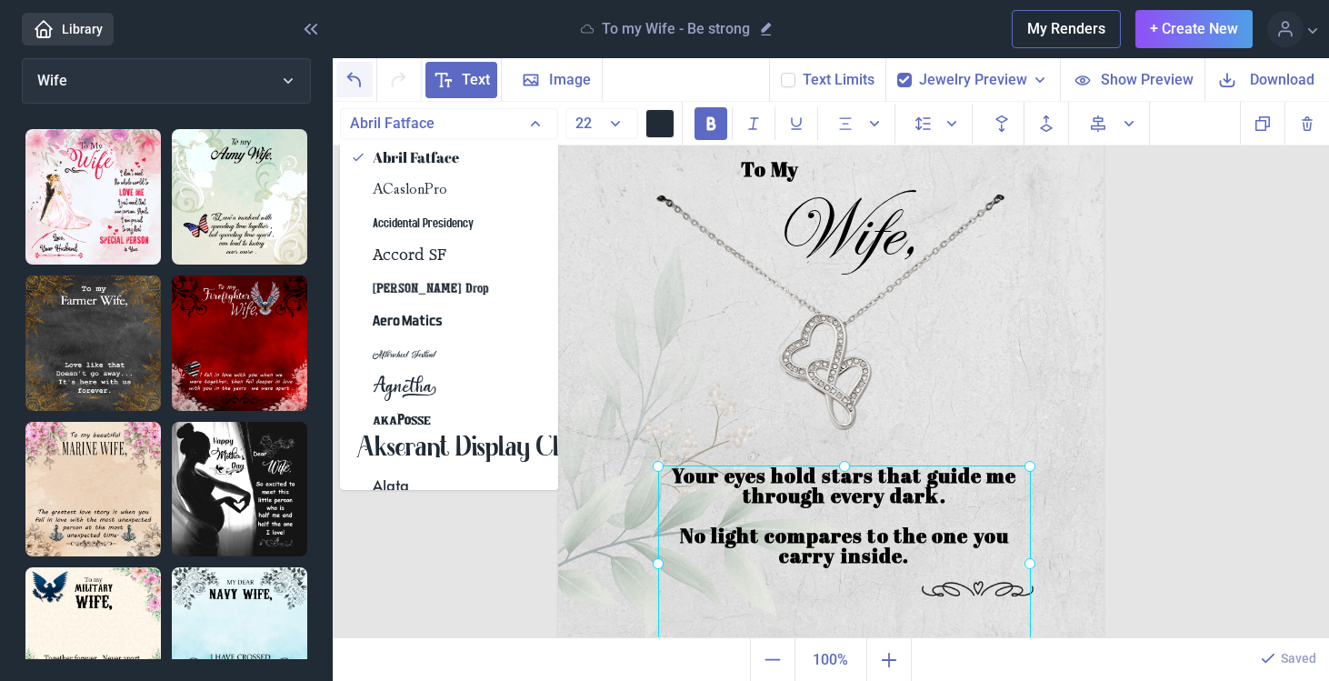
click at [363, 80] on icon "Undo" at bounding box center [355, 80] width 22 height 22
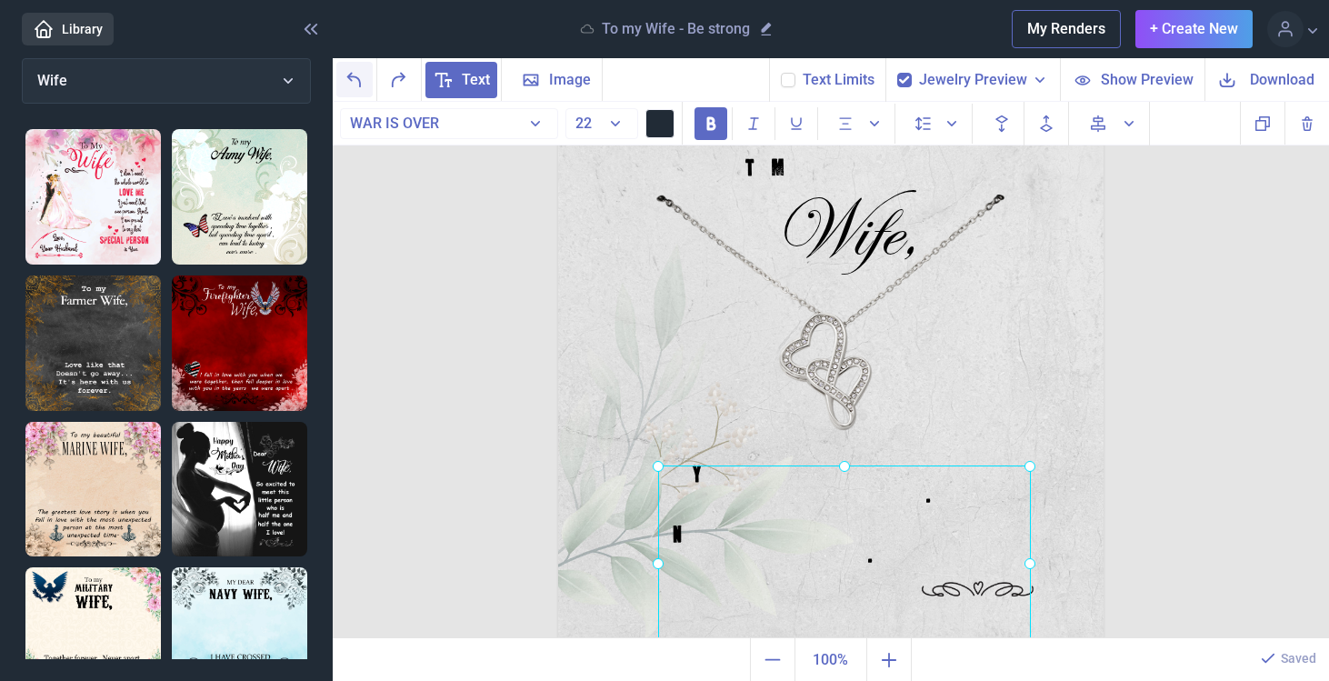
click at [363, 80] on icon "Undo" at bounding box center [355, 80] width 22 height 22
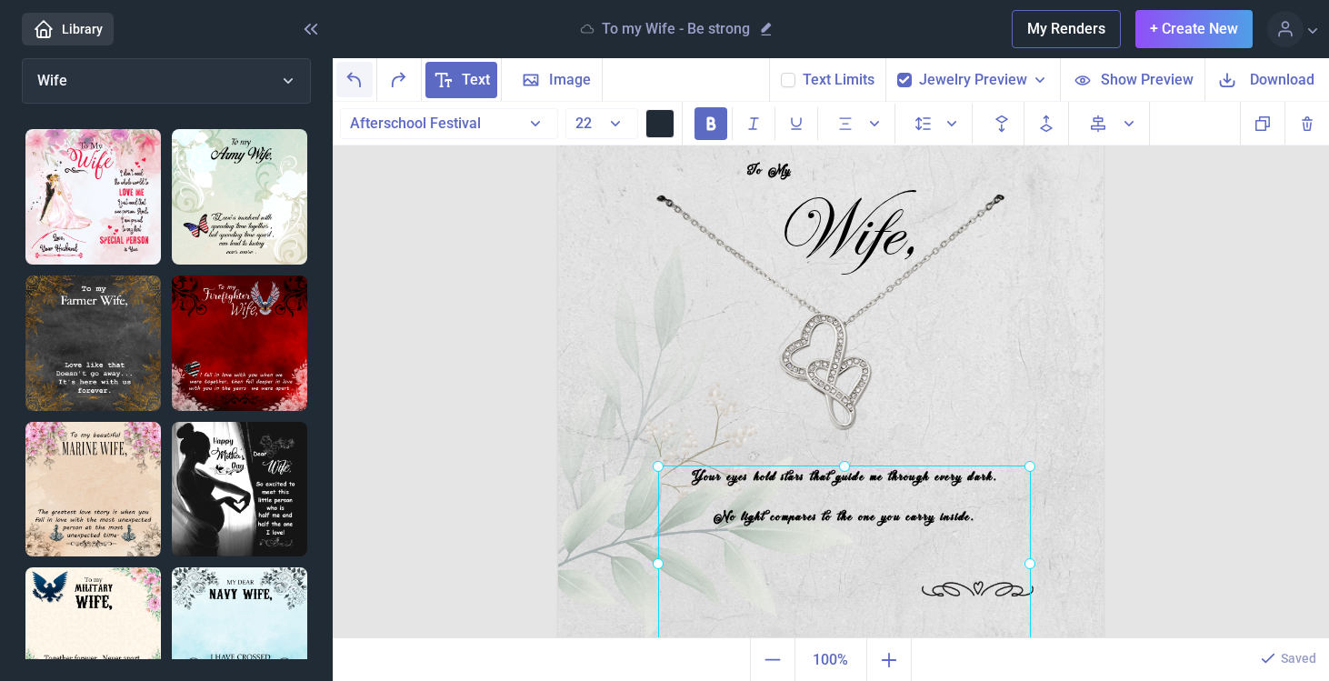
click at [363, 80] on icon "Undo" at bounding box center [355, 80] width 22 height 22
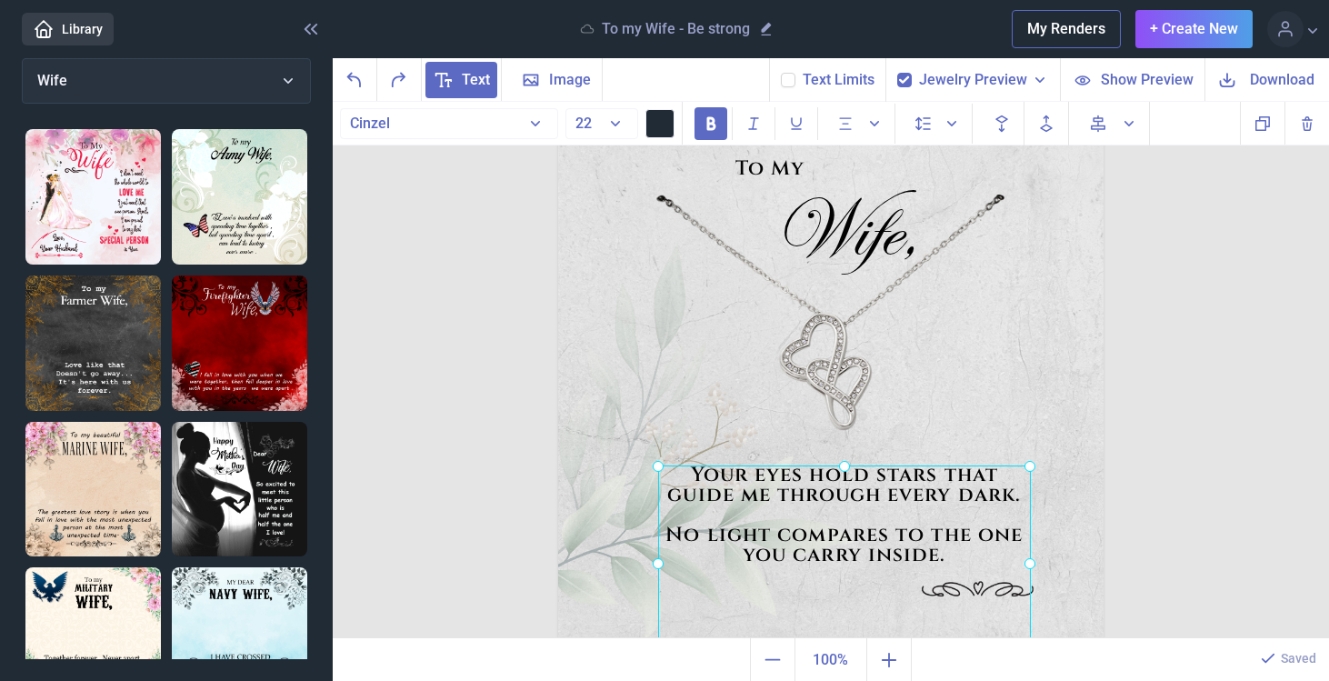
click at [481, 256] on div "To My Wife, Your eyes hold stars that guide me through every dark. No light com…" at bounding box center [831, 370] width 997 height 537
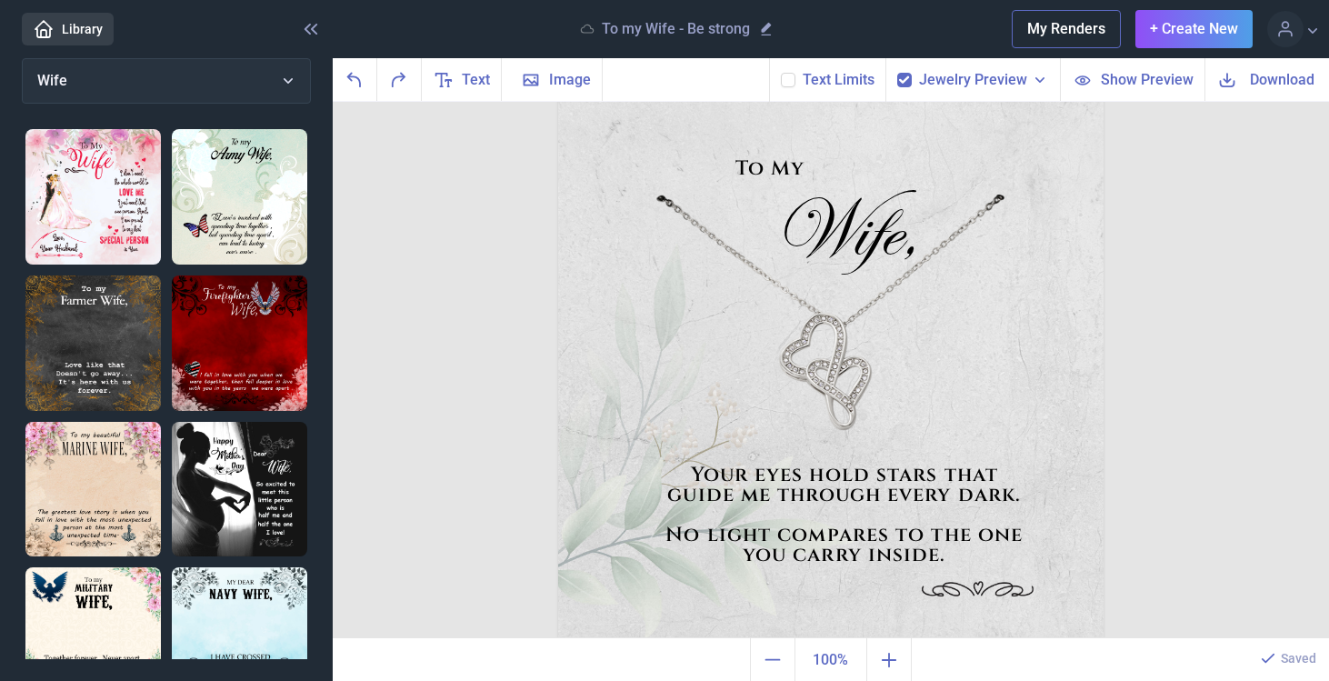
click at [790, 79] on icon at bounding box center [788, 80] width 11 height 11
click at [781, 73] on input "checkbox" at bounding box center [780, 72] width 1 height 1
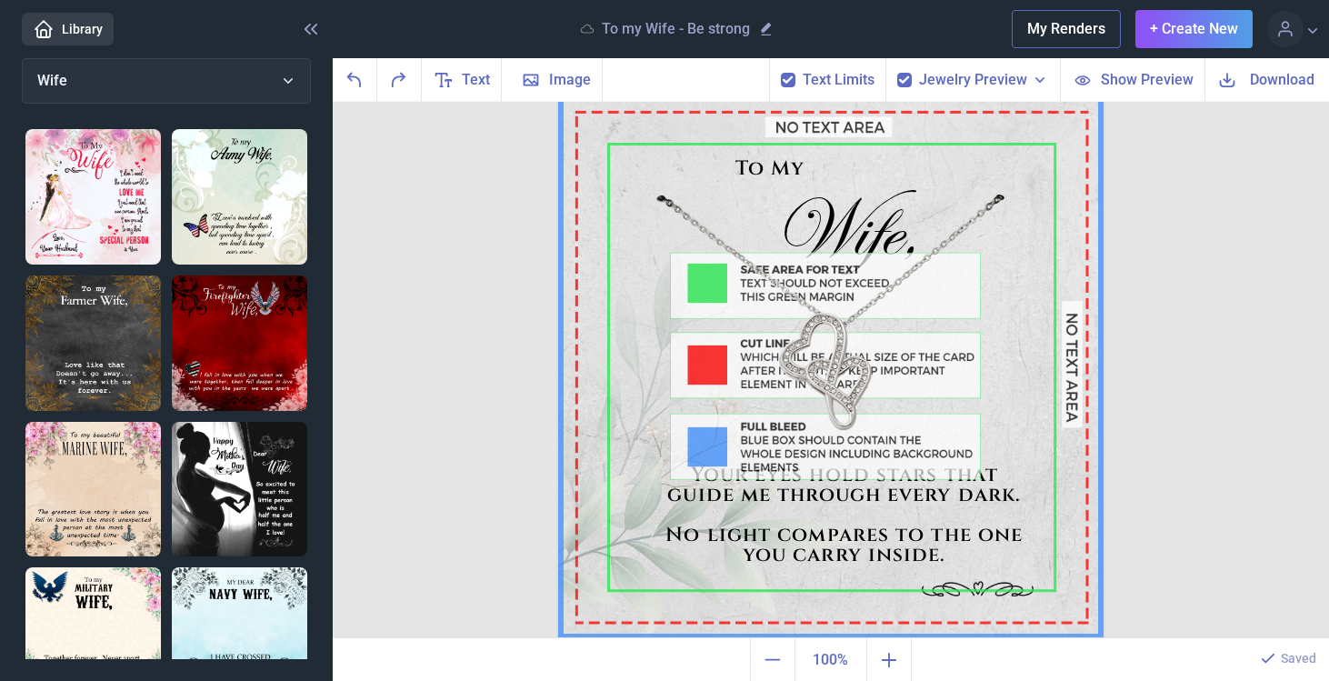
click at [1283, 80] on span "Download" at bounding box center [1282, 79] width 65 height 21
click at [791, 82] on use at bounding box center [788, 79] width 10 height 7
click at [781, 73] on input "checkbox" at bounding box center [780, 72] width 1 height 1
checkbox input "false"
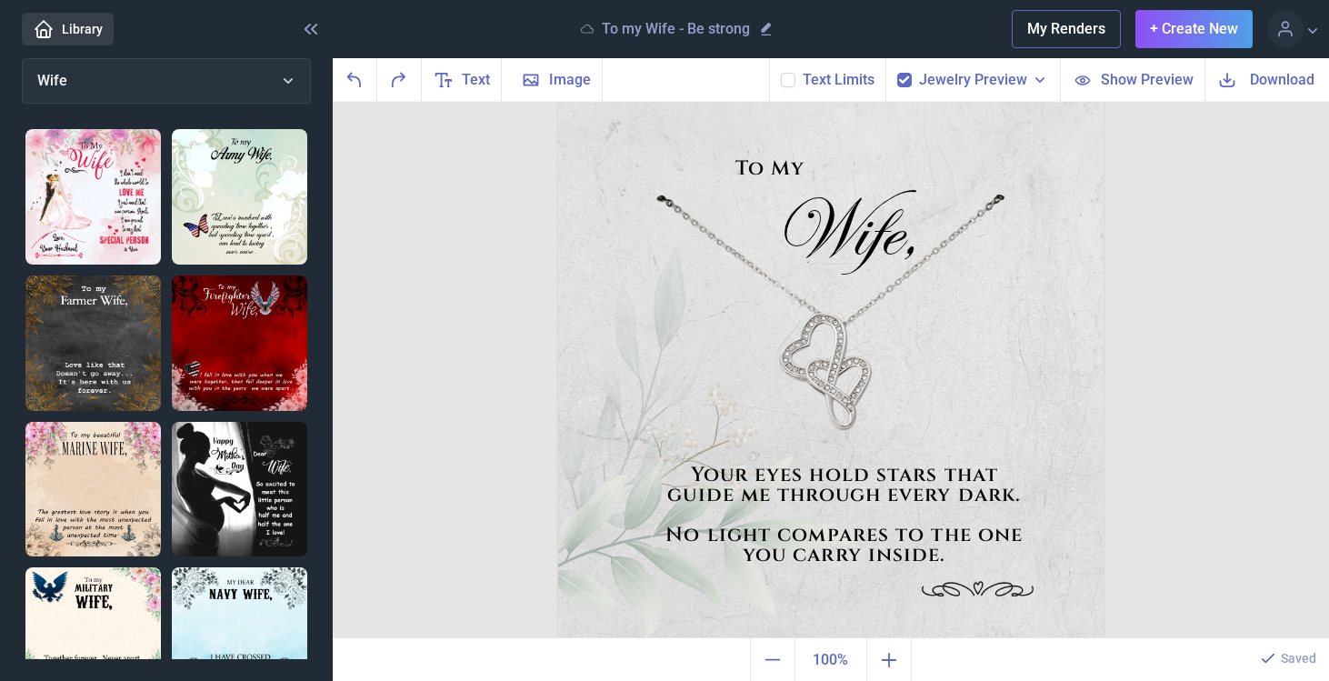
click at [907, 80] on use at bounding box center [904, 79] width 10 height 7
click at [897, 73] on input "checkbox" at bounding box center [897, 72] width 1 height 1
checkbox input "false"
click at [1260, 79] on span "Download" at bounding box center [1282, 79] width 65 height 21
